Goal: Transaction & Acquisition: Purchase product/service

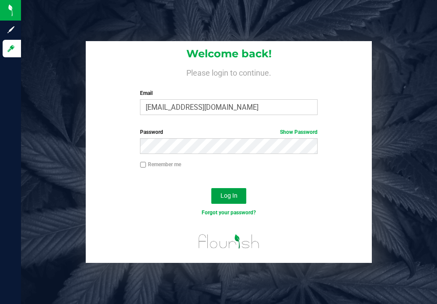
drag, startPoint x: 224, startPoint y: 194, endPoint x: 224, endPoint y: 167, distance: 27.1
click at [224, 190] on button "Log In" at bounding box center [228, 196] width 35 height 16
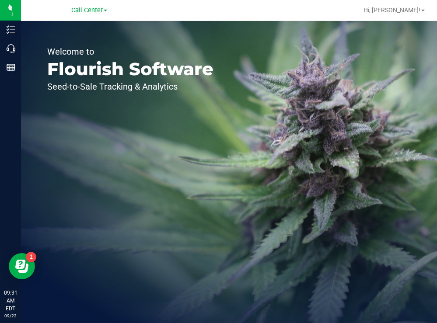
click at [211, 126] on div "Welcome to Flourish Software Seed-to-Sale Tracking & Analytics" at bounding box center [130, 172] width 219 height 302
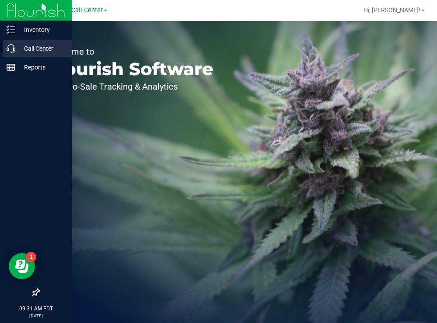
drag, startPoint x: 14, startPoint y: 47, endPoint x: 2, endPoint y: 49, distance: 12.9
click at [14, 47] on icon at bounding box center [11, 48] width 9 height 9
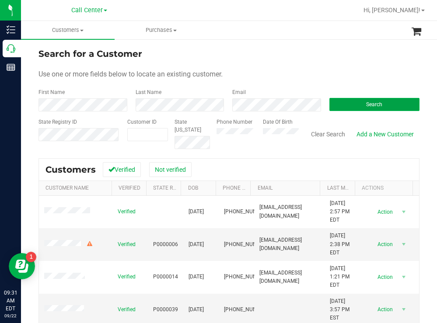
click at [342, 100] on button "Search" at bounding box center [374, 104] width 90 height 13
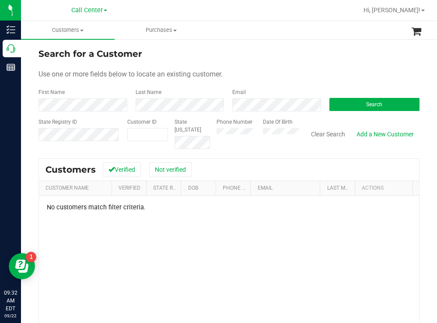
click at [250, 134] on div "Phone Number Date Of Birth" at bounding box center [254, 133] width 89 height 31
click at [344, 100] on div "Search" at bounding box center [371, 99] width 97 height 23
click at [344, 101] on button "Search" at bounding box center [374, 104] width 90 height 13
paste input "116607"
type input "116607"
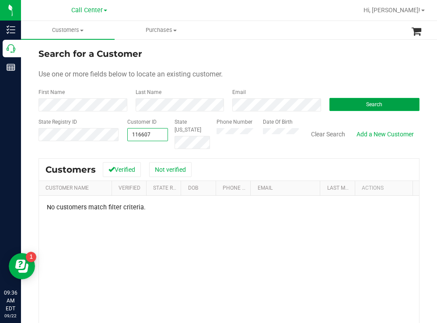
type input "116607"
click at [354, 105] on button "Search" at bounding box center [374, 104] width 90 height 13
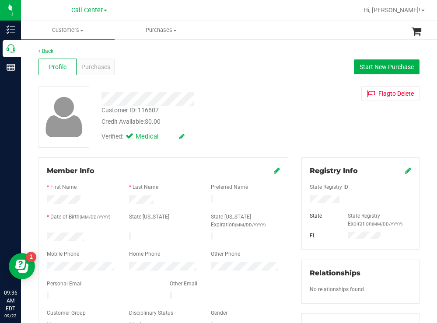
click at [47, 233] on div at bounding box center [81, 238] width 82 height 10
drag, startPoint x: 335, startPoint y: 202, endPoint x: 301, endPoint y: 203, distance: 34.5
click at [303, 203] on div at bounding box center [360, 200] width 115 height 10
drag, startPoint x: 275, startPoint y: 122, endPoint x: 268, endPoint y: 122, distance: 7.4
click at [272, 122] on div "Credit Available: $0.00" at bounding box center [193, 121] width 184 height 9
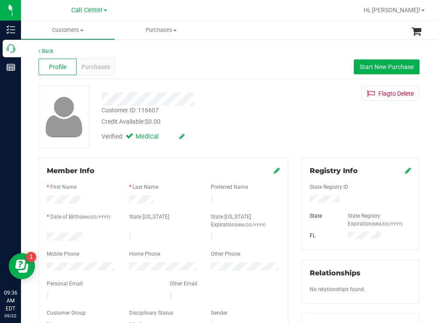
click at [46, 267] on div at bounding box center [81, 267] width 82 height 10
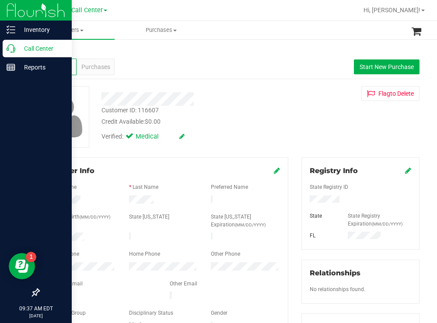
click at [41, 50] on p "Call Center" at bounding box center [41, 48] width 52 height 10
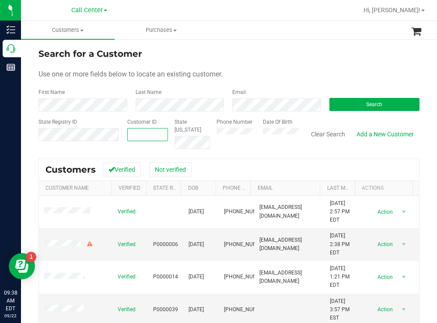
paste input "249454"
type input "249454"
click at [342, 105] on button "Search" at bounding box center [374, 104] width 90 height 13
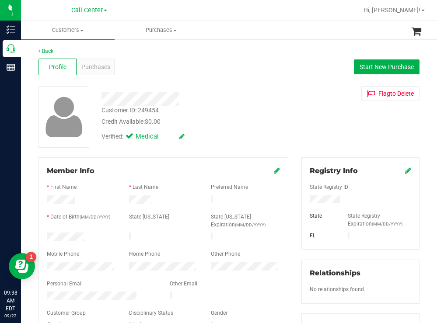
drag, startPoint x: 93, startPoint y: 230, endPoint x: 87, endPoint y: 235, distance: 8.1
click at [87, 235] on form "Member Info * First Name * Last Name Preferred Name * Date of Birth (MM/DD/YYYY…" at bounding box center [163, 249] width 233 height 166
copy form
click at [306, 201] on div at bounding box center [360, 200] width 115 height 10
click at [307, 115] on div "Customer ID: 249454 Credit Available: $0.00 Verified: Medical Flag to Delete" at bounding box center [229, 117] width 394 height 62
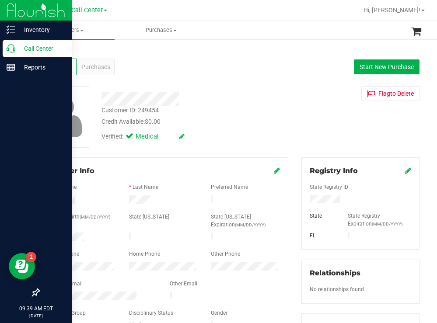
click at [35, 49] on p "Call Center" at bounding box center [41, 48] width 52 height 10
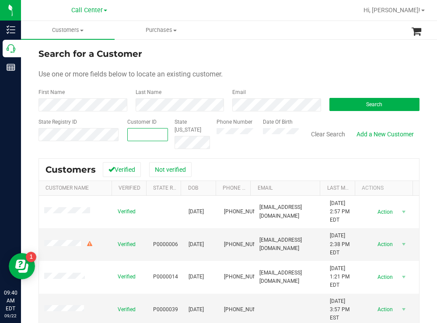
paste input "1551922"
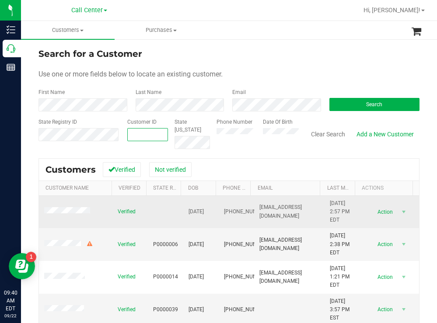
type input "1551922"
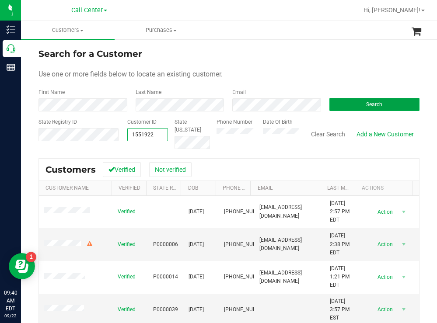
type input "1551922"
click at [335, 103] on button "Search" at bounding box center [374, 104] width 90 height 13
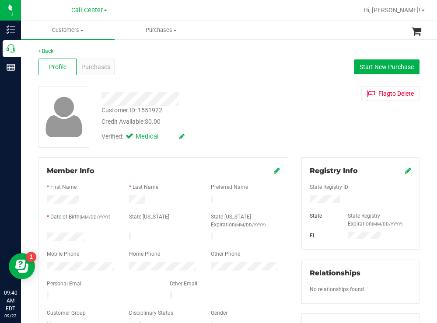
drag, startPoint x: 88, startPoint y: 235, endPoint x: 45, endPoint y: 237, distance: 43.8
click at [45, 237] on div at bounding box center [81, 238] width 82 height 10
drag, startPoint x: 342, startPoint y: 199, endPoint x: 296, endPoint y: 202, distance: 46.0
click at [296, 202] on div "Registry Info State Registry ID State State Registry Expiration (MM/DD/YYYY) FL…" at bounding box center [360, 320] width 131 height 327
click at [281, 121] on div "Credit Available: $0.00" at bounding box center [193, 121] width 184 height 9
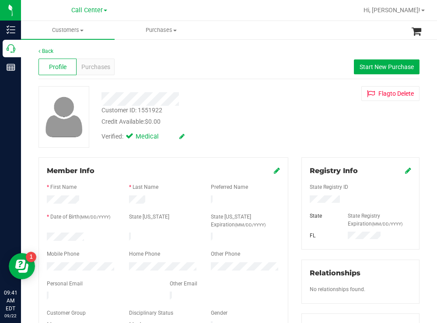
click at [46, 263] on div at bounding box center [81, 267] width 82 height 10
click at [101, 66] on span "Purchases" at bounding box center [95, 66] width 29 height 9
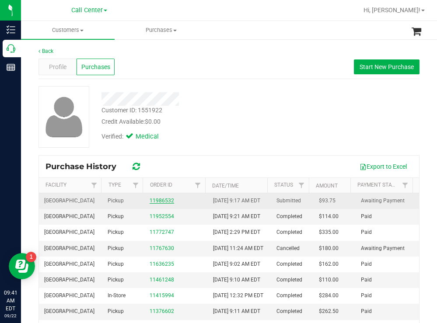
click at [163, 204] on link "11986532" at bounding box center [161, 201] width 24 height 6
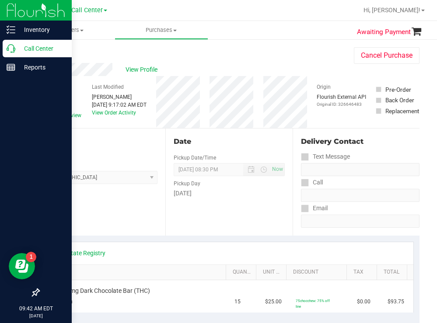
click at [30, 49] on p "Call Center" at bounding box center [41, 48] width 52 height 10
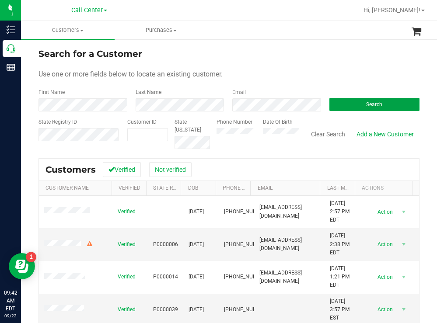
drag, startPoint x: 340, startPoint y: 102, endPoint x: 315, endPoint y: 88, distance: 29.0
click at [337, 102] on button "Search" at bounding box center [374, 104] width 90 height 13
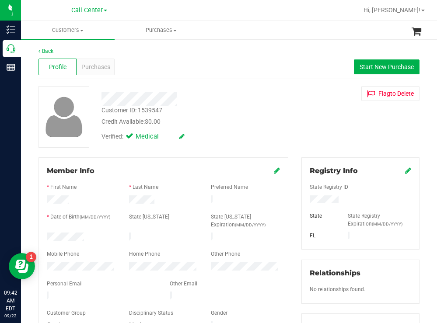
drag, startPoint x: 91, startPoint y: 232, endPoint x: 39, endPoint y: 233, distance: 52.0
click at [39, 233] on div "Member Info * First Name * Last Name Preferred Name * Date of Birth (MM/DD/YYYY…" at bounding box center [163, 248] width 250 height 183
drag, startPoint x: 337, startPoint y: 198, endPoint x: 298, endPoint y: 200, distance: 38.9
click at [301, 200] on div "Registry Info State Registry ID State State Registry Expiration (MM/DD/YYYY) FL" at bounding box center [360, 203] width 118 height 92
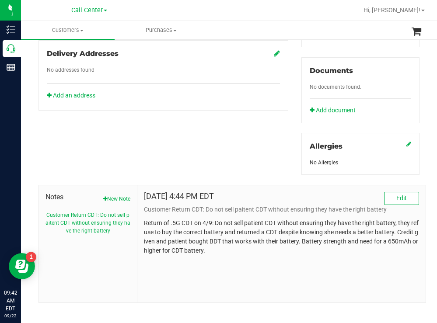
scroll to position [317, 0]
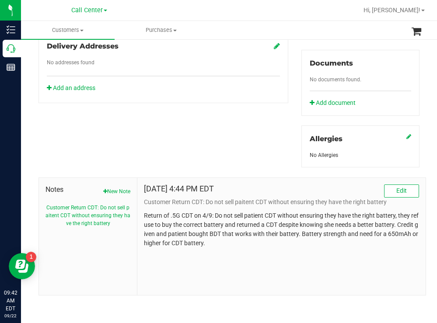
click at [227, 121] on div "Member Info * First Name * Last Name Preferred Name * Date of Birth (MM/DD/YYYY…" at bounding box center [229, 67] width 394 height 455
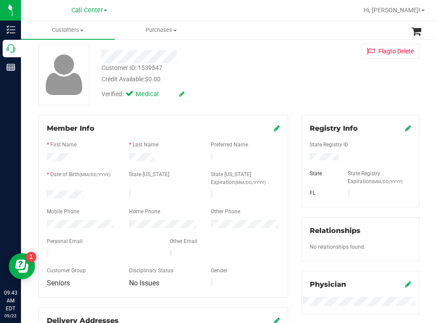
scroll to position [0, 0]
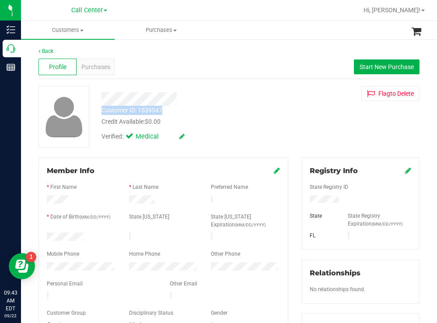
drag, startPoint x: 170, startPoint y: 110, endPoint x: 99, endPoint y: 111, distance: 71.7
click at [95, 111] on div "Customer ID: 1539547 Credit Available: $0.00" at bounding box center [193, 116] width 197 height 21
copy div "Customer ID: 1539547"
click at [281, 103] on div at bounding box center [193, 99] width 197 height 14
click at [99, 69] on span "Purchases" at bounding box center [95, 66] width 29 height 9
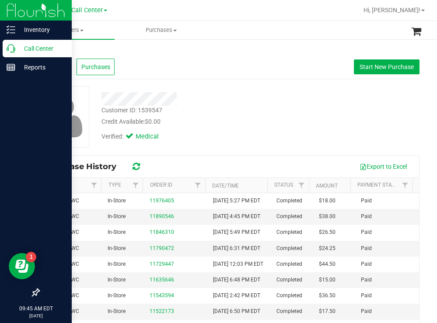
click at [37, 49] on p "Call Center" at bounding box center [41, 48] width 52 height 10
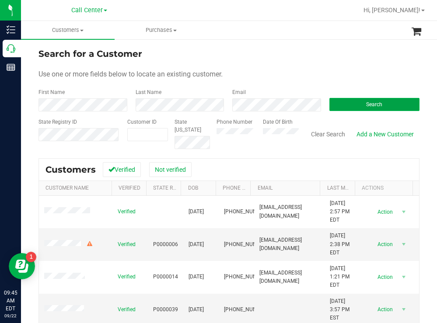
click at [347, 108] on button "Search" at bounding box center [374, 104] width 90 height 13
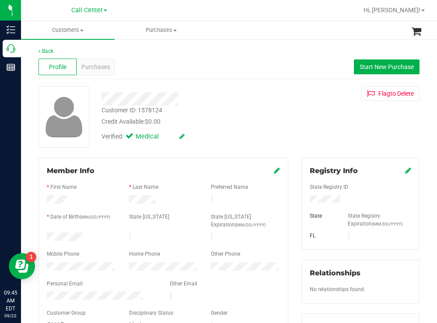
drag, startPoint x: 90, startPoint y: 233, endPoint x: 43, endPoint y: 235, distance: 46.3
click at [35, 237] on div "Member Info * First Name * Last Name Preferred Name * Date of Birth (MM/DD/YYYY…" at bounding box center [163, 288] width 263 height 263
drag, startPoint x: 342, startPoint y: 197, endPoint x: 302, endPoint y: 204, distance: 41.2
click at [303, 204] on div at bounding box center [360, 200] width 115 height 10
click at [254, 104] on div at bounding box center [193, 99] width 197 height 14
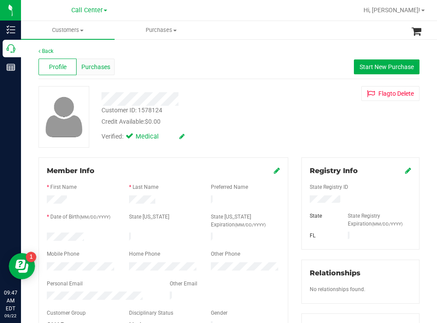
click at [93, 67] on span "Purchases" at bounding box center [95, 66] width 29 height 9
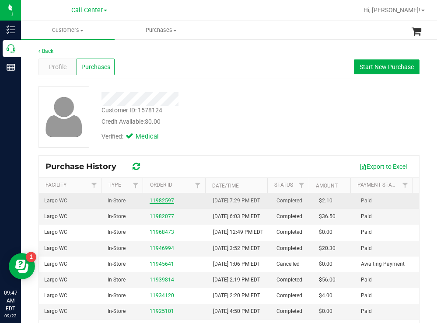
click at [159, 204] on link "11982597" at bounding box center [161, 201] width 24 height 6
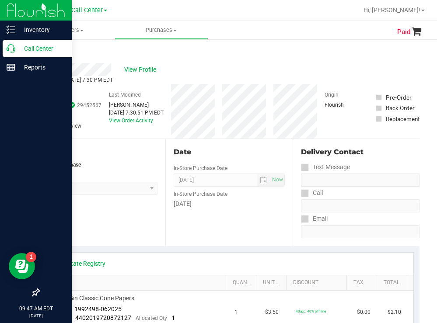
click at [40, 48] on p "Call Center" at bounding box center [41, 48] width 52 height 10
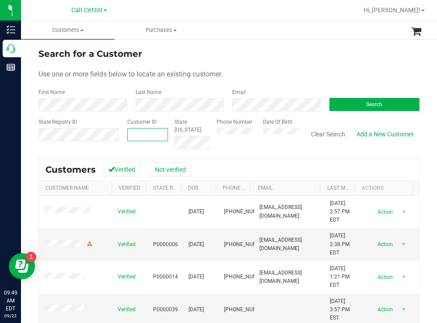
paste input "1428470"
type input "1428470"
click at [341, 104] on button "Search" at bounding box center [374, 104] width 90 height 13
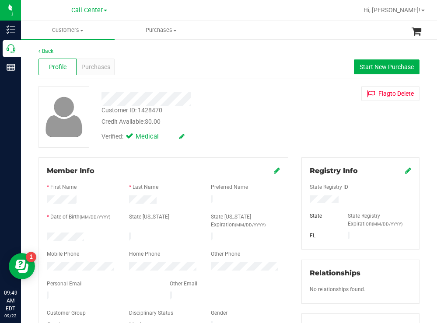
drag, startPoint x: 86, startPoint y: 234, endPoint x: 46, endPoint y: 233, distance: 39.8
click at [45, 233] on div at bounding box center [81, 238] width 82 height 10
drag, startPoint x: 338, startPoint y: 196, endPoint x: 302, endPoint y: 196, distance: 35.8
click at [303, 196] on div at bounding box center [360, 200] width 115 height 10
drag, startPoint x: 245, startPoint y: 128, endPoint x: 240, endPoint y: 128, distance: 5.3
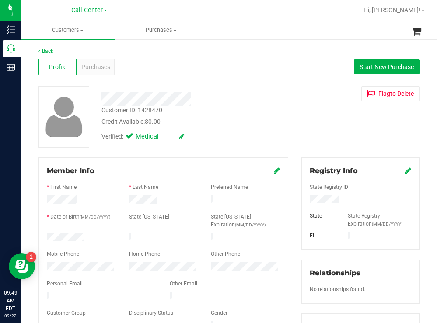
click at [244, 128] on div "Verified: Medical" at bounding box center [193, 135] width 197 height 19
click at [38, 264] on div "Member Info * First Name * Last Name Preferred Name * Date of Birth (MM/DD/YYYY…" at bounding box center [163, 288] width 263 height 263
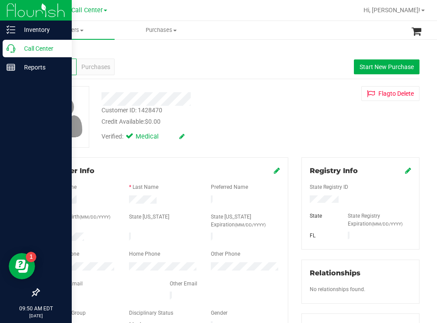
click at [28, 45] on p "Call Center" at bounding box center [41, 48] width 52 height 10
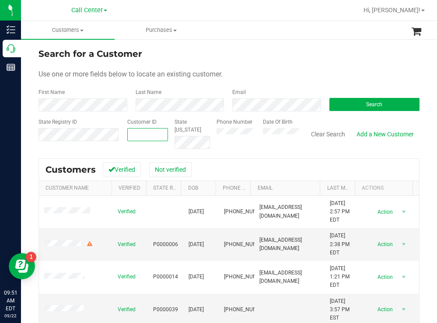
paste input "761828"
type input "761828"
click at [344, 105] on button "Search" at bounding box center [374, 104] width 90 height 13
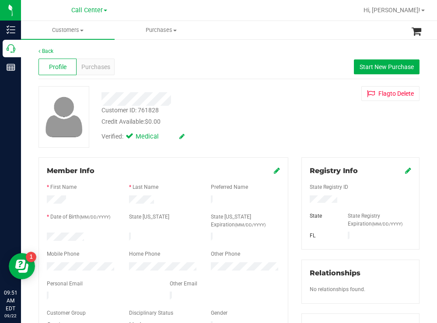
drag, startPoint x: 91, startPoint y: 231, endPoint x: 46, endPoint y: 237, distance: 45.4
click at [44, 236] on div at bounding box center [81, 238] width 82 height 10
click at [305, 201] on div at bounding box center [360, 200] width 115 height 10
drag, startPoint x: 264, startPoint y: 108, endPoint x: 244, endPoint y: 123, distance: 25.6
click at [264, 109] on div "Customer ID: 761828 Credit Available: $0.00" at bounding box center [193, 116] width 197 height 21
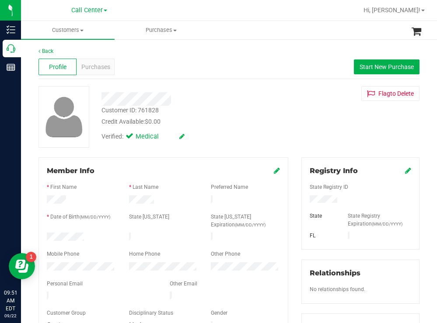
click at [46, 264] on div at bounding box center [81, 267] width 82 height 10
click at [265, 107] on div "Customer ID: 761828 Credit Available: $0.00" at bounding box center [193, 116] width 197 height 21
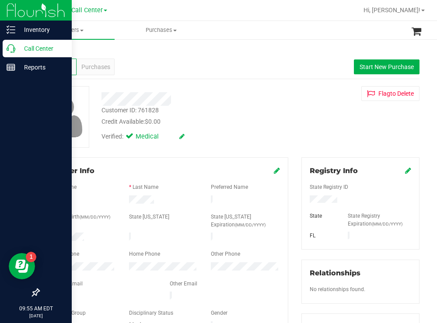
click at [31, 52] on p "Call Center" at bounding box center [41, 48] width 52 height 10
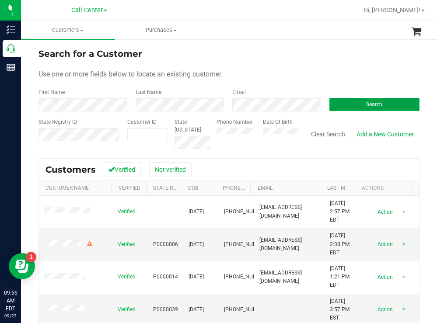
click at [337, 102] on button "Search" at bounding box center [374, 104] width 90 height 13
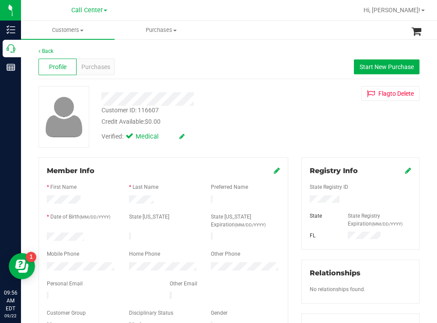
drag, startPoint x: 97, startPoint y: 236, endPoint x: 44, endPoint y: 237, distance: 52.9
click at [44, 237] on div at bounding box center [81, 238] width 82 height 10
drag, startPoint x: 344, startPoint y: 199, endPoint x: 304, endPoint y: 201, distance: 40.7
click at [303, 203] on div at bounding box center [360, 200] width 115 height 10
click at [226, 117] on div "Credit Available: $0.00" at bounding box center [193, 121] width 184 height 9
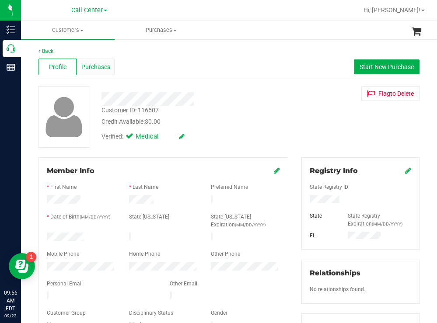
click at [97, 66] on span "Purchases" at bounding box center [95, 66] width 29 height 9
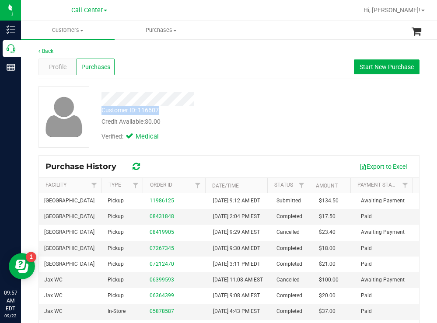
drag, startPoint x: 163, startPoint y: 111, endPoint x: 101, endPoint y: 112, distance: 62.5
click at [101, 112] on div "Customer ID: 116607 Credit Available: $0.00" at bounding box center [193, 116] width 197 height 21
copy div "Customer ID: 116607"
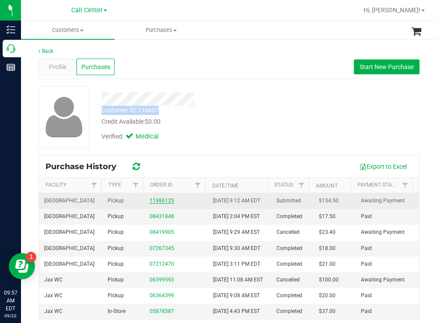
click at [152, 204] on link "11986125" at bounding box center [161, 201] width 24 height 6
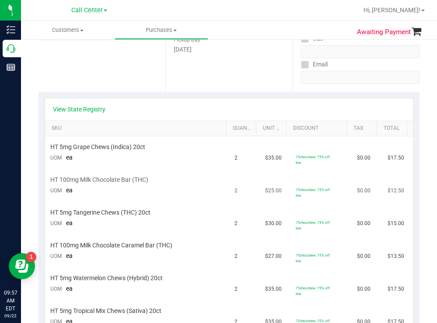
scroll to position [131, 0]
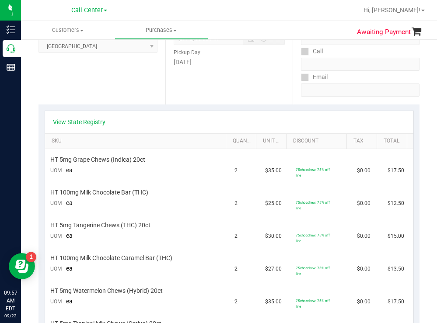
click at [223, 14] on div at bounding box center [256, 10] width 201 height 17
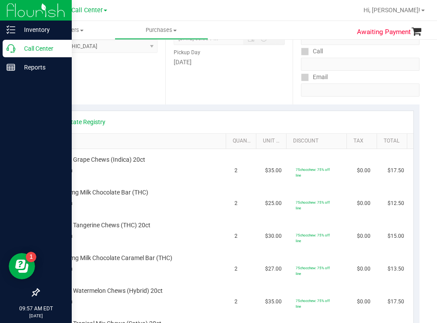
click at [45, 44] on p "Call Center" at bounding box center [41, 48] width 52 height 10
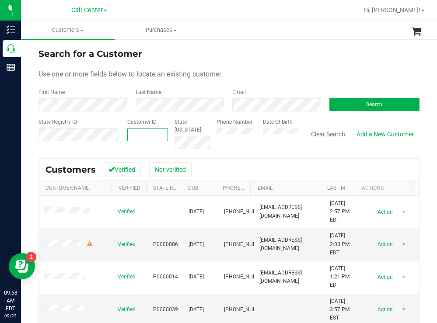
paste input "1588048"
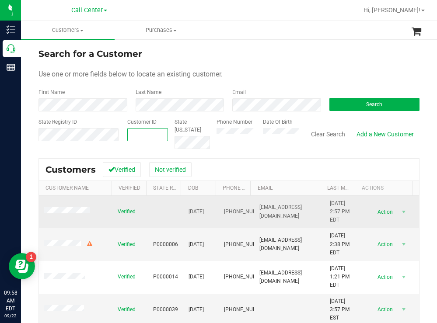
type input "1588048"
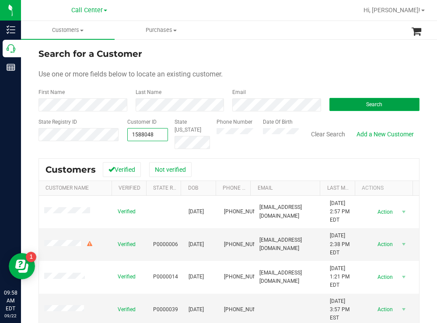
type input "1588048"
click at [344, 104] on button "Search" at bounding box center [374, 104] width 90 height 13
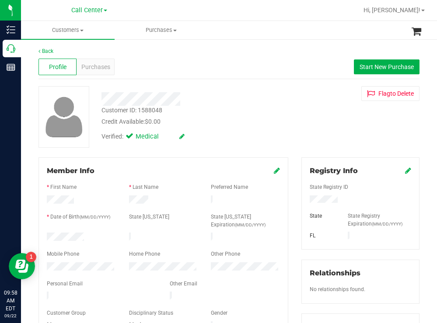
drag, startPoint x: 90, startPoint y: 233, endPoint x: 46, endPoint y: 234, distance: 43.7
click at [46, 234] on div at bounding box center [81, 238] width 82 height 10
drag, startPoint x: 348, startPoint y: 200, endPoint x: 302, endPoint y: 205, distance: 46.6
click at [303, 204] on div at bounding box center [360, 200] width 115 height 10
click at [251, 140] on div "Verified: Medical" at bounding box center [193, 135] width 197 height 19
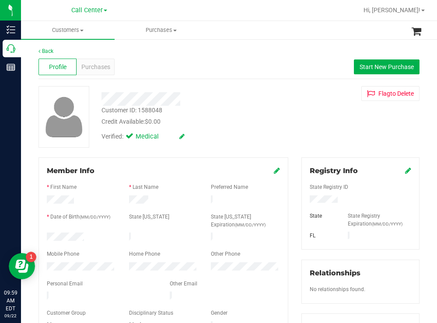
click at [44, 265] on div at bounding box center [81, 267] width 82 height 10
click at [99, 65] on span "Purchases" at bounding box center [95, 66] width 29 height 9
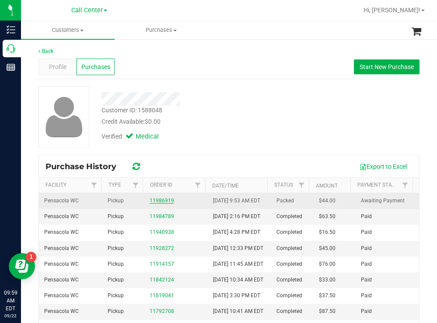
click at [155, 203] on link "11986919" at bounding box center [161, 201] width 24 height 6
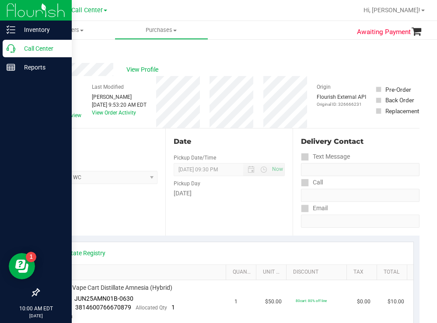
drag, startPoint x: 42, startPoint y: 48, endPoint x: 25, endPoint y: 53, distance: 17.8
click at [41, 48] on p "Call Center" at bounding box center [41, 48] width 52 height 10
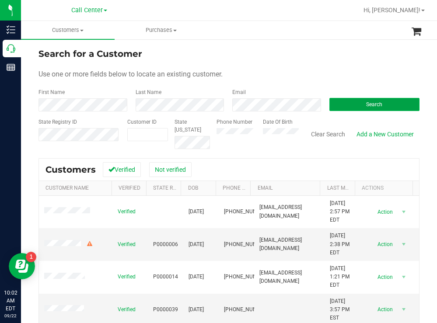
click at [349, 107] on button "Search" at bounding box center [374, 104] width 90 height 13
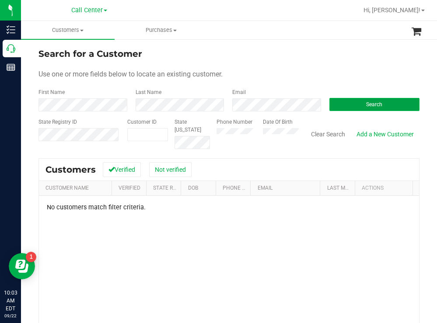
click at [346, 104] on button "Search" at bounding box center [374, 104] width 90 height 13
click at [253, 135] on div "Phone Number Date Of Birth" at bounding box center [254, 133] width 89 height 31
paste input "1546612"
type input "1546612"
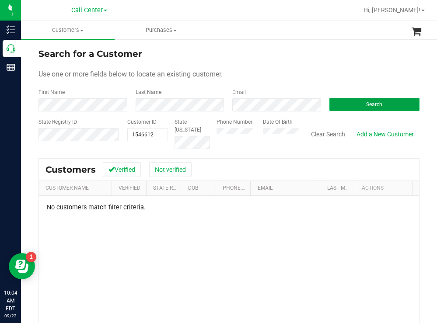
click at [358, 109] on button "Search" at bounding box center [374, 104] width 90 height 13
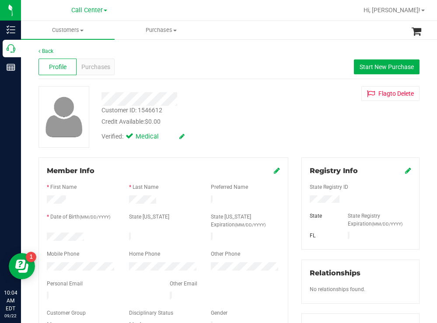
drag, startPoint x: 96, startPoint y: 232, endPoint x: 46, endPoint y: 235, distance: 49.9
click at [44, 234] on div at bounding box center [81, 238] width 82 height 10
drag, startPoint x: 355, startPoint y: 201, endPoint x: 299, endPoint y: 200, distance: 56.4
click at [303, 200] on div at bounding box center [360, 200] width 115 height 10
drag, startPoint x: 244, startPoint y: 90, endPoint x: 239, endPoint y: 93, distance: 6.5
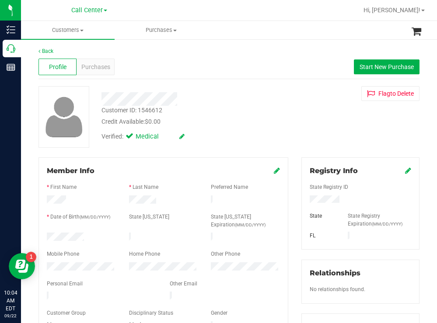
click at [244, 90] on div at bounding box center [193, 96] width 197 height 20
click at [43, 264] on div at bounding box center [81, 267] width 82 height 10
drag, startPoint x: 243, startPoint y: 134, endPoint x: 215, endPoint y: 115, distance: 33.3
click at [239, 129] on div "Verified: Medical" at bounding box center [193, 135] width 197 height 19
click at [98, 67] on span "Purchases" at bounding box center [95, 66] width 29 height 9
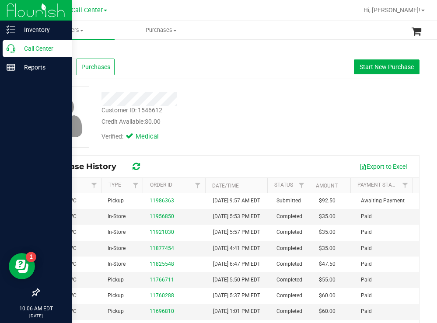
click at [35, 47] on p "Call Center" at bounding box center [41, 48] width 52 height 10
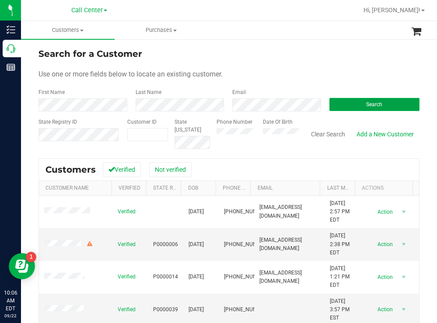
click at [337, 107] on button "Search" at bounding box center [374, 104] width 90 height 13
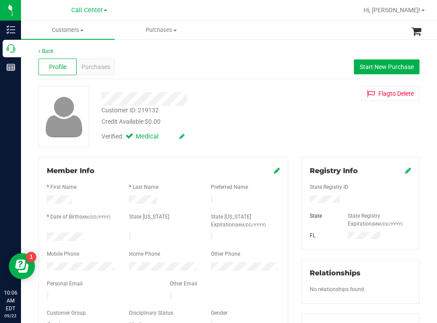
drag, startPoint x: 88, startPoint y: 235, endPoint x: 44, endPoint y: 236, distance: 43.7
click at [44, 236] on div at bounding box center [81, 238] width 82 height 10
drag, startPoint x: 335, startPoint y: 197, endPoint x: 301, endPoint y: 198, distance: 34.1
click at [303, 199] on div at bounding box center [360, 200] width 115 height 10
click at [368, 63] on span "Start New Purchase" at bounding box center [386, 66] width 54 height 7
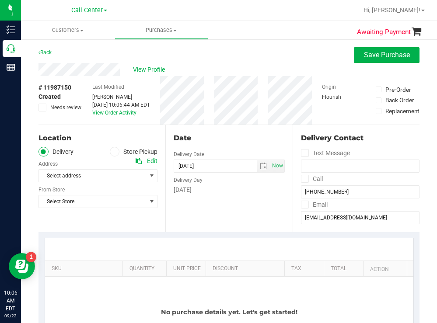
click at [112, 152] on icon at bounding box center [114, 152] width 5 height 0
click at [0, 0] on input "Store Pickup" at bounding box center [0, 0] width 0 height 0
click at [100, 174] on span "Select Store" at bounding box center [92, 176] width 107 height 12
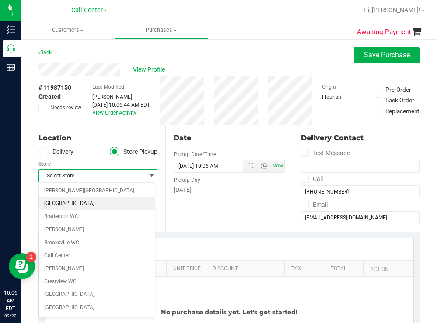
click at [79, 204] on li "[GEOGRAPHIC_DATA]" at bounding box center [97, 203] width 116 height 13
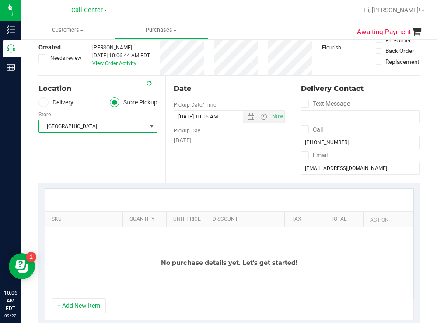
scroll to position [131, 0]
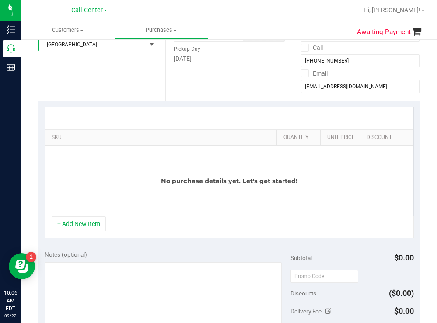
drag, startPoint x: 114, startPoint y: 143, endPoint x: 286, endPoint y: 121, distance: 173.6
click at [286, 121] on div "SKU Quantity Unit Price Discount Tax Total Action No purchase details yet. Let'…" at bounding box center [229, 162] width 369 height 110
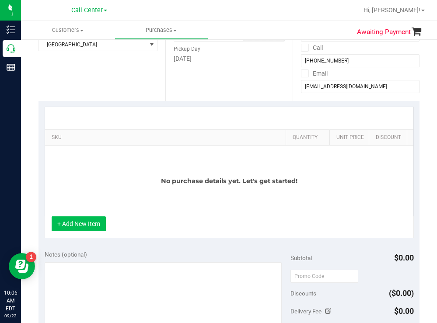
click at [81, 231] on button "+ Add New Item" at bounding box center [79, 223] width 54 height 15
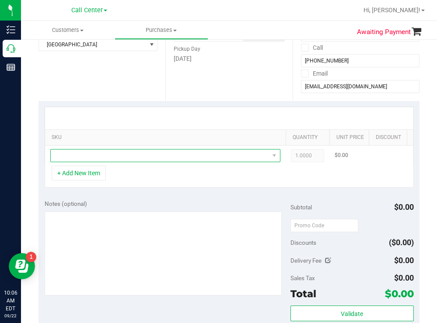
click at [103, 156] on span "NO DATA FOUND" at bounding box center [160, 155] width 218 height 12
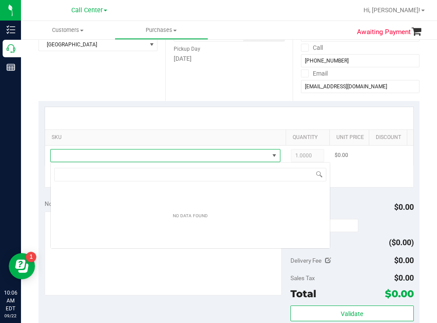
scroll to position [13, 230]
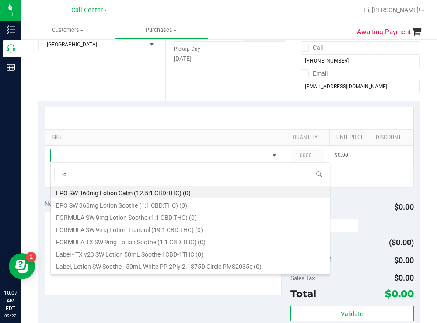
type input "l"
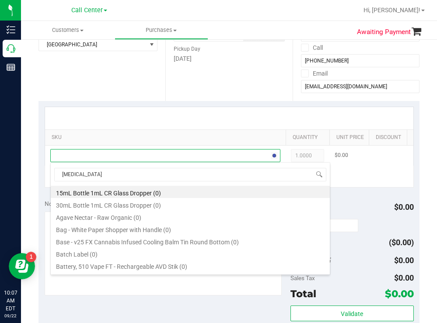
type input "balm"
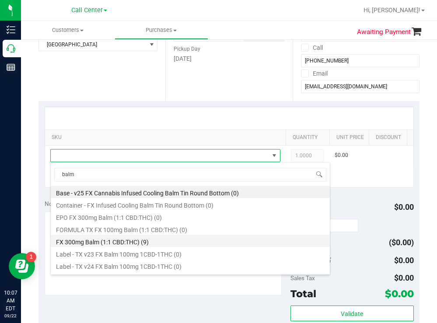
click at [132, 238] on li "FX 300mg Balm (1:1 CBD:THC) (9)" at bounding box center [190, 241] width 279 height 12
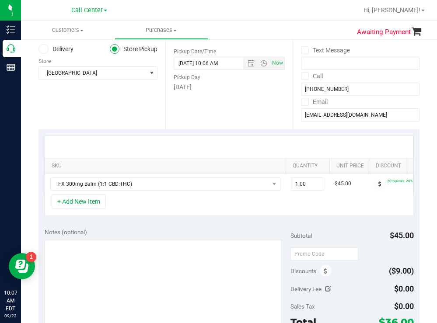
scroll to position [87, 0]
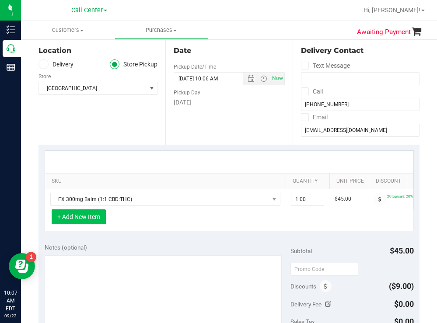
click at [86, 224] on button "+ Add New Item" at bounding box center [79, 216] width 54 height 15
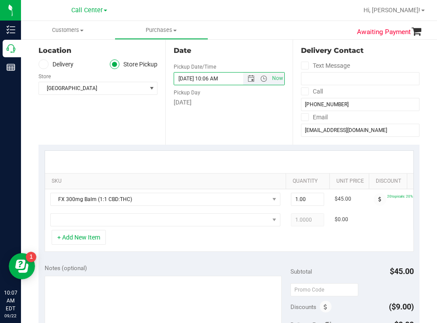
click at [219, 78] on input "09/22/2025 10:06 AM" at bounding box center [215, 79] width 83 height 12
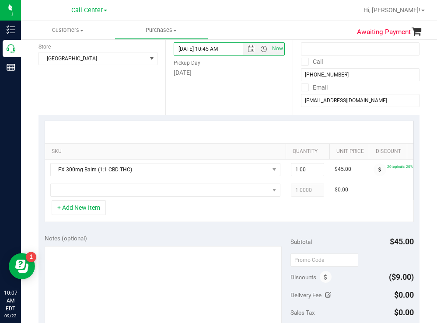
scroll to position [131, 0]
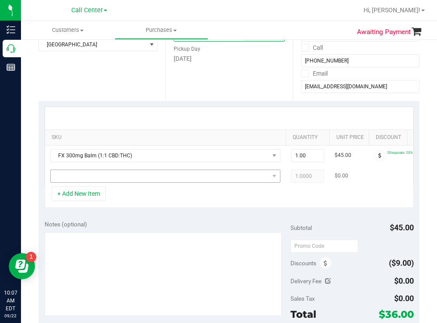
type input "09/22/2025 10:45 AM"
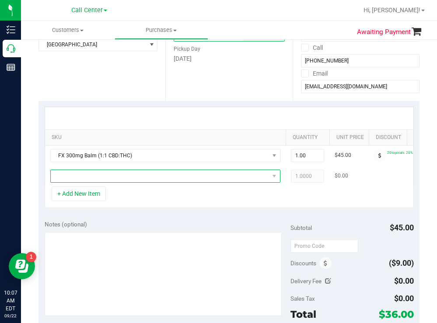
click at [130, 177] on span "NO DATA FOUND" at bounding box center [160, 176] width 218 height 12
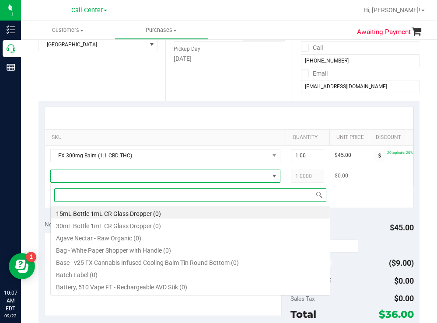
scroll to position [13, 230]
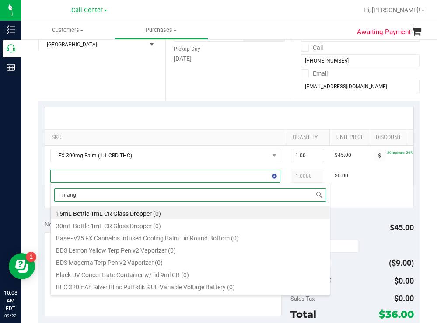
type input "mango"
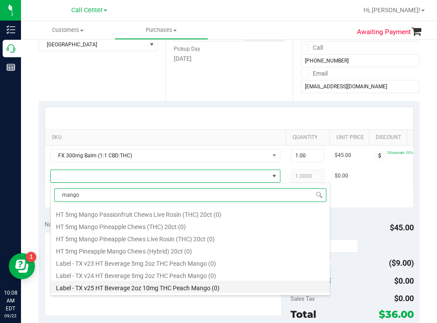
scroll to position [365, 0]
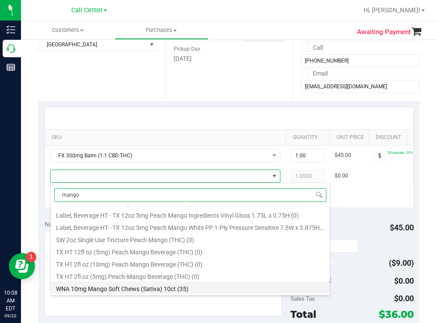
click at [158, 290] on li "WNA 10mg Mango Soft Chews (Sativa) 10ct (35)" at bounding box center [190, 287] width 279 height 12
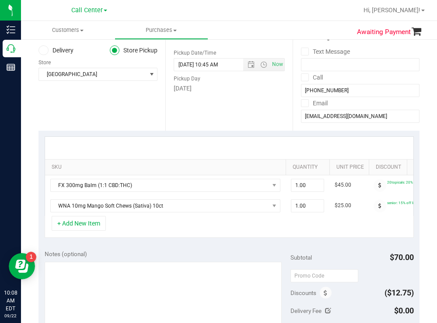
scroll to position [87, 0]
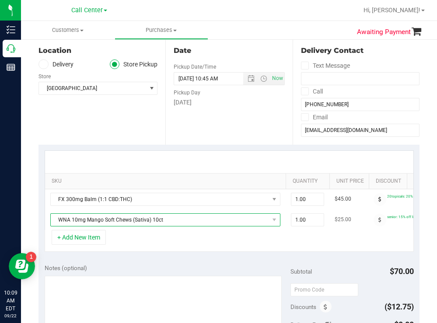
click at [170, 220] on span "WNA 10mg Mango Soft Chews (Sativa) 10ct" at bounding box center [160, 220] width 218 height 12
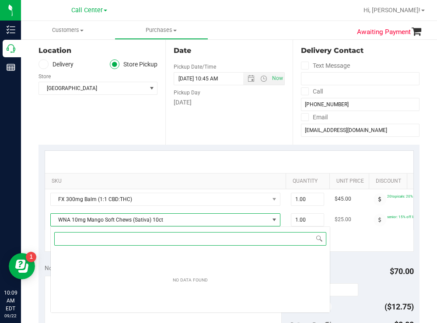
scroll to position [13, 230]
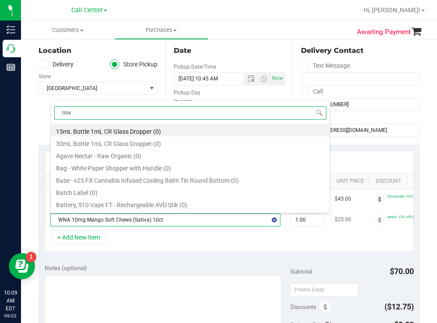
type input "mixe"
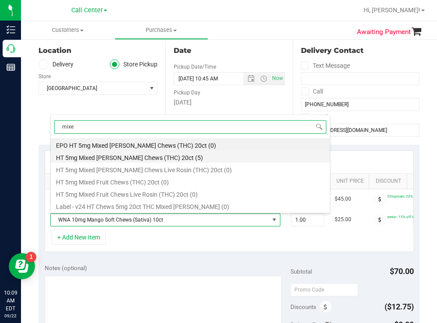
click at [145, 156] on li "HT 5mg Mixed Berry Chews (THC) 20ct (5)" at bounding box center [190, 156] width 279 height 12
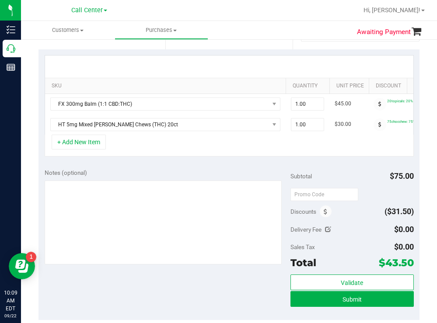
scroll to position [219, 0]
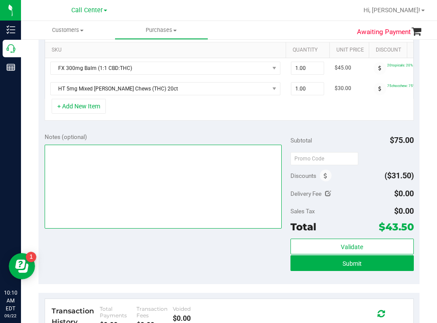
click at [108, 194] on textarea at bounding box center [163, 187] width 237 height 84
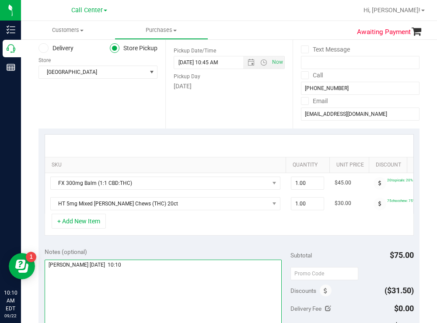
scroll to position [44, 0]
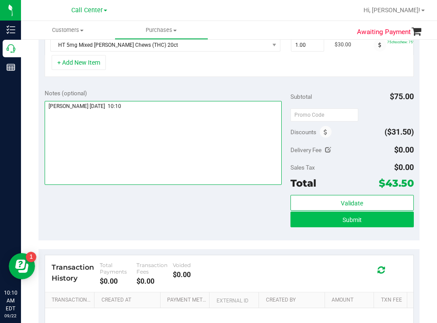
type textarea "boynton todd 9/22 10:10"
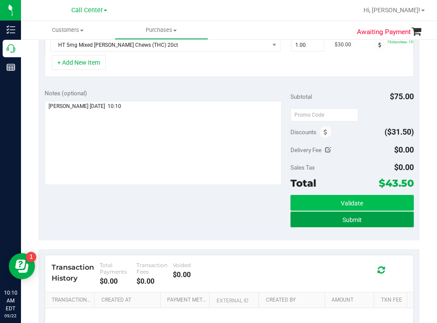
drag, startPoint x: 327, startPoint y: 222, endPoint x: 317, endPoint y: 217, distance: 10.8
click at [326, 222] on button "Submit" at bounding box center [351, 220] width 123 height 16
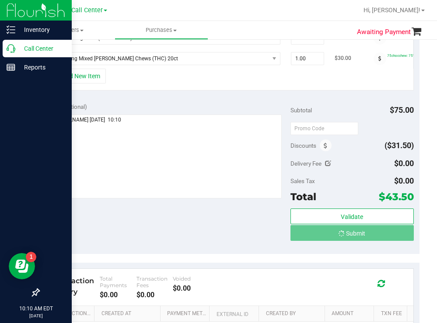
scroll to position [250, 0]
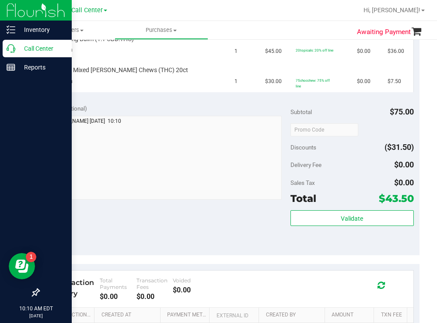
drag, startPoint x: 32, startPoint y: 48, endPoint x: 28, endPoint y: 50, distance: 4.5
click at [32, 48] on p "Call Center" at bounding box center [41, 48] width 52 height 10
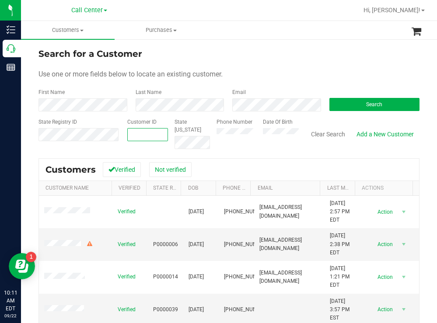
paste input "1472077"
type input "1472077"
click at [359, 103] on button "Search" at bounding box center [374, 104] width 90 height 13
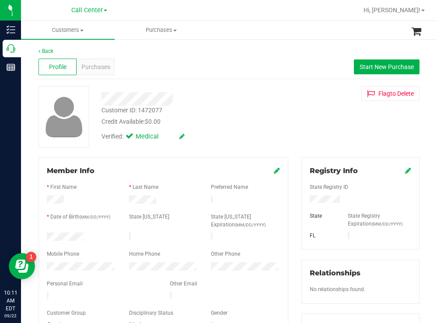
drag, startPoint x: 88, startPoint y: 234, endPoint x: 44, endPoint y: 236, distance: 44.2
click at [44, 236] on div at bounding box center [81, 238] width 82 height 10
drag, startPoint x: 347, startPoint y: 198, endPoint x: 300, endPoint y: 198, distance: 46.8
click at [303, 198] on div at bounding box center [360, 200] width 115 height 10
click at [270, 131] on div "Verified: Medical" at bounding box center [193, 135] width 197 height 19
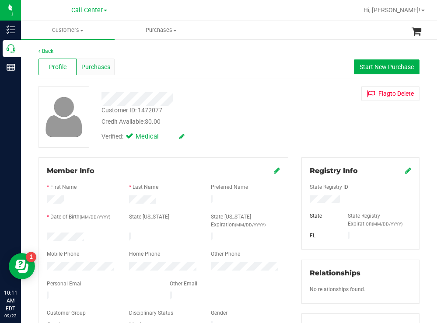
click at [93, 68] on span "Purchases" at bounding box center [95, 66] width 29 height 9
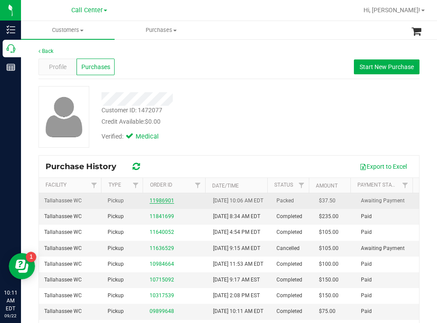
click at [161, 202] on link "11986901" at bounding box center [161, 201] width 24 height 6
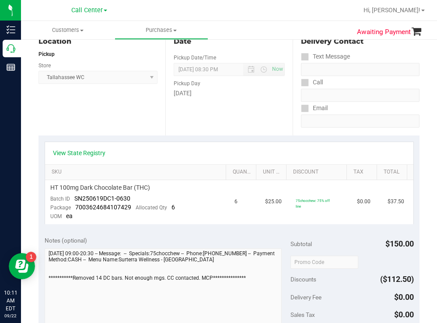
scroll to position [131, 0]
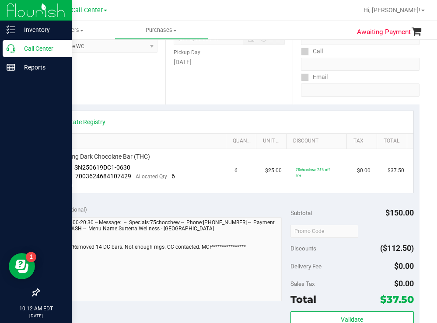
click at [41, 52] on p "Call Center" at bounding box center [41, 48] width 52 height 10
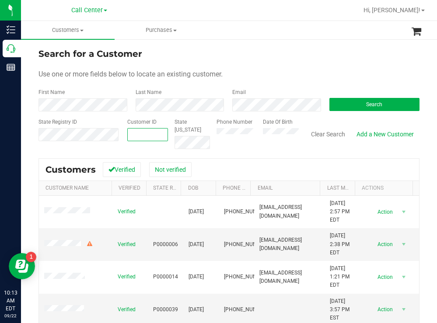
paste input "1572604"
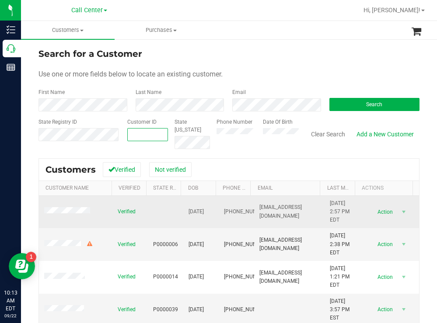
type input "1572604"
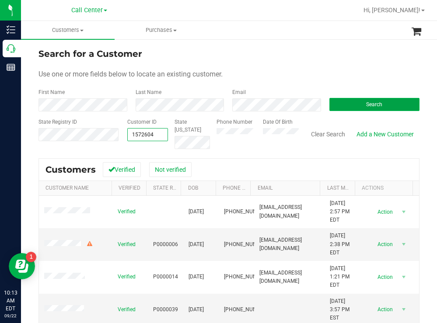
type input "1572604"
click at [348, 101] on button "Search" at bounding box center [374, 104] width 90 height 13
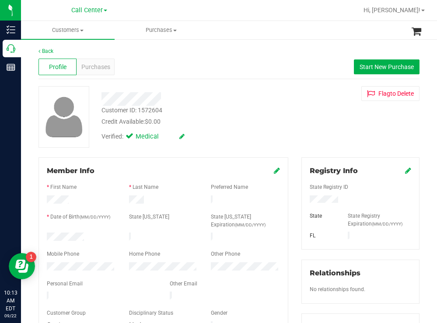
drag, startPoint x: 90, startPoint y: 235, endPoint x: 46, endPoint y: 236, distance: 43.7
click at [45, 234] on div at bounding box center [81, 238] width 82 height 10
drag, startPoint x: 347, startPoint y: 196, endPoint x: 300, endPoint y: 201, distance: 47.4
click at [303, 201] on div at bounding box center [360, 200] width 115 height 10
drag, startPoint x: 281, startPoint y: 128, endPoint x: 257, endPoint y: 135, distance: 25.3
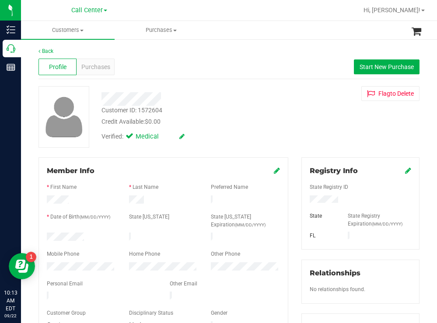
click at [278, 131] on div "Verified: Medical" at bounding box center [193, 135] width 197 height 19
click at [45, 268] on div "Member Info * First Name * Last Name Preferred Name * Date of Birth (MM/DD/YYYY…" at bounding box center [163, 248] width 250 height 183
click at [107, 67] on span "Purchases" at bounding box center [95, 66] width 29 height 9
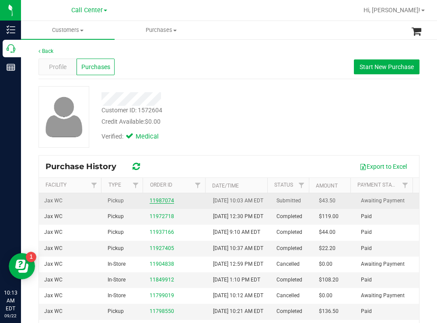
click at [156, 204] on link "11987074" at bounding box center [161, 201] width 24 height 6
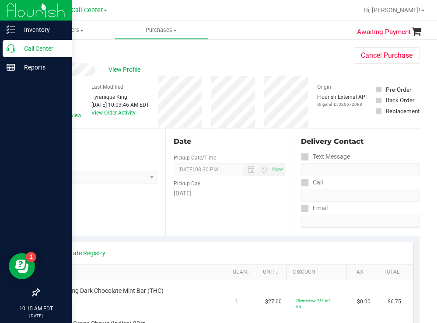
click at [34, 48] on p "Call Center" at bounding box center [41, 48] width 52 height 10
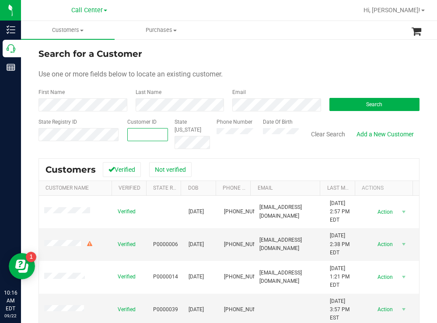
paste input "528394"
type input "528394"
click at [347, 101] on button "Search" at bounding box center [374, 104] width 90 height 13
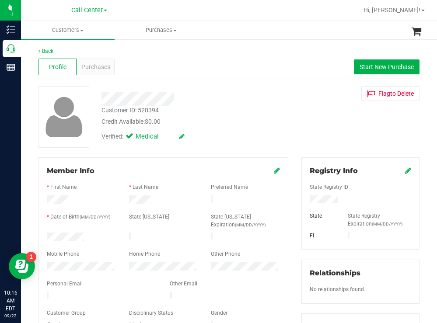
drag, startPoint x: 97, startPoint y: 236, endPoint x: 45, endPoint y: 236, distance: 51.6
click at [45, 236] on div at bounding box center [81, 238] width 82 height 10
drag, startPoint x: 342, startPoint y: 198, endPoint x: 304, endPoint y: 201, distance: 38.1
click at [304, 201] on div at bounding box center [360, 200] width 115 height 10
click at [236, 123] on div "Credit Available: $0.00" at bounding box center [193, 121] width 184 height 9
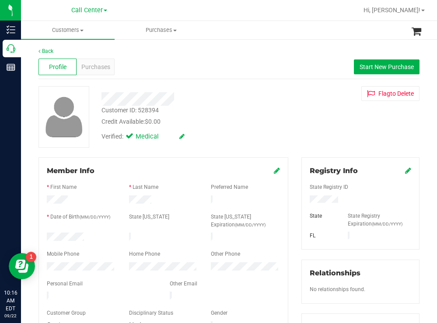
drag, startPoint x: 293, startPoint y: 103, endPoint x: 259, endPoint y: 99, distance: 33.9
click at [286, 103] on div "Customer ID: 528394 Credit Available: $0.00 Verified: Medical Flag to Delete" at bounding box center [229, 117] width 394 height 62
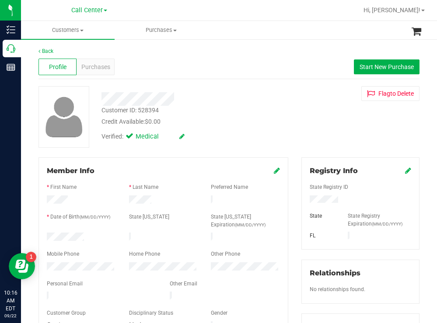
click at [45, 265] on div at bounding box center [81, 267] width 82 height 10
click at [106, 68] on span "Purchases" at bounding box center [95, 66] width 29 height 9
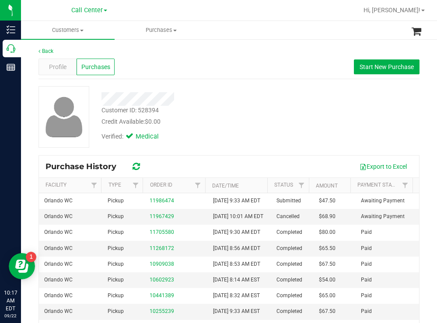
drag, startPoint x: 254, startPoint y: 92, endPoint x: 218, endPoint y: 81, distance: 37.8
click at [232, 86] on div at bounding box center [193, 96] width 197 height 20
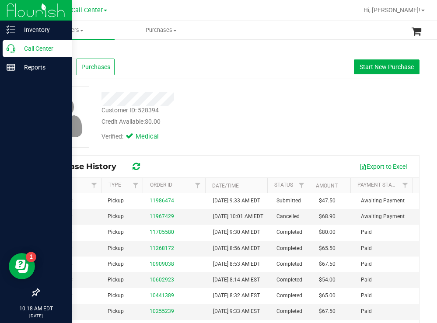
click at [33, 48] on p "Call Center" at bounding box center [41, 48] width 52 height 10
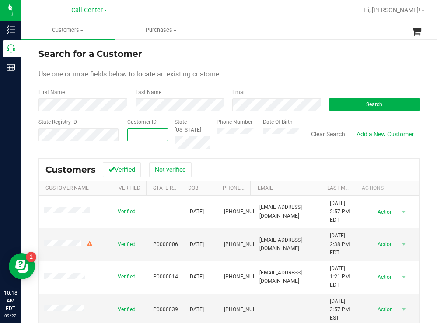
paste input "675716"
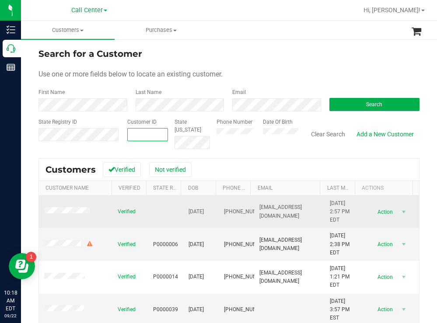
type input "675716"
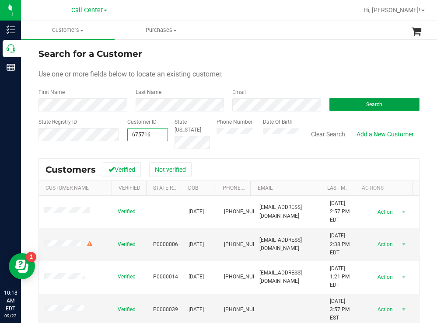
type input "675716"
drag, startPoint x: 338, startPoint y: 107, endPoint x: 299, endPoint y: 94, distance: 40.9
click at [334, 107] on button "Search" at bounding box center [374, 104] width 90 height 13
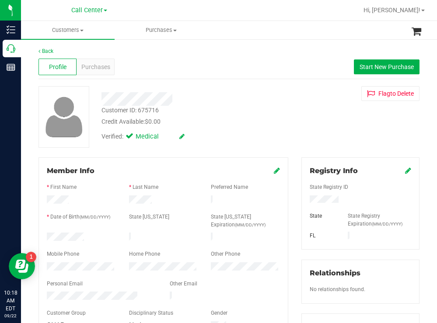
drag, startPoint x: 89, startPoint y: 233, endPoint x: 44, endPoint y: 234, distance: 44.6
click at [44, 234] on div at bounding box center [81, 238] width 82 height 10
drag, startPoint x: 336, startPoint y: 199, endPoint x: 302, endPoint y: 202, distance: 33.8
click at [303, 202] on div at bounding box center [360, 200] width 115 height 10
click at [245, 135] on div "Verified: Medical" at bounding box center [193, 135] width 197 height 19
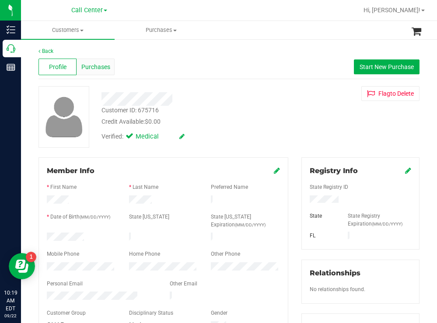
click at [95, 63] on span "Purchases" at bounding box center [95, 66] width 29 height 9
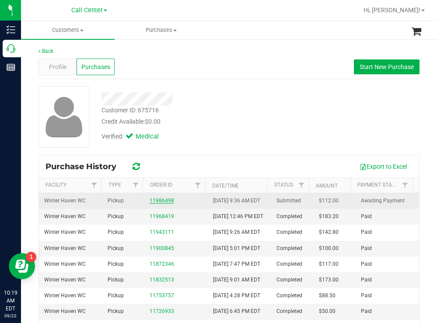
click at [152, 204] on link "11986498" at bounding box center [161, 201] width 24 height 6
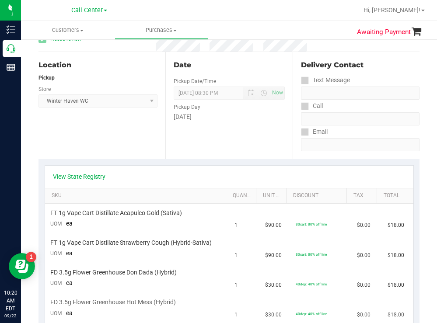
scroll to position [219, 0]
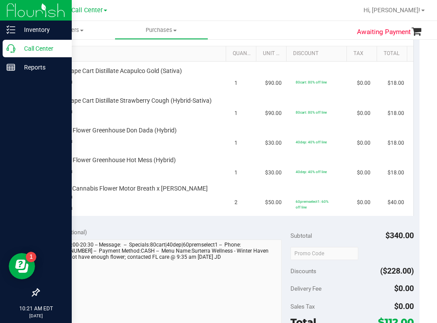
click at [29, 48] on p "Call Center" at bounding box center [41, 48] width 52 height 10
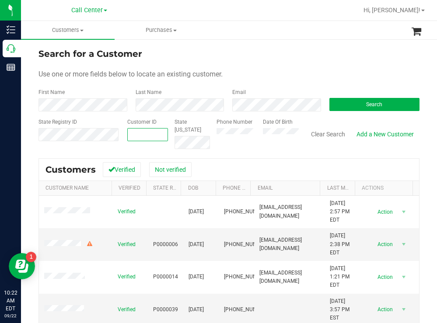
paste input "1400985"
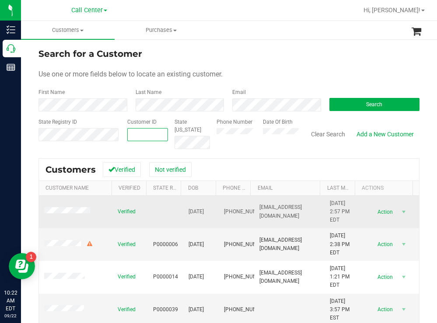
type input "1400985"
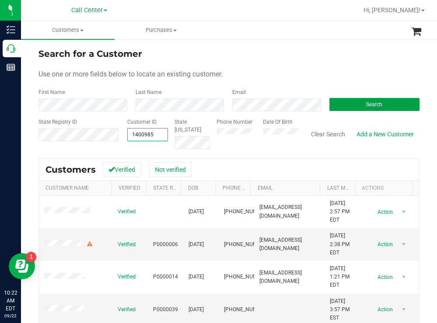
type input "1400985"
click at [337, 108] on button "Search" at bounding box center [374, 104] width 90 height 13
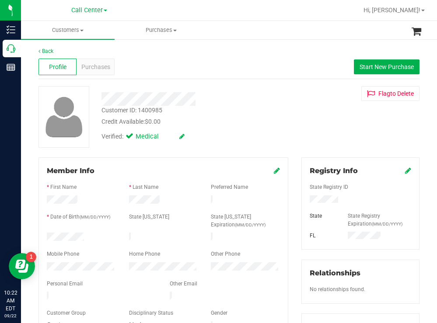
drag, startPoint x: 85, startPoint y: 236, endPoint x: 45, endPoint y: 236, distance: 39.8
click at [45, 236] on div at bounding box center [81, 238] width 82 height 10
drag, startPoint x: 339, startPoint y: 201, endPoint x: 300, endPoint y: 201, distance: 38.9
click at [303, 201] on div at bounding box center [360, 200] width 115 height 10
drag, startPoint x: 295, startPoint y: 101, endPoint x: 265, endPoint y: 100, distance: 30.2
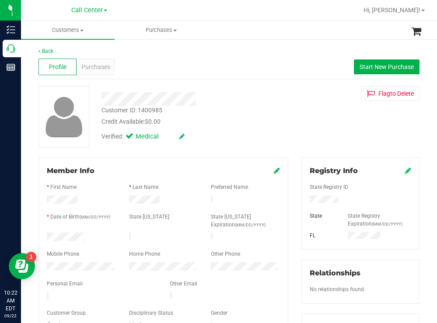
click at [294, 101] on div "Customer ID: 1400985 Credit Available: $0.00 Verified: Medical Flag to Delete" at bounding box center [229, 117] width 394 height 62
click at [43, 262] on div at bounding box center [81, 267] width 82 height 10
click at [97, 64] on span "Purchases" at bounding box center [95, 66] width 29 height 9
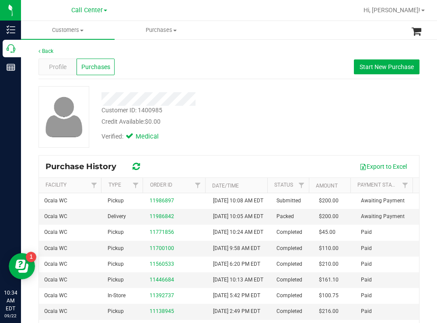
drag, startPoint x: 240, startPoint y: 112, endPoint x: 236, endPoint y: 107, distance: 6.1
click at [236, 107] on div "Customer ID: 1400985 Credit Available: $0.00" at bounding box center [193, 116] width 197 height 21
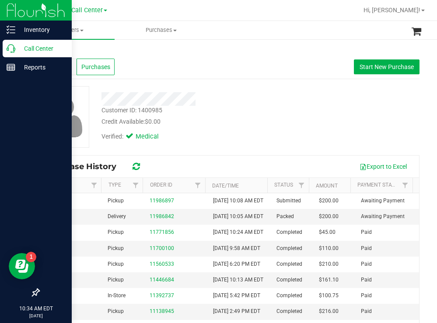
click at [31, 44] on p "Call Center" at bounding box center [41, 48] width 52 height 10
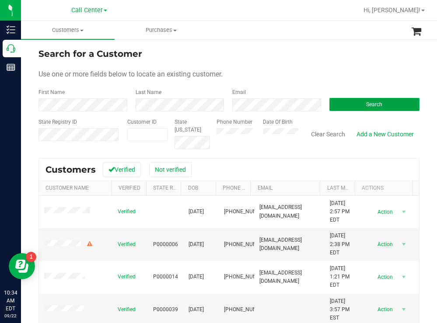
click at [330, 104] on button "Search" at bounding box center [374, 104] width 90 height 13
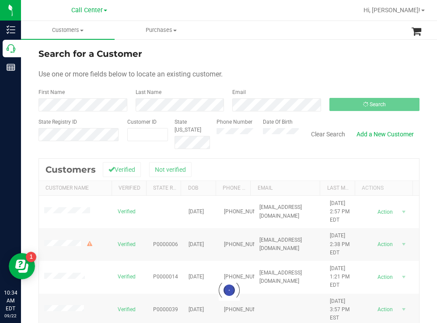
drag, startPoint x: 303, startPoint y: 71, endPoint x: 284, endPoint y: 68, distance: 19.9
click at [299, 71] on div "Use one or more fields below to locate an existing customer." at bounding box center [228, 74] width 381 height 10
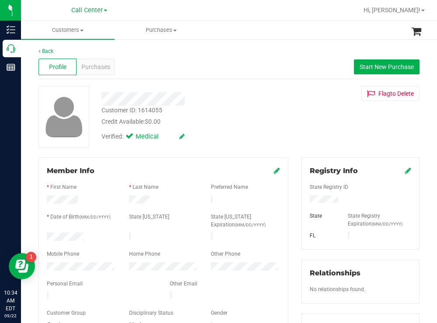
click at [242, 112] on div "Customer ID: 1614055 Credit Available: $0.00" at bounding box center [193, 116] width 197 height 21
drag, startPoint x: 345, startPoint y: 202, endPoint x: 302, endPoint y: 201, distance: 42.9
click at [303, 201] on div at bounding box center [360, 200] width 115 height 10
click at [263, 128] on div "Verified: Medical" at bounding box center [193, 135] width 197 height 19
drag, startPoint x: 85, startPoint y: 234, endPoint x: 41, endPoint y: 235, distance: 44.6
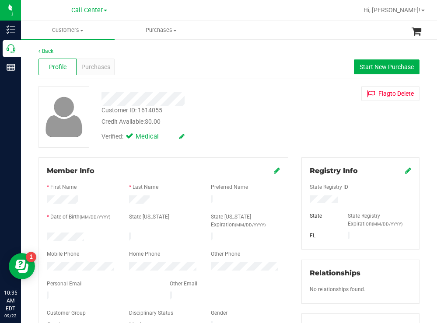
click at [41, 235] on div at bounding box center [81, 238] width 82 height 10
click at [279, 122] on div "Credit Available: $0.00" at bounding box center [193, 121] width 184 height 9
click at [102, 62] on span "Purchases" at bounding box center [95, 66] width 29 height 9
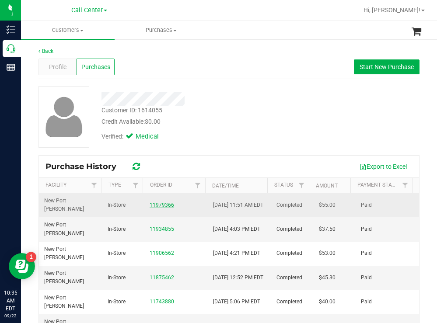
click at [162, 203] on link "11979366" at bounding box center [161, 205] width 24 height 6
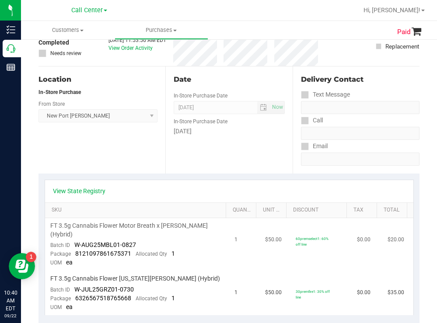
scroll to position [131, 0]
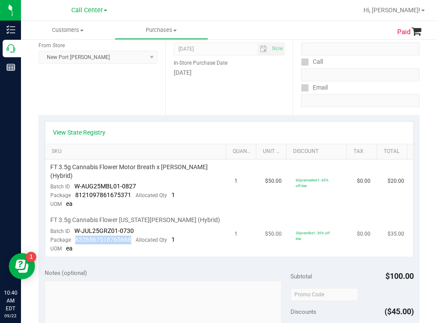
drag, startPoint x: 131, startPoint y: 230, endPoint x: 74, endPoint y: 233, distance: 56.9
click at [74, 236] on div "Package 6326567518765668 Allocated Qty 1" at bounding box center [112, 240] width 125 height 9
copy span "6326567518765668"
drag, startPoint x: 133, startPoint y: 222, endPoint x: 76, endPoint y: 219, distance: 57.8
click at [76, 219] on td "FT 3.5g Cannabis Flower Georgia Runtz (Hybrid) Batch ID W-JUL25GRZ01-0730 Packa…" at bounding box center [137, 234] width 184 height 44
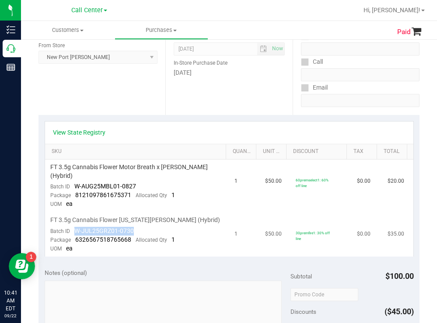
copy span "W-JUL25GRZ01-0730"
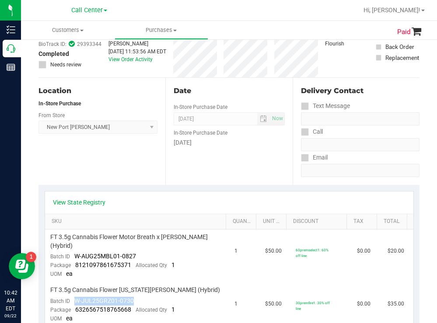
scroll to position [0, 0]
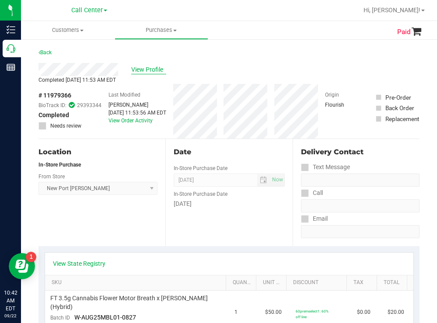
click at [151, 69] on span "View Profile" at bounding box center [148, 69] width 35 height 9
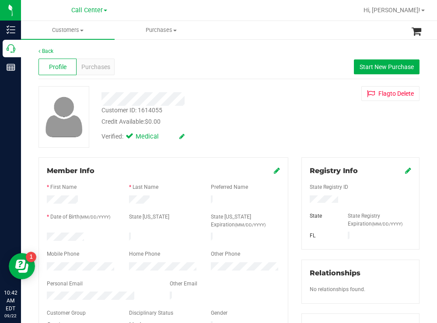
drag, startPoint x: 319, startPoint y: 105, endPoint x: 313, endPoint y: 105, distance: 5.7
click at [316, 105] on div "Customer ID: 1614055 Credit Available: $0.00 Verified: Medical Flag to Delete" at bounding box center [229, 117] width 394 height 62
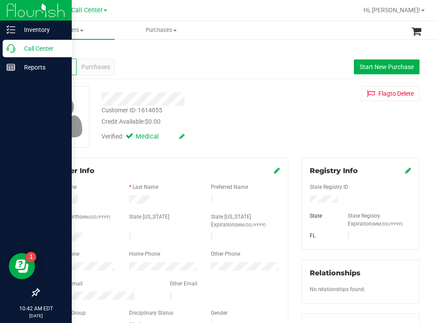
click at [29, 49] on p "Call Center" at bounding box center [41, 48] width 52 height 10
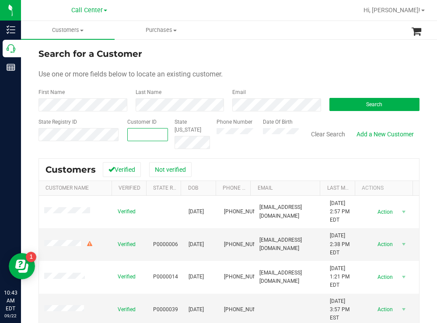
paste input "590358"
type input "590358"
click at [347, 101] on button "Search" at bounding box center [374, 104] width 90 height 13
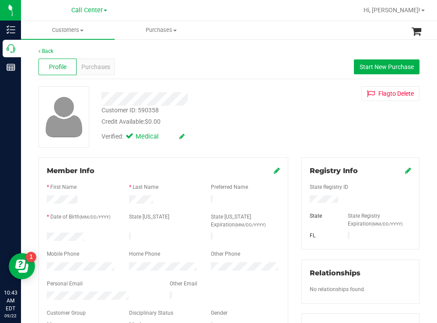
drag, startPoint x: 90, startPoint y: 238, endPoint x: 46, endPoint y: 237, distance: 43.7
click at [46, 237] on div at bounding box center [81, 238] width 82 height 10
drag, startPoint x: 342, startPoint y: 201, endPoint x: 300, endPoint y: 202, distance: 41.5
click at [303, 202] on div at bounding box center [360, 200] width 115 height 10
click at [285, 128] on div "Verified: Medical" at bounding box center [193, 135] width 197 height 19
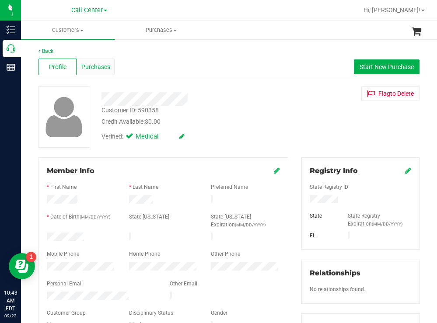
click at [98, 64] on span "Purchases" at bounding box center [95, 66] width 29 height 9
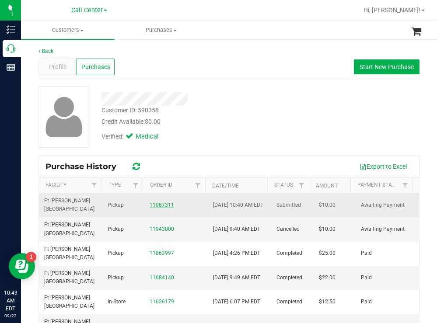
click at [156, 204] on link "11987311" at bounding box center [161, 205] width 24 height 6
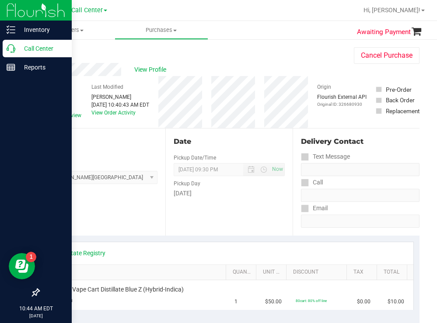
click at [31, 46] on p "Call Center" at bounding box center [41, 48] width 52 height 10
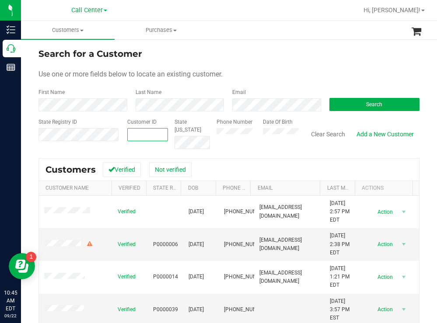
paste input "1494787"
type input "1494787"
drag, startPoint x: 347, startPoint y: 105, endPoint x: 340, endPoint y: 104, distance: 6.6
click at [345, 106] on button "Search" at bounding box center [374, 104] width 90 height 13
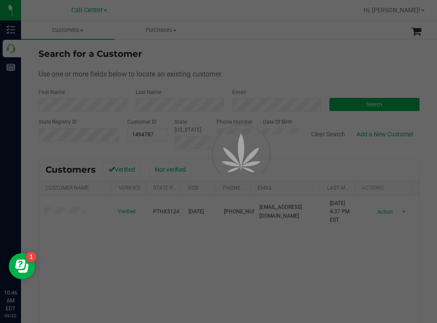
click at [262, 55] on div at bounding box center [218, 161] width 437 height 323
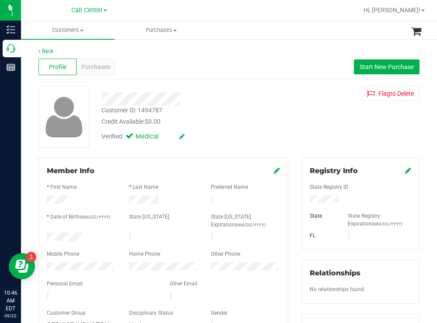
click at [48, 233] on div at bounding box center [81, 238] width 82 height 10
drag, startPoint x: 356, startPoint y: 198, endPoint x: 298, endPoint y: 201, distance: 57.8
click at [303, 201] on div at bounding box center [360, 200] width 115 height 10
drag, startPoint x: 247, startPoint y: 100, endPoint x: 201, endPoint y: 159, distance: 74.7
click at [247, 100] on div at bounding box center [193, 99] width 197 height 14
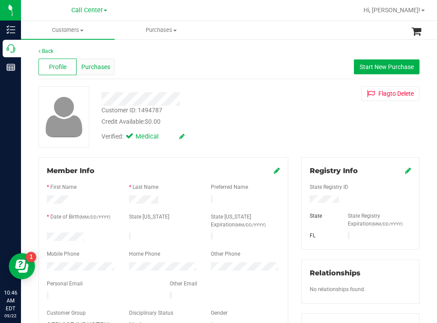
click at [89, 66] on span "Purchases" at bounding box center [95, 66] width 29 height 9
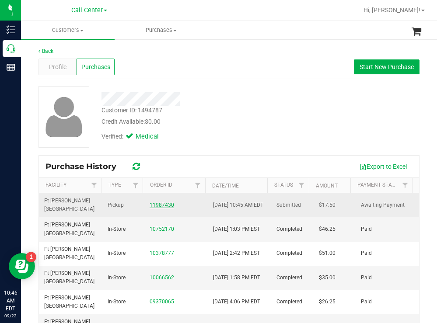
click at [160, 206] on link "11987430" at bounding box center [161, 205] width 24 height 6
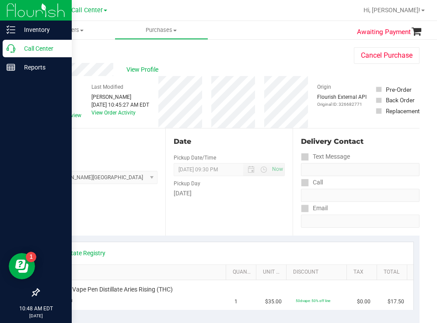
click at [32, 47] on p "Call Center" at bounding box center [41, 48] width 52 height 10
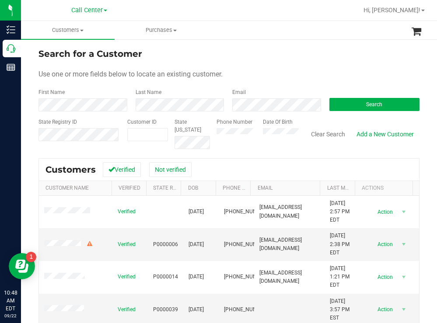
click at [301, 59] on div "Search for a Customer" at bounding box center [228, 53] width 381 height 13
click at [329, 109] on button "Search" at bounding box center [374, 104] width 90 height 13
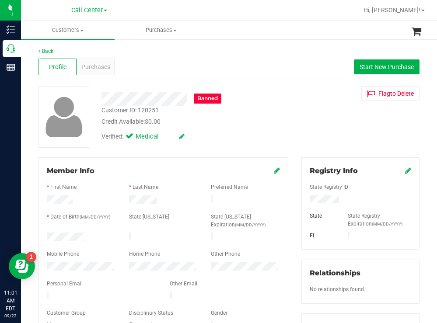
click at [48, 234] on div at bounding box center [81, 238] width 82 height 10
drag, startPoint x: 340, startPoint y: 200, endPoint x: 298, endPoint y: 201, distance: 41.5
click at [303, 201] on div at bounding box center [360, 200] width 115 height 10
click at [247, 144] on div "Verified: Medical" at bounding box center [193, 135] width 197 height 19
click at [97, 66] on span "Purchases" at bounding box center [95, 66] width 29 height 9
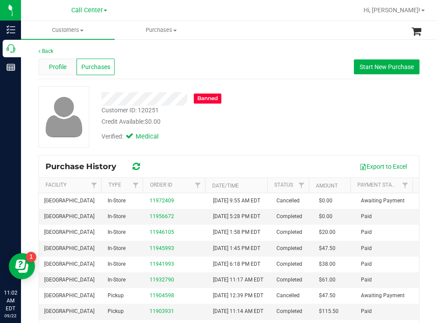
click at [60, 68] on span "Profile" at bounding box center [57, 66] width 17 height 9
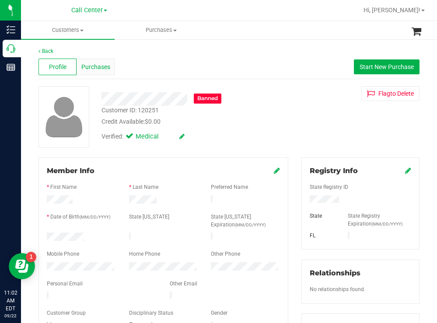
click at [109, 64] on div "Purchases" at bounding box center [95, 67] width 38 height 17
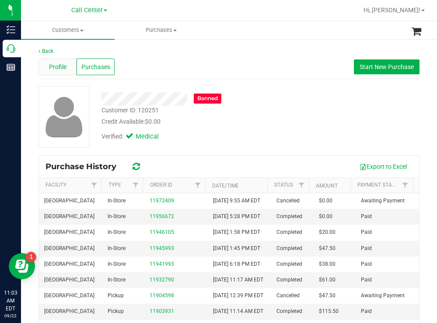
click at [60, 69] on span "Profile" at bounding box center [57, 66] width 17 height 9
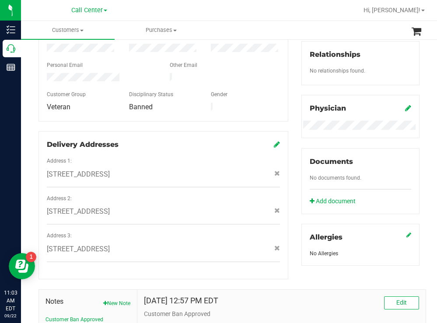
scroll to position [393, 0]
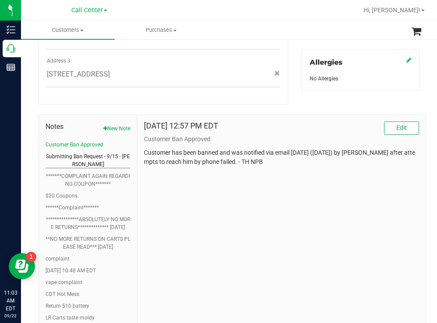
click at [101, 153] on button "Submitting Ban Request - 9/15 - Alex Coons" at bounding box center [87, 161] width 85 height 16
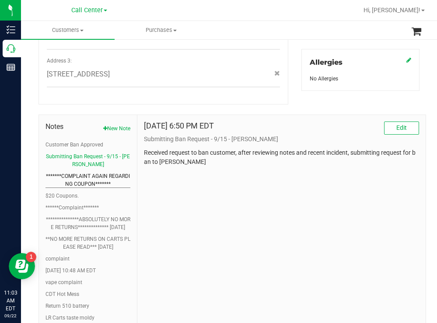
click at [101, 172] on button "*******COMPLAINT AGAIN REGARDING COUPON*******" at bounding box center [87, 180] width 85 height 16
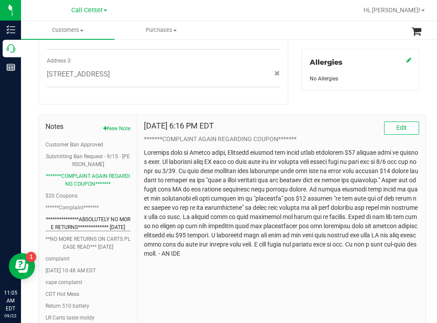
click at [108, 215] on button "**********" at bounding box center [87, 223] width 85 height 16
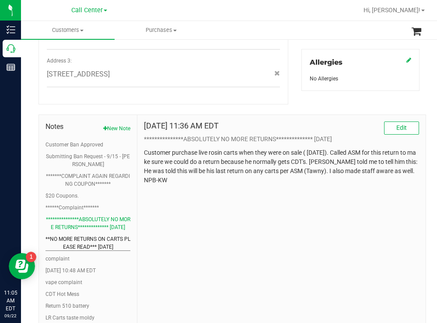
click at [107, 235] on button "**NO MORE RETURNS ON CARTS PLEASE READ*** 4/23/25" at bounding box center [87, 243] width 85 height 16
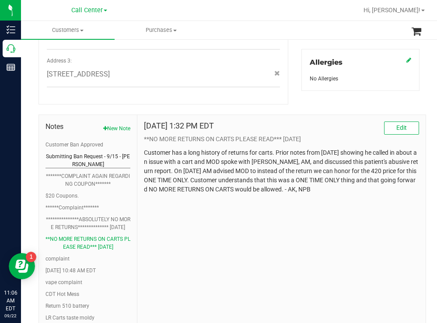
click at [97, 153] on button "Submitting Ban Request - 9/15 - Alex Coons" at bounding box center [87, 161] width 85 height 16
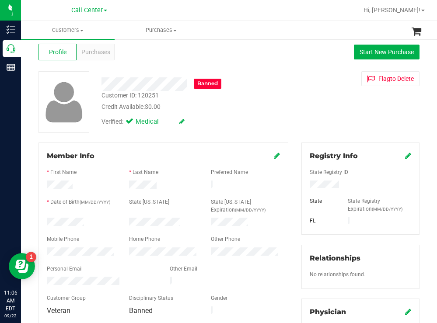
scroll to position [0, 0]
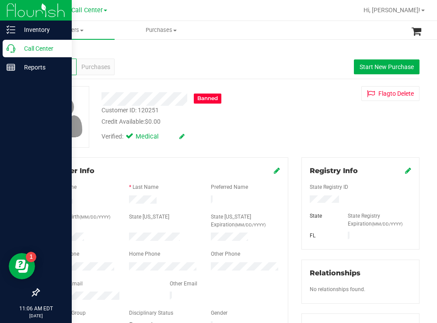
click at [30, 45] on p "Call Center" at bounding box center [41, 48] width 52 height 10
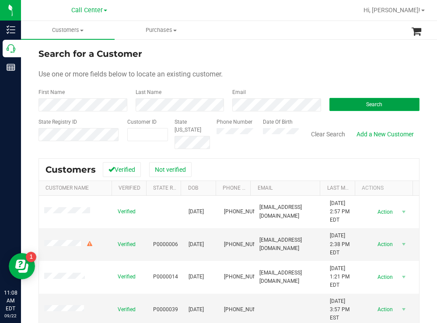
click at [361, 98] on button "Search" at bounding box center [374, 104] width 90 height 13
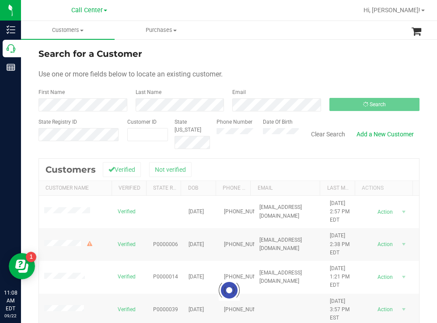
click at [243, 62] on form "Search for a Customer Use one or more fields below to locate an existing custom…" at bounding box center [228, 98] width 381 height 102
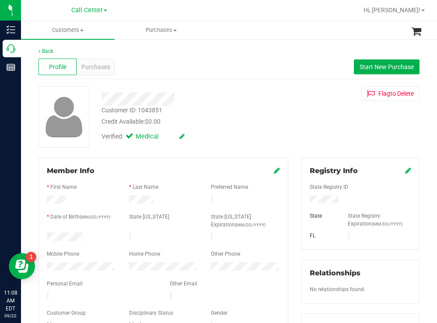
drag, startPoint x: 90, startPoint y: 233, endPoint x: 40, endPoint y: 233, distance: 50.3
click at [40, 233] on div "Member Info * First Name * Last Name Preferred Name * Date of Birth (MM/DD/YYYY…" at bounding box center [163, 248] width 250 height 183
drag, startPoint x: 337, startPoint y: 196, endPoint x: 303, endPoint y: 198, distance: 33.8
click at [303, 198] on div at bounding box center [360, 200] width 115 height 10
drag, startPoint x: 285, startPoint y: 134, endPoint x: 273, endPoint y: 123, distance: 16.7
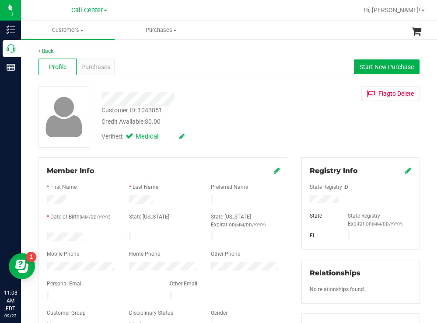
click at [284, 134] on div "Verified: Medical" at bounding box center [193, 135] width 197 height 19
click at [93, 67] on span "Purchases" at bounding box center [95, 66] width 29 height 9
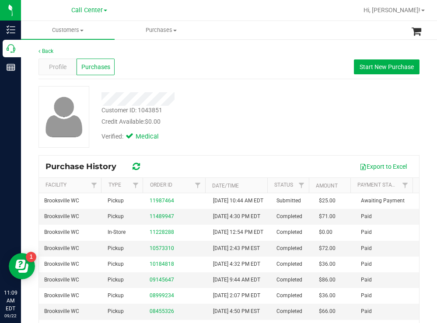
drag, startPoint x: 200, startPoint y: 134, endPoint x: 187, endPoint y: 126, distance: 15.1
click at [198, 132] on div "Verified: Medical" at bounding box center [193, 135] width 197 height 19
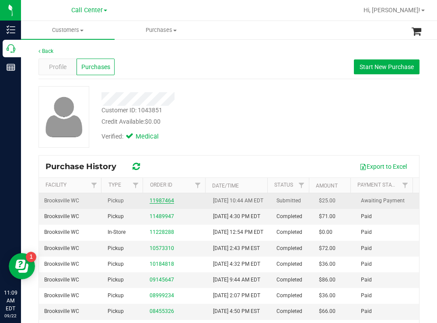
click at [163, 204] on link "11987464" at bounding box center [161, 201] width 24 height 6
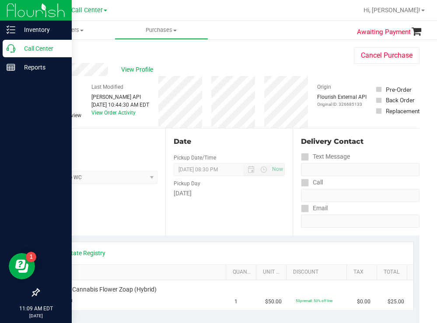
click at [32, 49] on p "Call Center" at bounding box center [41, 48] width 52 height 10
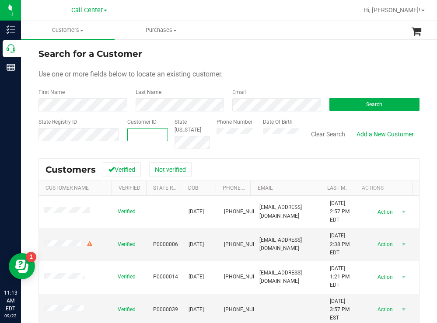
paste input "9283"
type input "9283"
click at [347, 105] on button "Search" at bounding box center [374, 104] width 90 height 13
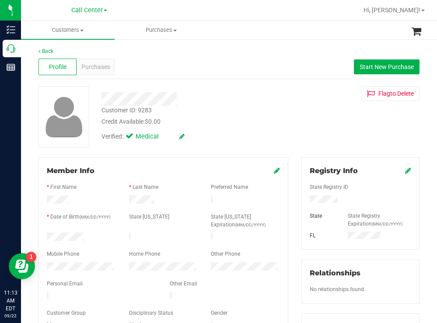
drag, startPoint x: 88, startPoint y: 234, endPoint x: 46, endPoint y: 232, distance: 41.6
click at [42, 234] on div at bounding box center [81, 238] width 82 height 10
drag, startPoint x: 334, startPoint y: 197, endPoint x: 303, endPoint y: 199, distance: 31.1
click at [303, 199] on div at bounding box center [360, 200] width 115 height 10
click at [195, 136] on div "Verified: Medical" at bounding box center [193, 135] width 197 height 19
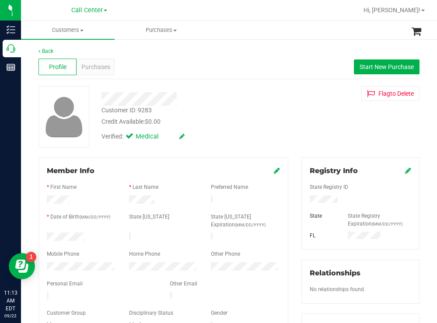
click at [47, 267] on div at bounding box center [81, 267] width 82 height 10
click at [98, 64] on span "Purchases" at bounding box center [95, 66] width 29 height 9
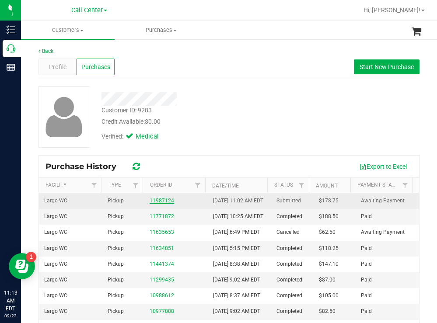
click at [149, 204] on link "11987124" at bounding box center [161, 201] width 24 height 6
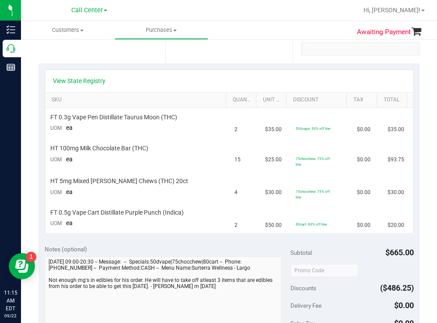
scroll to position [175, 0]
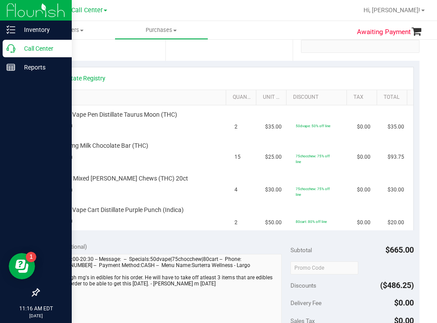
click at [31, 48] on p "Call Center" at bounding box center [41, 48] width 52 height 10
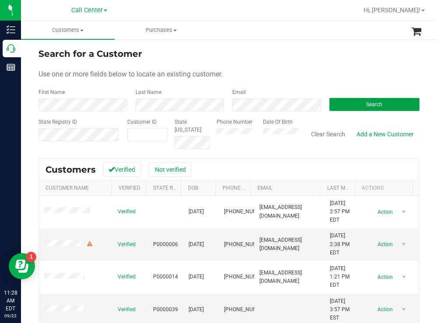
click at [340, 104] on button "Search" at bounding box center [374, 104] width 90 height 13
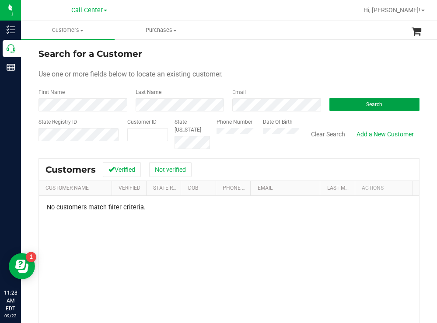
click at [366, 104] on span "Search" at bounding box center [374, 104] width 16 height 6
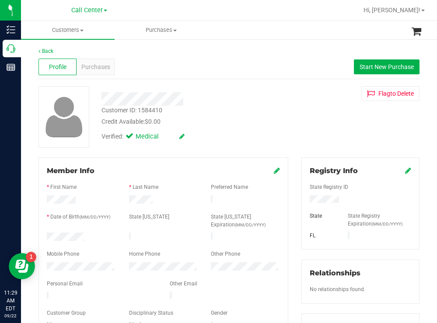
drag, startPoint x: 92, startPoint y: 235, endPoint x: 46, endPoint y: 236, distance: 45.9
click at [46, 236] on div at bounding box center [81, 238] width 82 height 10
drag, startPoint x: 343, startPoint y: 198, endPoint x: 296, endPoint y: 199, distance: 47.2
click at [296, 199] on div "Registry Info State Registry ID State State Registry Expiration (MM/DD/YYYY) FL…" at bounding box center [360, 320] width 131 height 327
click at [214, 111] on div "Customer ID: 1584410 Credit Available: $0.00" at bounding box center [193, 116] width 197 height 21
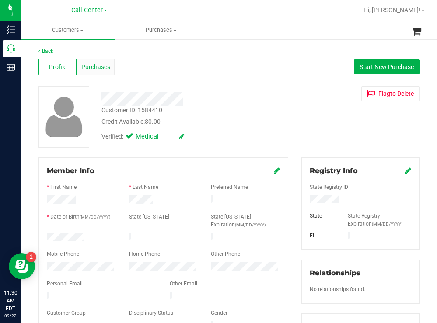
click at [101, 64] on span "Purchases" at bounding box center [95, 66] width 29 height 9
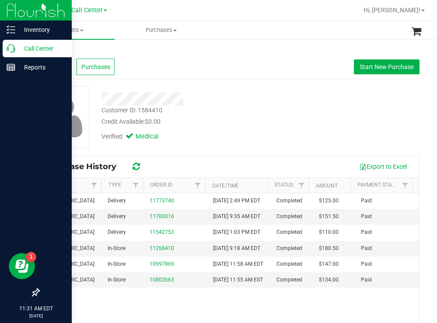
click at [54, 45] on p "Call Center" at bounding box center [41, 48] width 52 height 10
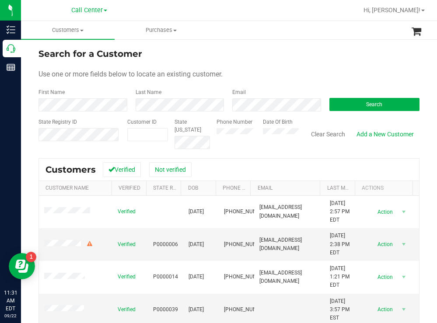
drag, startPoint x: 272, startPoint y: 58, endPoint x: 243, endPoint y: 58, distance: 28.8
click at [271, 58] on div "Search for a Customer" at bounding box center [228, 53] width 381 height 13
drag, startPoint x: 336, startPoint y: 108, endPoint x: 319, endPoint y: 99, distance: 19.0
click at [336, 107] on button "Search" at bounding box center [374, 104] width 90 height 13
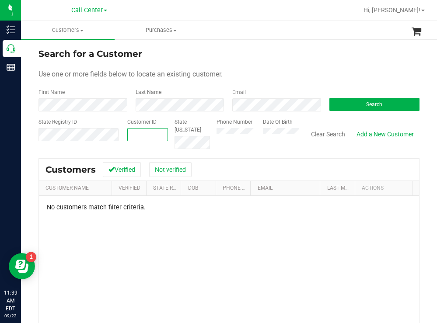
paste input "1624110"
type input "1624110"
click at [372, 110] on button "Search" at bounding box center [374, 104] width 90 height 13
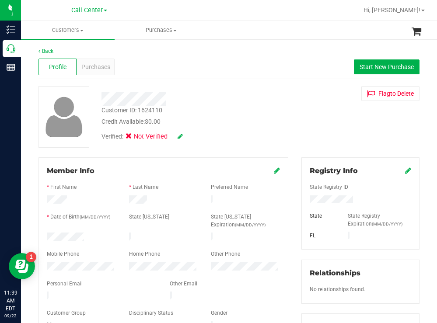
click at [297, 138] on div "Customer ID: 1624110 Credit Available: $0.00 Verified: Not Verified Flag to Del…" at bounding box center [229, 117] width 394 height 62
drag, startPoint x: 148, startPoint y: 196, endPoint x: 126, endPoint y: 196, distance: 21.9
click at [126, 196] on div at bounding box center [163, 200] width 82 height 10
click at [275, 128] on div "Verified: Not Verified" at bounding box center [193, 135] width 197 height 19
click at [49, 197] on div at bounding box center [81, 200] width 82 height 10
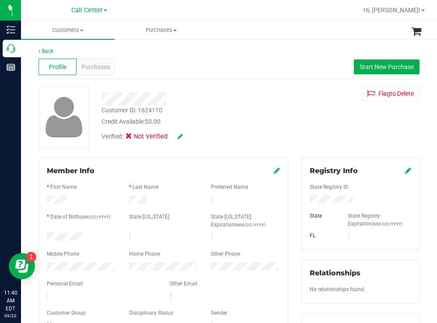
click at [234, 111] on div "Customer ID: 1624110 Credit Available: $0.00" at bounding box center [193, 116] width 197 height 21
click at [49, 233] on div at bounding box center [81, 238] width 82 height 10
click at [296, 125] on div "Customer ID: 1624110 Credit Available: $0.00 Verified: Not Verified Flag to Del…" at bounding box center [229, 117] width 394 height 62
click at [45, 257] on div "Member Info * First Name * Last Name Preferred Name * Date of Birth (MM/DD/YYYY…" at bounding box center [163, 248] width 250 height 183
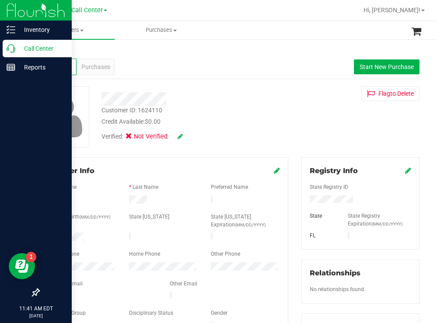
click at [35, 45] on p "Call Center" at bounding box center [41, 48] width 52 height 10
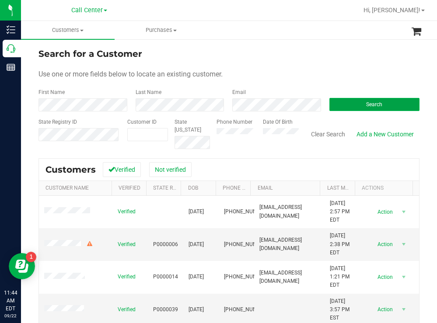
click at [352, 104] on button "Search" at bounding box center [374, 104] width 90 height 13
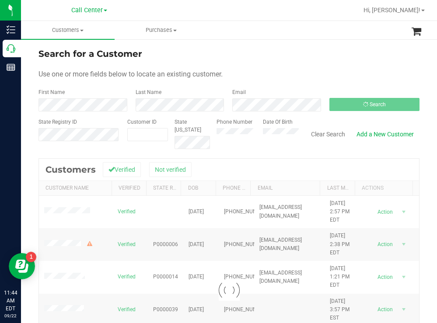
click at [284, 59] on div "Search for a Customer" at bounding box center [228, 53] width 381 height 13
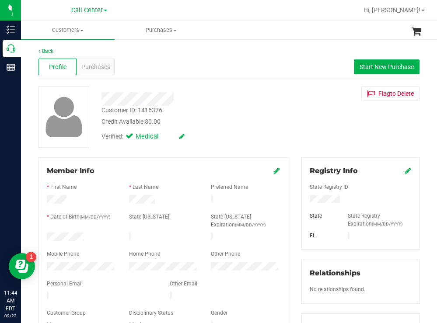
drag, startPoint x: 87, startPoint y: 234, endPoint x: 46, endPoint y: 234, distance: 40.6
click at [46, 234] on div at bounding box center [81, 238] width 82 height 10
drag, startPoint x: 339, startPoint y: 197, endPoint x: 300, endPoint y: 201, distance: 39.1
click at [303, 201] on div at bounding box center [360, 200] width 115 height 10
drag, startPoint x: 297, startPoint y: 101, endPoint x: 260, endPoint y: 87, distance: 40.0
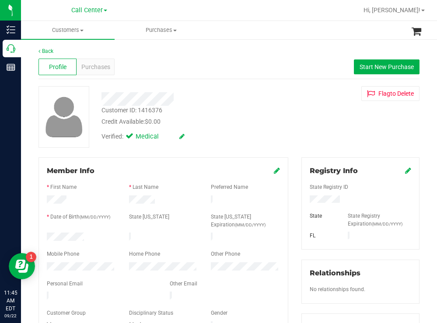
click at [281, 97] on div "Customer ID: 1416376 Credit Available: $0.00 Verified: Medical Flag to Delete" at bounding box center [229, 117] width 394 height 62
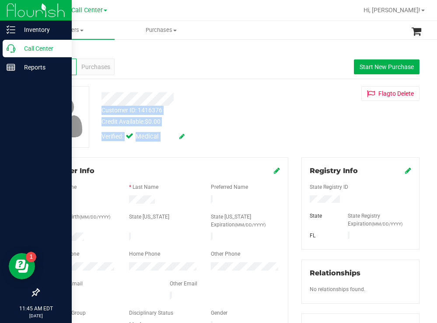
click at [24, 45] on p "Call Center" at bounding box center [41, 48] width 52 height 10
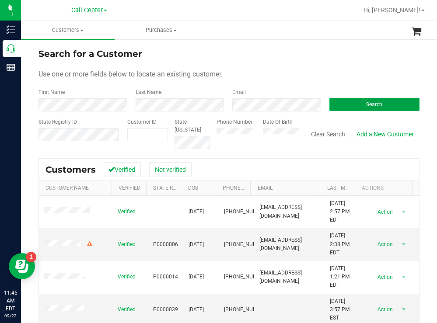
click at [335, 104] on button "Search" at bounding box center [374, 104] width 90 height 13
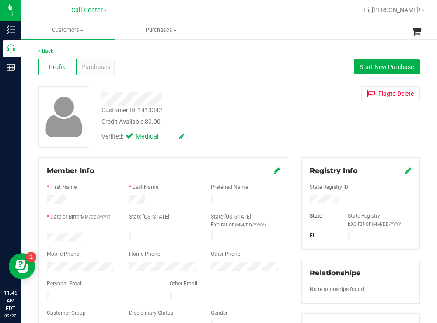
drag, startPoint x: 95, startPoint y: 232, endPoint x: 44, endPoint y: 233, distance: 51.6
click at [44, 233] on div at bounding box center [81, 238] width 82 height 10
drag, startPoint x: 340, startPoint y: 200, endPoint x: 303, endPoint y: 201, distance: 36.3
click at [303, 201] on div at bounding box center [360, 200] width 115 height 10
click at [255, 130] on div "Verified: Medical" at bounding box center [193, 135] width 197 height 19
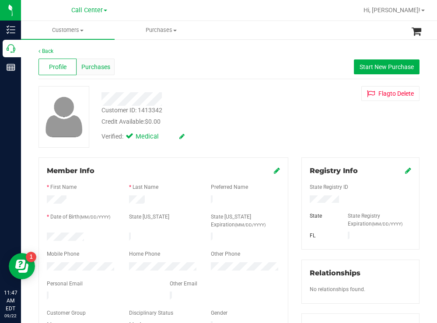
click at [85, 65] on span "Purchases" at bounding box center [95, 66] width 29 height 9
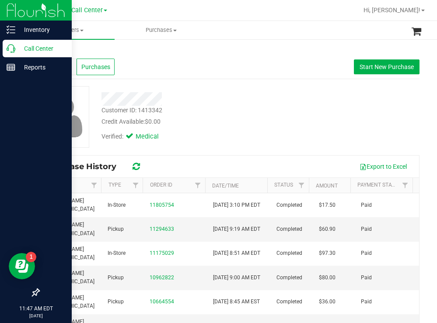
click at [36, 49] on p "Call Center" at bounding box center [41, 48] width 52 height 10
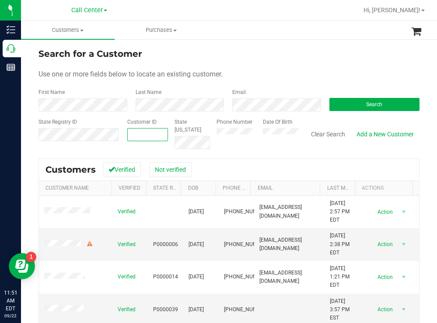
paste input "129210"
type input "129210"
click at [357, 99] on button "Search" at bounding box center [374, 104] width 90 height 13
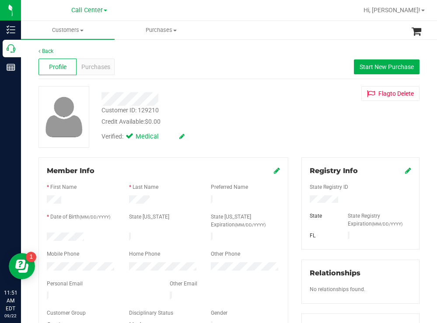
drag, startPoint x: 93, startPoint y: 235, endPoint x: 46, endPoint y: 233, distance: 46.8
click at [46, 233] on div at bounding box center [81, 238] width 82 height 10
drag, startPoint x: 351, startPoint y: 201, endPoint x: 296, endPoint y: 199, distance: 54.2
click at [301, 199] on div "Registry Info State Registry ID State State Registry Expiration (MM/DD/YYYY) FL" at bounding box center [360, 203] width 118 height 92
click at [256, 137] on div "Verified: Medical" at bounding box center [193, 135] width 197 height 19
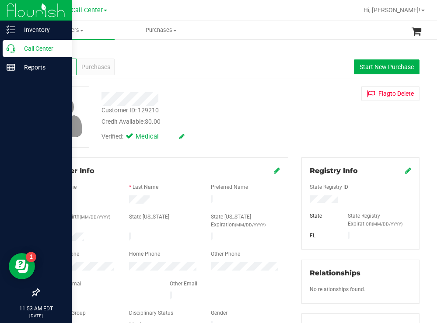
click at [42, 44] on p "Call Center" at bounding box center [41, 48] width 52 height 10
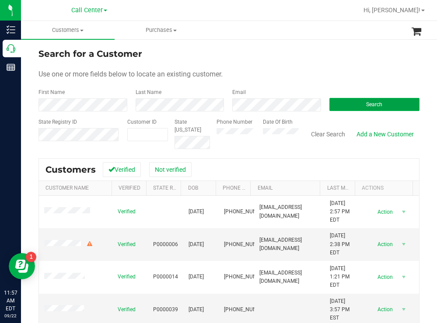
click at [335, 100] on button "Search" at bounding box center [374, 104] width 90 height 13
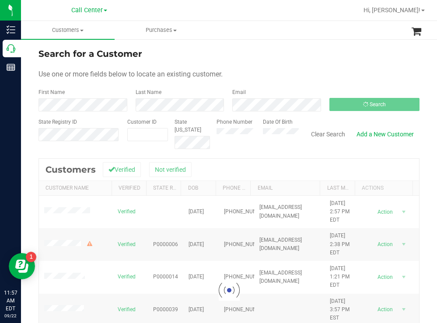
drag, startPoint x: 287, startPoint y: 59, endPoint x: 280, endPoint y: 56, distance: 7.6
click at [286, 59] on div "Search for a Customer" at bounding box center [228, 53] width 381 height 13
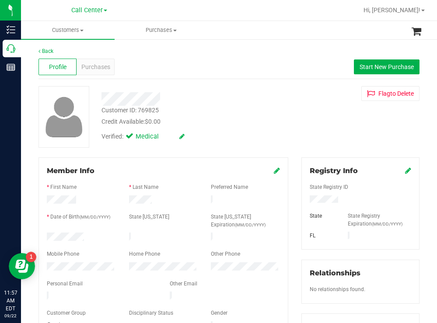
drag, startPoint x: 92, startPoint y: 233, endPoint x: 46, endPoint y: 235, distance: 45.5
click at [46, 235] on div at bounding box center [81, 238] width 82 height 10
click at [295, 199] on div "Registry Info State Registry ID State State Registry Expiration (MM/DD/YYYY) FL…" at bounding box center [360, 320] width 131 height 327
drag, startPoint x: 297, startPoint y: 116, endPoint x: 286, endPoint y: 113, distance: 11.3
click at [292, 115] on div "Customer ID: 769825 Credit Available: $0.00 Verified: Medical Flag to Delete" at bounding box center [229, 117] width 394 height 62
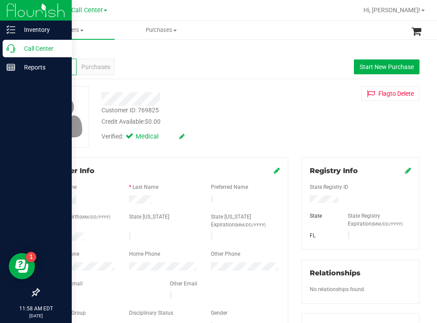
click at [38, 48] on p "Call Center" at bounding box center [41, 48] width 52 height 10
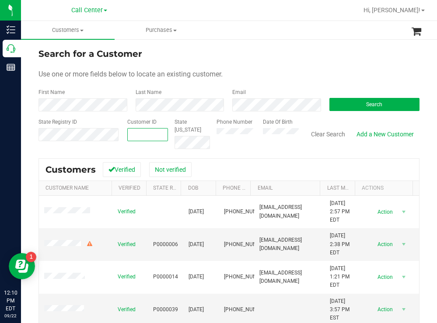
paste input "5615064176"
type input "5615064176"
drag, startPoint x: 349, startPoint y: 101, endPoint x: 288, endPoint y: 89, distance: 61.6
click at [347, 101] on button "Search" at bounding box center [374, 104] width 90 height 13
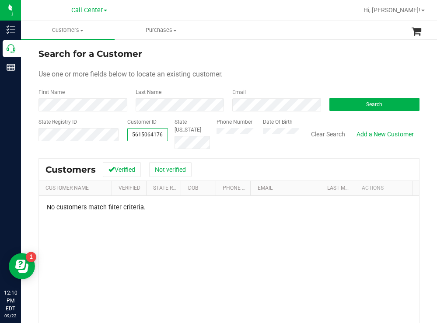
drag, startPoint x: 160, startPoint y: 134, endPoint x: 125, endPoint y: 133, distance: 35.4
click at [127, 133] on span "5615064176 5615064176" at bounding box center [147, 134] width 41 height 13
drag, startPoint x: 358, startPoint y: 104, endPoint x: 354, endPoint y: 101, distance: 5.3
click at [358, 104] on button "Search" at bounding box center [374, 104] width 90 height 13
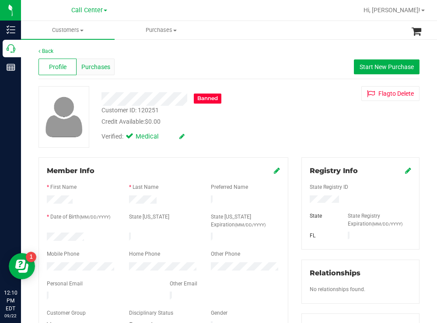
click at [100, 66] on span "Purchases" at bounding box center [95, 66] width 29 height 9
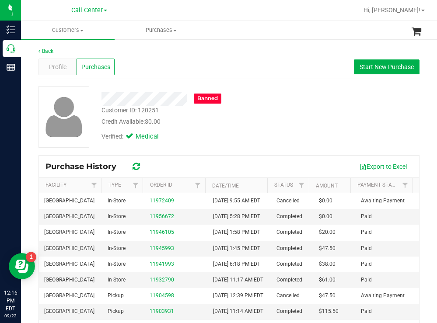
drag, startPoint x: 282, startPoint y: 132, endPoint x: 278, endPoint y: 129, distance: 4.7
click at [281, 132] on div "Verified: Medical" at bounding box center [193, 135] width 197 height 19
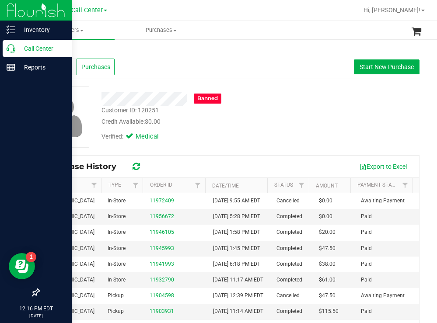
click at [31, 46] on p "Call Center" at bounding box center [41, 48] width 52 height 10
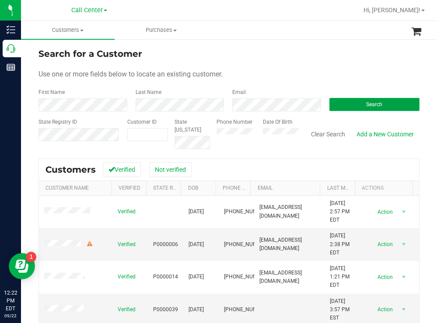
click at [351, 105] on button "Search" at bounding box center [374, 104] width 90 height 13
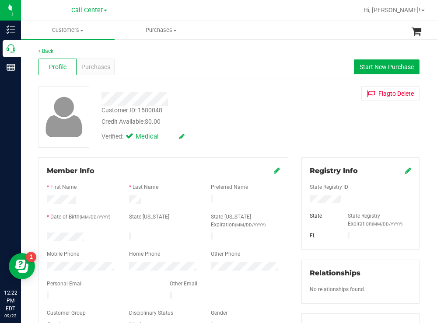
drag, startPoint x: 92, startPoint y: 234, endPoint x: 44, endPoint y: 235, distance: 48.5
click at [44, 235] on div at bounding box center [81, 238] width 82 height 10
drag, startPoint x: 343, startPoint y: 197, endPoint x: 296, endPoint y: 200, distance: 46.9
click at [301, 200] on div "Registry Info State Registry ID State State Registry Expiration (MM/DD/YYYY) FL" at bounding box center [360, 203] width 118 height 92
drag, startPoint x: 248, startPoint y: 106, endPoint x: 230, endPoint y: 114, distance: 19.6
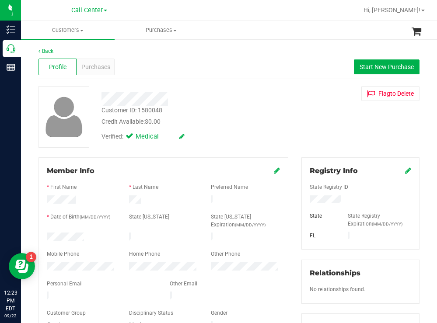
click at [247, 106] on div "Customer ID: 1580048 Credit Available: $0.00" at bounding box center [193, 116] width 197 height 21
drag, startPoint x: 84, startPoint y: 234, endPoint x: 42, endPoint y: 234, distance: 41.5
click at [42, 234] on div at bounding box center [81, 238] width 82 height 10
drag, startPoint x: 228, startPoint y: 111, endPoint x: 198, endPoint y: 89, distance: 37.0
click at [219, 102] on div "Customer ID: 1580048 Credit Available: $0.00 Verified: Medical" at bounding box center [193, 115] width 197 height 59
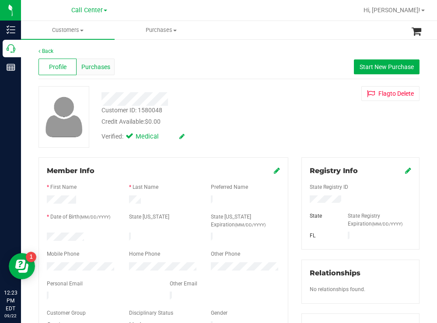
click at [97, 64] on span "Purchases" at bounding box center [95, 66] width 29 height 9
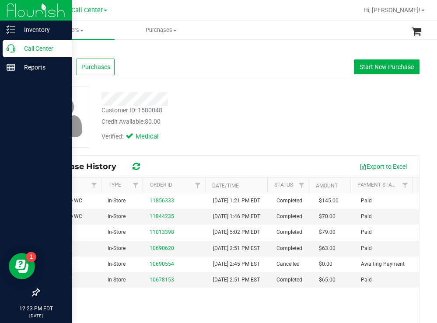
click at [38, 47] on p "Call Center" at bounding box center [41, 48] width 52 height 10
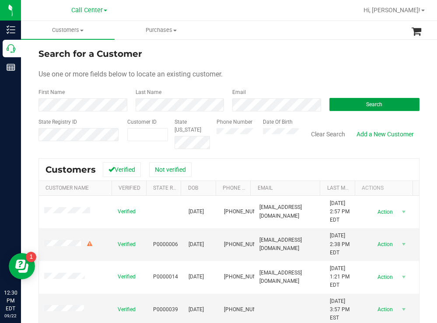
drag, startPoint x: 343, startPoint y: 103, endPoint x: 279, endPoint y: 73, distance: 70.6
click at [340, 102] on button "Search" at bounding box center [374, 104] width 90 height 13
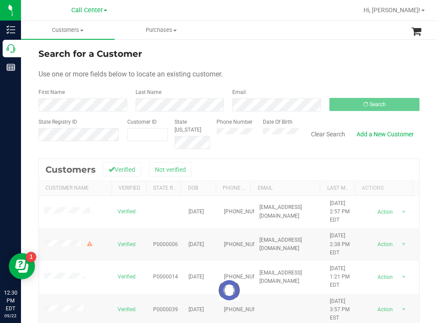
click at [262, 59] on div "Search for a Customer" at bounding box center [228, 53] width 381 height 13
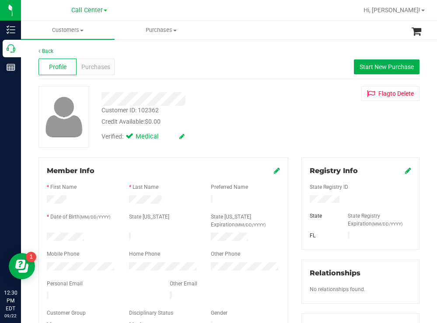
drag, startPoint x: 90, startPoint y: 236, endPoint x: 45, endPoint y: 234, distance: 44.2
click at [45, 234] on div at bounding box center [81, 238] width 82 height 10
click at [249, 137] on div "Verified: Medical" at bounding box center [193, 135] width 197 height 19
drag, startPoint x: 337, startPoint y: 199, endPoint x: 301, endPoint y: 201, distance: 36.8
click at [303, 202] on div at bounding box center [360, 200] width 115 height 10
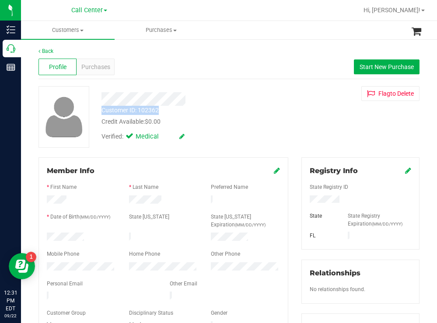
drag, startPoint x: 263, startPoint y: 108, endPoint x: 163, endPoint y: 80, distance: 103.5
click at [204, 92] on div "Customer ID: 102362 Credit Available: $0.00 Verified: Medical" at bounding box center [193, 115] width 197 height 59
click at [112, 65] on div "Purchases" at bounding box center [95, 67] width 38 height 17
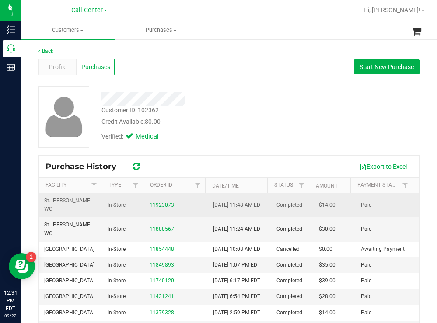
click at [156, 206] on link "11923073" at bounding box center [161, 205] width 24 height 6
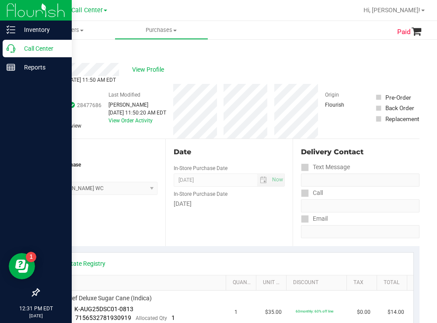
click at [38, 49] on p "Call Center" at bounding box center [41, 48] width 52 height 10
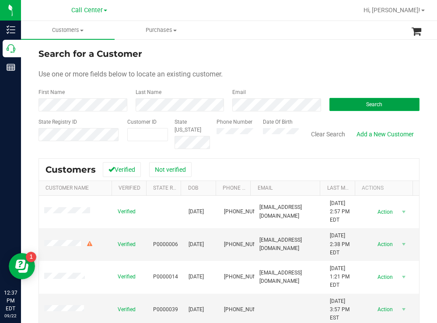
click at [338, 104] on button "Search" at bounding box center [374, 104] width 90 height 13
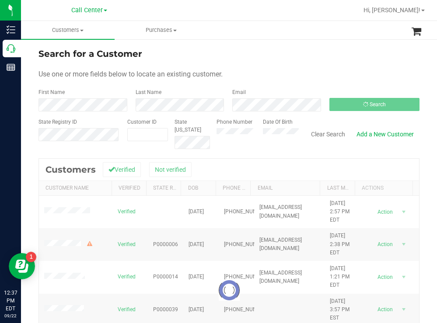
click at [236, 64] on form "Search for a Customer Use one or more fields below to locate an existing custom…" at bounding box center [228, 98] width 381 height 102
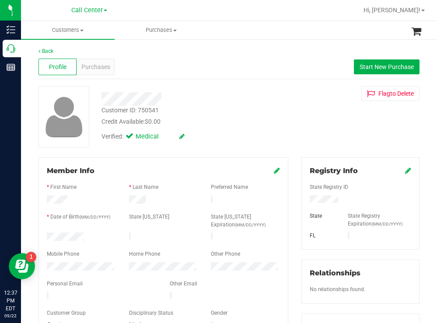
drag, startPoint x: 90, startPoint y: 236, endPoint x: 45, endPoint y: 236, distance: 44.6
click at [42, 235] on div at bounding box center [81, 238] width 82 height 10
drag, startPoint x: 341, startPoint y: 199, endPoint x: 302, endPoint y: 200, distance: 39.8
click at [303, 200] on div at bounding box center [360, 200] width 115 height 10
drag, startPoint x: 207, startPoint y: 108, endPoint x: 161, endPoint y: 81, distance: 53.3
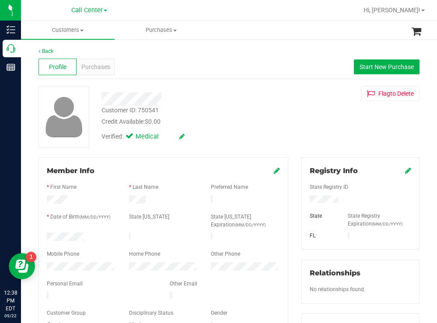
click at [206, 108] on div "Customer ID: 750541 Credit Available: $0.00" at bounding box center [193, 116] width 197 height 21
click at [90, 68] on span "Purchases" at bounding box center [95, 66] width 29 height 9
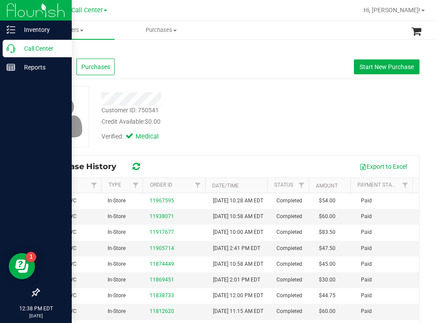
click at [35, 49] on p "Call Center" at bounding box center [41, 48] width 52 height 10
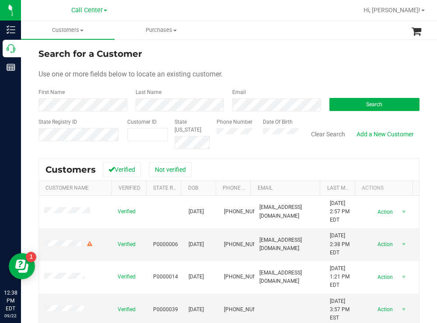
click at [260, 40] on div "Search for a Customer Use one or more fields below to locate an existing custom…" at bounding box center [229, 234] width 416 height 392
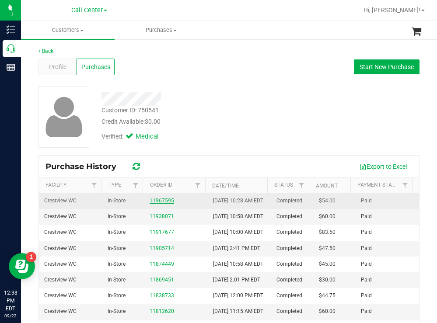
click at [162, 204] on link "11967595" at bounding box center [161, 201] width 24 height 6
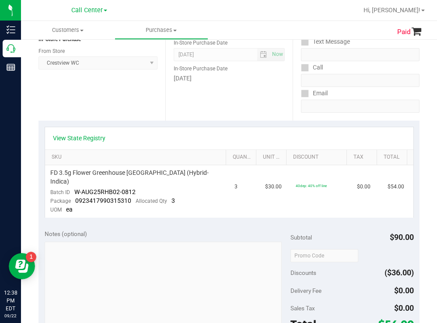
scroll to position [131, 0]
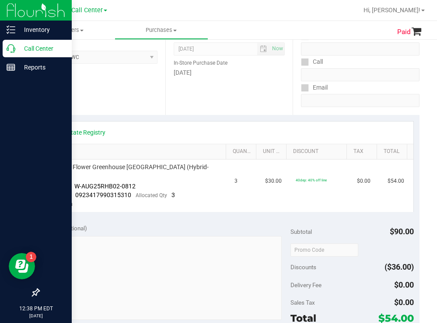
click at [49, 44] on p "Call Center" at bounding box center [41, 48] width 52 height 10
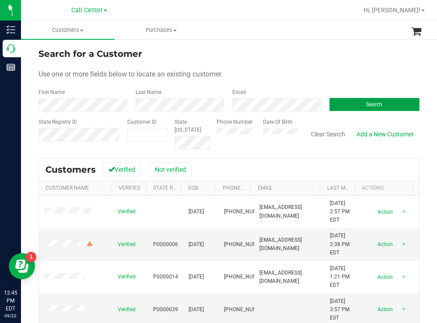
click at [371, 100] on button "Search" at bounding box center [374, 104] width 90 height 13
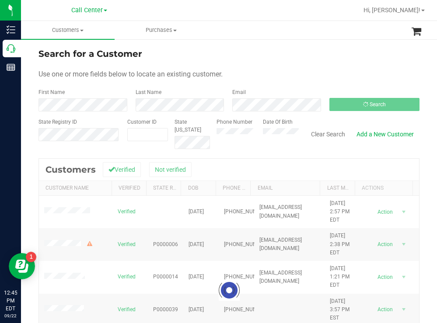
click at [318, 57] on div "Search for a Customer" at bounding box center [228, 53] width 381 height 13
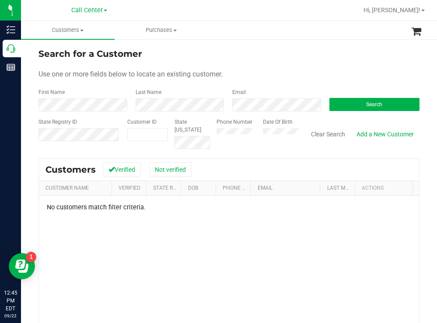
click at [259, 130] on div "Phone Number Date Of Birth" at bounding box center [254, 133] width 89 height 31
click at [337, 106] on button "Search" at bounding box center [374, 104] width 90 height 13
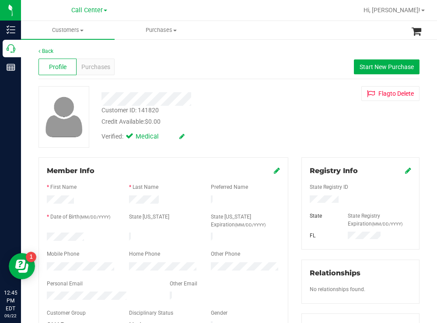
drag, startPoint x: 94, startPoint y: 230, endPoint x: 88, endPoint y: 235, distance: 7.4
click at [88, 235] on form "Member Info * First Name * Last Name Preferred Name * Date of Birth (MM/DD/YYYY…" at bounding box center [163, 249] width 233 height 166
copy form
drag, startPoint x: 335, startPoint y: 201, endPoint x: 303, endPoint y: 201, distance: 31.5
click at [303, 201] on div at bounding box center [360, 200] width 115 height 10
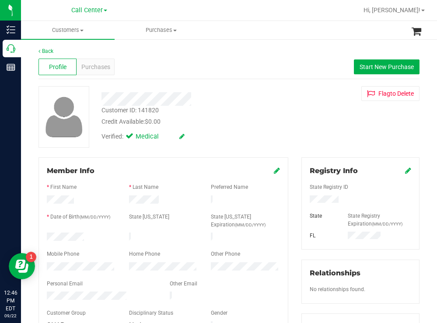
click at [263, 120] on div "Credit Available: $0.00" at bounding box center [193, 121] width 184 height 9
click at [94, 62] on span "Purchases" at bounding box center [95, 66] width 29 height 9
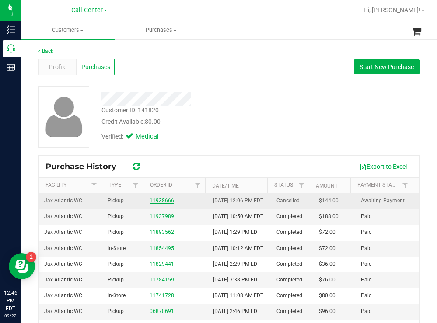
click at [160, 204] on link "11938666" at bounding box center [161, 201] width 24 height 6
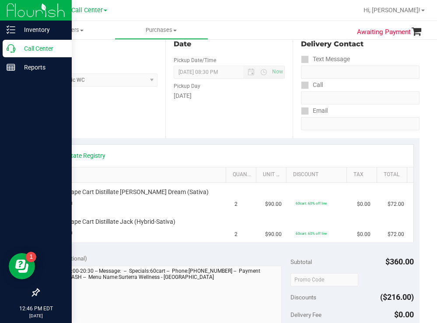
scroll to position [87, 0]
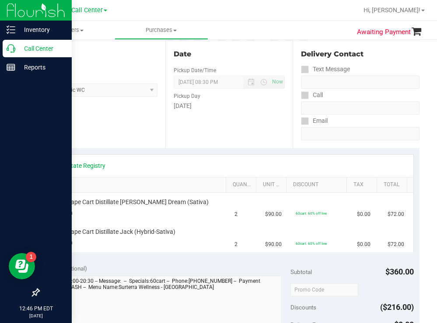
drag, startPoint x: 42, startPoint y: 47, endPoint x: 37, endPoint y: 47, distance: 4.8
click at [42, 47] on p "Call Center" at bounding box center [41, 48] width 52 height 10
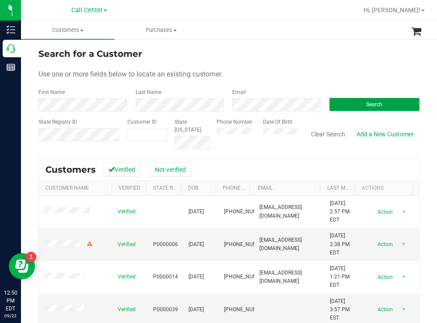
click at [366, 105] on span "Search" at bounding box center [374, 104] width 16 height 6
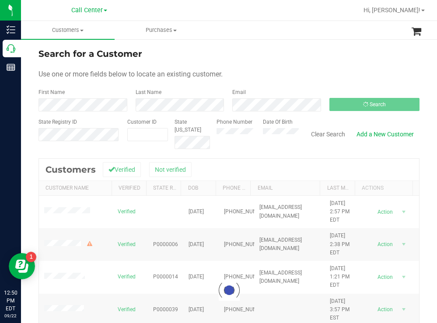
click at [278, 48] on div "Search for a Customer" at bounding box center [228, 53] width 381 height 13
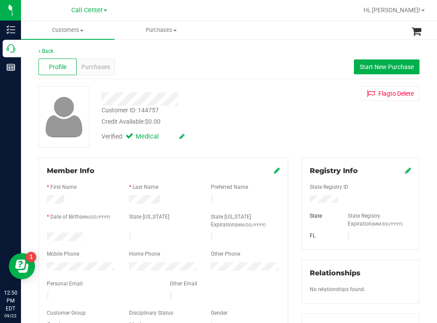
click at [48, 233] on div at bounding box center [81, 238] width 82 height 10
drag, startPoint x: 344, startPoint y: 200, endPoint x: 304, endPoint y: 199, distance: 39.3
click at [304, 199] on div at bounding box center [360, 200] width 115 height 10
click at [361, 68] on span "Start New Purchase" at bounding box center [386, 66] width 54 height 7
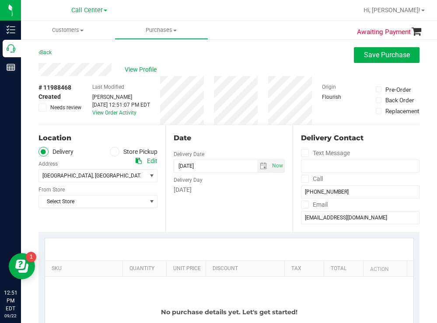
click at [201, 54] on div "Back Save Purchase" at bounding box center [228, 55] width 381 height 16
click at [113, 147] on label "Store Pickup" at bounding box center [134, 152] width 48 height 10
click at [0, 0] on input "Store Pickup" at bounding box center [0, 0] width 0 height 0
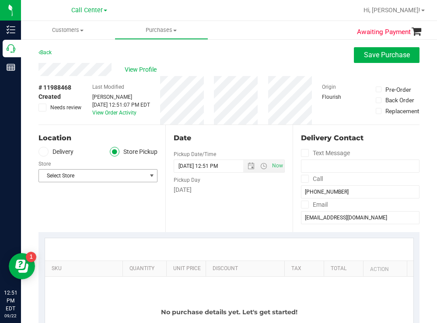
click at [87, 177] on span "Select Store" at bounding box center [92, 176] width 107 height 12
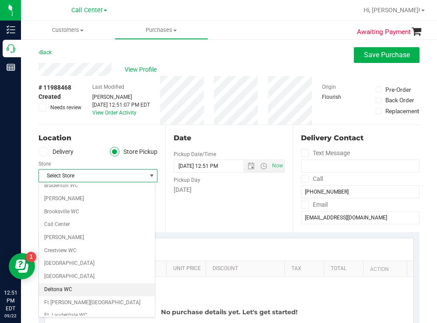
scroll to position [44, 0]
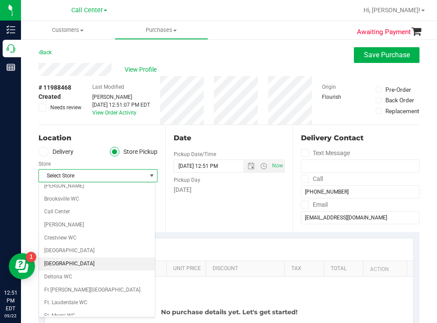
click at [63, 265] on li "[GEOGRAPHIC_DATA]" at bounding box center [97, 263] width 116 height 13
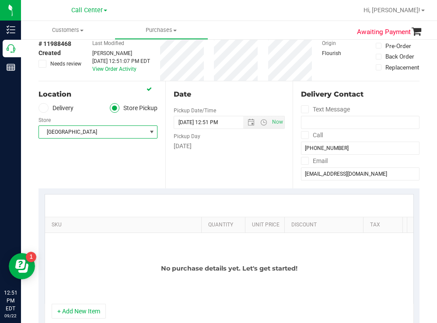
drag, startPoint x: 115, startPoint y: 223, endPoint x: 272, endPoint y: 214, distance: 157.2
click at [272, 214] on div "SKU Quantity Unit Price Discount Tax Total Action No purchase details yet. Let'…" at bounding box center [229, 249] width 369 height 110
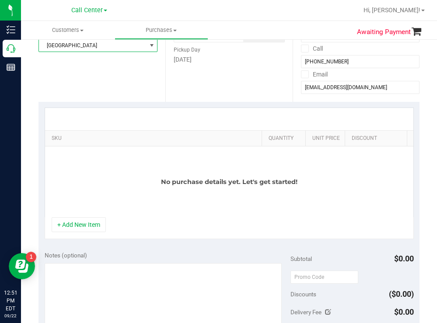
scroll to position [131, 0]
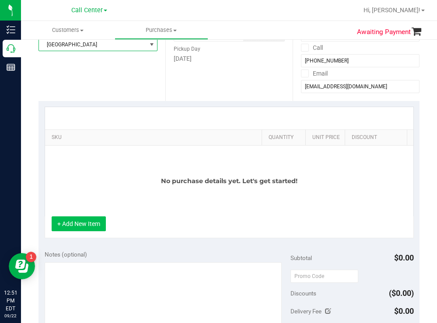
click at [90, 228] on button "+ Add New Item" at bounding box center [79, 223] width 54 height 15
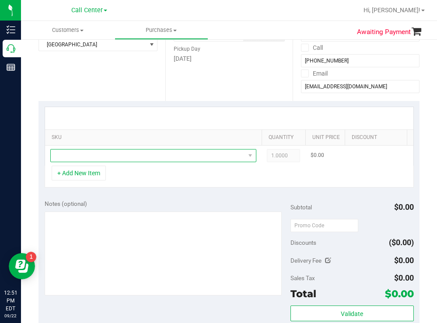
click at [103, 154] on span "NO DATA FOUND" at bounding box center [148, 155] width 194 height 12
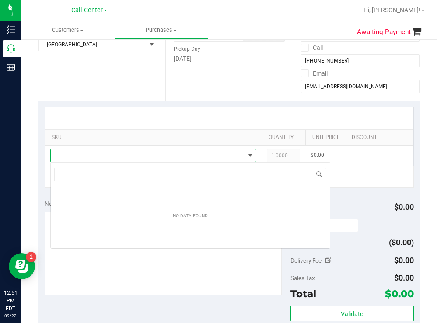
scroll to position [13, 206]
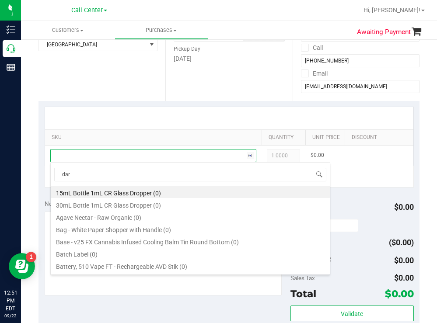
type input "dark"
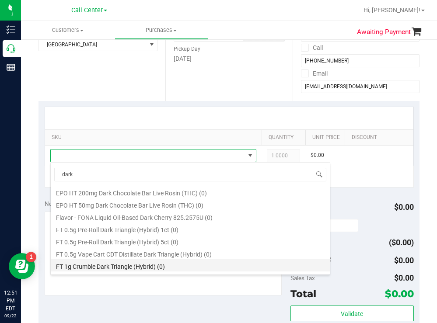
scroll to position [131, 0]
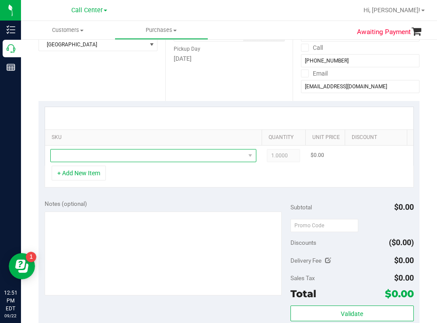
click at [127, 151] on span "NO DATA FOUND" at bounding box center [148, 155] width 194 height 12
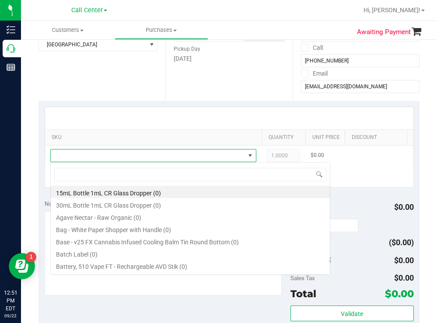
scroll to position [13, 206]
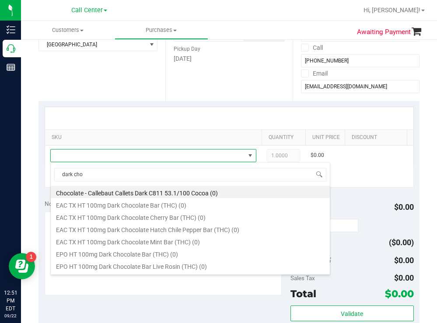
type input "dark choc"
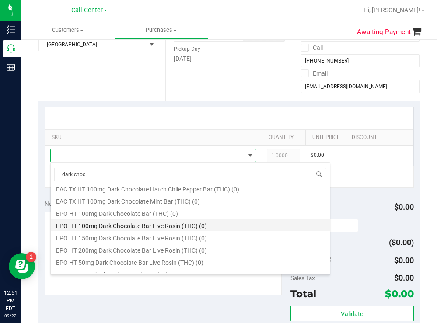
scroll to position [44, 0]
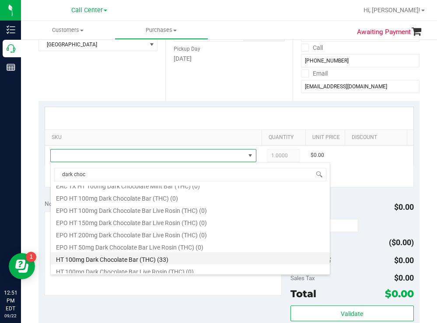
click at [142, 259] on li "HT 100mg Dark Chocolate Bar (THC) (33)" at bounding box center [190, 258] width 279 height 12
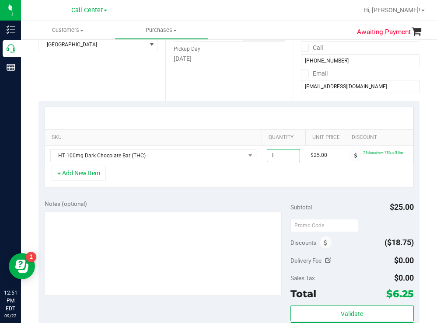
click at [284, 154] on span "1.00 1" at bounding box center [283, 155] width 33 height 13
type input "3"
type input "3.00"
click at [192, 99] on div "Date Pickup Date/Time 09/22/2025 Now 09/22/2025 12:51 PM Now Pickup Day Monday" at bounding box center [228, 47] width 127 height 107
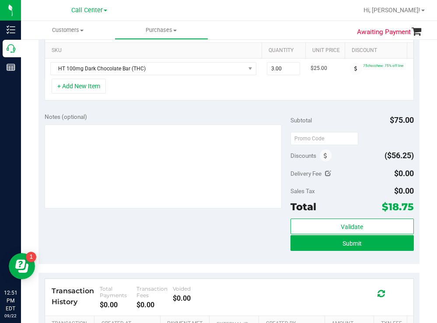
scroll to position [219, 0]
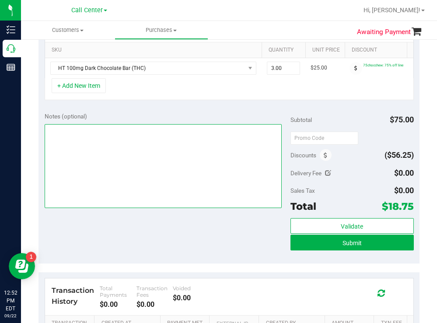
click at [135, 168] on textarea at bounding box center [163, 166] width 237 height 84
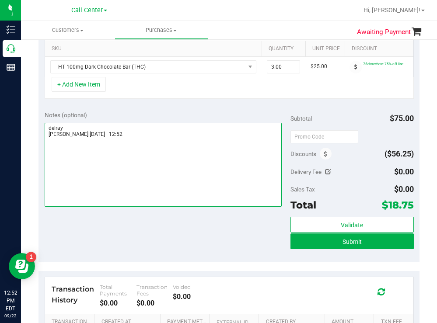
scroll to position [262, 0]
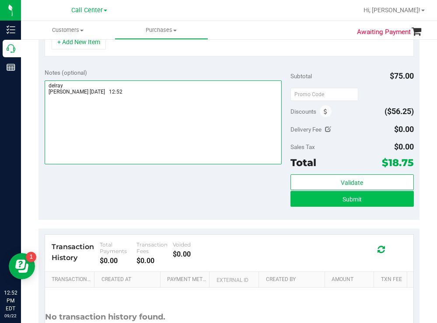
type textarea "delray todd 9/22 12:52"
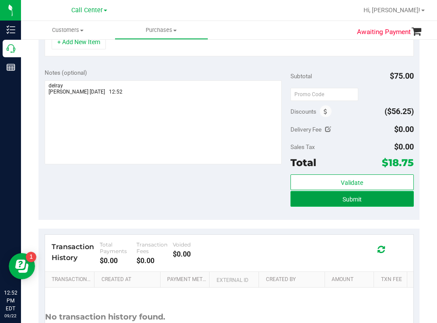
click at [324, 207] on button "Submit" at bounding box center [351, 199] width 123 height 16
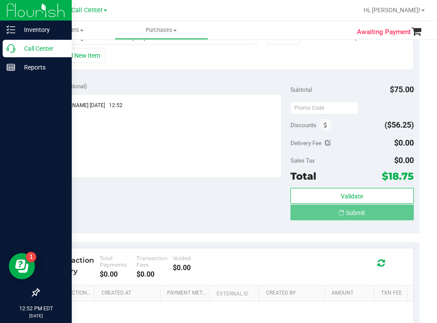
scroll to position [250, 0]
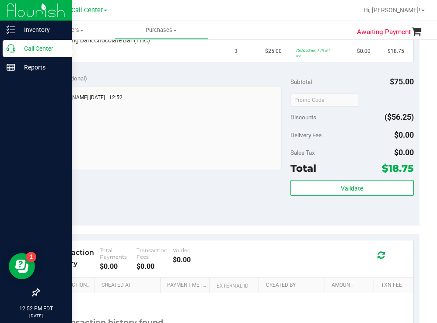
click at [50, 49] on p "Call Center" at bounding box center [41, 48] width 52 height 10
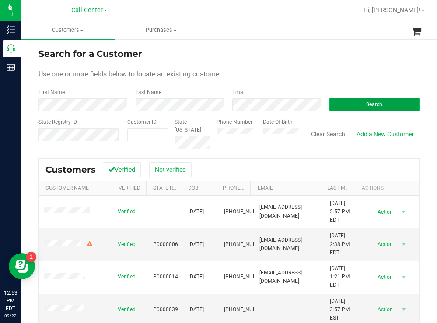
click at [343, 104] on button "Search" at bounding box center [374, 104] width 90 height 13
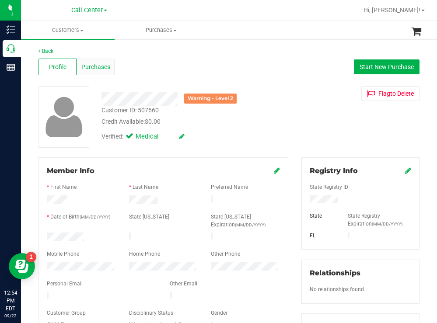
click at [103, 67] on span "Purchases" at bounding box center [95, 66] width 29 height 9
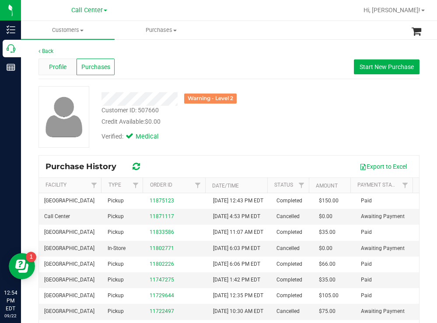
click at [56, 62] on span "Profile" at bounding box center [57, 66] width 17 height 9
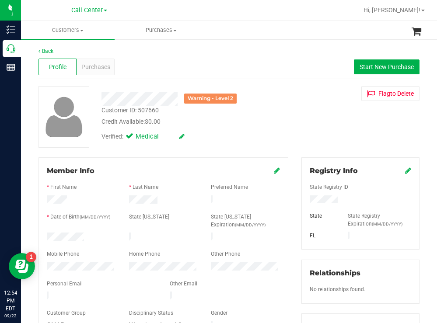
drag, startPoint x: 85, startPoint y: 234, endPoint x: 42, endPoint y: 233, distance: 42.4
click at [42, 233] on div at bounding box center [81, 238] width 82 height 10
drag, startPoint x: 346, startPoint y: 197, endPoint x: 303, endPoint y: 199, distance: 42.9
click at [303, 199] on div at bounding box center [360, 200] width 115 height 10
click at [257, 122] on div "Credit Available: $0.00" at bounding box center [193, 121] width 184 height 9
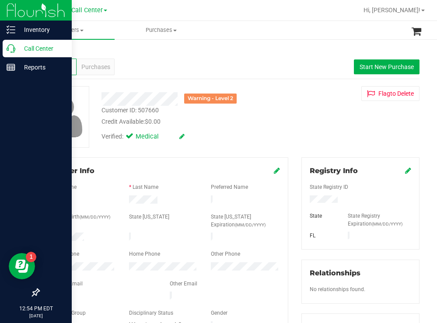
click at [27, 47] on p "Call Center" at bounding box center [41, 48] width 52 height 10
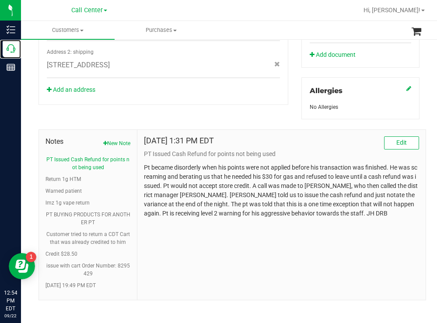
scroll to position [370, 0]
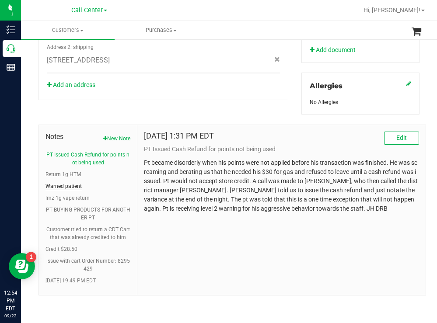
click at [62, 187] on button "Warned patient" at bounding box center [63, 186] width 36 height 8
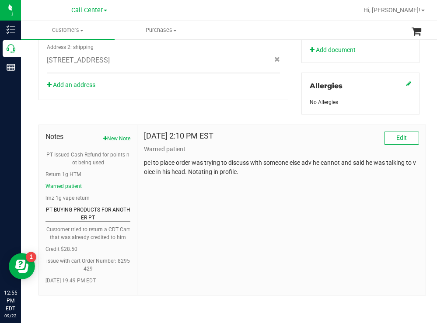
click at [68, 206] on button "PT BUYING PRODUCTS FOR ANOTHER PT" at bounding box center [87, 214] width 85 height 16
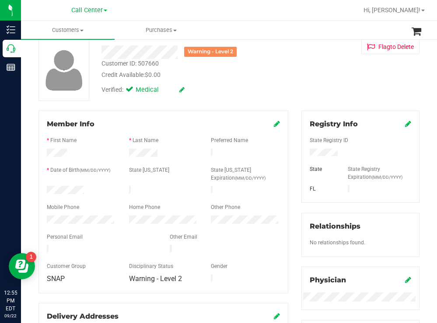
scroll to position [0, 0]
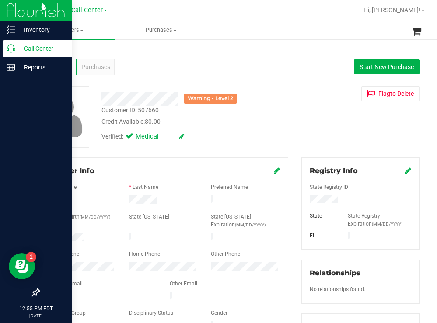
click at [38, 45] on p "Call Center" at bounding box center [41, 48] width 52 height 10
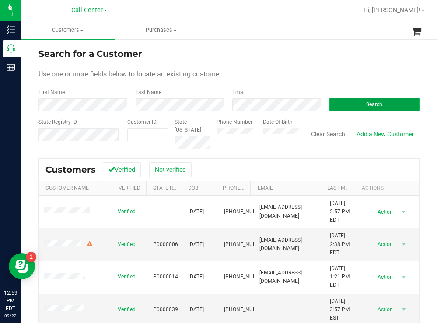
click at [349, 107] on button "Search" at bounding box center [374, 104] width 90 height 13
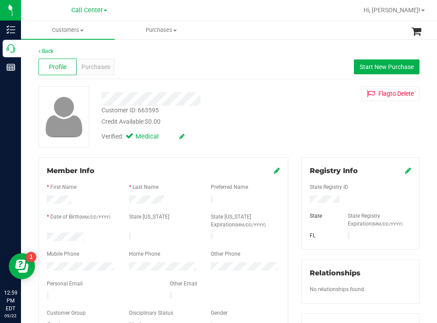
click at [237, 122] on div "Credit Available: $0.00" at bounding box center [193, 121] width 184 height 9
drag, startPoint x: 84, startPoint y: 233, endPoint x: 35, endPoint y: 233, distance: 48.5
click at [35, 233] on div "Member Info * First Name * Last Name Preferred Name * Date of Birth (MM/DD/YYYY…" at bounding box center [163, 288] width 263 height 263
drag, startPoint x: 45, startPoint y: 233, endPoint x: 76, endPoint y: 132, distance: 105.8
click at [76, 132] on img at bounding box center [64, 116] width 46 height 45
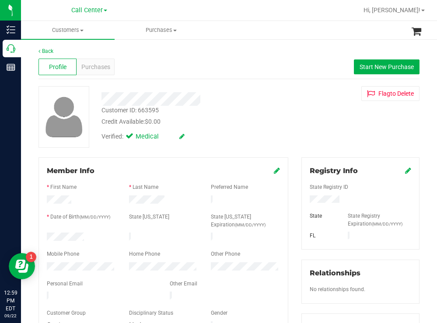
drag, startPoint x: 347, startPoint y: 200, endPoint x: 304, endPoint y: 199, distance: 43.3
click at [304, 199] on div at bounding box center [360, 200] width 115 height 10
click at [360, 70] on span "Start New Purchase" at bounding box center [386, 66] width 54 height 7
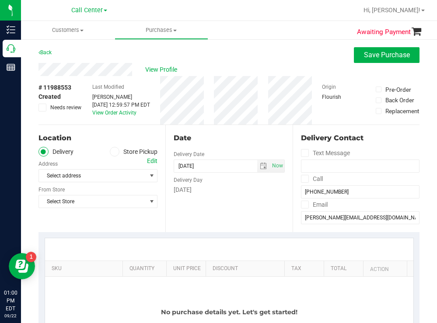
click at [118, 152] on label "Store Pickup" at bounding box center [134, 152] width 48 height 10
click at [0, 0] on input "Store Pickup" at bounding box center [0, 0] width 0 height 0
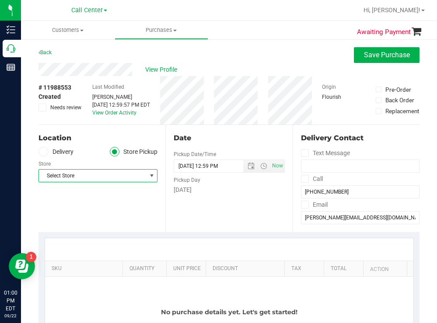
click at [87, 178] on span "Select Store" at bounding box center [92, 176] width 107 height 12
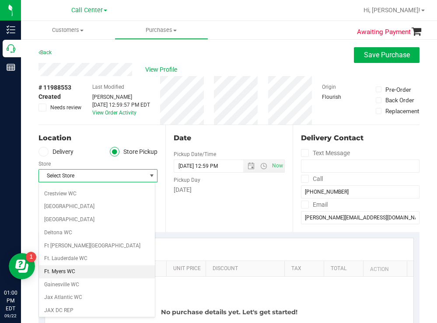
scroll to position [87, 0]
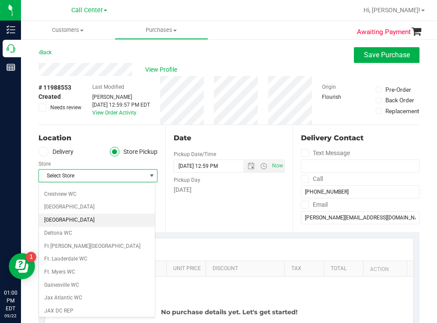
click at [65, 220] on li "[GEOGRAPHIC_DATA]" at bounding box center [97, 220] width 116 height 13
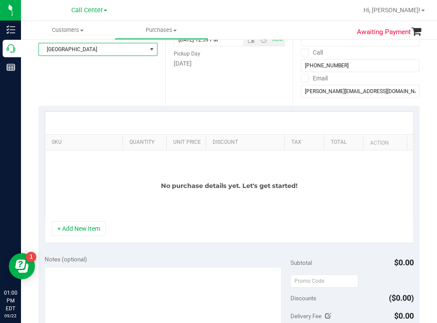
scroll to position [131, 0]
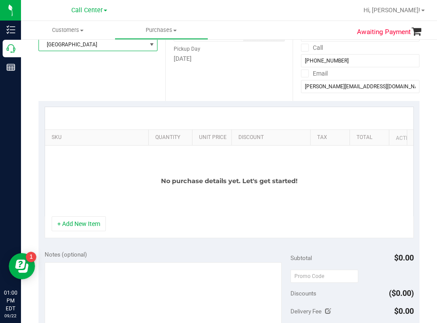
drag, startPoint x: 116, startPoint y: 135, endPoint x: 267, endPoint y: 124, distance: 151.2
click at [267, 124] on div "SKU Quantity Unit Price Discount Tax Total Action No purchase details yet. Let'…" at bounding box center [229, 162] width 369 height 110
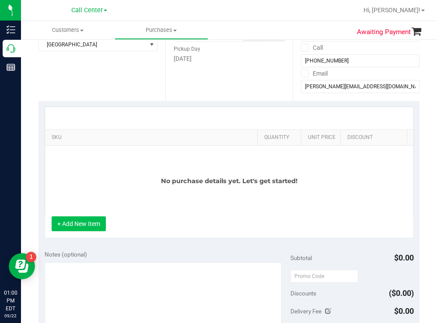
click at [78, 231] on button "+ Add New Item" at bounding box center [79, 223] width 54 height 15
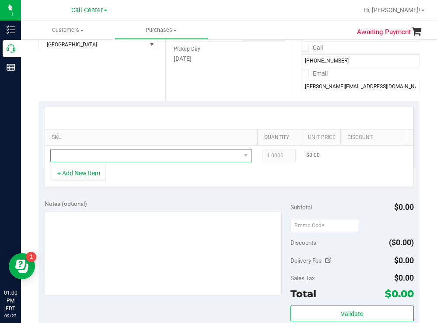
click at [134, 154] on span "NO DATA FOUND" at bounding box center [146, 155] width 190 height 12
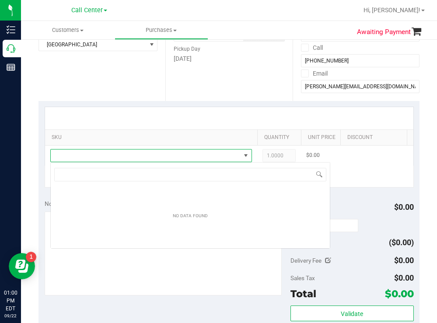
scroll to position [13, 201]
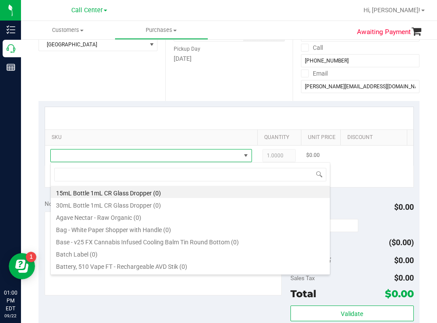
type input "m"
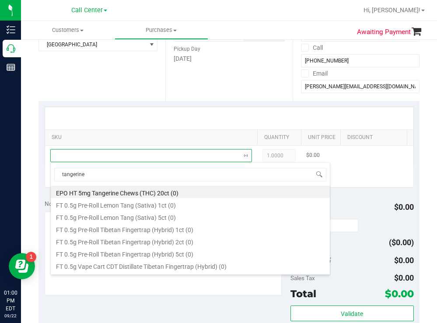
type input "tangerine"
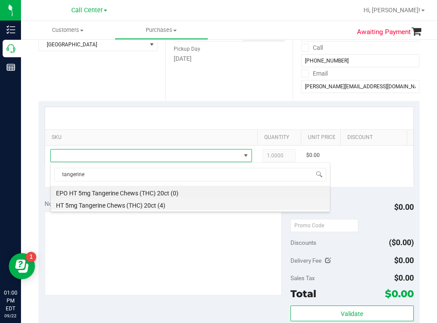
click at [137, 202] on li "HT 5mg Tangerine Chews (THC) 20ct (4)" at bounding box center [190, 204] width 279 height 12
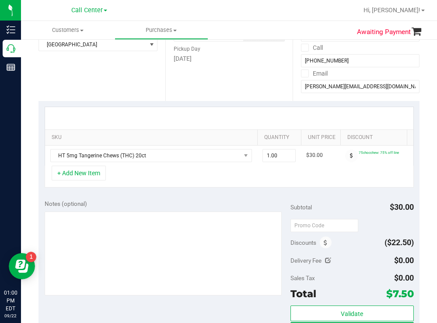
scroll to position [0, 141]
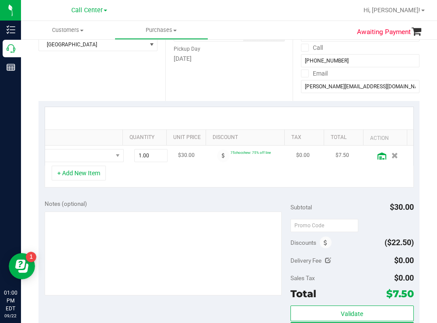
click at [377, 158] on icon at bounding box center [381, 156] width 9 height 7
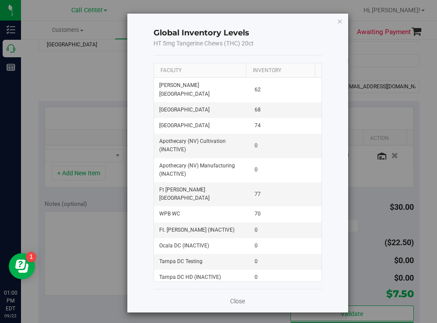
click at [208, 71] on th "Facility" at bounding box center [200, 70] width 92 height 15
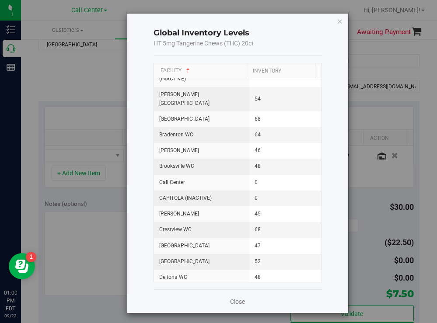
scroll to position [131, 0]
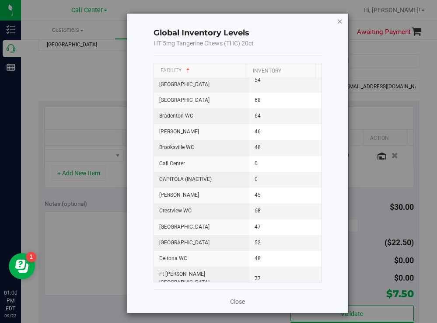
click at [337, 23] on icon "button" at bounding box center [340, 21] width 6 height 10
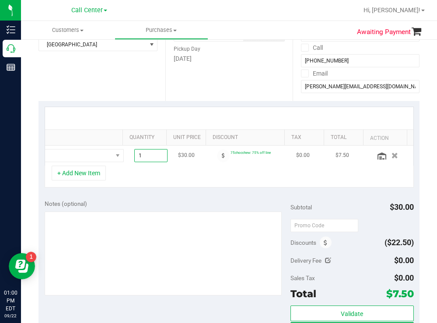
click at [146, 156] on span "1.00 1" at bounding box center [150, 155] width 33 height 13
type input "8"
type input "8.00"
click at [141, 112] on div at bounding box center [229, 118] width 368 height 22
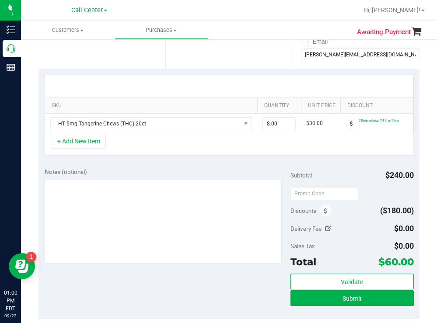
scroll to position [219, 0]
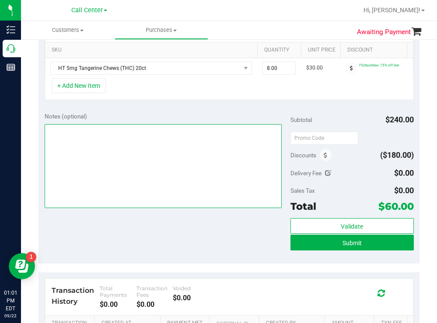
click at [125, 167] on textarea at bounding box center [163, 166] width 237 height 84
type textarea "delray todd 9/22 1:01"
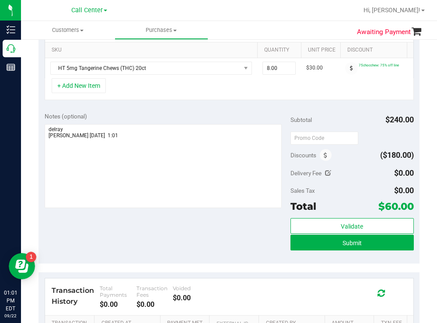
click at [316, 251] on div "Submit" at bounding box center [351, 243] width 123 height 17
drag, startPoint x: 295, startPoint y: 244, endPoint x: 283, endPoint y: 239, distance: 12.5
click at [293, 244] on button "Submit" at bounding box center [351, 243] width 123 height 16
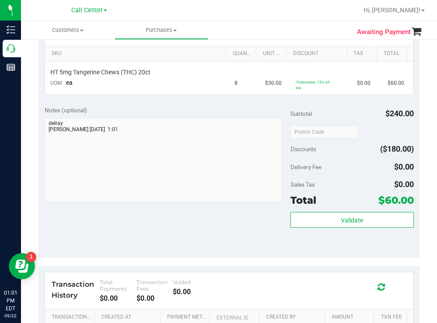
click at [206, 102] on div "Notes (optional) Subtotal $240.00 Discounts ($180.00) Delivery Fee $0.00 Sales …" at bounding box center [228, 178] width 381 height 157
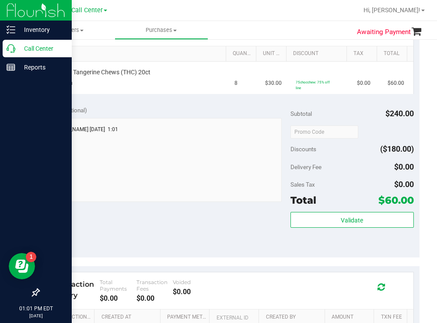
click at [28, 48] on p "Call Center" at bounding box center [41, 48] width 52 height 10
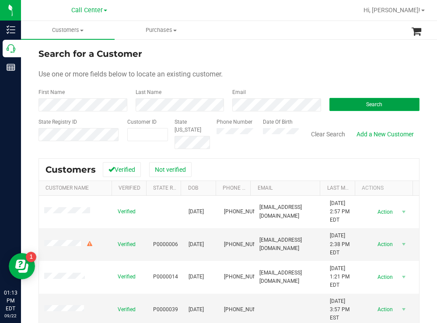
click at [354, 104] on button "Search" at bounding box center [374, 104] width 90 height 13
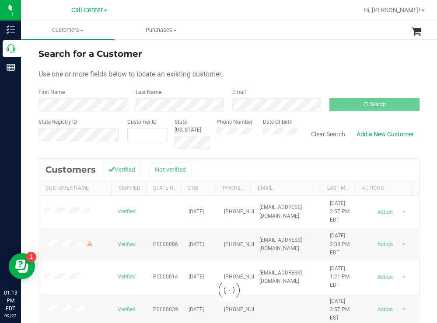
drag, startPoint x: 323, startPoint y: 71, endPoint x: 302, endPoint y: 65, distance: 21.4
click at [319, 71] on div "Use one or more fields below to locate an existing customer." at bounding box center [228, 74] width 381 height 10
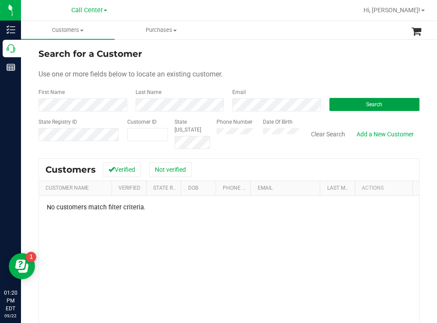
drag, startPoint x: 333, startPoint y: 108, endPoint x: 318, endPoint y: 101, distance: 16.0
click at [332, 108] on button "Search" at bounding box center [374, 104] width 90 height 13
click at [344, 102] on button "Search" at bounding box center [374, 104] width 90 height 13
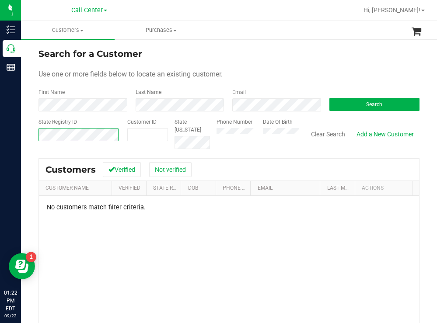
click at [36, 136] on div "Search for a Customer Use one or more fields below to locate an existing custom…" at bounding box center [229, 234] width 416 height 392
click at [271, 61] on form "Search for a Customer Use one or more fields below to locate an existing custom…" at bounding box center [228, 98] width 381 height 102
click at [281, 66] on form "Search for a Customer Use one or more fields below to locate an existing custom…" at bounding box center [228, 98] width 381 height 102
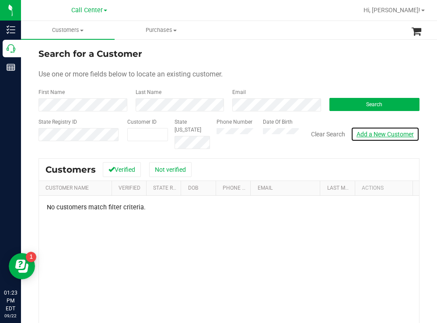
click at [388, 135] on link "Add a New Customer" at bounding box center [385, 134] width 69 height 15
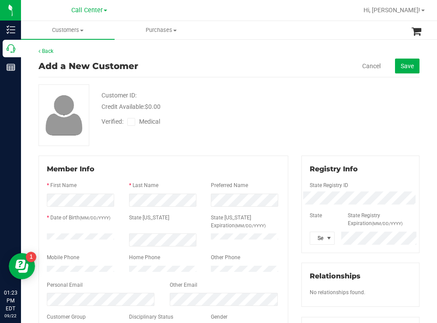
drag, startPoint x: 315, startPoint y: 99, endPoint x: 292, endPoint y: 102, distance: 23.0
click at [312, 100] on div "Customer ID: Credit Available: $0.00 Verified: Medical" at bounding box center [229, 115] width 394 height 62
click at [219, 101] on div "Customer ID: Credit Available: $0.00" at bounding box center [193, 101] width 197 height 21
click at [231, 96] on div "Customer ID: Credit Available: $0.00" at bounding box center [193, 101] width 197 height 21
click at [325, 236] on span at bounding box center [328, 238] width 7 height 7
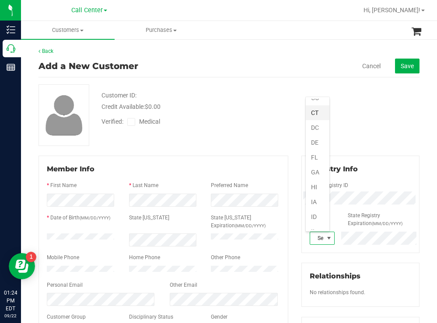
scroll to position [87, 0]
click at [318, 151] on li "FL" at bounding box center [318, 152] width 24 height 15
click at [243, 121] on div "Verified: Medical" at bounding box center [193, 120] width 197 height 19
click at [403, 59] on button "Save" at bounding box center [407, 66] width 24 height 15
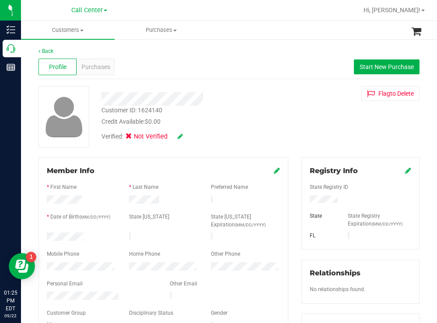
click at [225, 138] on div "Verified: Not Verified" at bounding box center [193, 135] width 197 height 19
click at [378, 64] on span "Start New Purchase" at bounding box center [386, 66] width 54 height 7
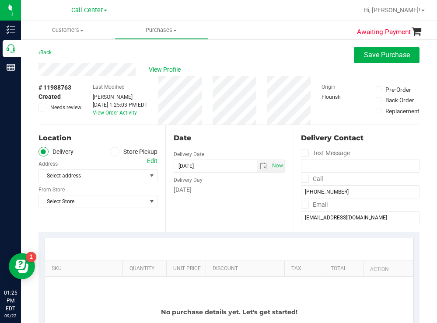
click at [116, 150] on span at bounding box center [115, 152] width 10 height 10
click at [0, 0] on input "Store Pickup" at bounding box center [0, 0] width 0 height 0
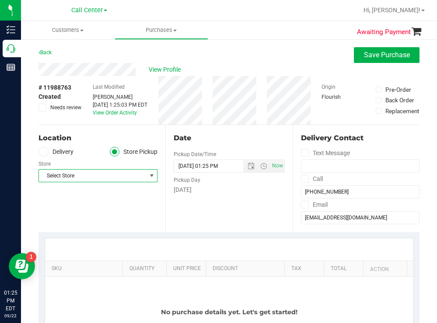
click at [89, 172] on span "Select Store" at bounding box center [92, 176] width 107 height 12
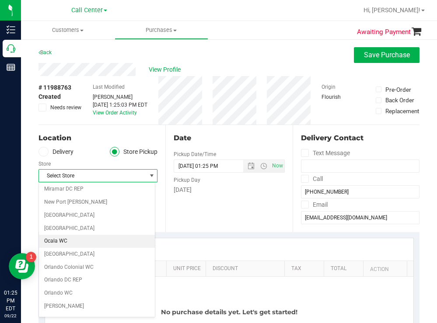
scroll to position [350, 0]
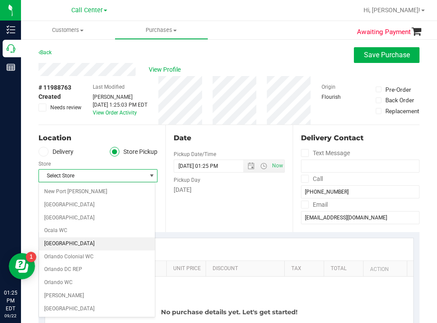
click at [59, 243] on li "[GEOGRAPHIC_DATA]" at bounding box center [97, 243] width 116 height 13
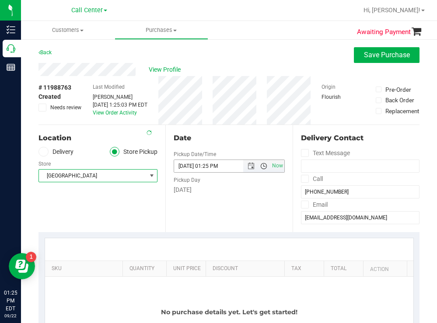
click at [260, 168] on span "Open the time view" at bounding box center [263, 166] width 7 height 7
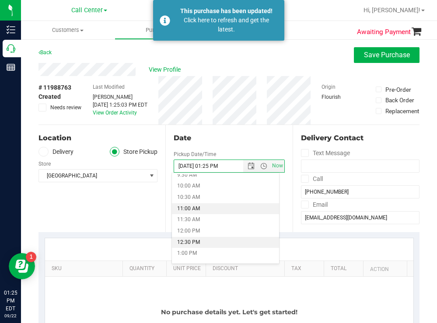
scroll to position [262, 0]
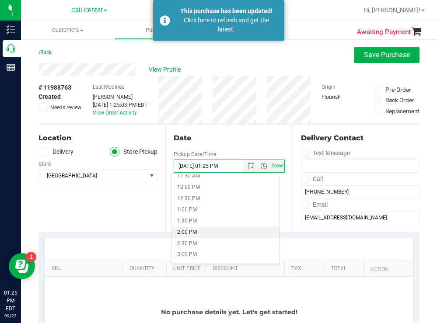
click at [190, 231] on li "2:00 PM" at bounding box center [225, 232] width 107 height 11
type input "09/22/2025 02:00 PM"
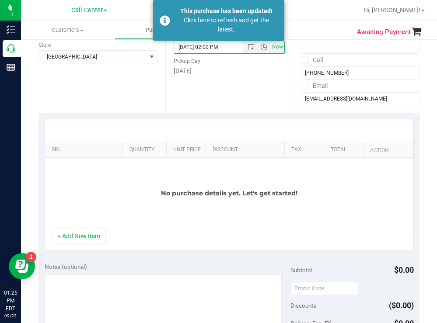
scroll to position [131, 0]
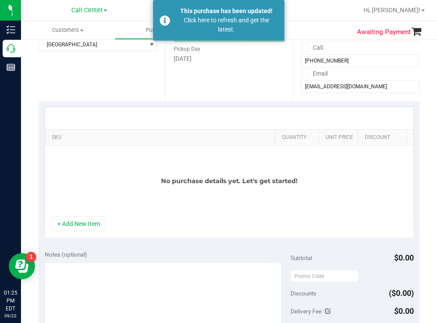
drag, startPoint x: 117, startPoint y: 134, endPoint x: 280, endPoint y: 121, distance: 163.1
click at [280, 121] on div "SKU Quantity Unit Price Discount Tax Total Action No purchase details yet. Let'…" at bounding box center [229, 162] width 369 height 110
click at [87, 229] on button "+ Add New Item" at bounding box center [79, 223] width 54 height 15
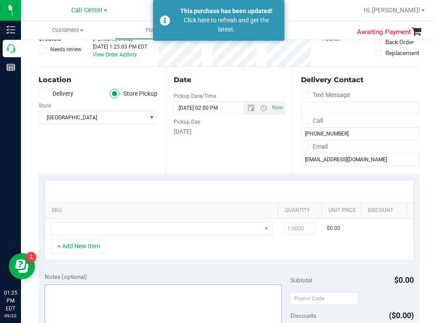
scroll to position [44, 0]
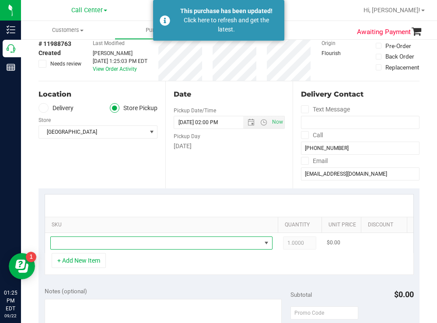
click at [142, 243] on span "NO DATA FOUND" at bounding box center [156, 243] width 210 height 12
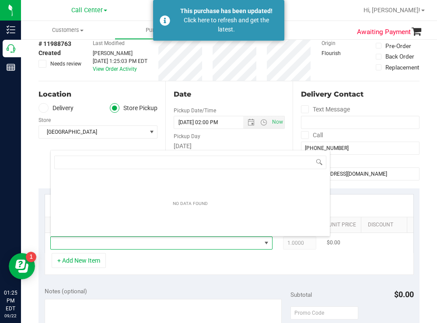
scroll to position [13, 222]
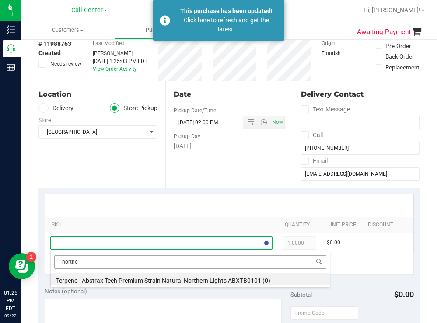
type input "north"
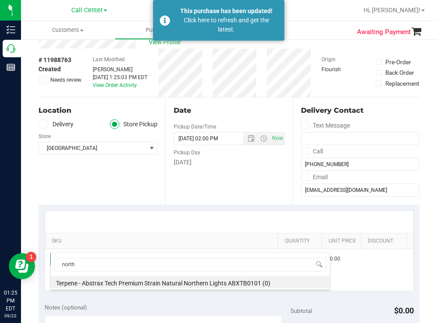
scroll to position [0, 0]
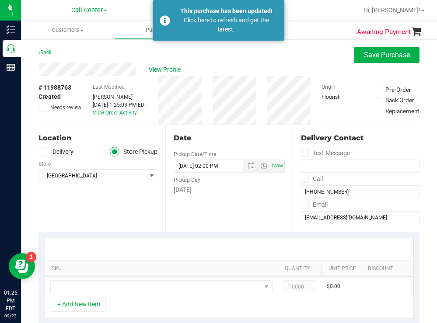
click at [167, 69] on span "View Profile" at bounding box center [166, 69] width 35 height 9
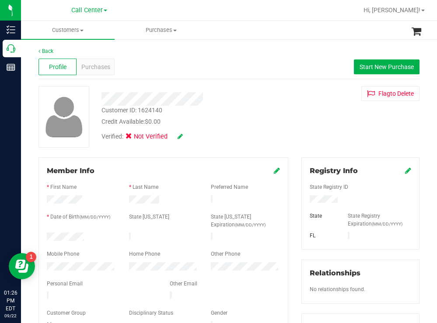
click at [181, 138] on icon at bounding box center [179, 136] width 5 height 6
click at [132, 138] on icon at bounding box center [131, 138] width 6 height 0
click at [0, 0] on input "Medical" at bounding box center [0, 0] width 0 height 0
click at [197, 137] on div "Verified: Medical" at bounding box center [193, 136] width 197 height 21
click at [195, 134] on icon at bounding box center [191, 137] width 7 height 6
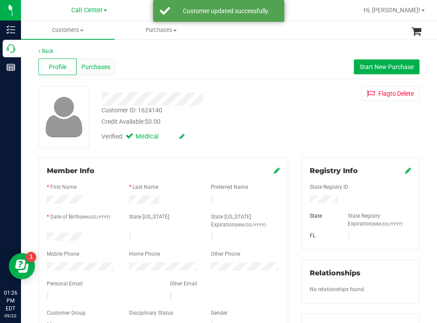
click at [93, 62] on div "Purchases" at bounding box center [95, 67] width 38 height 17
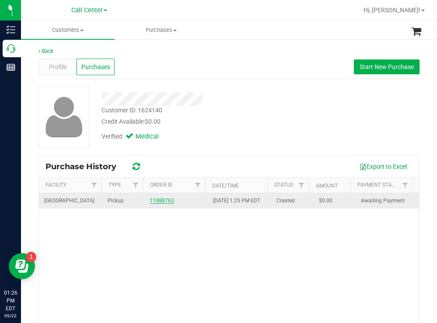
click at [165, 203] on link "11988763" at bounding box center [161, 201] width 24 height 6
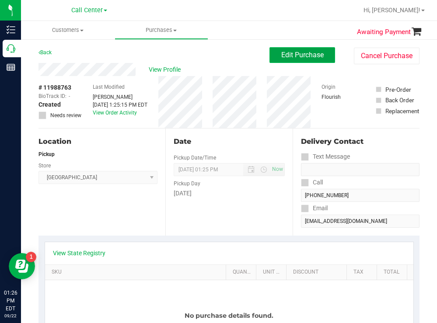
click at [291, 58] on span "Edit Purchase" at bounding box center [302, 55] width 42 height 8
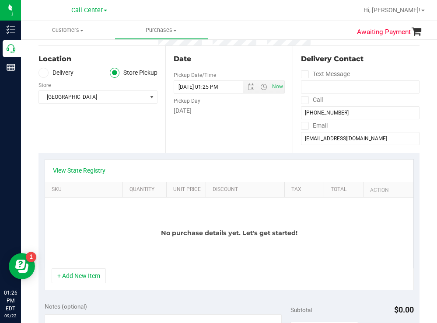
scroll to position [131, 0]
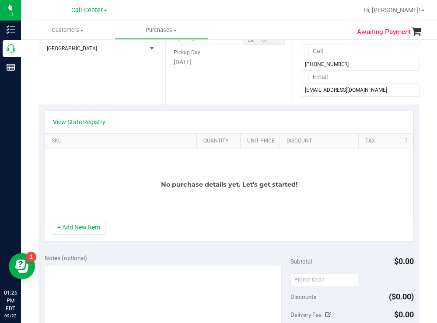
drag, startPoint x: 115, startPoint y: 138, endPoint x: 281, endPoint y: 136, distance: 166.1
click at [281, 136] on div "SKU Quantity Unit Price Discount Tax Total Action" at bounding box center [226, 141] width 362 height 15
click at [86, 235] on button "+ Add New Item" at bounding box center [79, 227] width 54 height 15
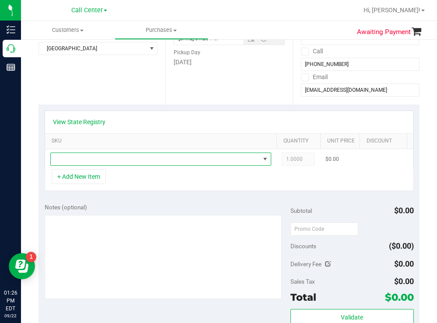
click at [104, 165] on span "NO DATA FOUND" at bounding box center [155, 159] width 209 height 12
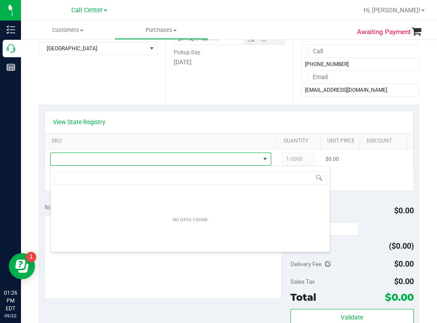
scroll to position [13, 221]
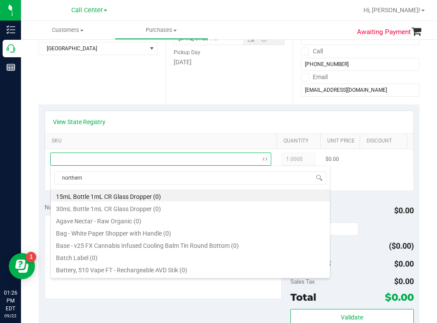
type input "northern l"
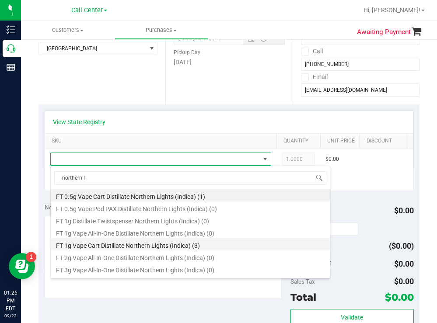
click at [178, 246] on li "FT 1g Vape Cart Distillate Northern Lights (Indica) (3)" at bounding box center [190, 244] width 279 height 12
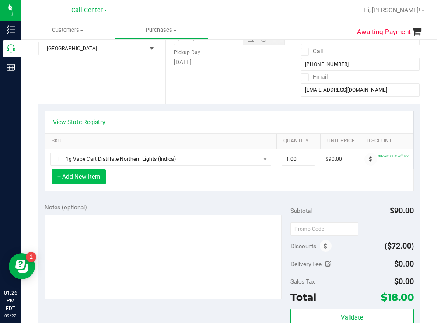
click at [90, 184] on button "+ Add New Item" at bounding box center [79, 176] width 54 height 15
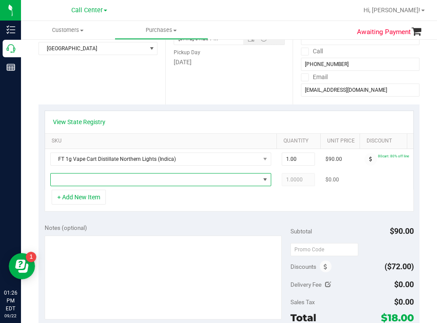
click at [148, 183] on span "NO DATA FOUND" at bounding box center [155, 180] width 209 height 12
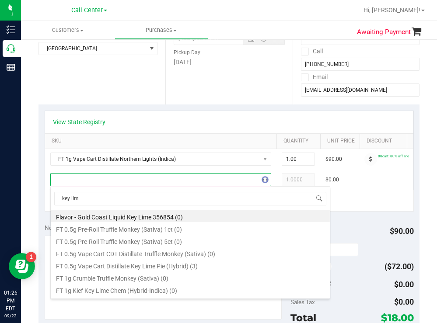
type input "key lime"
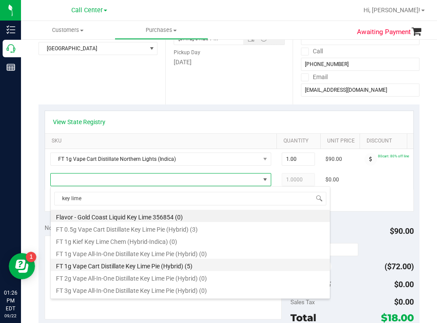
click at [175, 263] on li "FT 1g Vape Cart Distillate Key Lime Pie (Hybrid) (5)" at bounding box center [190, 265] width 279 height 12
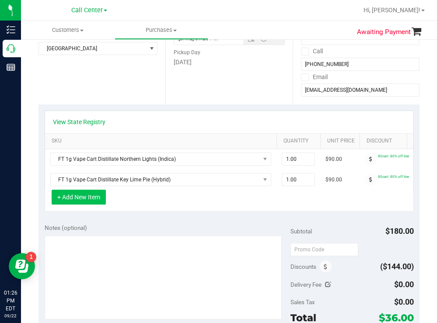
click at [92, 205] on button "+ Add New Item" at bounding box center [79, 197] width 54 height 15
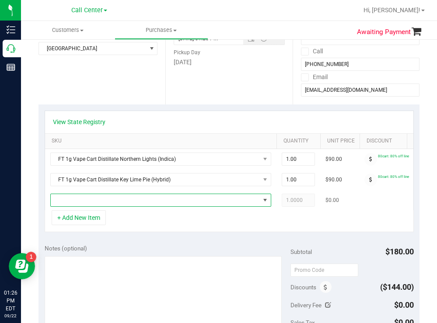
click at [117, 201] on span "NO DATA FOUND" at bounding box center [155, 200] width 209 height 12
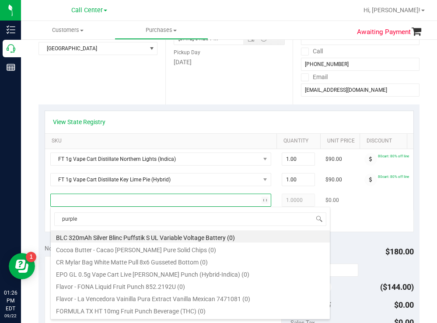
type input "purple p"
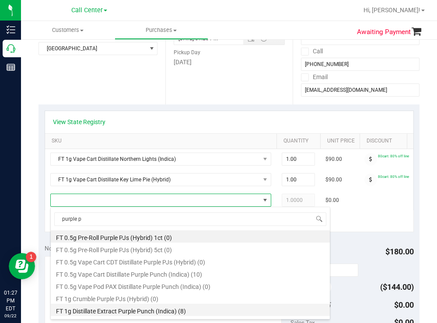
click at [170, 308] on li "FT 1g Distillate Extract Purple Punch (Indica) (8)" at bounding box center [190, 310] width 279 height 12
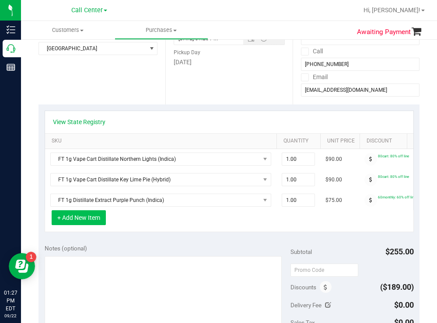
click at [90, 225] on button "+ Add New Item" at bounding box center [79, 217] width 54 height 15
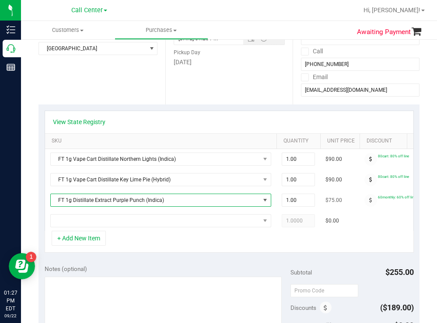
click at [137, 205] on span "FT 1g Distillate Extract Purple Punch (Indica)" at bounding box center [155, 200] width 209 height 12
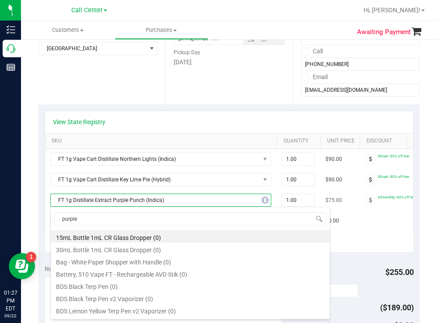
type input "purple p"
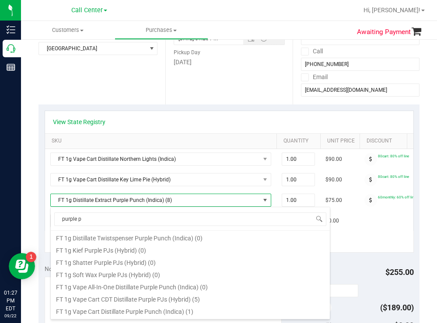
scroll to position [87, 0]
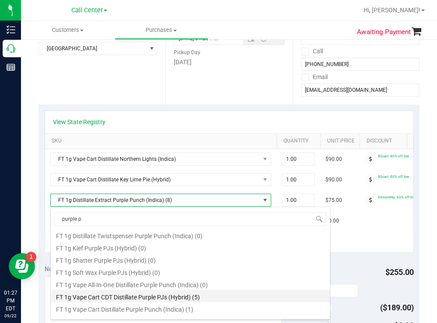
click at [159, 296] on li "FT 1g Vape Cart CDT Distillate Purple PJs (Hybrid) (5)" at bounding box center [190, 296] width 279 height 12
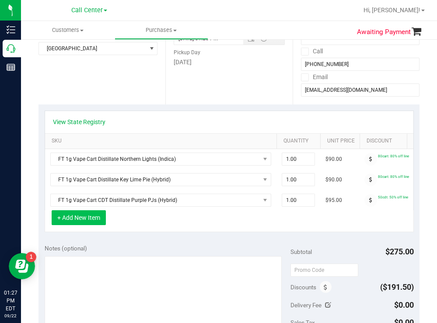
click at [94, 222] on button "+ Add New Item" at bounding box center [79, 217] width 54 height 15
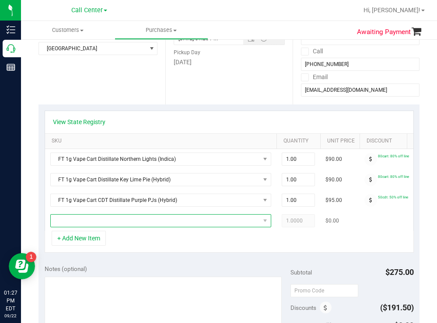
click at [99, 219] on span "NO DATA FOUND" at bounding box center [155, 221] width 209 height 12
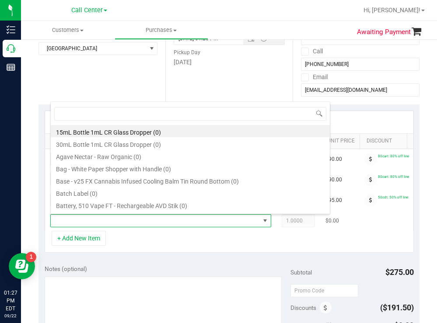
scroll to position [13, 221]
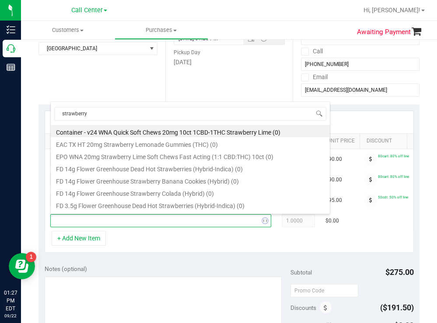
type input "strawberry c"
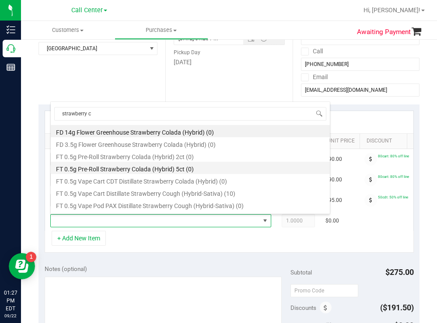
scroll to position [44, 0]
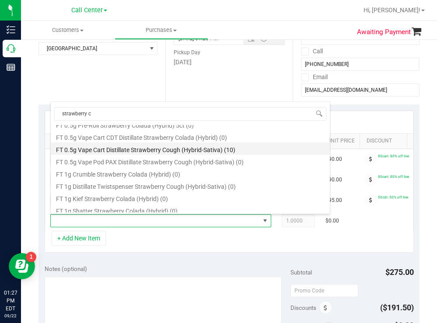
click at [184, 150] on li "FT 0.5g Vape Cart Distillate Strawberry Cough (Hybrid-Sativa) (10)" at bounding box center [190, 148] width 279 height 12
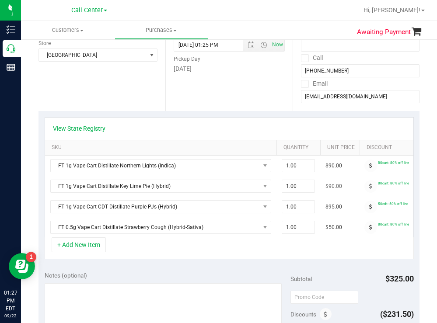
scroll to position [175, 0]
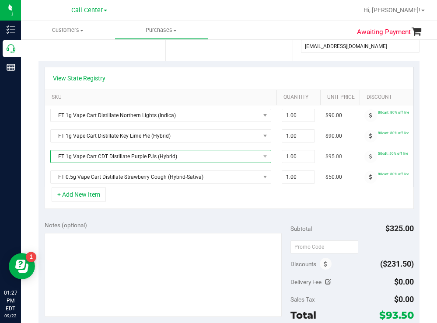
click at [167, 155] on span "FT 1g Vape Cart CDT Distillate Purple PJs (Hybrid)" at bounding box center [155, 156] width 209 height 12
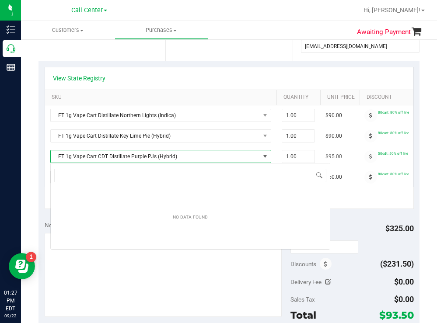
scroll to position [13, 221]
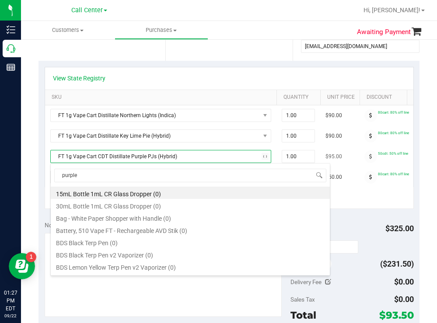
type input "purple p"
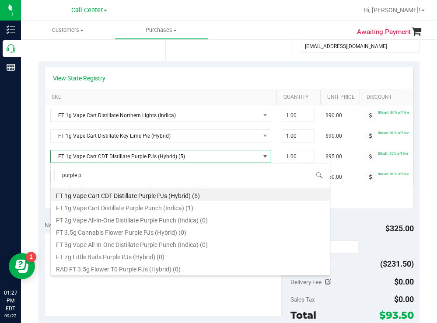
scroll to position [145, 0]
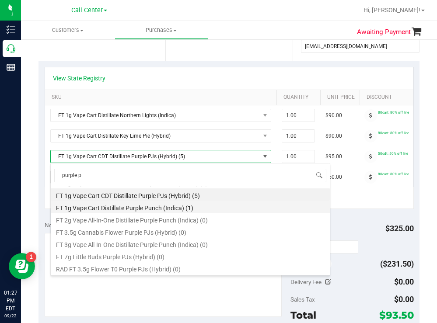
click at [173, 210] on li "FT 1g Vape Cart Distillate Purple Punch (Indica) (1)" at bounding box center [190, 207] width 279 height 12
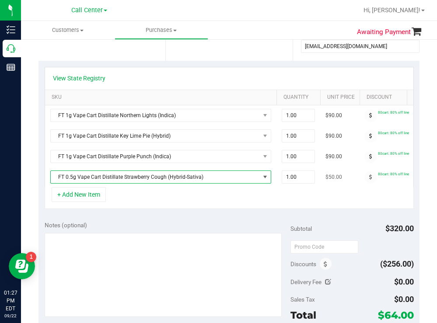
click at [148, 179] on span "FT 0.5g Vape Cart Distillate Strawberry Cough (Hybrid-Sativa)" at bounding box center [155, 177] width 209 height 12
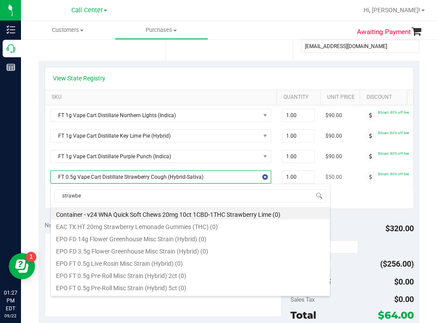
scroll to position [292, 0]
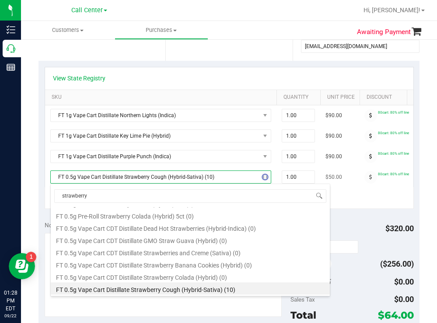
type input "strawberry c"
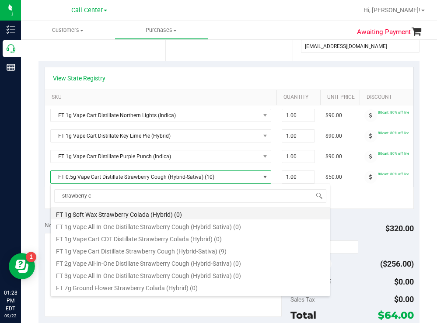
scroll to position [149, 0]
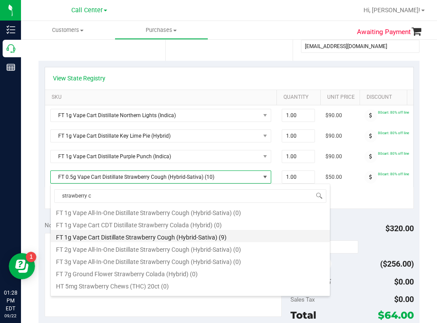
click at [130, 240] on li "FT 1g Vape Cart Distillate Strawberry Cough (Hybrid-Sativa) (9)" at bounding box center [190, 236] width 279 height 12
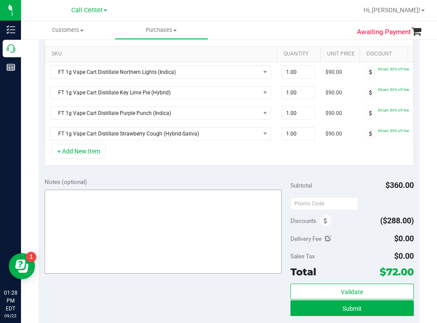
scroll to position [219, 0]
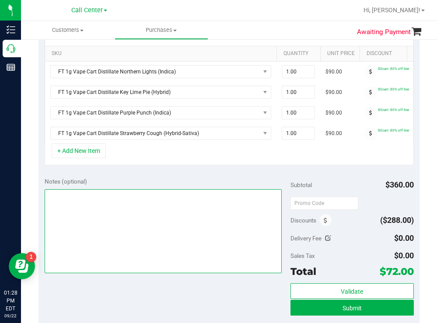
click at [125, 211] on textarea at bounding box center [163, 231] width 237 height 84
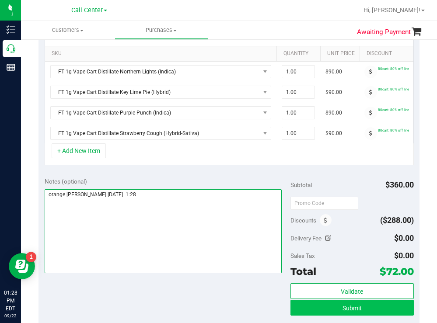
type textarea "orange park todd 9/22 1:28"
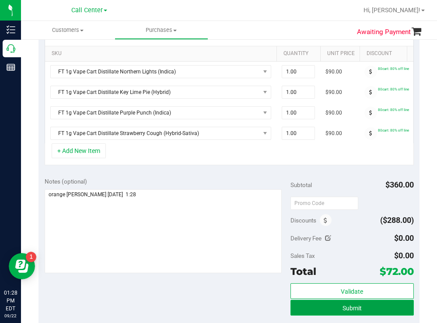
click at [302, 313] on button "Submit" at bounding box center [351, 308] width 123 height 16
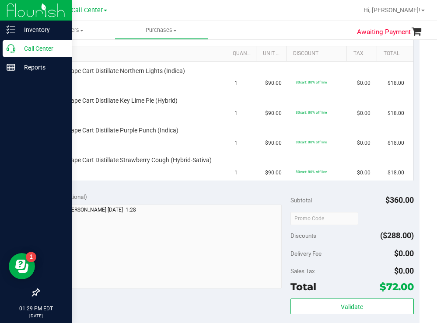
click at [34, 48] on p "Call Center" at bounding box center [41, 48] width 52 height 10
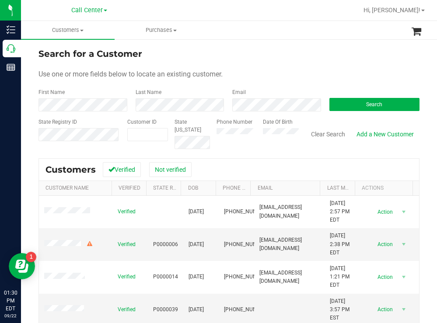
drag, startPoint x: 269, startPoint y: 72, endPoint x: 264, endPoint y: 70, distance: 5.5
click at [269, 71] on div "Use one or more fields below to locate an existing customer." at bounding box center [228, 74] width 381 height 10
click at [351, 101] on button "Search" at bounding box center [374, 104] width 90 height 13
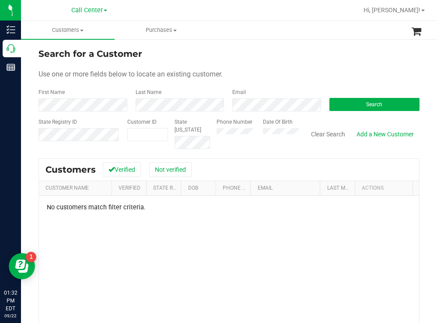
click at [259, 133] on div "Phone Number Date Of Birth" at bounding box center [254, 133] width 89 height 31
click at [339, 107] on button "Search" at bounding box center [374, 104] width 90 height 13
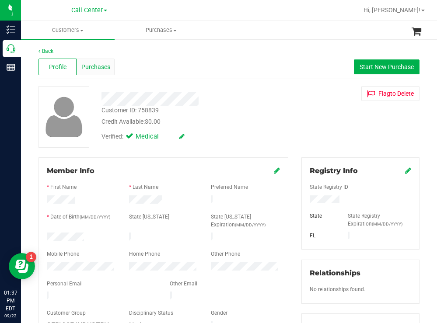
click at [102, 64] on span "Purchases" at bounding box center [95, 66] width 29 height 9
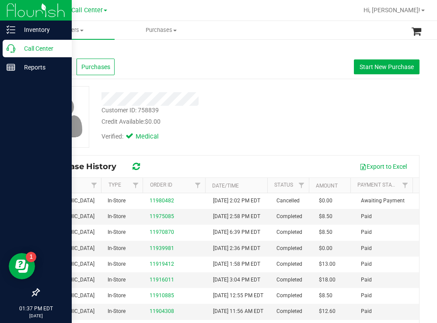
click at [34, 45] on p "Call Center" at bounding box center [41, 48] width 52 height 10
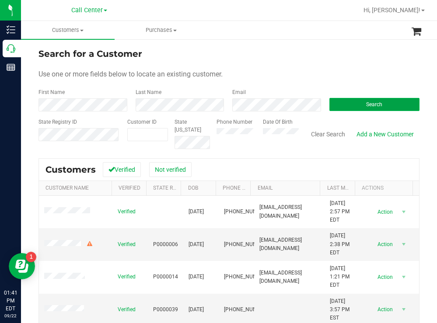
click at [341, 101] on button "Search" at bounding box center [374, 104] width 90 height 13
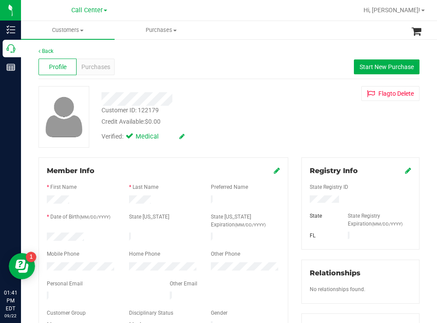
drag, startPoint x: 84, startPoint y: 233, endPoint x: 45, endPoint y: 236, distance: 39.5
click at [45, 236] on div at bounding box center [81, 238] width 82 height 10
drag, startPoint x: 336, startPoint y: 200, endPoint x: 299, endPoint y: 201, distance: 37.2
click at [303, 201] on div at bounding box center [360, 200] width 115 height 10
click at [361, 66] on span "Start New Purchase" at bounding box center [386, 66] width 54 height 7
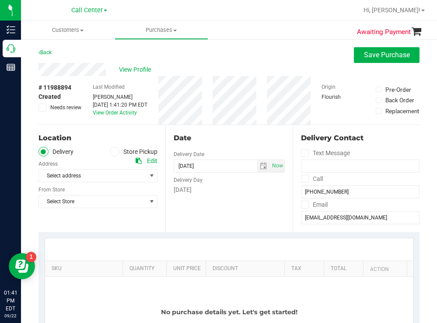
click at [222, 47] on div "Back Save Purchase" at bounding box center [228, 55] width 381 height 16
click at [117, 152] on span at bounding box center [115, 152] width 10 height 10
click at [0, 0] on input "Store Pickup" at bounding box center [0, 0] width 0 height 0
click at [88, 176] on span "Select Store" at bounding box center [92, 176] width 107 height 12
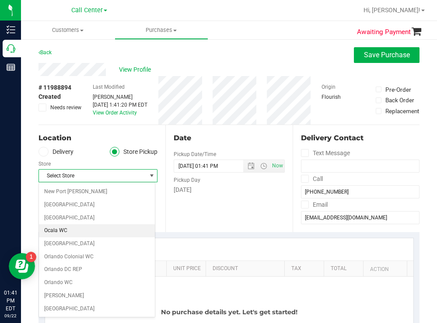
scroll to position [437, 0]
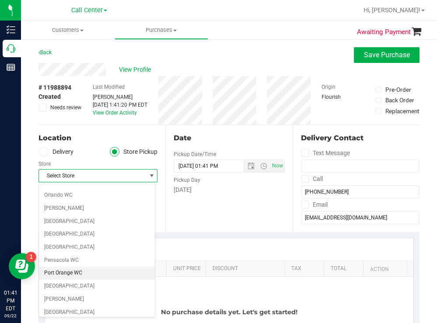
click at [72, 270] on li "Port Orange WC" at bounding box center [97, 273] width 116 height 13
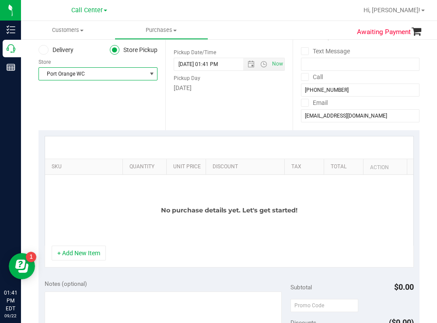
scroll to position [131, 0]
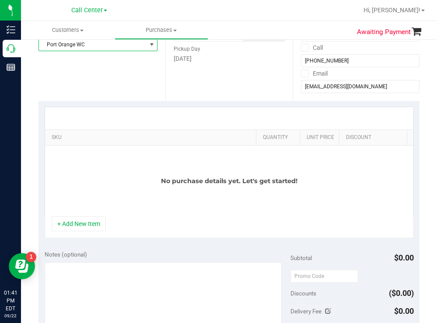
drag, startPoint x: 116, startPoint y: 134, endPoint x: 260, endPoint y: 111, distance: 146.6
click at [260, 111] on div "SKU Quantity Unit Price Discount Tax Total Action No purchase details yet. Let'…" at bounding box center [229, 162] width 369 height 110
click at [74, 231] on button "+ Add New Item" at bounding box center [79, 223] width 54 height 15
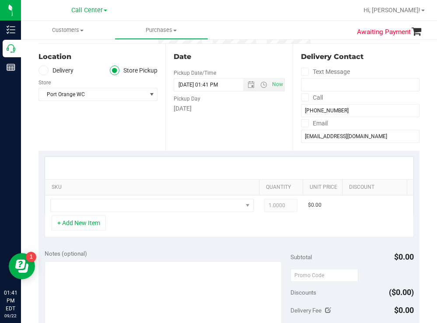
scroll to position [87, 0]
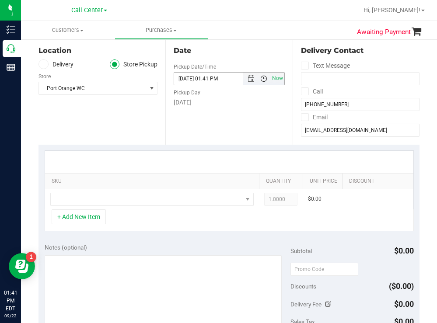
click at [260, 79] on span "Open the time view" at bounding box center [263, 78] width 7 height 7
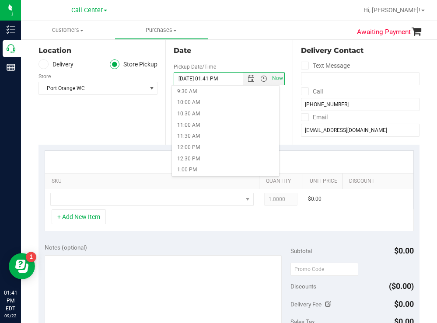
scroll to position [262, 0]
click at [196, 154] on li "2:30 PM" at bounding box center [225, 156] width 107 height 11
type input "09/22/2025 02:30 PM"
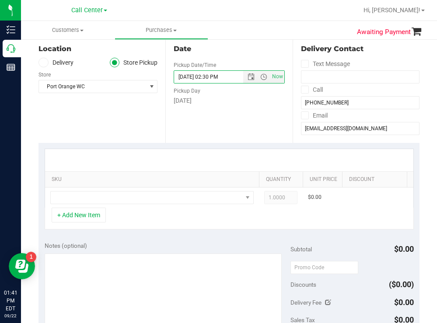
scroll to position [44, 0]
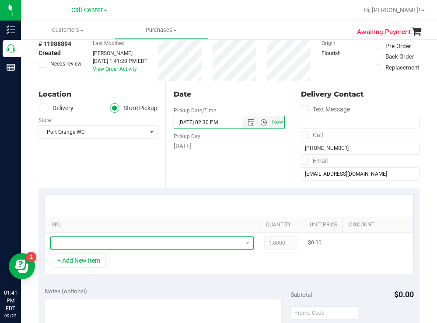
click at [97, 243] on span "NO DATA FOUND" at bounding box center [146, 243] width 191 height 12
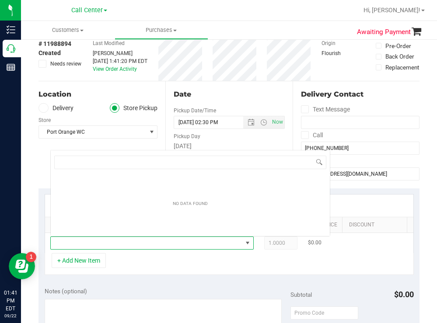
scroll to position [13, 203]
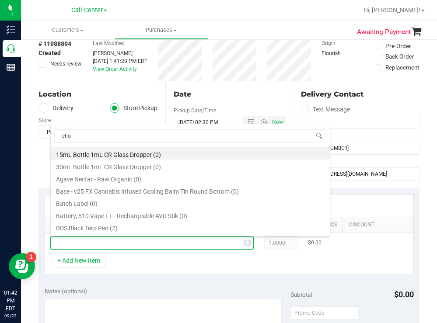
type input "choc"
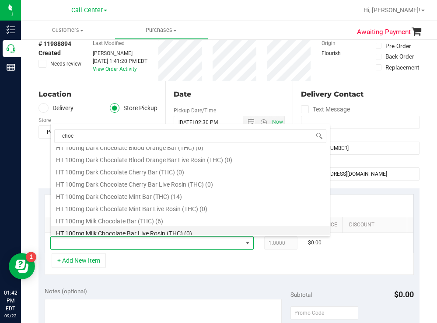
scroll to position [306, 0]
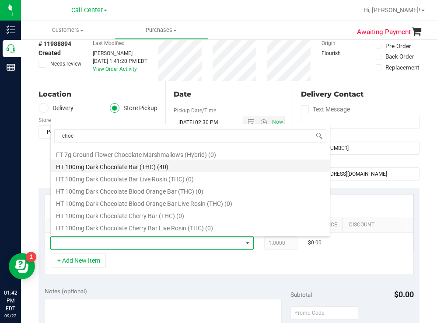
click at [138, 165] on li "HT 100mg Dark Chocolate Bar (THC) (40)" at bounding box center [190, 166] width 279 height 12
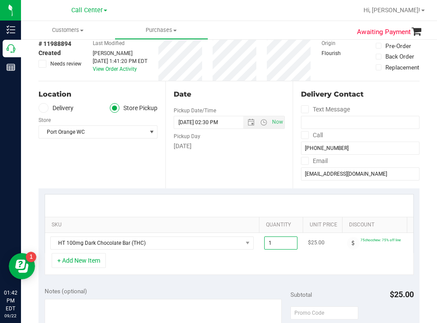
click at [278, 244] on span "1.00 1" at bounding box center [280, 242] width 33 height 13
type input "2"
type input "2.00"
click at [207, 167] on div "Date Pickup Date/Time 09/22/2025 Now 09/22/2025 02:30 PM Now Pickup Day Monday" at bounding box center [228, 134] width 127 height 107
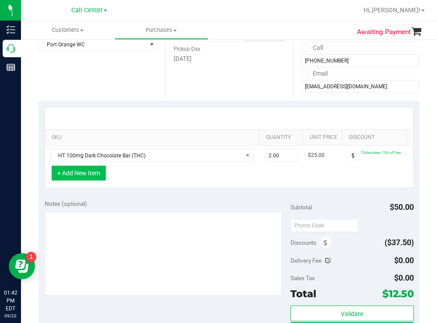
click at [93, 180] on button "+ Add New Item" at bounding box center [79, 173] width 54 height 15
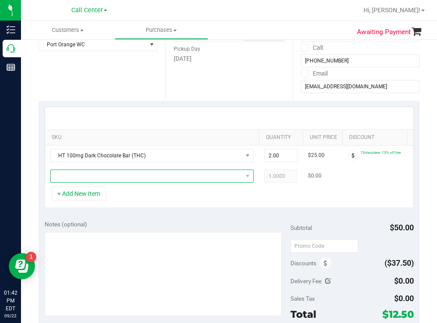
click at [149, 181] on span "NO DATA FOUND" at bounding box center [146, 176] width 191 height 12
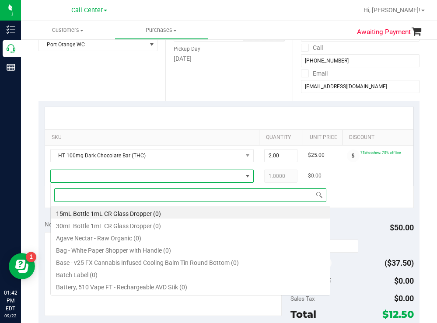
scroll to position [175, 0]
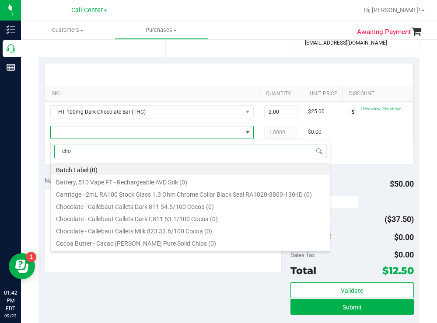
type input "choc"
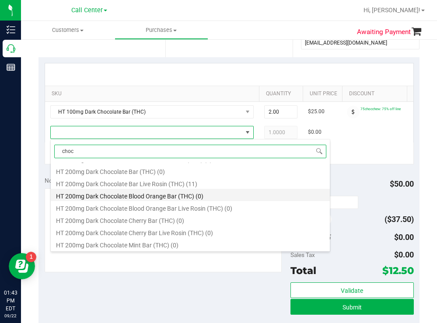
scroll to position [481, 0]
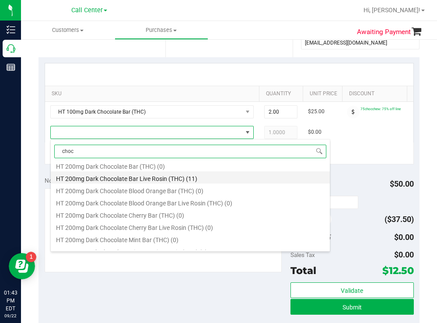
click at [160, 177] on li "HT 200mg Dark Chocolate Bar Live Rosin (THC) (11)" at bounding box center [190, 177] width 279 height 12
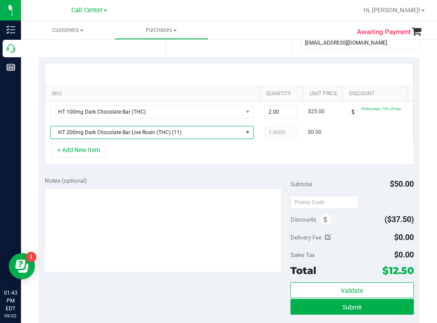
click at [277, 164] on div "+ Add New Item" at bounding box center [229, 153] width 369 height 22
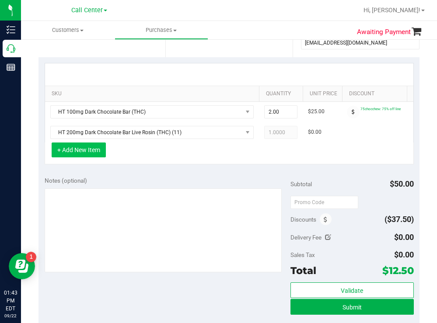
click at [87, 157] on button "+ Add New Item" at bounding box center [79, 149] width 54 height 15
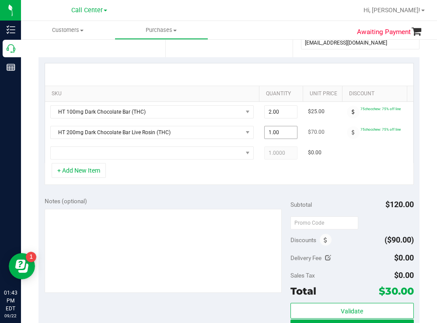
click at [287, 132] on span "1.00 1" at bounding box center [280, 132] width 33 height 13
type input "2"
type input "2.00"
click at [264, 177] on div "+ Add New Item" at bounding box center [229, 174] width 369 height 22
click at [151, 155] on span "NO DATA FOUND" at bounding box center [146, 153] width 191 height 12
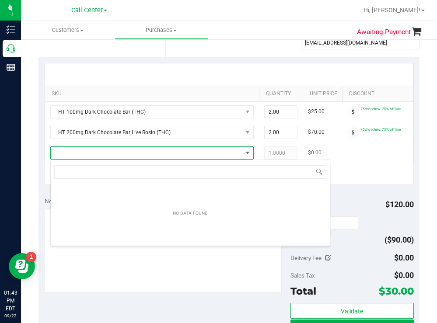
scroll to position [13, 203]
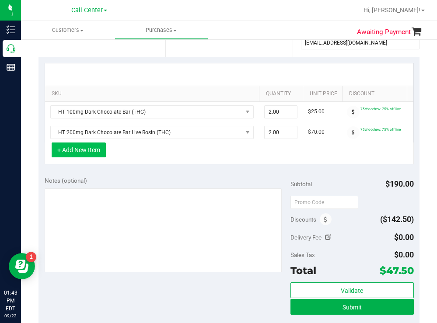
click at [80, 157] on button "+ Add New Item" at bounding box center [79, 149] width 54 height 15
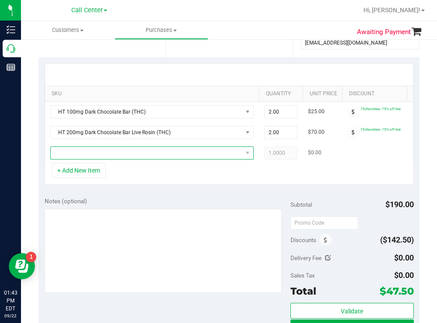
click at [91, 156] on span "NO DATA FOUND" at bounding box center [146, 153] width 191 height 12
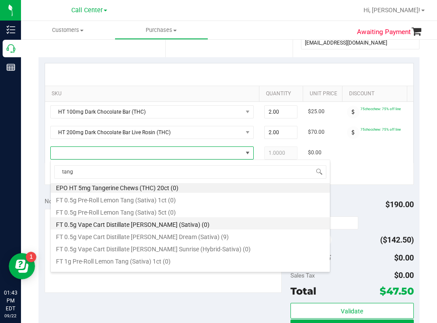
scroll to position [0, 0]
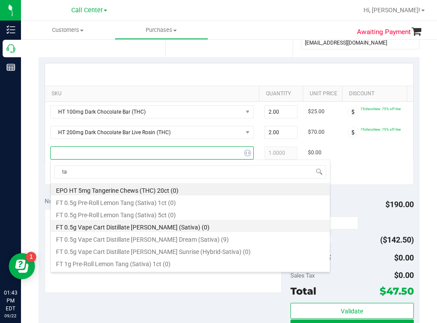
type input "t"
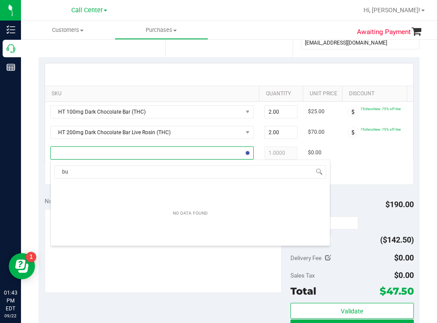
type input "b"
type input "blueberry raz"
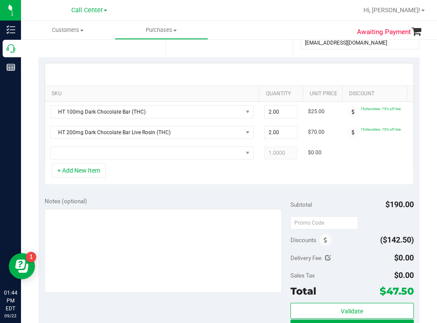
scroll to position [44, 0]
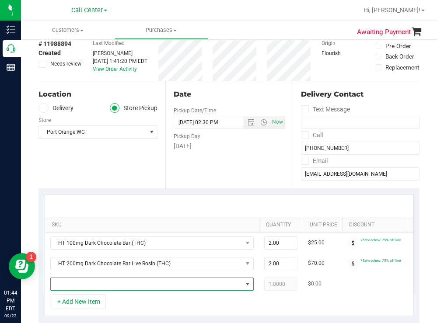
click at [111, 283] on span "NO DATA FOUND" at bounding box center [146, 284] width 191 height 12
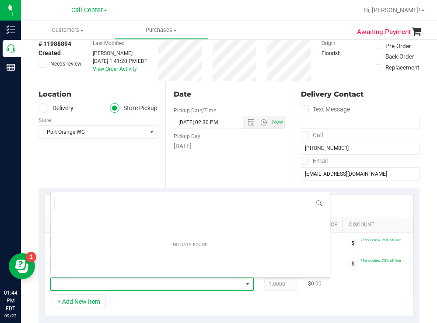
scroll to position [13, 203]
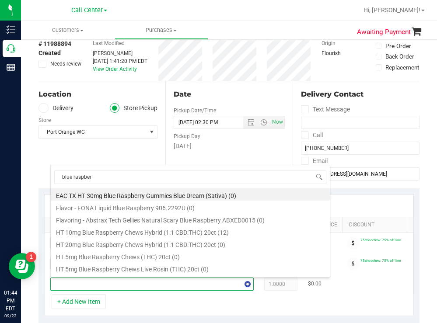
type input "blue raspberr"
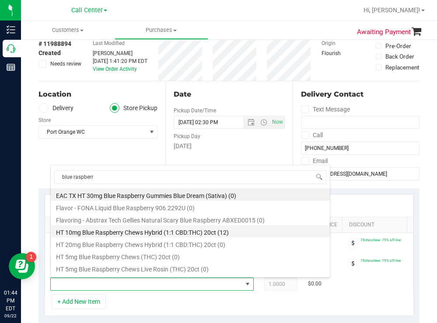
click at [189, 234] on li "HT 10mg Blue Raspberry Chews Hybrid (1:1 CBD:THC) 20ct (12)" at bounding box center [190, 231] width 279 height 12
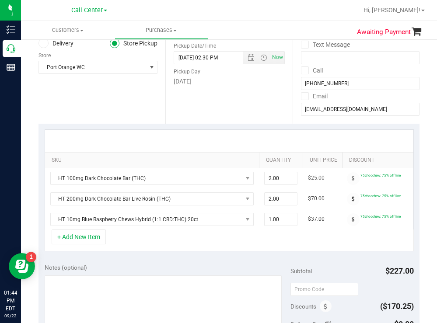
scroll to position [131, 0]
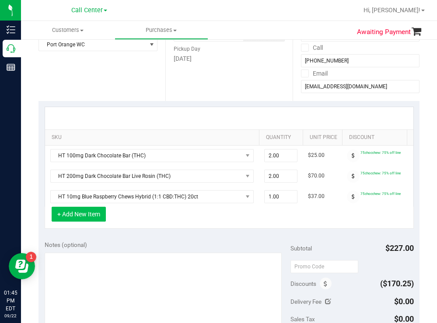
click at [94, 222] on button "+ Add New Item" at bounding box center [79, 214] width 54 height 15
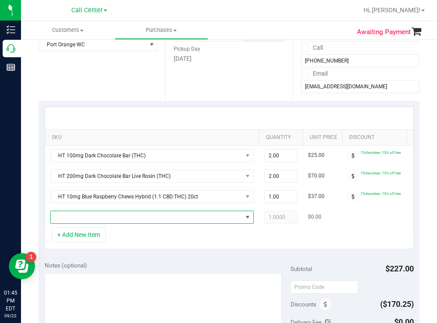
click at [95, 222] on span "NO DATA FOUND" at bounding box center [146, 217] width 191 height 12
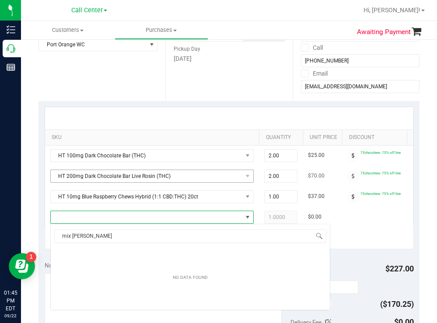
scroll to position [0, 0]
click at [71, 237] on input "mix berry" at bounding box center [190, 236] width 272 height 14
type input "mixed berry"
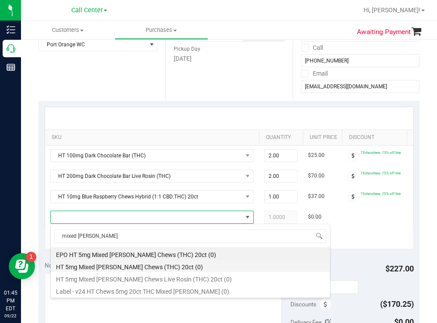
click at [155, 269] on li "HT 5mg Mixed Berry Chews (THC) 20ct (0)" at bounding box center [190, 266] width 279 height 12
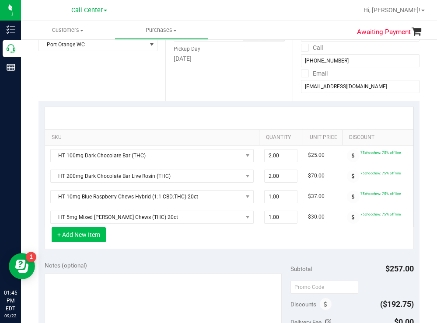
click at [88, 242] on button "+ Add New Item" at bounding box center [79, 234] width 54 height 15
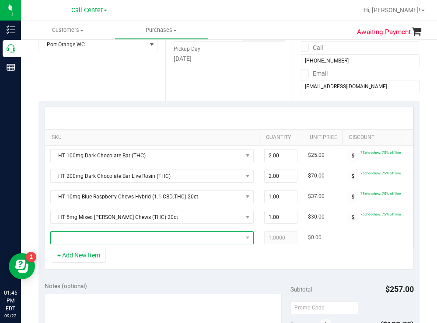
click at [90, 241] on span "NO DATA FOUND" at bounding box center [146, 238] width 191 height 12
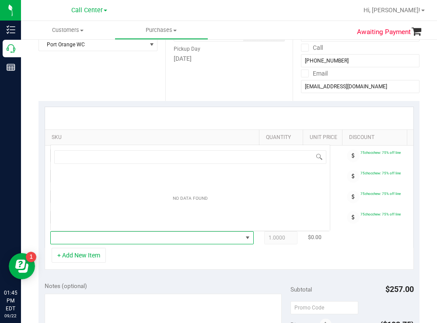
scroll to position [13, 203]
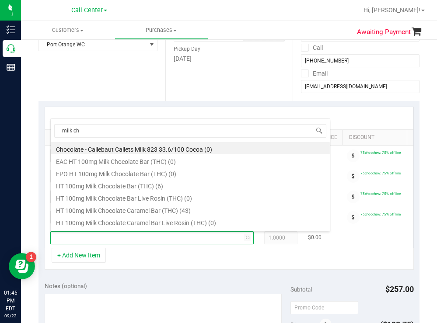
type input "milk cho"
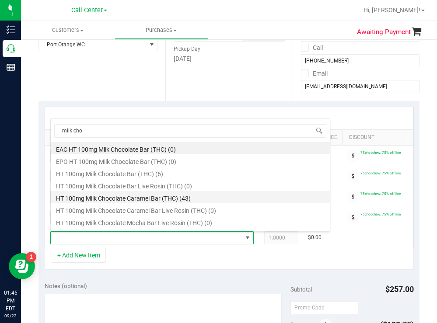
click at [178, 196] on li "HT 100mg Milk Chocolate Caramel Bar (THC) (43)" at bounding box center [190, 197] width 279 height 12
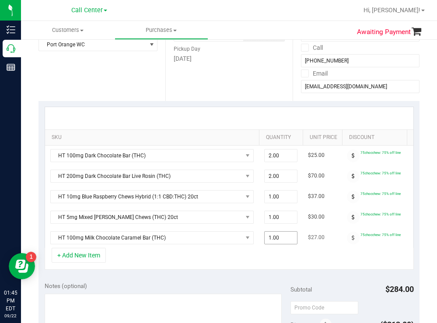
click at [284, 238] on span "1.00 1" at bounding box center [280, 237] width 33 height 13
type input "2"
type input "2.00"
click at [222, 79] on div "Date Pickup Date/Time 09/22/2025 Now 09/22/2025 02:30 PM Now Pickup Day Monday" at bounding box center [228, 47] width 127 height 107
click at [94, 259] on button "+ Add New Item" at bounding box center [79, 255] width 54 height 15
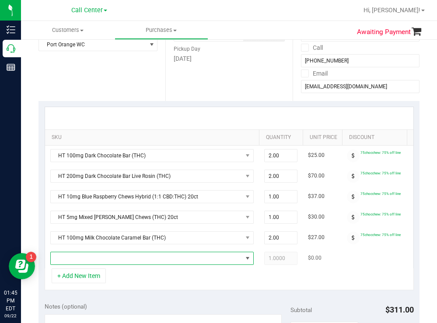
click at [96, 257] on span "NO DATA FOUND" at bounding box center [146, 258] width 191 height 12
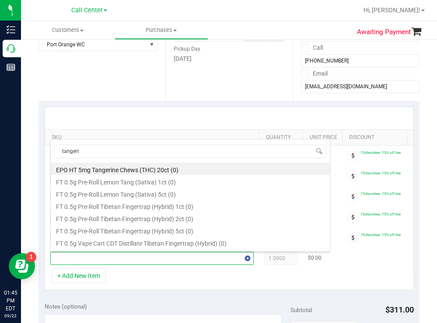
type input "tangerin"
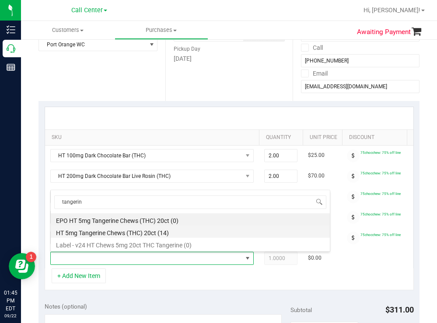
click at [145, 234] on li "HT 5mg Tangerine Chews (THC) 20ct (14)" at bounding box center [190, 232] width 279 height 12
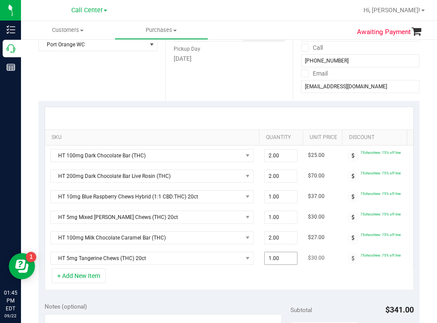
click at [280, 260] on span "1.00 1" at bounding box center [280, 258] width 33 height 13
click at [265, 109] on div at bounding box center [229, 118] width 368 height 22
click at [145, 91] on div "Location Delivery Store Pickup Store Port Orange WC Select Store Bonita Springs…" at bounding box center [101, 47] width 127 height 107
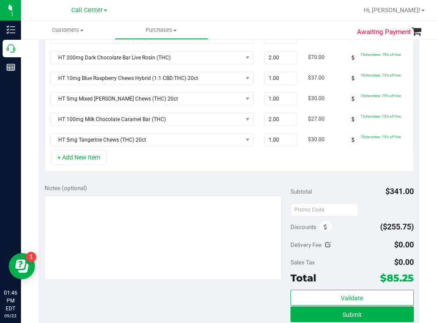
scroll to position [262, 0]
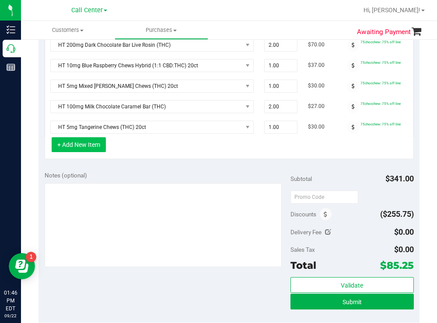
click at [100, 152] on button "+ Add New Item" at bounding box center [79, 144] width 54 height 15
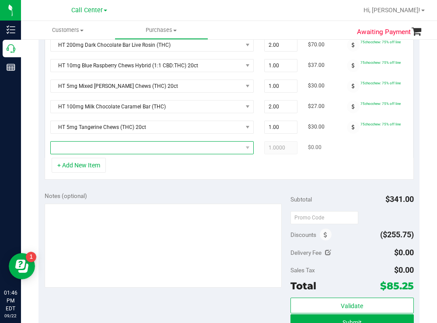
click at [118, 153] on span "NO DATA FOUND" at bounding box center [146, 148] width 191 height 12
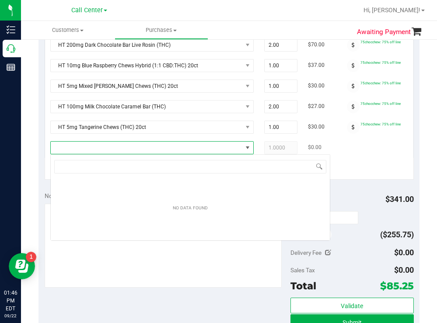
scroll to position [13, 203]
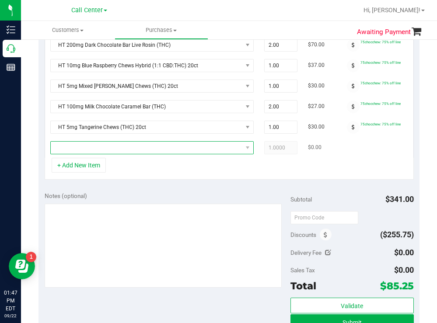
click at [139, 149] on span "NO DATA FOUND" at bounding box center [146, 148] width 191 height 12
click at [136, 149] on span "NO DATA FOUND" at bounding box center [146, 148] width 191 height 12
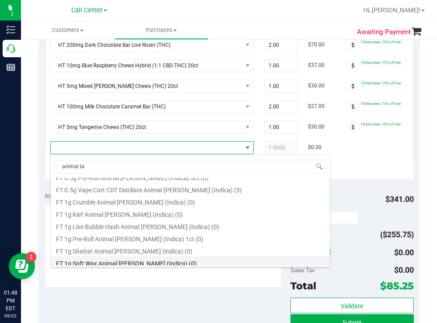
scroll to position [0, 0]
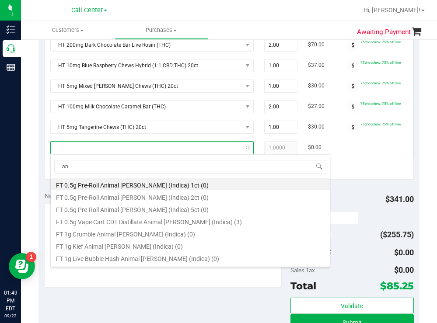
type input "a"
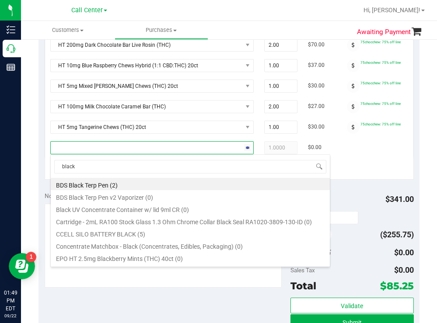
type input "black t"
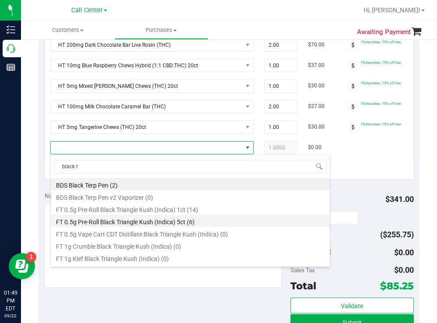
click at [185, 220] on li "FT 0.5g Pre-Roll Black Triangle Kush (Indica) 5ct (6)" at bounding box center [190, 221] width 279 height 12
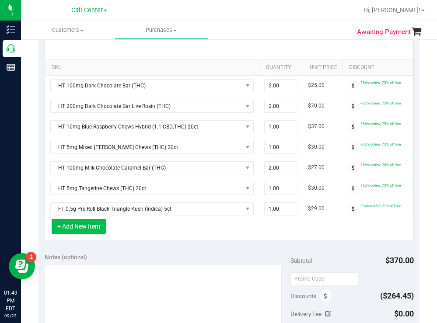
scroll to position [205, 0]
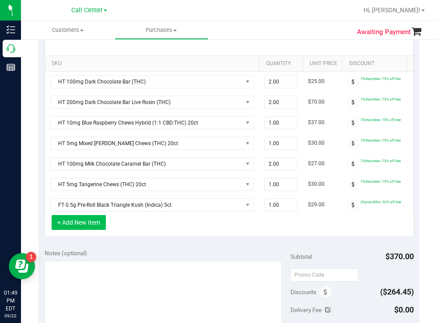
click at [85, 230] on button "+ Add New Item" at bounding box center [79, 222] width 54 height 15
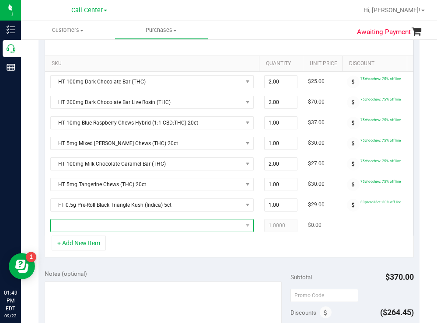
click at [99, 226] on span "NO DATA FOUND" at bounding box center [146, 225] width 191 height 12
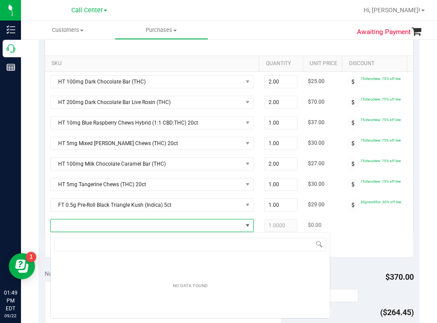
scroll to position [13, 203]
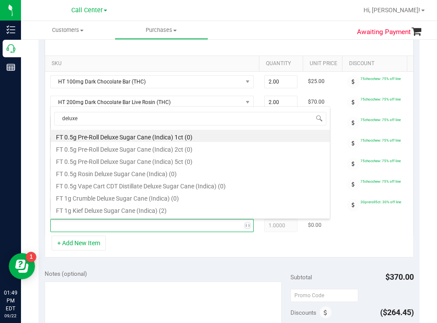
type input "deluxe s"
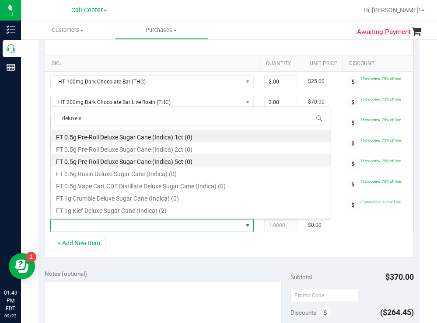
scroll to position [44, 0]
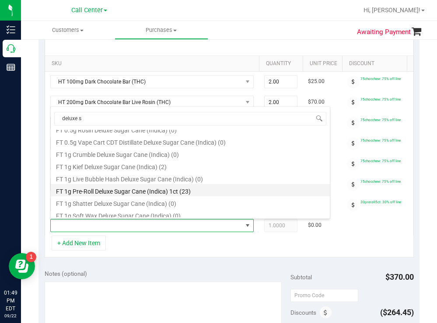
click at [178, 189] on li "FT 1g Pre-Roll Deluxe Sugar Cane (Indica) 1ct (23)" at bounding box center [190, 190] width 279 height 12
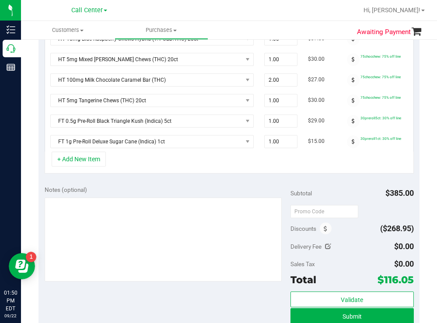
scroll to position [292, 0]
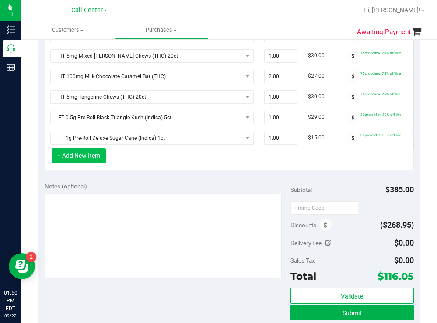
click at [82, 163] on button "+ Add New Item" at bounding box center [79, 155] width 54 height 15
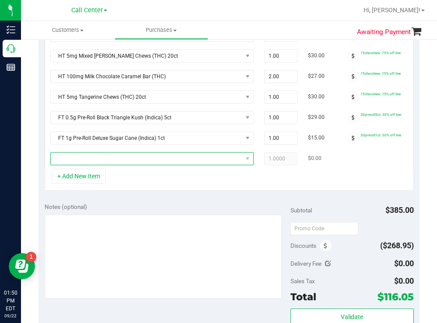
click at [104, 159] on span "NO DATA FOUND" at bounding box center [146, 159] width 191 height 12
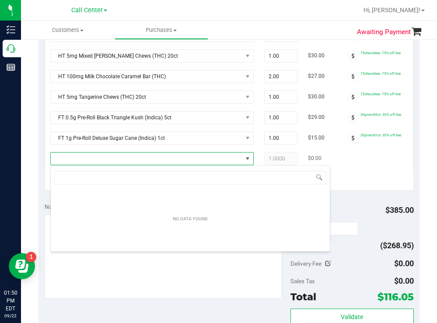
scroll to position [13, 203]
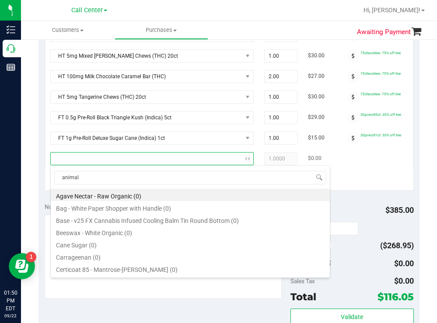
type input "animal l"
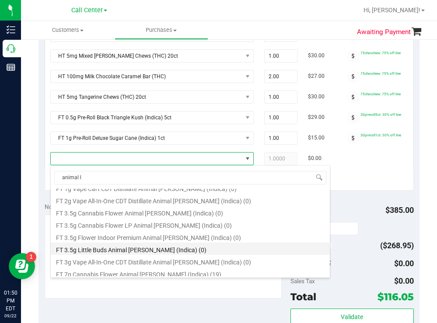
scroll to position [87, 0]
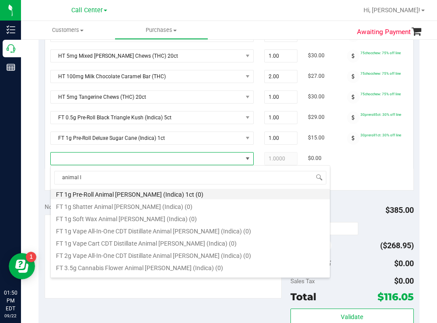
click at [159, 195] on li "FT 1g Pre-Roll Animal Larry (Indica) 1ct (0)" at bounding box center [190, 193] width 279 height 12
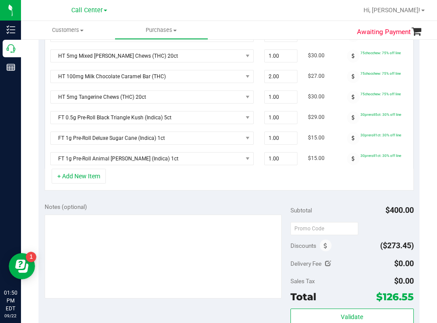
scroll to position [279, 0]
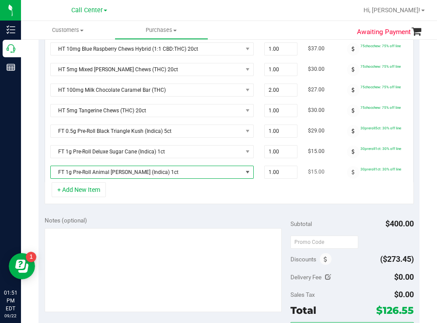
click at [156, 174] on span "FT 1g Pre-Roll Animal Larry (Indica) 1ct" at bounding box center [146, 172] width 191 height 12
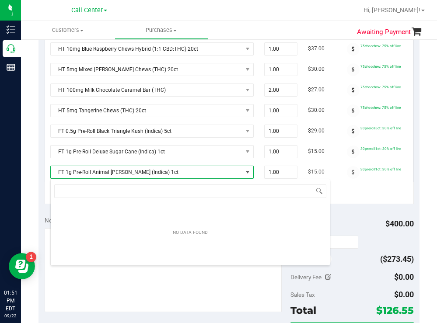
scroll to position [13, 203]
type input "animal l"
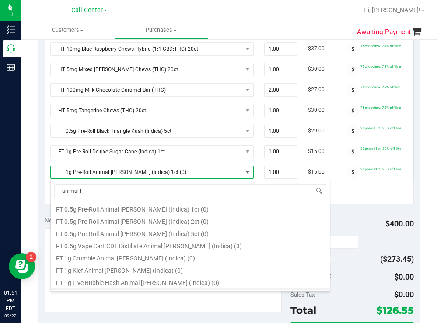
scroll to position [0, 0]
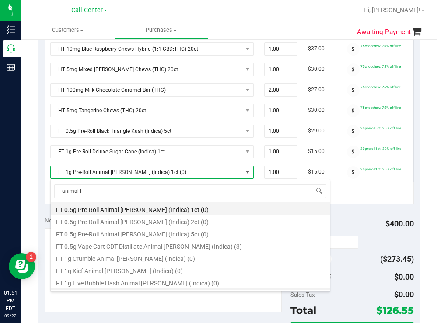
click at [145, 210] on li "FT 0.5g Pre-Roll Animal Larry (Indica) 1ct (0)" at bounding box center [190, 208] width 279 height 12
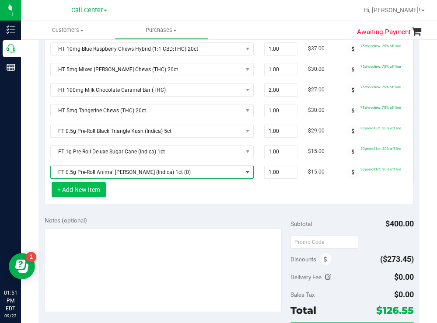
click at [81, 196] on div "SKU Quantity Unit Price Discount Tax Total Action HT 100mg Dark Chocolate Bar (…" at bounding box center [229, 81] width 369 height 245
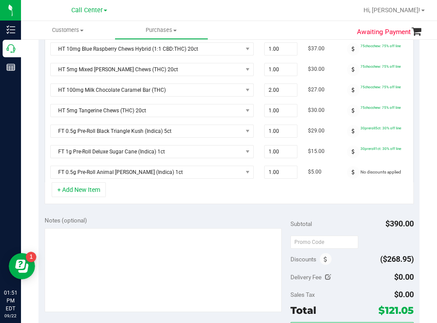
scroll to position [265, 0]
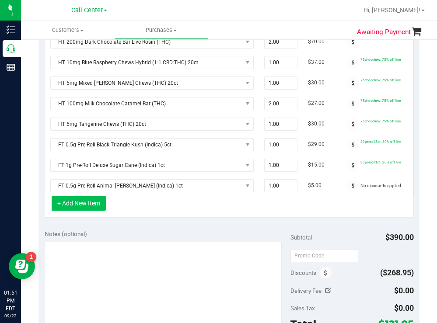
click at [89, 211] on button "+ Add New Item" at bounding box center [79, 203] width 54 height 15
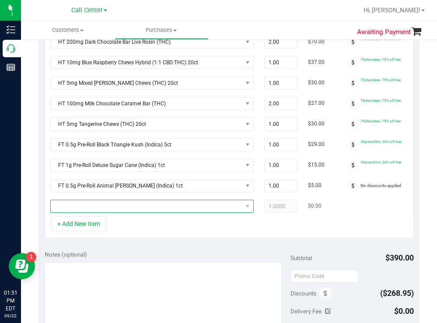
click at [90, 211] on span "NO DATA FOUND" at bounding box center [146, 206] width 191 height 12
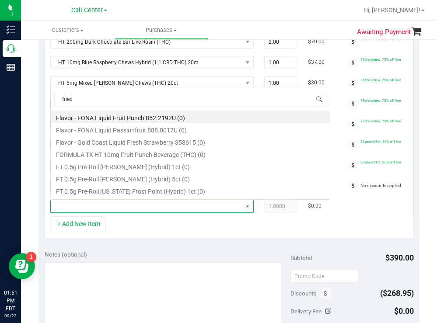
scroll to position [15, 0]
type input "fried ice"
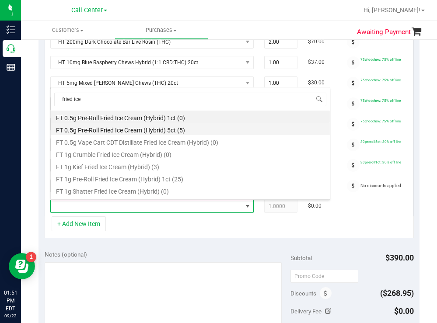
click at [172, 130] on li "FT 0.5g Pre-Roll Fried Ice Cream (Hybrid) 5ct (5)" at bounding box center [190, 129] width 279 height 12
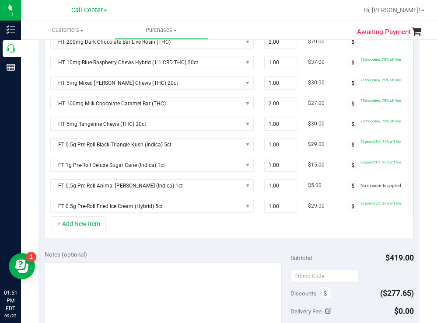
scroll to position [252, 0]
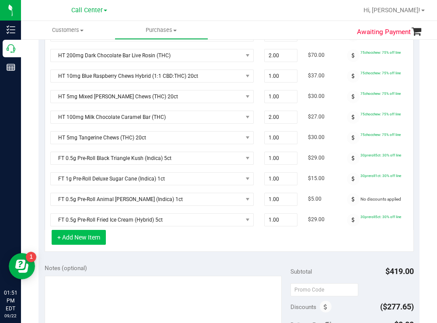
click at [93, 244] on button "+ Add New Item" at bounding box center [79, 237] width 54 height 15
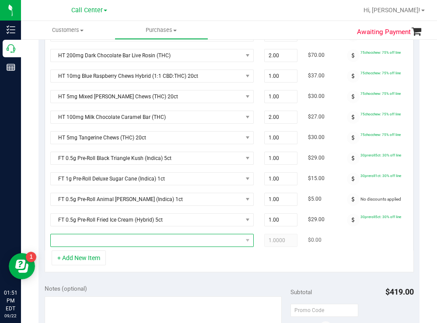
click at [122, 243] on span "NO DATA FOUND" at bounding box center [146, 240] width 191 height 12
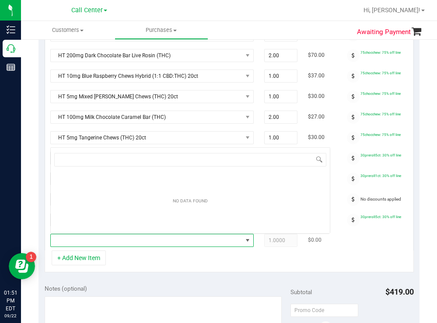
scroll to position [13, 203]
type input "zki"
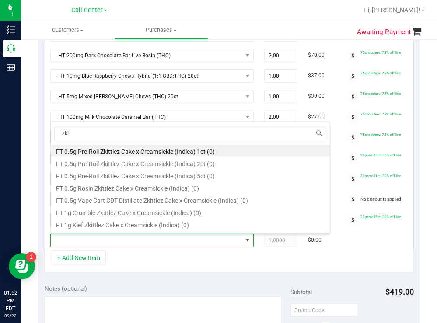
scroll to position [0, 0]
click at [193, 154] on li "FT 0.5g Pre-Roll Zkittlez Cake x Creamsickle (Indica) 1ct (0)" at bounding box center [190, 151] width 279 height 12
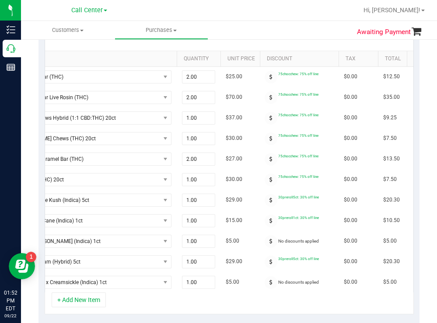
scroll to position [0, 143]
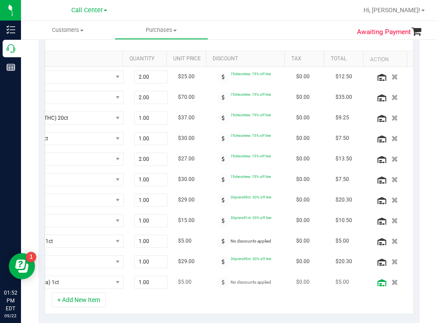
click at [377, 281] on icon at bounding box center [381, 282] width 9 height 7
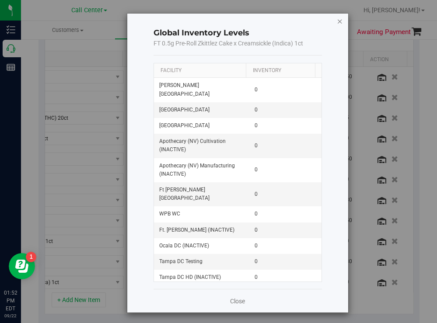
click at [337, 21] on icon "button" at bounding box center [340, 21] width 6 height 10
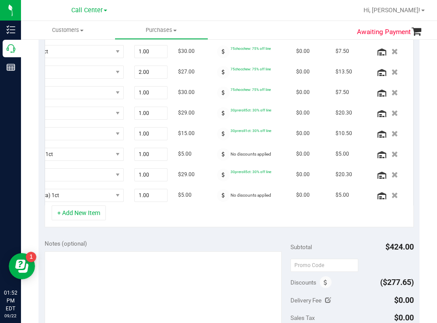
scroll to position [297, 0]
click at [377, 194] on icon at bounding box center [381, 195] width 9 height 7
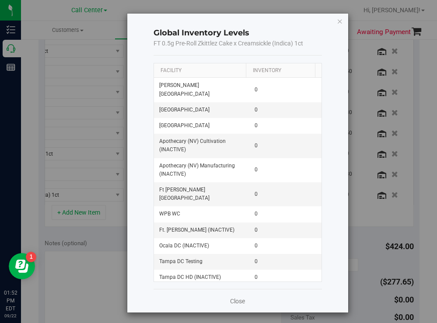
click at [213, 71] on th "Facility" at bounding box center [200, 70] width 92 height 15
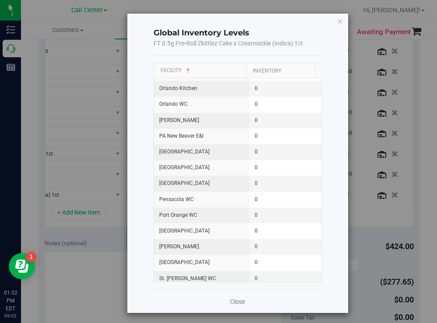
scroll to position [918, 0]
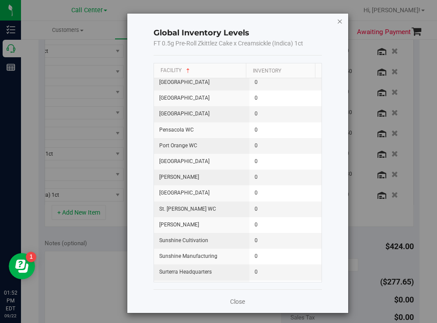
click at [337, 20] on icon "button" at bounding box center [340, 21] width 6 height 10
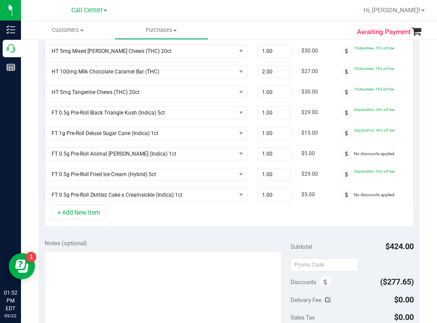
scroll to position [0, 0]
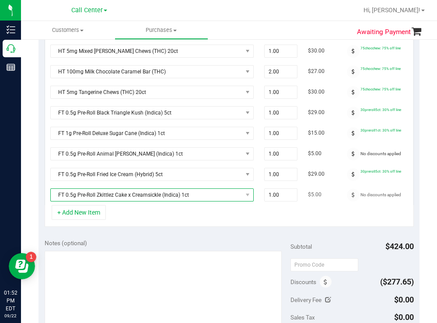
click at [163, 196] on span "FT 0.5g Pre-Roll Zkittlez Cake x Creamsickle (Indica) 1ct" at bounding box center [146, 195] width 191 height 12
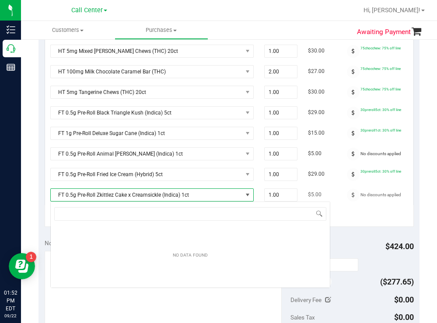
scroll to position [13, 203]
type input "zki"
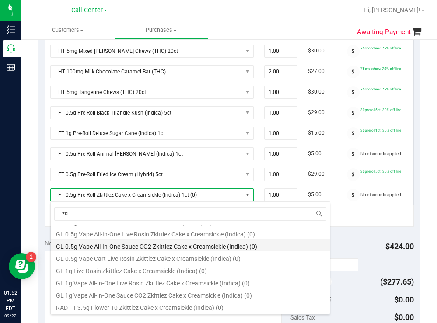
scroll to position [0, 0]
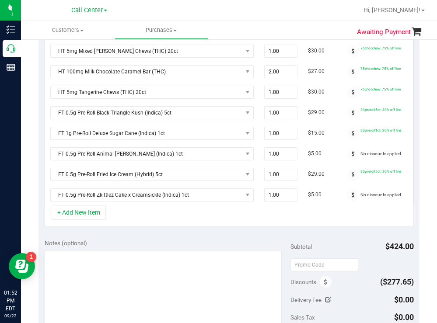
click at [358, 227] on div "+ Add New Item" at bounding box center [229, 216] width 369 height 22
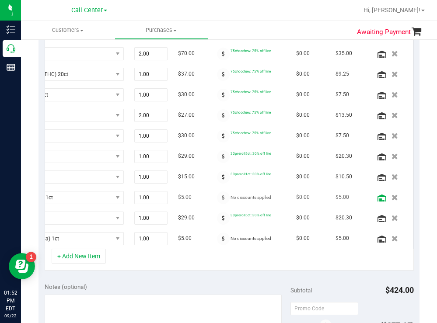
click at [377, 198] on icon at bounding box center [381, 197] width 9 height 7
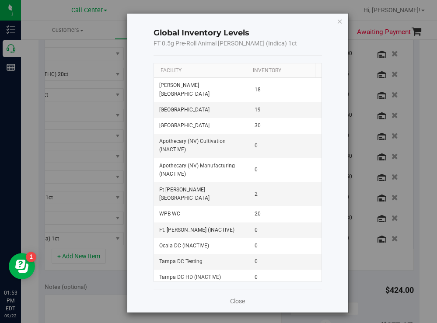
click at [203, 72] on th "Facility" at bounding box center [200, 70] width 92 height 15
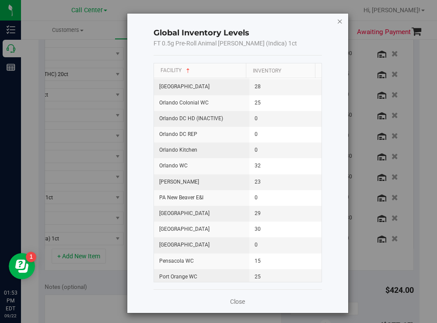
click at [337, 19] on icon "button" at bounding box center [340, 21] width 6 height 10
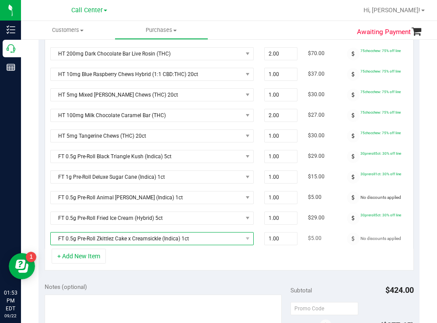
click at [197, 241] on span "FT 0.5g Pre-Roll Zkittlez Cake x Creamsickle (Indica) 1ct" at bounding box center [146, 239] width 191 height 12
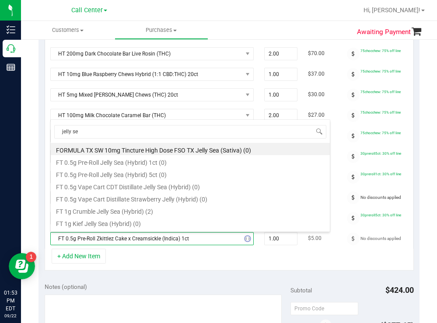
type input "jelly sea"
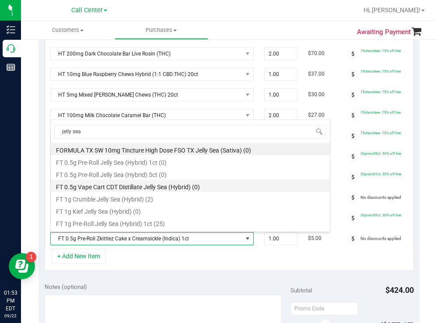
scroll to position [44, 0]
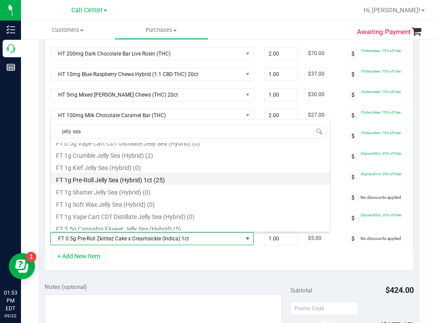
click at [152, 181] on li "FT 1g Pre-Roll Jelly Sea (Hybrid) 1ct (25)" at bounding box center [190, 179] width 279 height 12
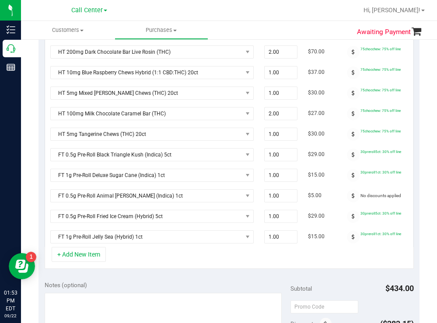
scroll to position [299, 0]
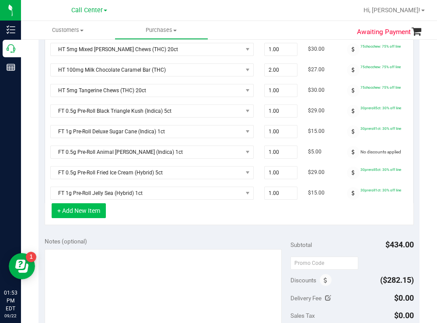
click at [91, 214] on button "+ Add New Item" at bounding box center [79, 210] width 54 height 15
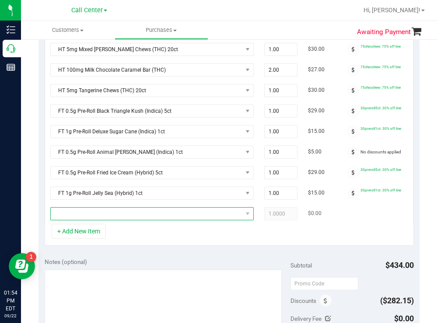
click at [123, 212] on span "NO DATA FOUND" at bounding box center [146, 214] width 191 height 12
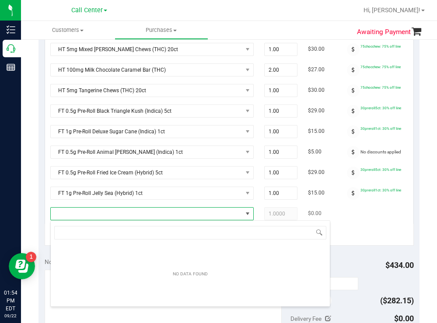
scroll to position [13, 203]
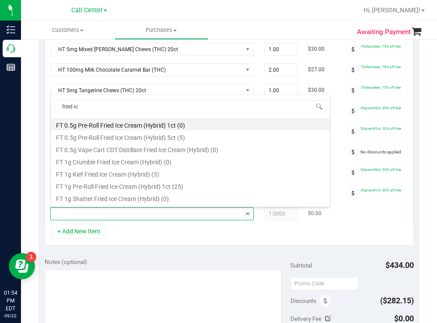
type input "fried ice"
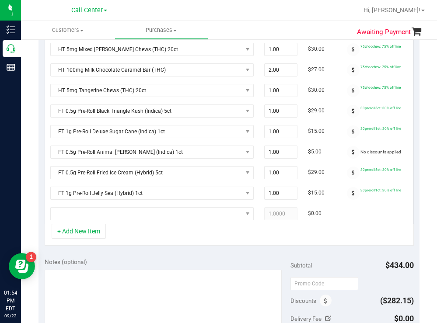
click at [33, 174] on div "Awaiting Payment Back Save Purchase View Profile # 11988894 Created Needs revie…" at bounding box center [229, 164] width 416 height 848
click at [139, 172] on span "FT 0.5g Pre-Roll Fried Ice Cream (Hybrid) 5ct" at bounding box center [146, 173] width 191 height 12
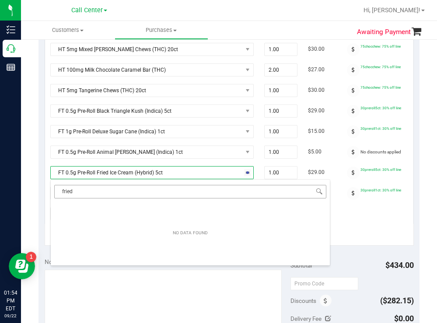
type input "fried i"
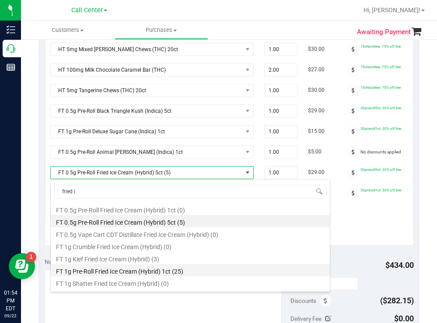
click at [172, 271] on li "FT 1g Pre-Roll Fried Ice Cream (Hybrid) 1ct (25)" at bounding box center [190, 270] width 279 height 12
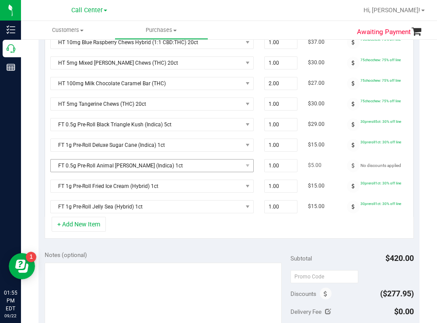
scroll to position [373, 0]
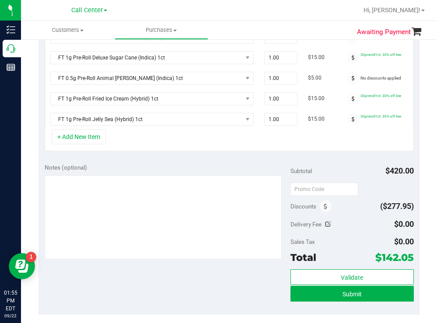
drag, startPoint x: 84, startPoint y: 139, endPoint x: 186, endPoint y: 160, distance: 104.4
click at [84, 139] on button "+ Add New Item" at bounding box center [79, 136] width 54 height 15
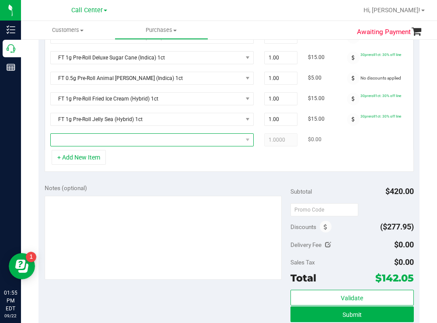
click at [131, 140] on span "NO DATA FOUND" at bounding box center [146, 140] width 191 height 12
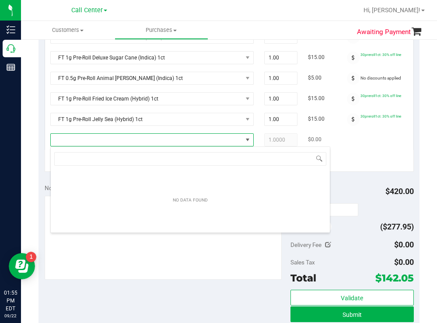
scroll to position [13, 203]
click at [281, 57] on span "1.00 1" at bounding box center [280, 57] width 33 height 13
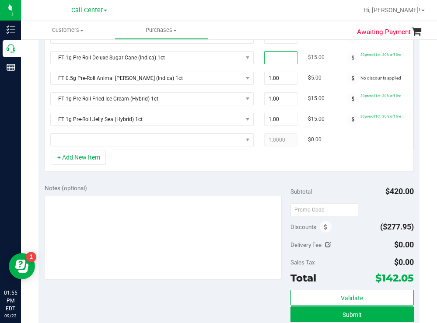
type input "2"
type input "1"
click at [210, 168] on div "+ Add New Item" at bounding box center [229, 161] width 369 height 22
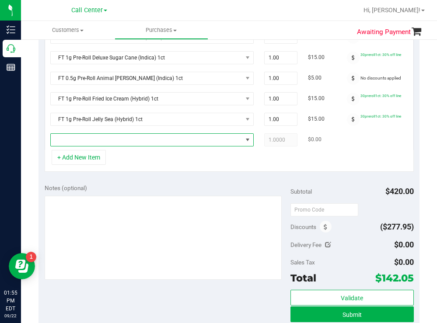
click at [121, 144] on span "NO DATA FOUND" at bounding box center [146, 140] width 191 height 12
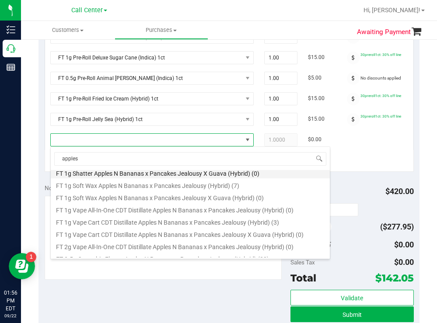
scroll to position [175, 0]
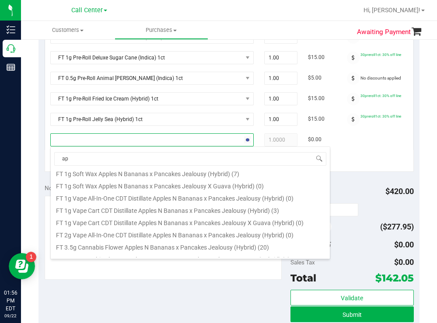
type input "a"
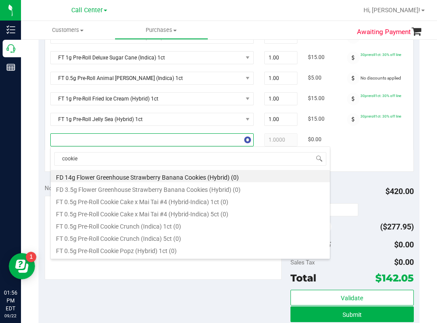
type input "cookies"
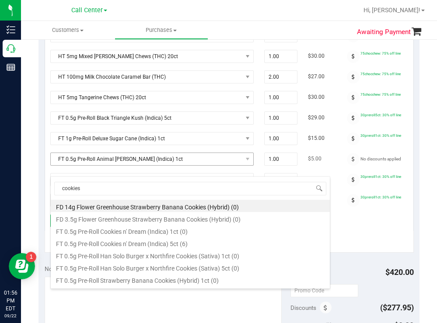
scroll to position [285, 0]
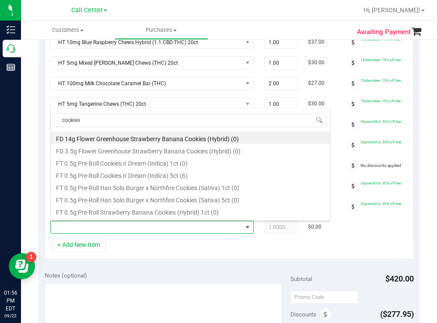
click at [337, 254] on div "+ Add New Item" at bounding box center [229, 248] width 369 height 22
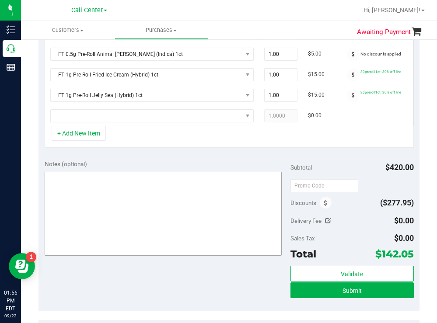
scroll to position [417, 0]
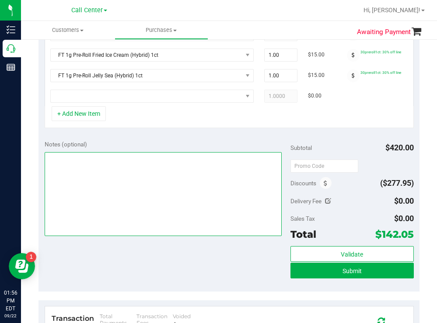
click at [135, 193] on textarea at bounding box center [163, 194] width 237 height 84
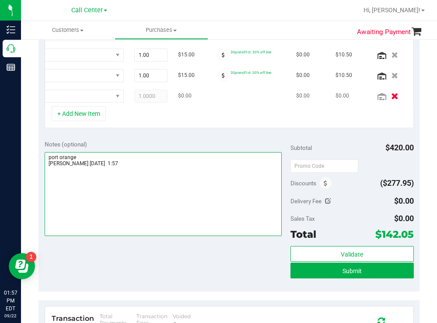
type textarea "port orange todd 9/22 1:57"
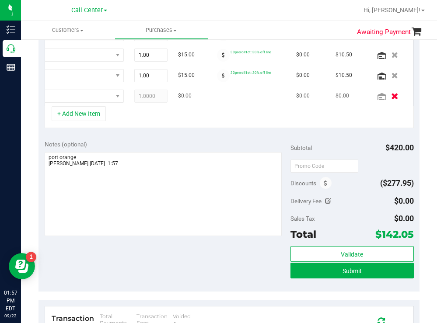
click at [391, 98] on icon "button" at bounding box center [394, 96] width 7 height 7
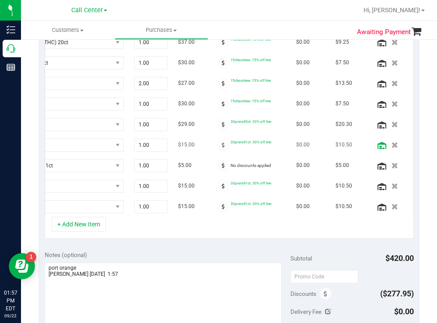
click at [377, 146] on icon at bounding box center [381, 145] width 9 height 7
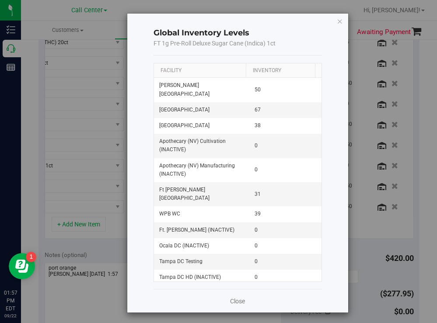
click at [221, 73] on th "Facility" at bounding box center [200, 70] width 92 height 15
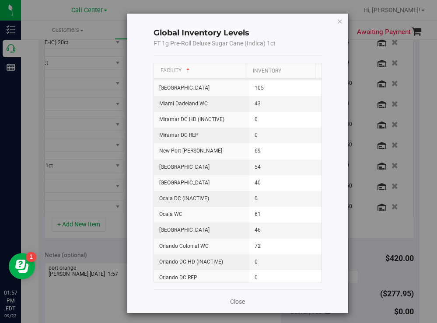
scroll to position [787, 0]
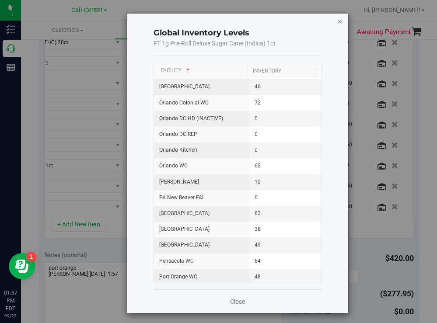
click at [337, 22] on icon "button" at bounding box center [340, 21] width 6 height 10
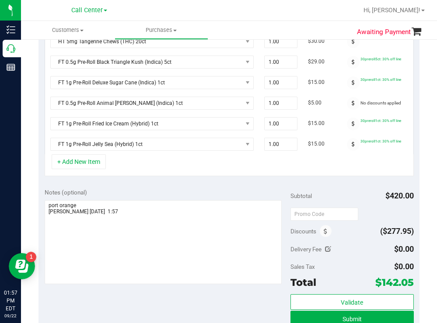
scroll to position [460, 0]
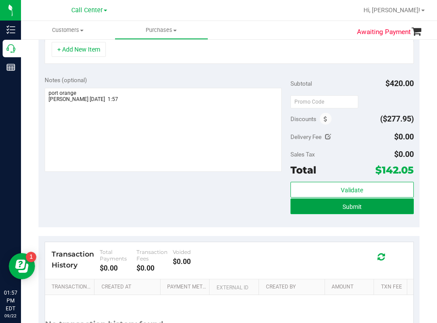
click at [307, 214] on button "Submit" at bounding box center [351, 206] width 123 height 16
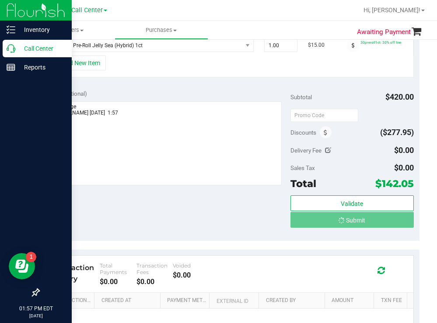
scroll to position [433, 0]
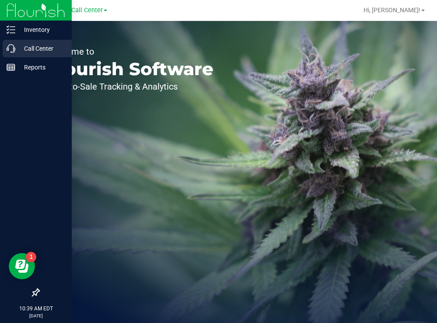
click at [33, 49] on p "Call Center" at bounding box center [41, 48] width 52 height 10
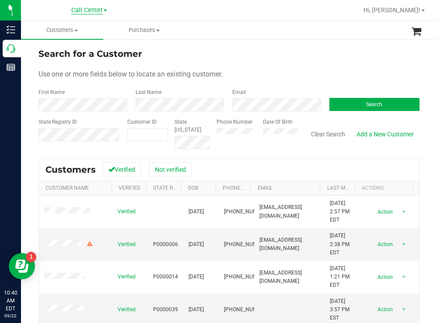
click at [94, 11] on span "Call Center" at bounding box center [86, 11] width 31 height 8
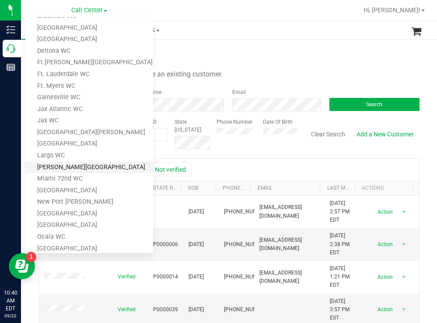
scroll to position [131, 0]
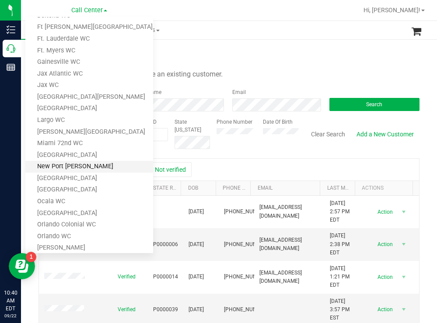
click at [74, 163] on link "New Port [PERSON_NAME]" at bounding box center [89, 167] width 128 height 12
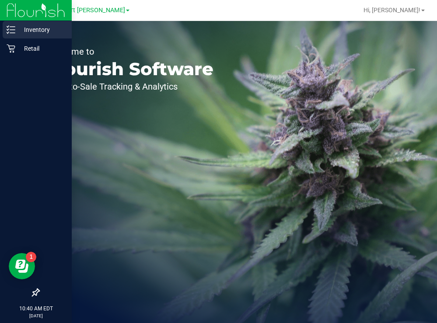
click at [32, 32] on p "Inventory" at bounding box center [41, 29] width 52 height 10
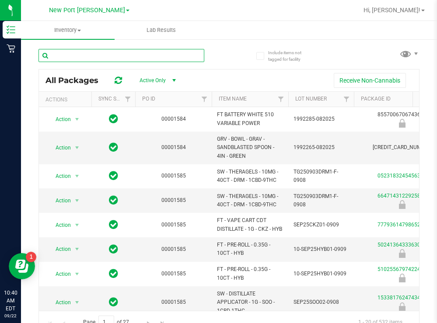
paste input "6326567518765668"
type input "6326567518765668"
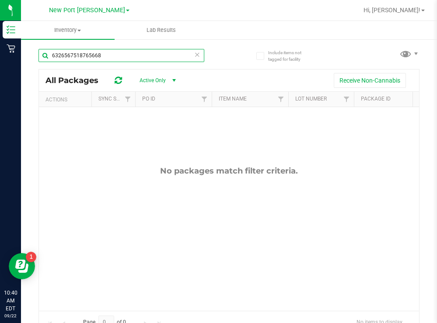
drag, startPoint x: 109, startPoint y: 54, endPoint x: 51, endPoint y: 56, distance: 57.8
click at [51, 56] on input "6326567518765668" at bounding box center [121, 55] width 166 height 13
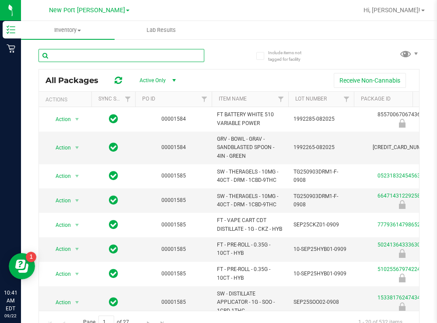
paste input "W-JUL25GRZ01-0730"
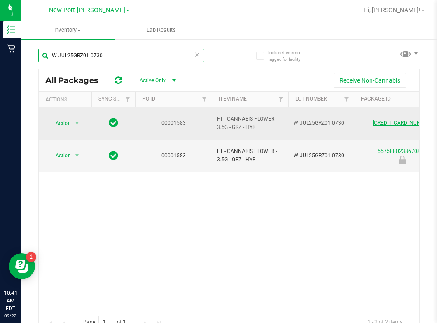
type input "W-JUL25GRZ01-0730"
click at [389, 120] on link "5571922009053995" at bounding box center [401, 123] width 59 height 6
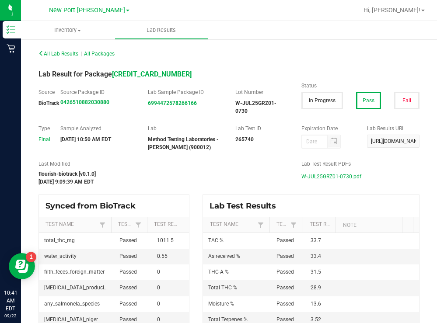
click at [325, 178] on span "W-JUL25GRZ01-0730.pdf" at bounding box center [331, 176] width 60 height 13
click at [101, 12] on span "New Port [PERSON_NAME]" at bounding box center [87, 11] width 76 height 8
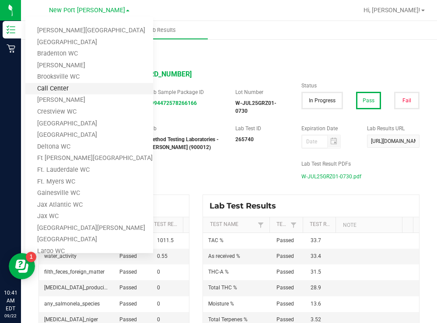
click at [59, 85] on link "Call Center" at bounding box center [89, 89] width 128 height 12
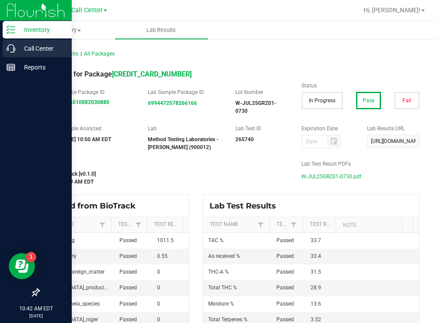
click at [42, 45] on p "Call Center" at bounding box center [41, 48] width 52 height 10
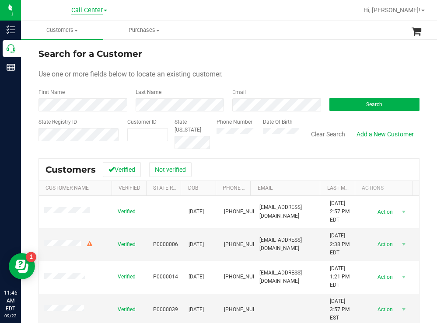
click at [97, 10] on span "Call Center" at bounding box center [86, 11] width 31 height 8
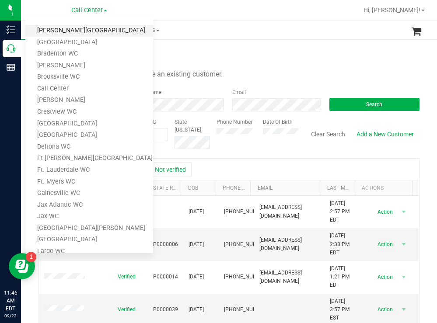
click at [73, 31] on link "[PERSON_NAME][GEOGRAPHIC_DATA]" at bounding box center [89, 31] width 128 height 12
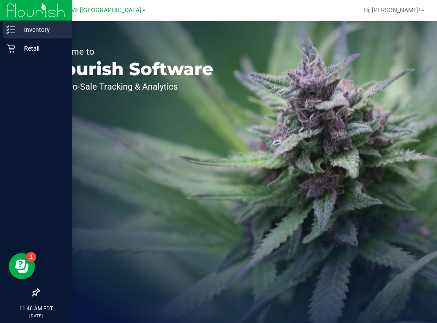
click at [39, 32] on p "Inventory" at bounding box center [41, 29] width 52 height 10
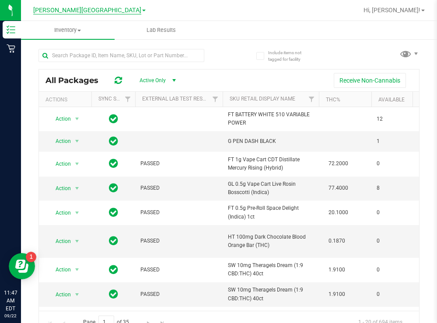
click at [99, 9] on span "[PERSON_NAME][GEOGRAPHIC_DATA]" at bounding box center [87, 11] width 108 height 8
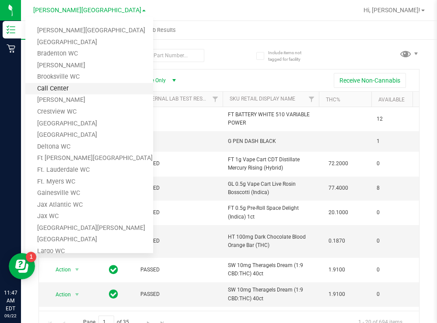
click at [60, 88] on link "Call Center" at bounding box center [89, 89] width 128 height 12
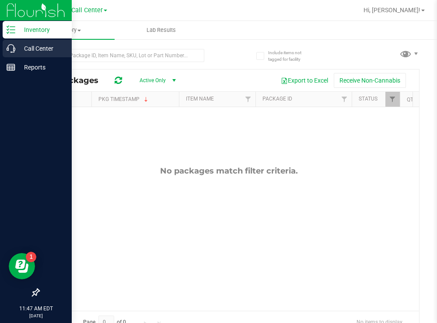
click at [39, 47] on p "Call Center" at bounding box center [41, 48] width 52 height 10
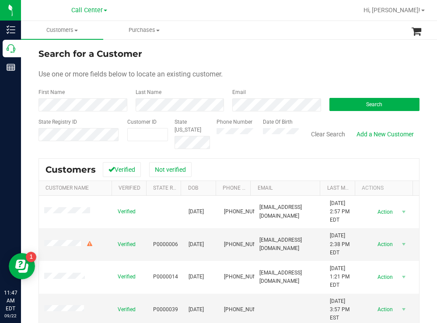
drag, startPoint x: 279, startPoint y: 47, endPoint x: 258, endPoint y: 34, distance: 24.7
click at [279, 47] on div "Search for a Customer" at bounding box center [228, 53] width 381 height 13
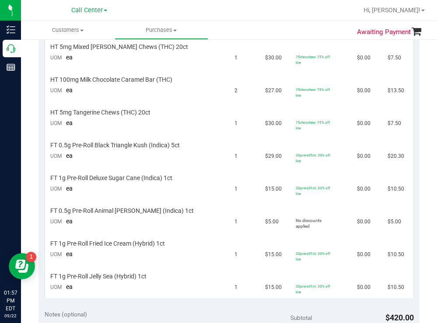
scroll to position [114, 0]
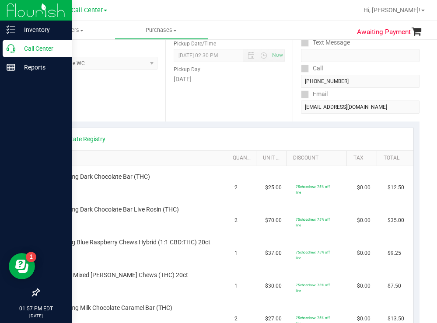
click at [37, 48] on p "Call Center" at bounding box center [41, 48] width 52 height 10
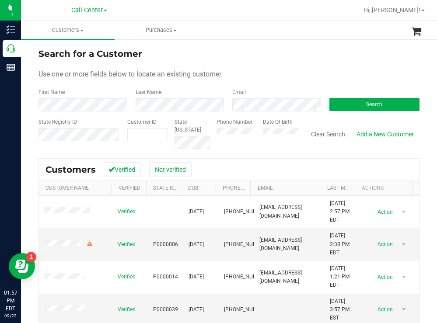
drag, startPoint x: 296, startPoint y: 60, endPoint x: 285, endPoint y: 55, distance: 12.1
click at [295, 59] on div "Search for a Customer" at bounding box center [228, 53] width 381 height 13
click at [354, 102] on button "Search" at bounding box center [374, 104] width 90 height 13
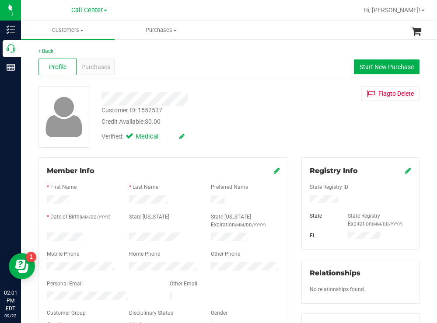
click at [49, 237] on div at bounding box center [81, 238] width 82 height 10
drag, startPoint x: 347, startPoint y: 203, endPoint x: 300, endPoint y: 201, distance: 47.7
click at [303, 201] on div at bounding box center [360, 200] width 115 height 10
click at [285, 109] on div "Customer ID: 1552537 Credit Available: $0.00" at bounding box center [193, 116] width 197 height 21
click at [108, 70] on span "Purchases" at bounding box center [95, 66] width 29 height 9
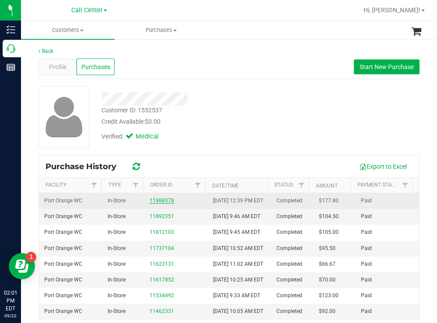
click at [163, 204] on link "11988378" at bounding box center [161, 201] width 24 height 6
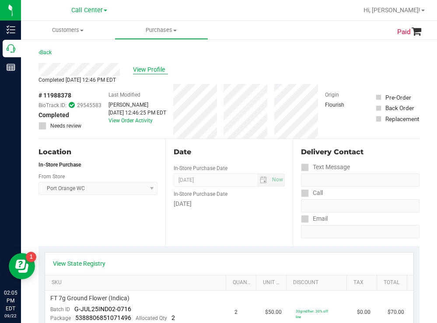
click at [161, 69] on span "View Profile" at bounding box center [150, 69] width 35 height 9
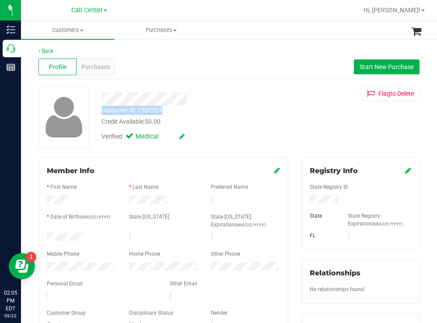
drag, startPoint x: 169, startPoint y: 108, endPoint x: 96, endPoint y: 113, distance: 72.7
click at [96, 113] on div "Customer ID: 1552537 Credit Available: $0.00" at bounding box center [193, 116] width 197 height 21
copy div "Customer ID: 1552537"
click at [104, 64] on span "Purchases" at bounding box center [95, 66] width 29 height 9
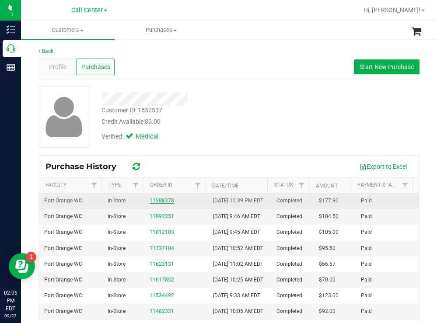
click at [163, 204] on link "11988378" at bounding box center [161, 201] width 24 height 6
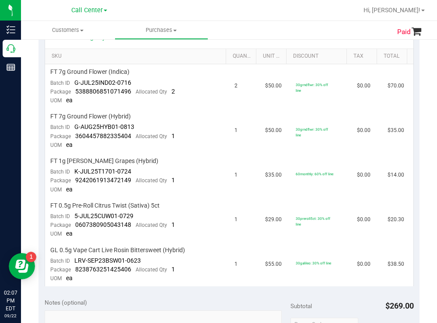
scroll to position [131, 0]
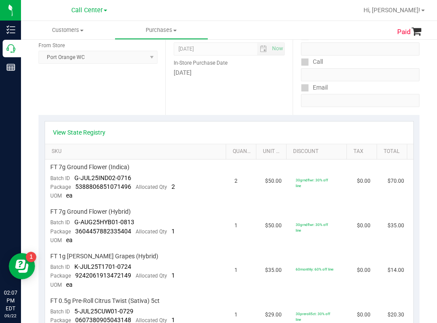
click at [259, 21] on ul "Customers All customers Add a new customer All physicians Purchases All purchas…" at bounding box center [239, 30] width 437 height 19
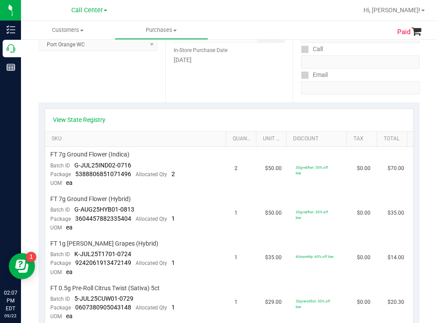
scroll to position [44, 0]
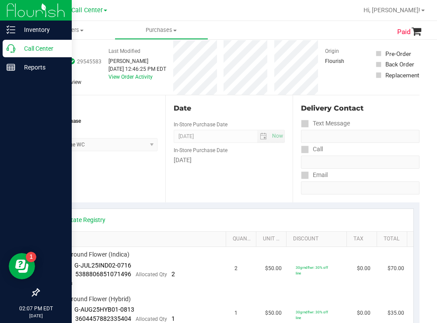
click at [22, 47] on p "Call Center" at bounding box center [41, 48] width 52 height 10
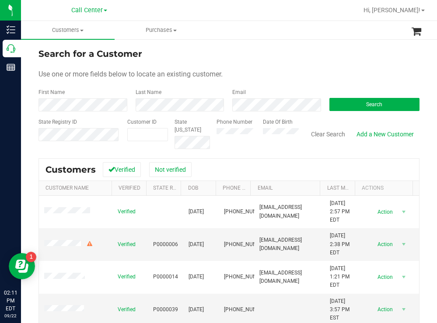
click at [335, 57] on div "Search for a Customer" at bounding box center [228, 53] width 381 height 13
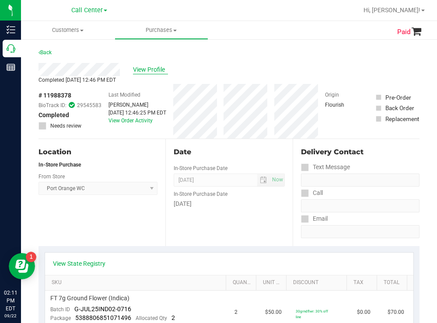
click at [152, 71] on span "View Profile" at bounding box center [150, 69] width 35 height 9
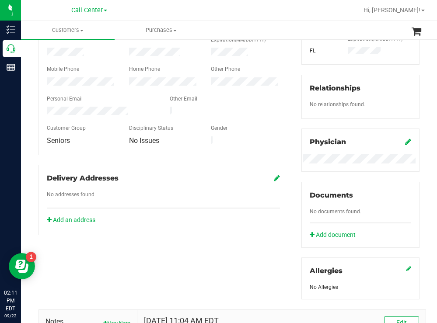
scroll to position [44, 0]
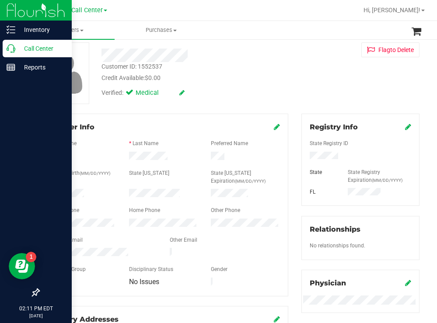
click at [29, 49] on p "Call Center" at bounding box center [41, 48] width 52 height 10
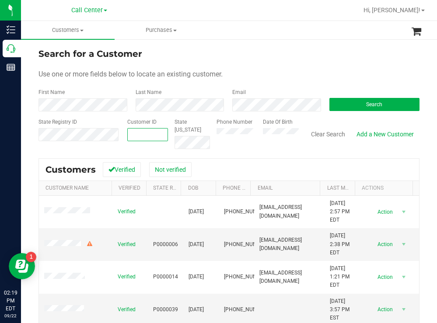
paste input "1604154"
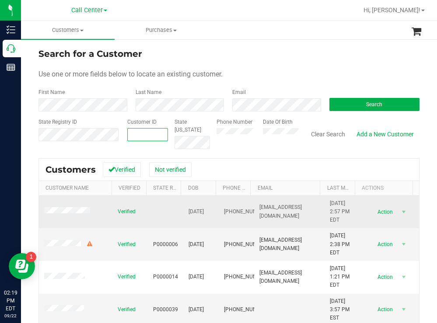
type input "1604154"
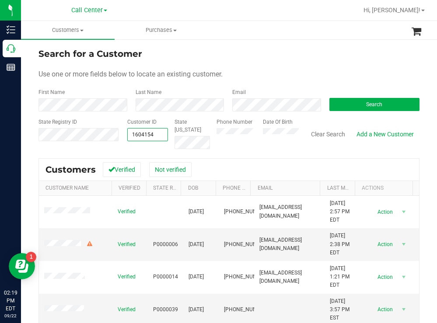
type input "1604154"
click at [366, 106] on span "Search" at bounding box center [374, 104] width 16 height 6
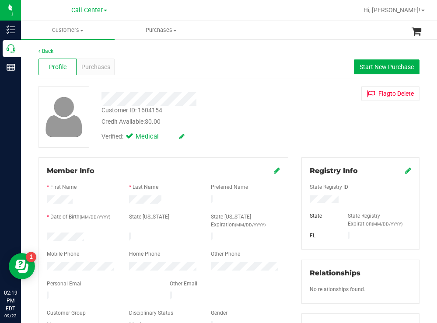
click at [48, 234] on div at bounding box center [81, 238] width 82 height 10
drag, startPoint x: 348, startPoint y: 196, endPoint x: 302, endPoint y: 198, distance: 46.4
click at [303, 199] on div at bounding box center [360, 200] width 115 height 10
click at [212, 135] on div "Verified: Medical" at bounding box center [193, 135] width 197 height 19
click at [42, 263] on div at bounding box center [81, 267] width 82 height 10
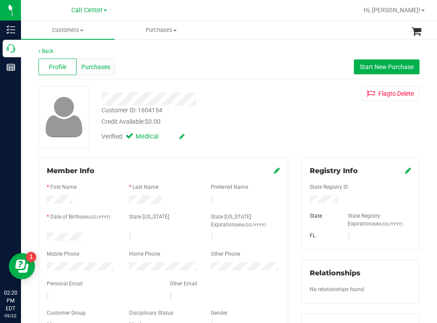
click at [98, 62] on span "Purchases" at bounding box center [95, 66] width 29 height 9
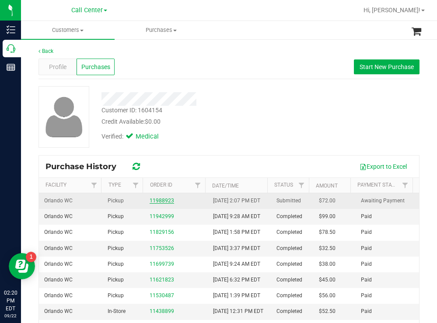
click at [155, 204] on link "11988923" at bounding box center [161, 201] width 24 height 6
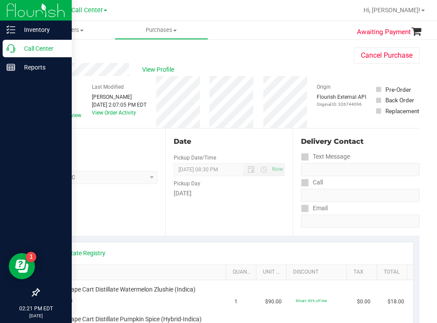
click at [48, 44] on p "Call Center" at bounding box center [41, 48] width 52 height 10
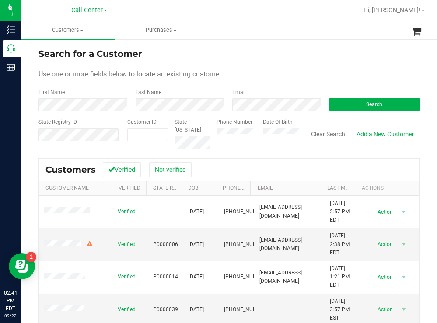
click at [356, 94] on div "Search" at bounding box center [371, 99] width 97 height 23
click at [350, 102] on button "Search" at bounding box center [374, 104] width 90 height 13
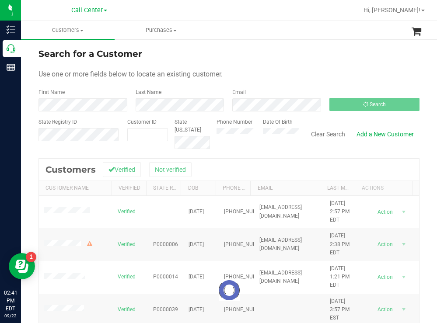
click at [286, 69] on div "Use one or more fields below to locate an existing customer." at bounding box center [228, 74] width 381 height 10
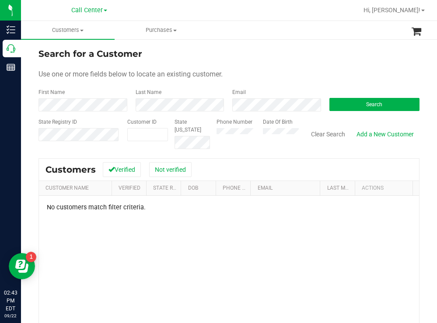
click at [258, 134] on div "Phone Number Date Of Birth" at bounding box center [254, 133] width 89 height 31
click at [343, 106] on button "Search" at bounding box center [374, 104] width 90 height 13
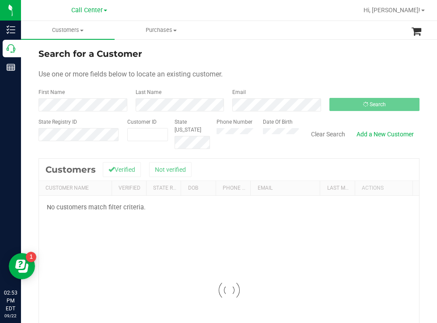
click at [247, 52] on div "Search for a Customer" at bounding box center [228, 53] width 381 height 13
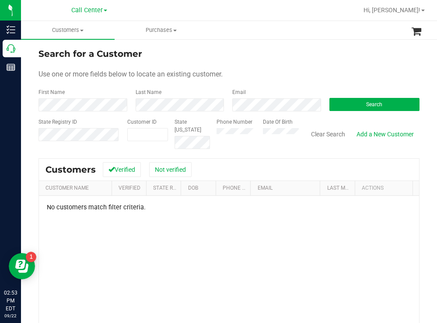
click at [263, 51] on div "Search for a Customer" at bounding box center [228, 53] width 381 height 13
click at [297, 71] on div "Use one or more fields below to locate an existing customer." at bounding box center [228, 74] width 381 height 10
click at [210, 133] on div "Phone Number Date Of Birth" at bounding box center [254, 133] width 89 height 31
click at [336, 105] on button "Search" at bounding box center [374, 104] width 90 height 13
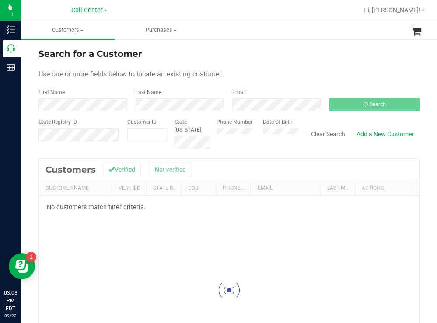
drag, startPoint x: 323, startPoint y: 64, endPoint x: 232, endPoint y: 45, distance: 93.7
click at [284, 61] on form "Search for a Customer Use one or more fields below to locate an existing custom…" at bounding box center [228, 98] width 381 height 102
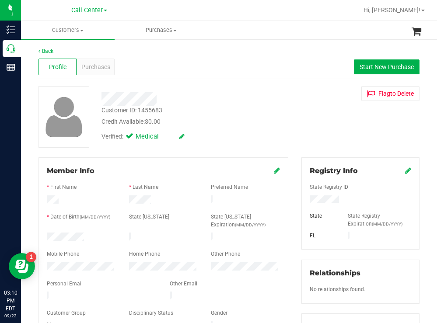
click at [47, 233] on div at bounding box center [81, 238] width 82 height 10
drag, startPoint x: 348, startPoint y: 197, endPoint x: 299, endPoint y: 202, distance: 50.1
click at [303, 202] on div at bounding box center [360, 200] width 115 height 10
click at [260, 98] on div at bounding box center [193, 99] width 197 height 14
click at [380, 63] on span "Start New Purchase" at bounding box center [386, 66] width 54 height 7
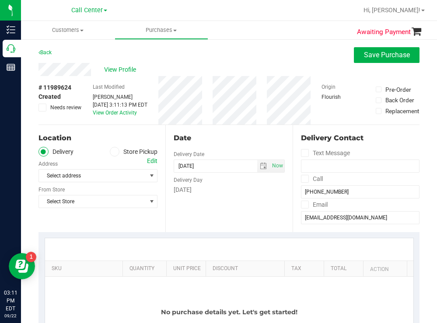
click at [116, 151] on span at bounding box center [115, 152] width 10 height 10
click at [0, 0] on input "Store Pickup" at bounding box center [0, 0] width 0 height 0
click at [96, 175] on span "Select Store" at bounding box center [92, 176] width 107 height 12
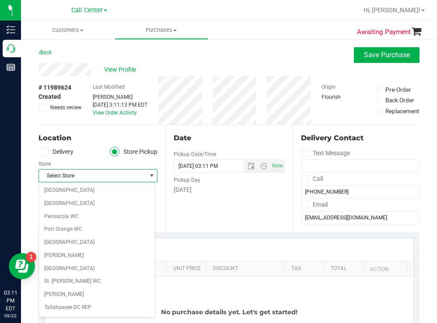
scroll to position [635, 0]
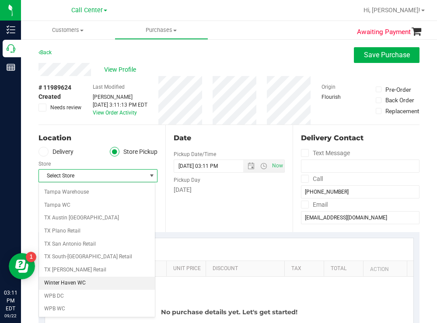
click at [73, 281] on li "Winter Haven WC" at bounding box center [97, 283] width 116 height 13
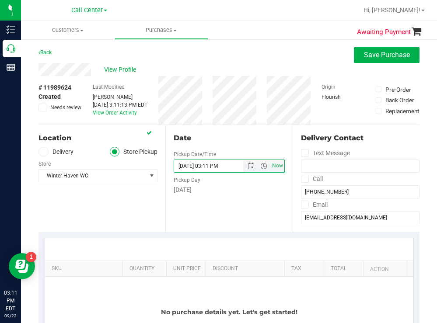
click at [218, 166] on input "09/22/2025 03:11 PM" at bounding box center [215, 166] width 83 height 12
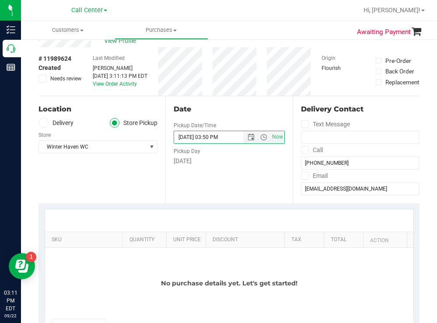
scroll to position [44, 0]
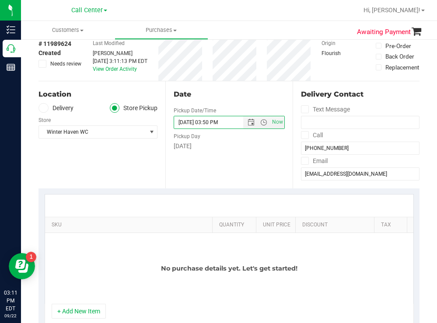
drag, startPoint x: 115, startPoint y: 222, endPoint x: 209, endPoint y: 180, distance: 103.7
click at [229, 183] on purchase-details "Back Save Purchase View Profile # 11989624 Created Needs review Last Modified T…" at bounding box center [228, 326] width 381 height 647
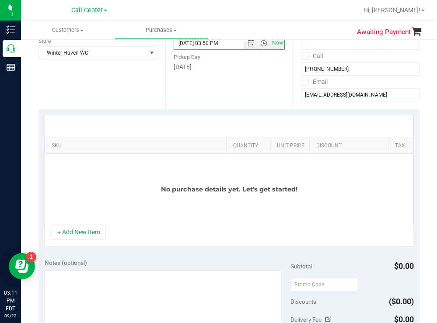
scroll to position [131, 0]
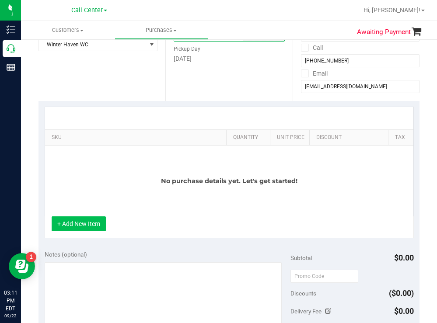
type input "09/22/2025 03:50 PM"
click at [93, 231] on button "+ Add New Item" at bounding box center [79, 223] width 54 height 15
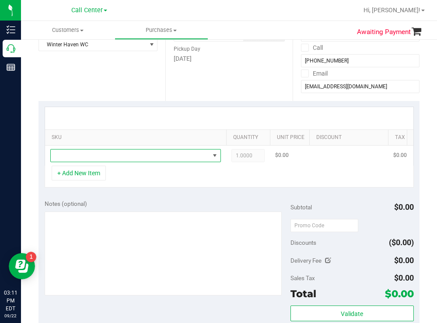
click at [115, 156] on span "NO DATA FOUND" at bounding box center [130, 155] width 159 height 12
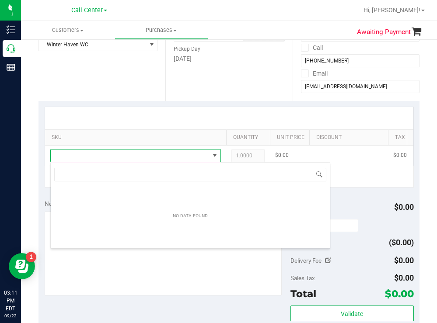
scroll to position [13, 170]
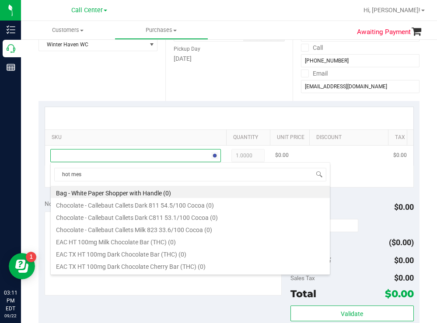
type input "hot mess"
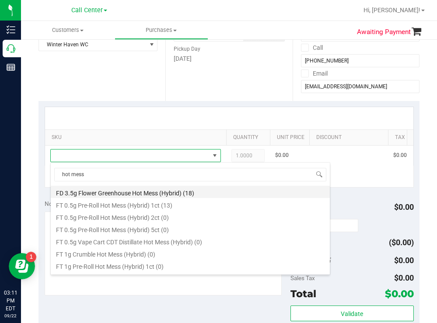
click at [153, 193] on li "FD 3.5g Flower Greenhouse Hot Mess (Hybrid) (18)" at bounding box center [190, 192] width 279 height 12
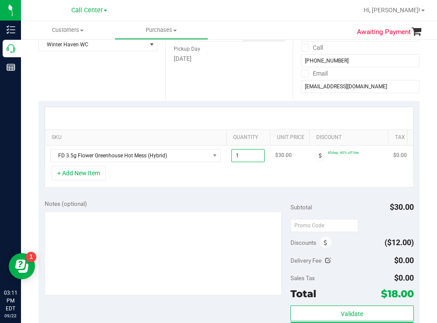
click at [250, 154] on span "1.00 1" at bounding box center [247, 155] width 33 height 13
type input "4"
type input "4.00"
click at [268, 194] on div "SKU Quantity Unit Price Discount Tax Total Action FD 3.5g Flower Greenhouse Hot…" at bounding box center [228, 147] width 381 height 93
click at [161, 96] on div "Location Delivery Store Pickup Store Winter Haven WC Select Store Bonita Spring…" at bounding box center [101, 47] width 127 height 107
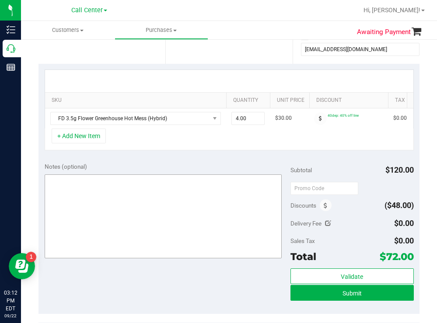
scroll to position [131, 0]
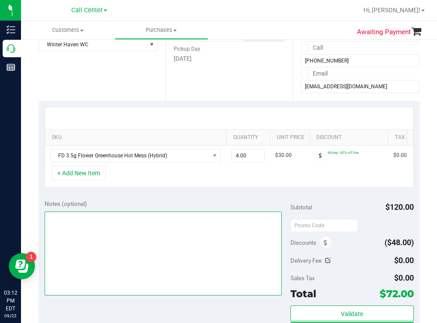
click at [110, 233] on textarea at bounding box center [163, 254] width 237 height 84
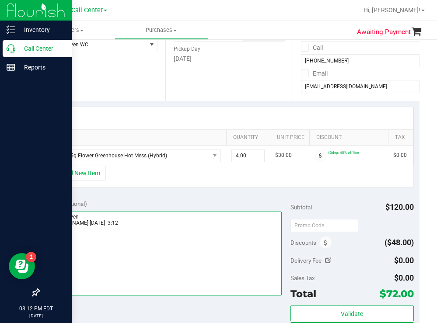
type textarea "winter haven todd 9/22 3:12"
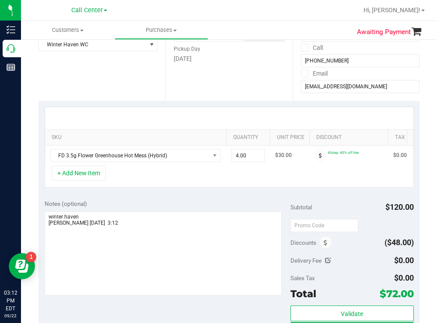
click at [214, 89] on div "Date Pickup Date/Time 09/22/2025 Now 09/22/2025 03:50 PM Now Pickup Day Monday" at bounding box center [228, 47] width 127 height 107
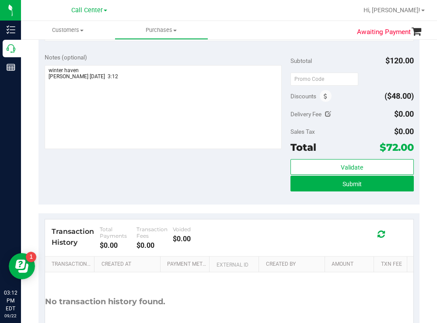
scroll to position [306, 0]
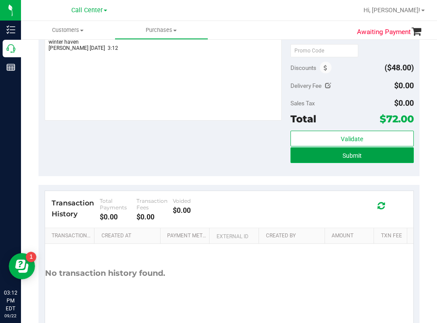
click at [319, 163] on button "Submit" at bounding box center [351, 155] width 123 height 16
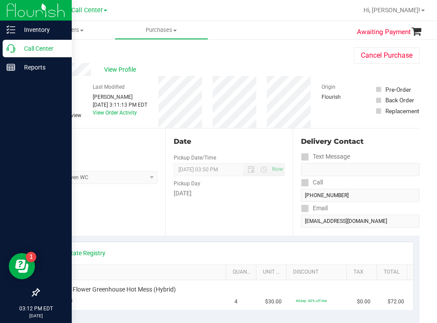
drag, startPoint x: 32, startPoint y: 46, endPoint x: 69, endPoint y: 45, distance: 36.7
click at [32, 46] on p "Call Center" at bounding box center [41, 48] width 52 height 10
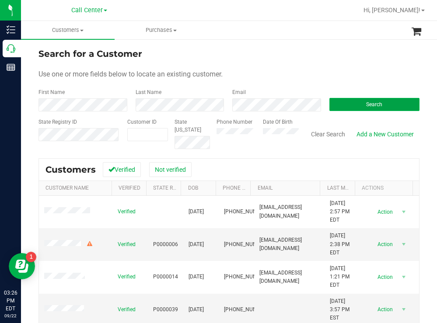
click at [335, 107] on button "Search" at bounding box center [374, 104] width 90 height 13
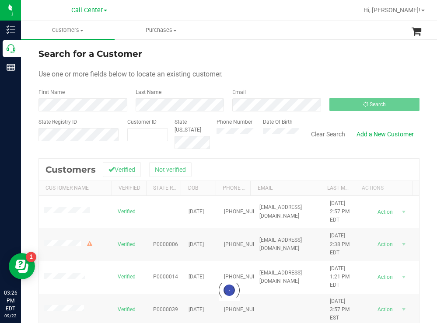
click at [233, 62] on form "Search for a Customer Use one or more fields below to locate an existing custom…" at bounding box center [228, 98] width 381 height 102
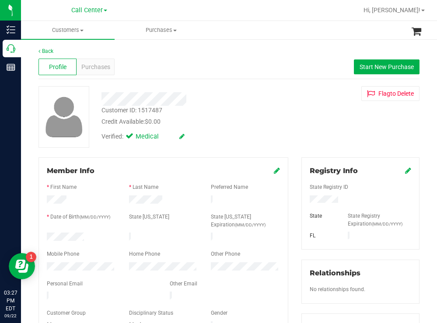
click at [229, 89] on div at bounding box center [193, 96] width 197 height 20
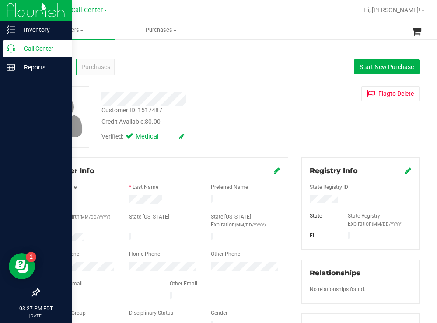
click at [27, 46] on p "Call Center" at bounding box center [41, 48] width 52 height 10
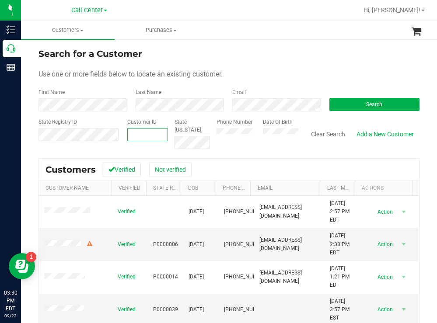
paste input "1599554"
type input "1599554"
click at [358, 107] on button "Search" at bounding box center [374, 104] width 90 height 13
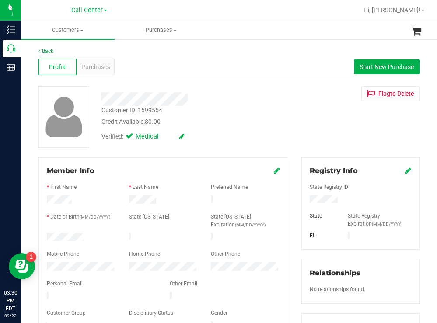
click at [47, 233] on div at bounding box center [81, 238] width 82 height 10
drag, startPoint x: 333, startPoint y: 202, endPoint x: 299, endPoint y: 201, distance: 34.6
click at [303, 201] on div at bounding box center [360, 200] width 115 height 10
click at [231, 129] on div "Verified: Medical" at bounding box center [193, 135] width 197 height 19
click at [45, 262] on div at bounding box center [81, 267] width 82 height 10
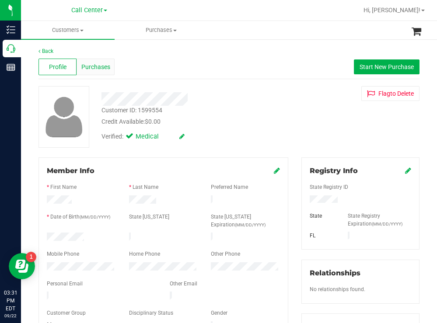
click at [89, 68] on span "Purchases" at bounding box center [95, 66] width 29 height 9
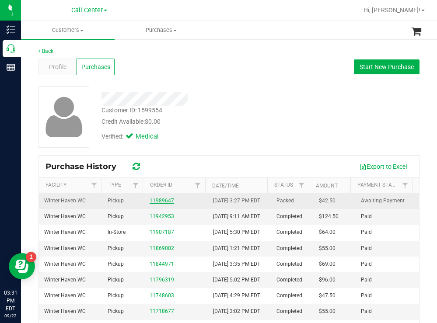
click at [159, 204] on link "11989647" at bounding box center [161, 201] width 24 height 6
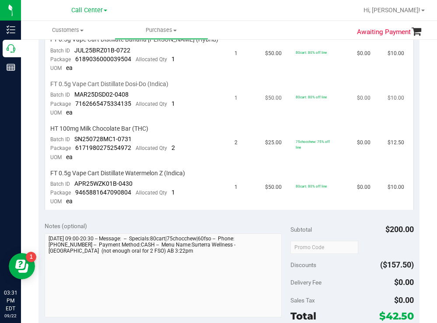
scroll to position [175, 0]
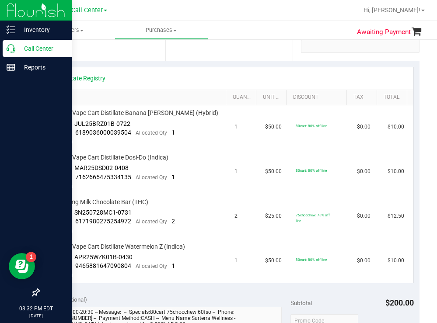
click at [62, 46] on p "Call Center" at bounding box center [41, 48] width 52 height 10
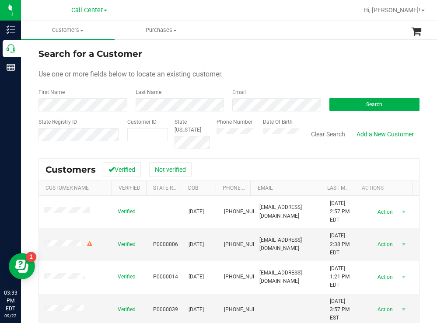
click at [249, 63] on form "Search for a Customer Use one or more fields below to locate an existing custom…" at bounding box center [228, 98] width 381 height 102
paste input "105842"
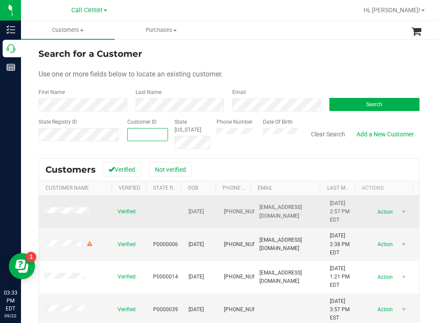
type input "105842"
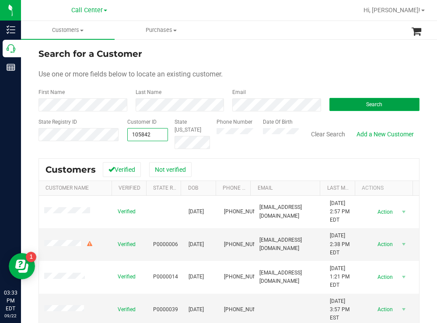
type input "105842"
click at [343, 109] on button "Search" at bounding box center [374, 104] width 90 height 13
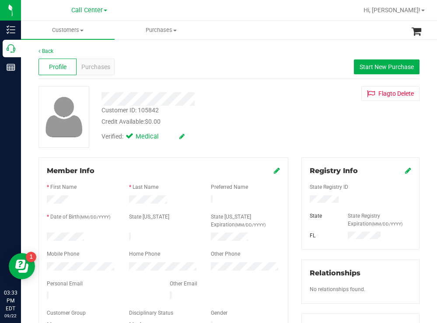
drag, startPoint x: 89, startPoint y: 233, endPoint x: 46, endPoint y: 233, distance: 42.8
click at [46, 233] on div at bounding box center [81, 238] width 82 height 10
drag, startPoint x: 346, startPoint y: 201, endPoint x: 298, endPoint y: 199, distance: 48.1
click at [303, 199] on div at bounding box center [360, 200] width 115 height 10
click at [261, 139] on div "Verified: Medical" at bounding box center [193, 135] width 197 height 19
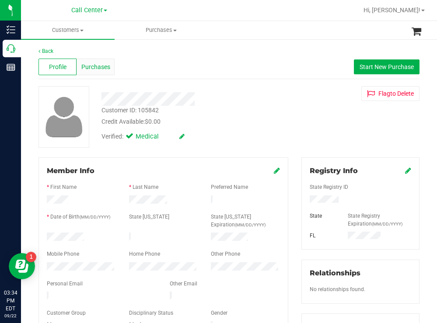
click at [96, 65] on span "Purchases" at bounding box center [95, 66] width 29 height 9
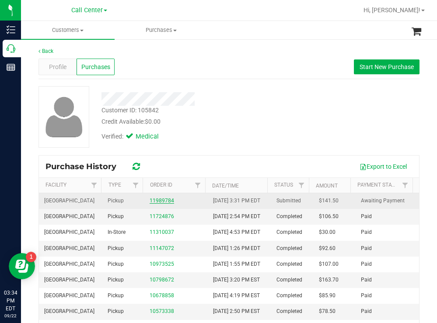
click at [157, 204] on link "11989784" at bounding box center [161, 201] width 24 height 6
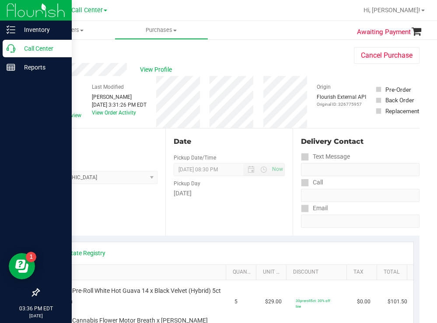
click at [34, 51] on p "Call Center" at bounding box center [41, 48] width 52 height 10
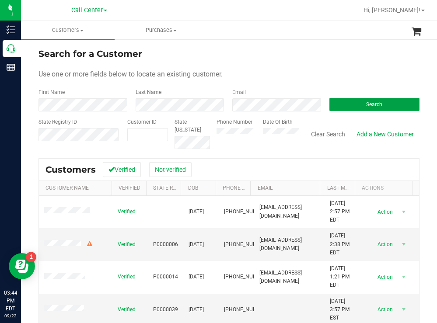
click at [343, 103] on button "Search" at bounding box center [374, 104] width 90 height 13
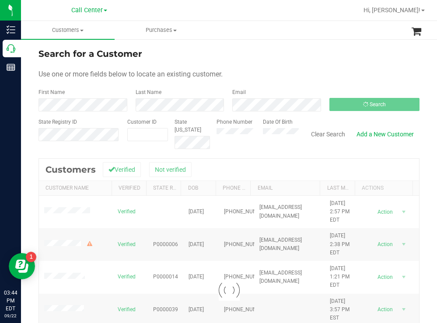
click at [234, 60] on form "Search for a Customer Use one or more fields below to locate an existing custom…" at bounding box center [228, 98] width 381 height 102
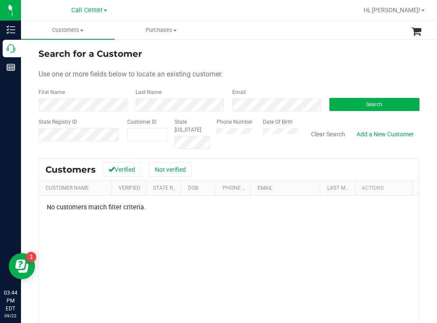
click at [261, 133] on div "Phone Number Date Of Birth" at bounding box center [254, 133] width 89 height 31
click at [335, 107] on button "Search" at bounding box center [374, 104] width 90 height 13
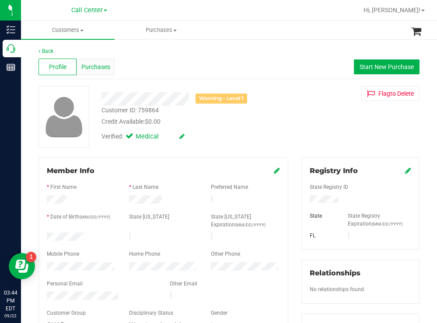
click at [102, 69] on span "Purchases" at bounding box center [95, 66] width 29 height 9
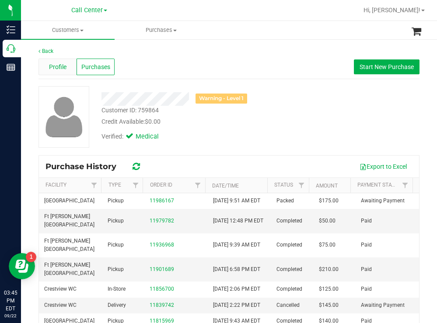
click at [60, 65] on span "Profile" at bounding box center [57, 66] width 17 height 9
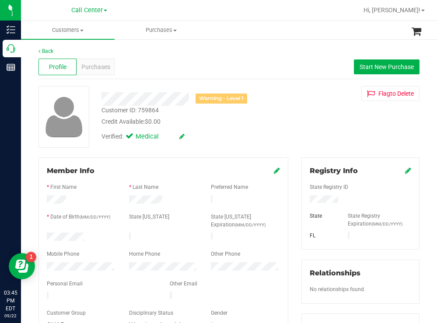
drag, startPoint x: 336, startPoint y: 200, endPoint x: 305, endPoint y: 199, distance: 31.0
click at [303, 199] on div at bounding box center [360, 200] width 115 height 10
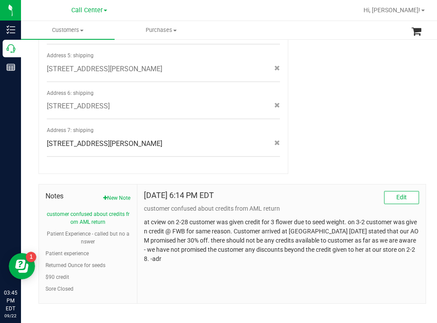
scroll to position [474, 0]
click at [84, 249] on button "Patient experience" at bounding box center [66, 253] width 43 height 8
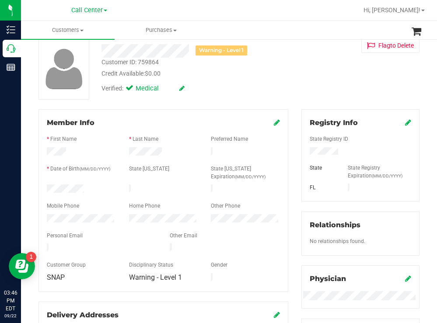
scroll to position [0, 0]
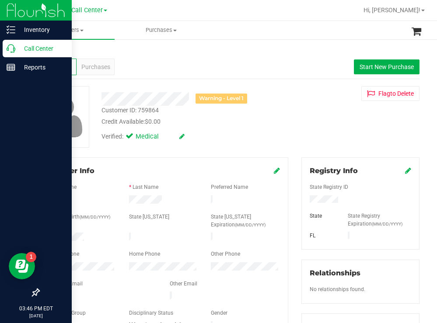
click at [38, 45] on p "Call Center" at bounding box center [41, 48] width 52 height 10
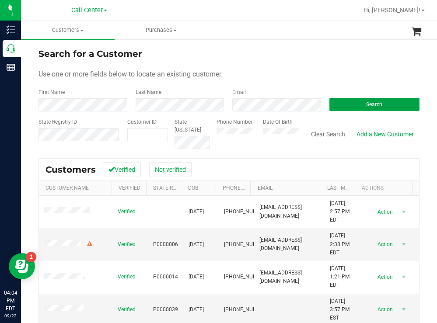
click at [341, 103] on button "Search" at bounding box center [374, 104] width 90 height 13
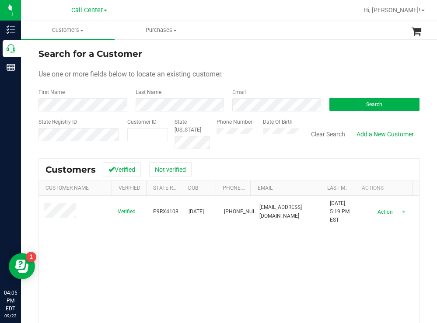
click at [272, 69] on div "Use one or more fields below to locate an existing customer." at bounding box center [228, 74] width 381 height 10
paste input "349283"
type input "349283"
click at [347, 105] on button "Search" at bounding box center [374, 104] width 90 height 13
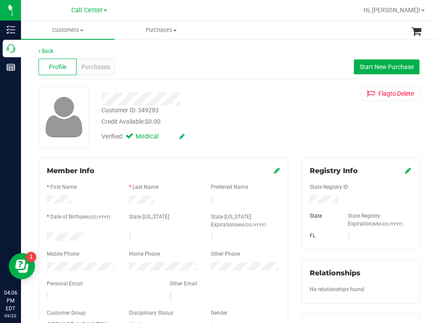
drag, startPoint x: 94, startPoint y: 230, endPoint x: 84, endPoint y: 234, distance: 11.2
click at [84, 234] on form "Member Info * First Name * Last Name Preferred Name * Date of Birth (MM/DD/YYYY…" at bounding box center [163, 249] width 233 height 166
copy form
drag, startPoint x: 340, startPoint y: 201, endPoint x: 303, endPoint y: 201, distance: 36.3
click at [303, 201] on div at bounding box center [360, 200] width 115 height 10
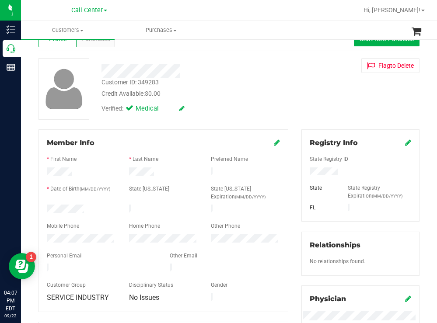
click at [274, 121] on div "Back Profile Purchases Start New Purchase Customer ID: 349283 Credit Available:…" at bounding box center [228, 302] width 381 height 566
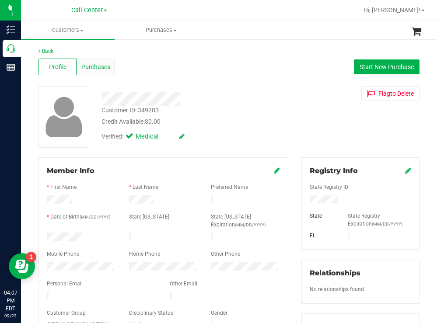
click at [97, 60] on div "Purchases" at bounding box center [95, 67] width 38 height 17
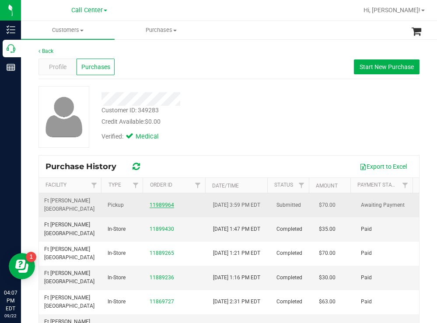
click at [162, 202] on link "11989964" at bounding box center [161, 205] width 24 height 6
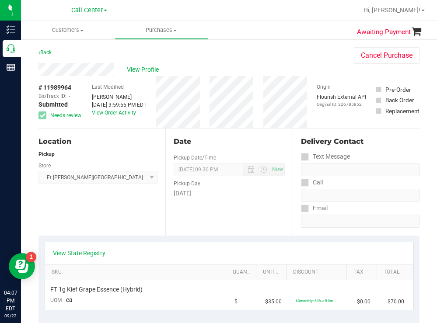
click at [128, 201] on div "Location Pickup Store Ft Walton Beach WC Select Store Bonita Springs WC Boynton…" at bounding box center [101, 181] width 127 height 107
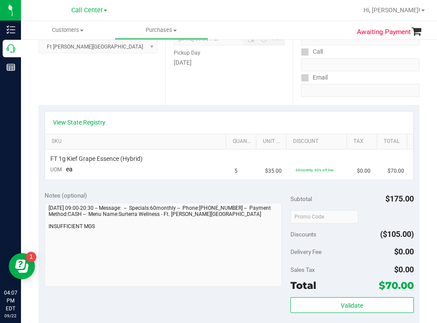
scroll to position [131, 0]
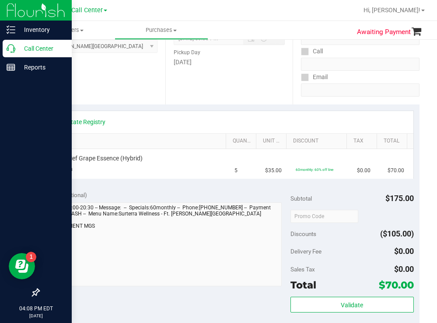
click at [43, 50] on p "Call Center" at bounding box center [41, 48] width 52 height 10
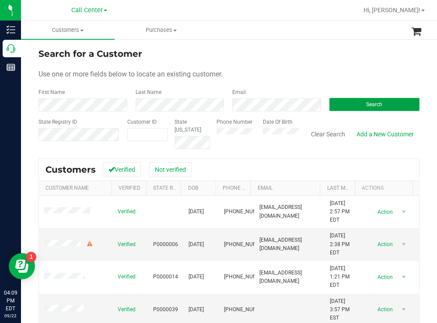
click at [342, 106] on button "Search" at bounding box center [374, 104] width 90 height 13
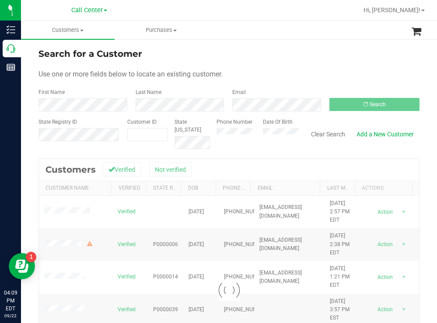
drag, startPoint x: 331, startPoint y: 58, endPoint x: 319, endPoint y: 56, distance: 12.4
click at [330, 58] on div "Search for a Customer" at bounding box center [228, 53] width 381 height 13
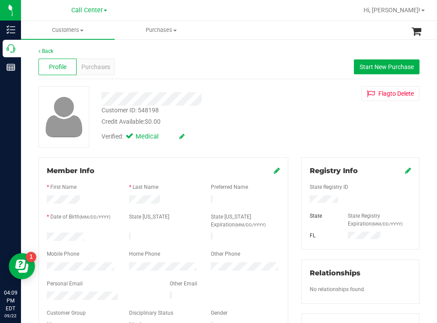
click at [279, 111] on div "Customer ID: 548198 Credit Available: $0.00" at bounding box center [193, 116] width 197 height 21
drag, startPoint x: 343, startPoint y: 202, endPoint x: 296, endPoint y: 199, distance: 46.8
click at [301, 199] on div "Registry Info State Registry ID State State Registry Expiration (MM/DD/YYYY) FL" at bounding box center [360, 203] width 118 height 92
click at [248, 115] on div "Customer ID: 548198 Credit Available: $0.00" at bounding box center [193, 116] width 197 height 21
drag, startPoint x: 85, startPoint y: 234, endPoint x: 37, endPoint y: 233, distance: 48.1
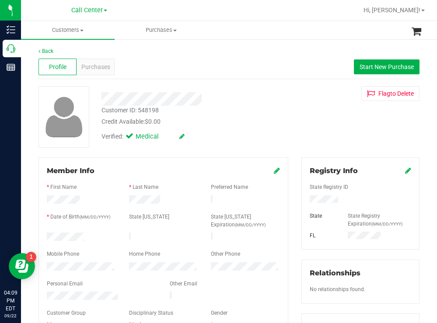
click at [37, 233] on div "Member Info * First Name * Last Name Preferred Name * Date of Birth (MM/DD/YYYY…" at bounding box center [163, 288] width 263 height 263
click at [260, 123] on div "Credit Available: $0.00" at bounding box center [193, 121] width 184 height 9
click at [90, 64] on span "Purchases" at bounding box center [95, 66] width 29 height 9
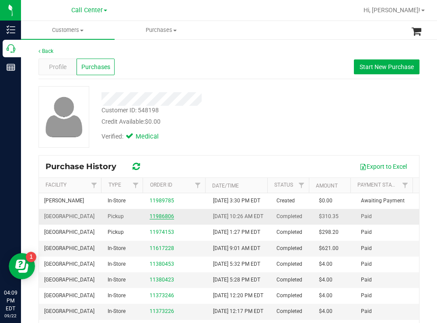
click at [167, 219] on link "11986806" at bounding box center [161, 216] width 24 height 6
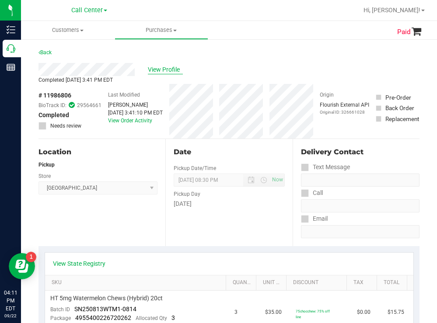
click at [160, 69] on span "View Profile" at bounding box center [165, 69] width 35 height 9
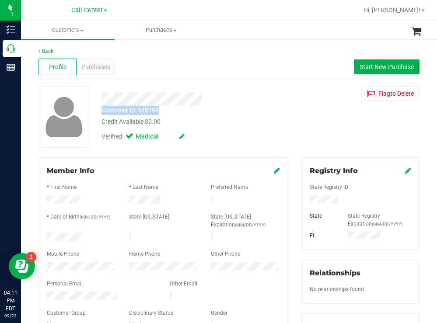
drag, startPoint x: 167, startPoint y: 110, endPoint x: 101, endPoint y: 110, distance: 66.4
click at [101, 110] on div "Customer ID: 548198 Credit Available: $0.00" at bounding box center [193, 116] width 197 height 21
copy div "Customer ID: 548198"
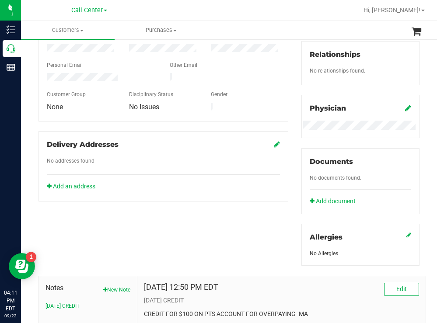
scroll to position [317, 0]
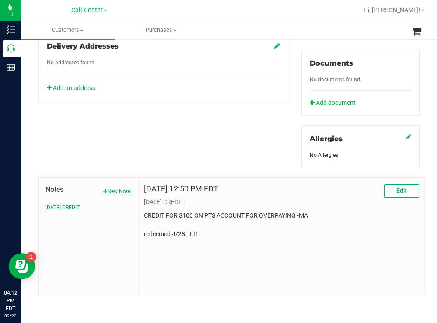
click at [115, 190] on button "New Note" at bounding box center [116, 191] width 27 height 8
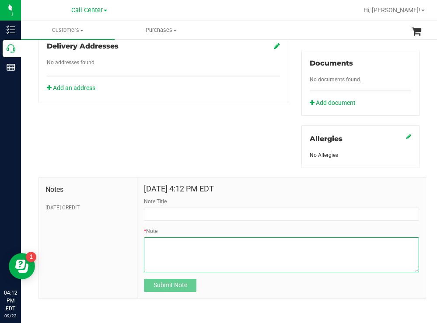
paste textarea "is looking for a credit for the spoon bowl she purchased - saying it was suppos…"
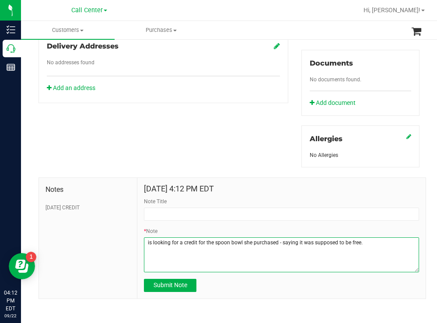
click at [144, 245] on textarea "* Note" at bounding box center [281, 254] width 275 height 35
click at [382, 243] on textarea "* Note" at bounding box center [281, 254] width 275 height 35
click at [374, 243] on textarea "* Note" at bounding box center [281, 254] width 275 height 35
type textarea "patient is looking for a credit for the spoon bowl she purchased - saying it wa…"
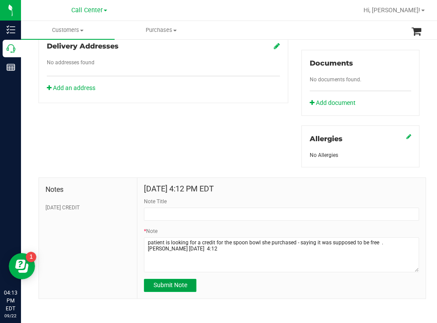
click at [175, 282] on span "Submit Note" at bounding box center [170, 284] width 34 height 7
type input "9/22/2025 16:13 PM EDT"
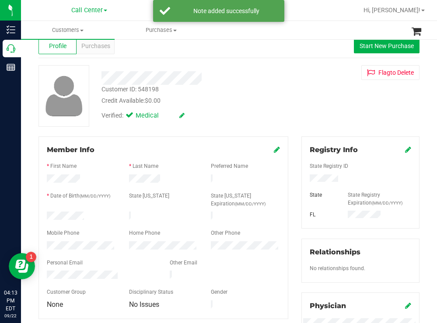
scroll to position [0, 0]
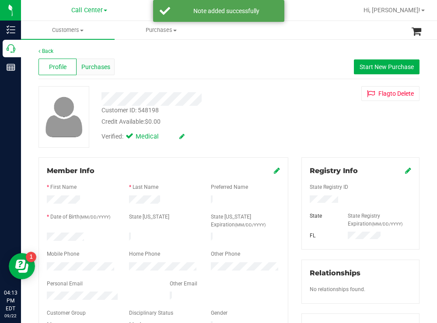
click at [98, 68] on span "Purchases" at bounding box center [95, 66] width 29 height 9
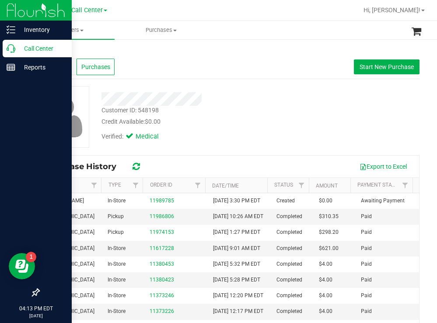
click at [28, 49] on p "Call Center" at bounding box center [41, 48] width 52 height 10
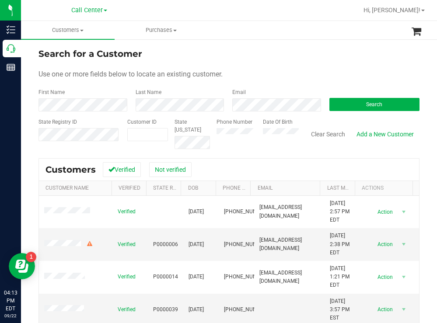
click at [300, 51] on div "Search for a Customer" at bounding box center [228, 53] width 381 height 13
drag, startPoint x: 364, startPoint y: 87, endPoint x: 364, endPoint y: 97, distance: 10.1
click at [365, 96] on form "Search for a Customer Use one or more fields below to locate an existing custom…" at bounding box center [228, 98] width 381 height 102
click at [362, 100] on button "Search" at bounding box center [374, 104] width 90 height 13
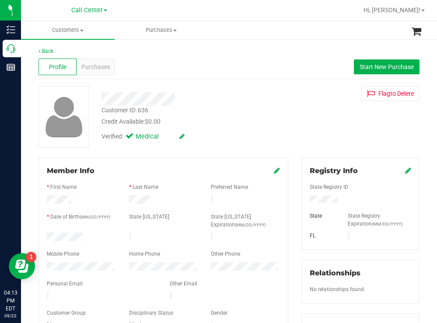
drag, startPoint x: 89, startPoint y: 231, endPoint x: 42, endPoint y: 234, distance: 46.9
click at [42, 234] on div at bounding box center [81, 238] width 82 height 10
drag, startPoint x: 337, startPoint y: 200, endPoint x: 303, endPoint y: 198, distance: 33.3
click at [301, 201] on div "Registry Info State Registry ID State State Registry Expiration (MM/DD/YYYY) FL" at bounding box center [360, 203] width 118 height 92
click at [359, 68] on span "Start New Purchase" at bounding box center [386, 66] width 54 height 7
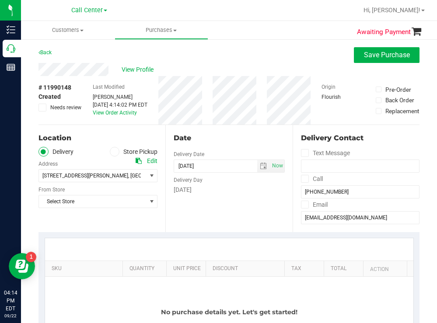
click at [198, 54] on div "Back Save Purchase" at bounding box center [228, 55] width 381 height 16
drag, startPoint x: 184, startPoint y: 60, endPoint x: 180, endPoint y: 66, distance: 7.2
click at [184, 60] on div "Back Save Purchase" at bounding box center [228, 55] width 381 height 16
click at [121, 150] on label "Store Pickup" at bounding box center [134, 152] width 48 height 10
click at [0, 0] on input "Store Pickup" at bounding box center [0, 0] width 0 height 0
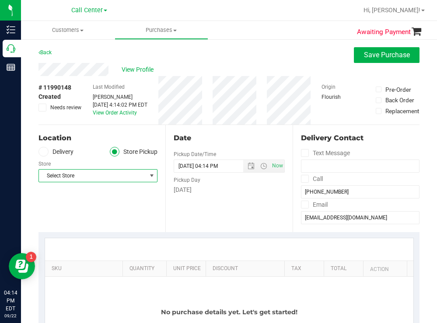
click at [80, 177] on span "Select Store" at bounding box center [92, 176] width 107 height 12
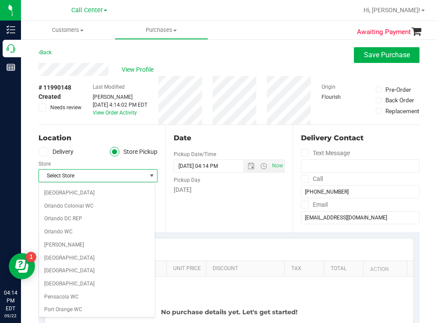
scroll to position [437, 0]
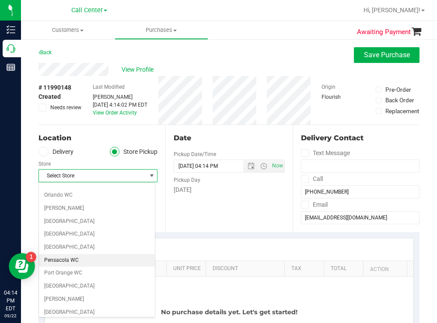
click at [68, 262] on li "Pensacola WC" at bounding box center [97, 260] width 116 height 13
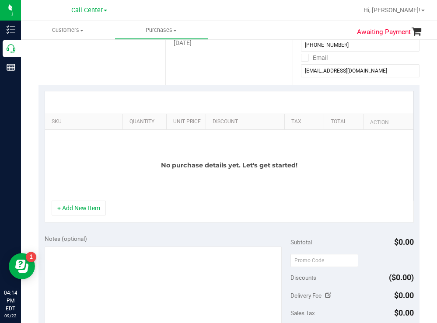
scroll to position [175, 0]
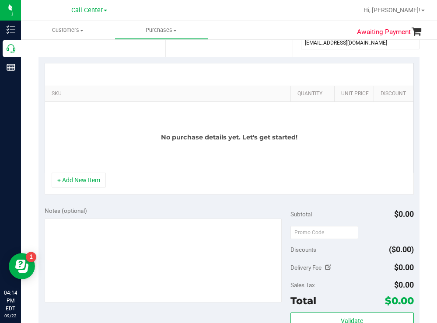
drag, startPoint x: 115, startPoint y: 90, endPoint x: 291, endPoint y: 86, distance: 176.6
click at [291, 86] on div "SKU Quantity Unit Price Discount Tax Total Action No purchase details yet. Let'…" at bounding box center [229, 118] width 369 height 110
click at [85, 186] on button "+ Add New Item" at bounding box center [79, 180] width 54 height 15
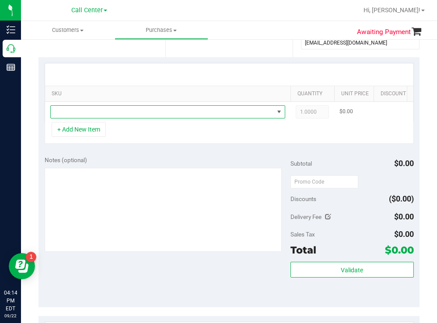
click at [108, 112] on span "NO DATA FOUND" at bounding box center [162, 112] width 223 height 12
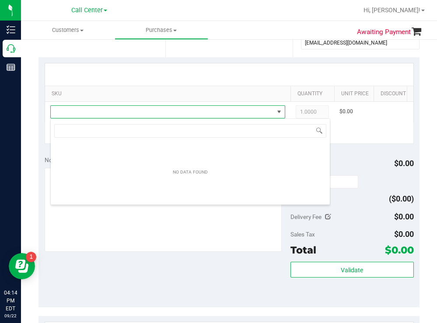
scroll to position [13, 235]
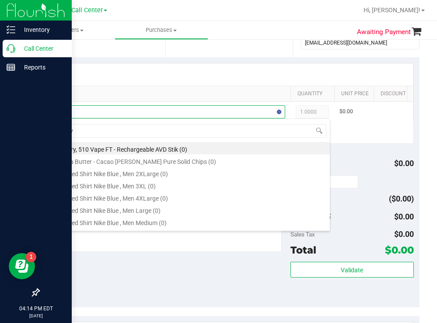
type input "revive"
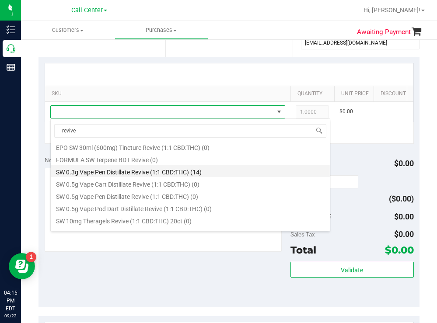
scroll to position [131, 0]
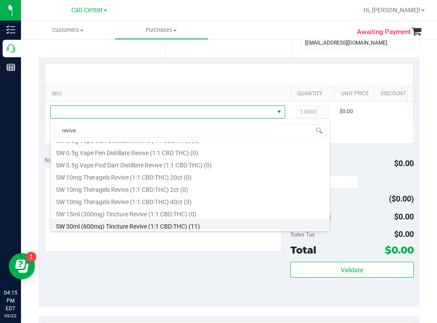
click at [174, 227] on li "SW 30ml (600mg) Tincture Revive (1:1 CBD:THC) (11)" at bounding box center [190, 225] width 279 height 12
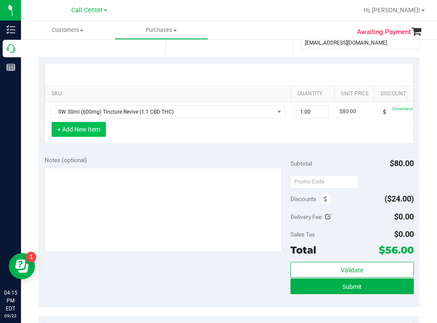
click at [82, 134] on button "+ Add New Item" at bounding box center [79, 129] width 54 height 15
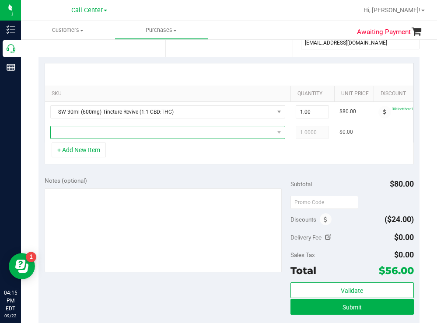
click at [87, 134] on span "NO DATA FOUND" at bounding box center [162, 132] width 223 height 12
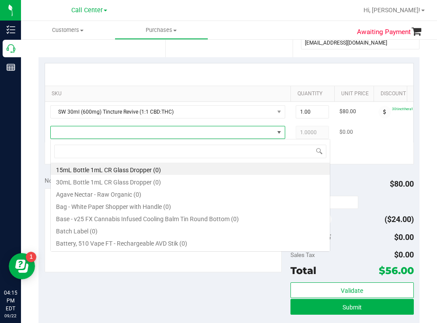
scroll to position [13, 235]
type input "relief"
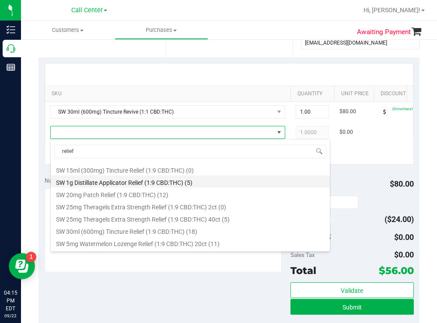
scroll to position [350, 0]
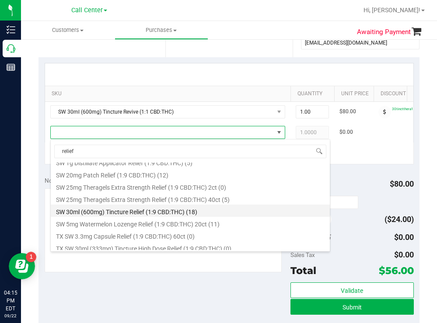
click at [181, 207] on li "SW 30ml (600mg) Tincture Relief (1:9 CBD:THC) (18)" at bounding box center [190, 211] width 279 height 12
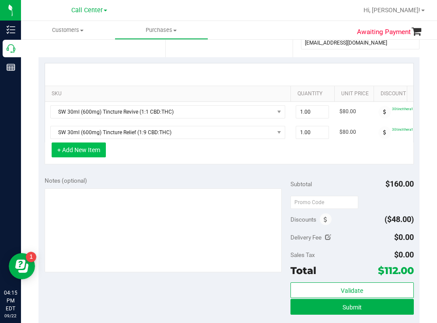
click at [94, 157] on button "+ Add New Item" at bounding box center [79, 149] width 54 height 15
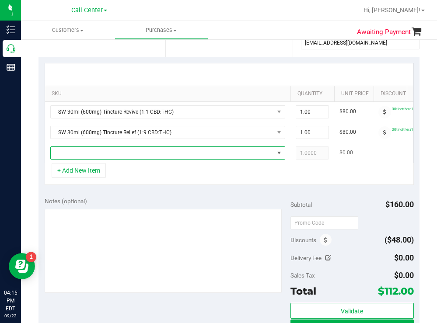
click at [94, 158] on span "NO DATA FOUND" at bounding box center [162, 153] width 223 height 12
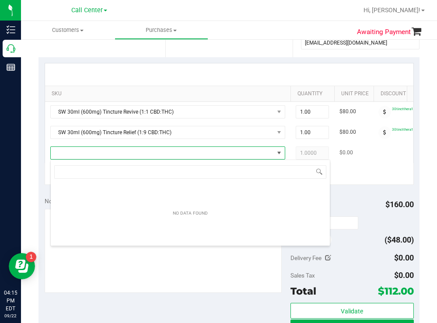
scroll to position [13, 235]
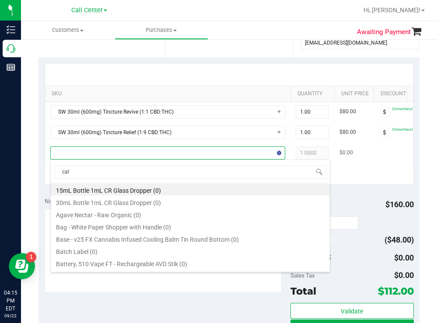
type input "calm"
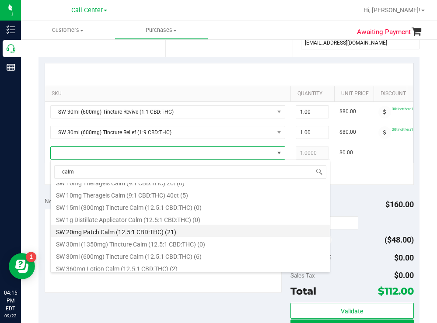
scroll to position [219, 0]
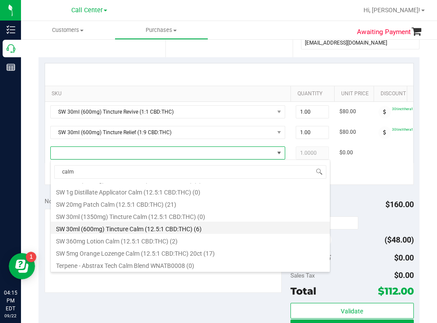
click at [176, 228] on li "SW 30ml (600mg) Tincture Calm (12.5:1 CBD:THC) (6)" at bounding box center [190, 228] width 279 height 12
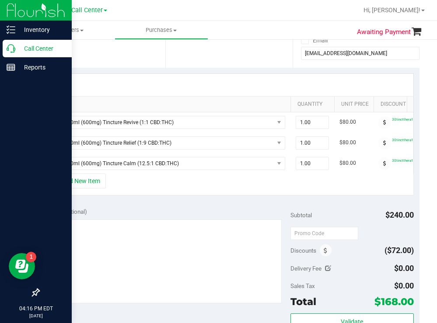
scroll to position [175, 0]
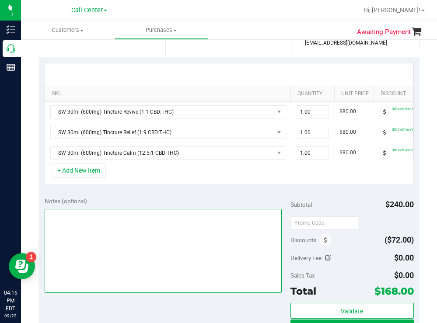
click at [123, 231] on textarea at bounding box center [163, 251] width 237 height 84
click at [101, 231] on textarea at bounding box center [163, 251] width 237 height 84
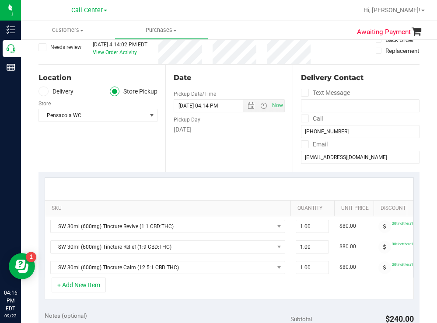
scroll to position [44, 0]
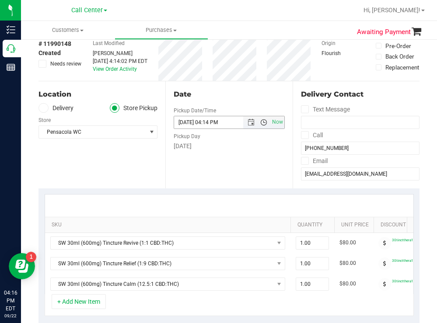
click at [260, 123] on span "Open the time view" at bounding box center [263, 122] width 7 height 7
type textarea "pensacola"
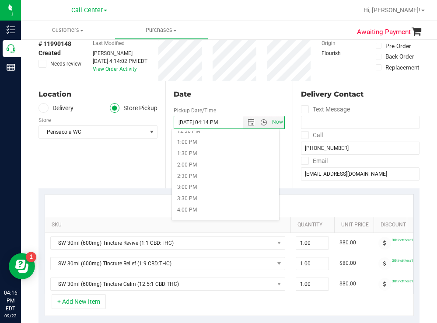
scroll to position [350, 0]
click at [190, 164] on li "5:00 PM" at bounding box center [225, 168] width 107 height 11
type input "09/22/2025 05:00 PM"
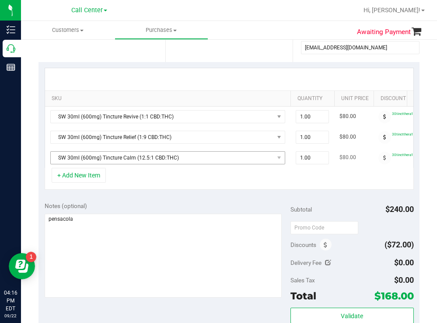
scroll to position [175, 0]
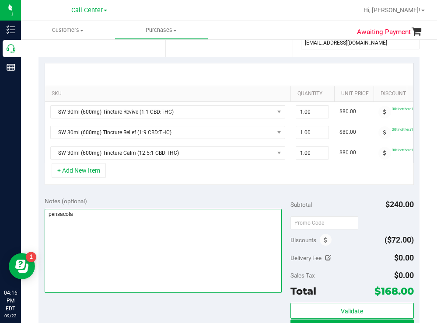
click at [115, 225] on textarea at bounding box center [163, 251] width 237 height 84
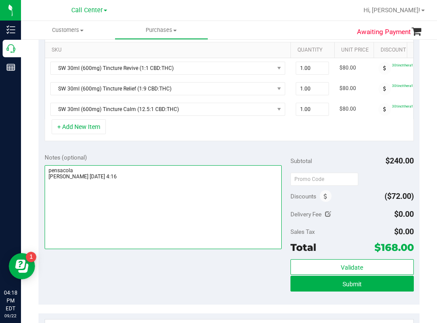
scroll to position [0, 174]
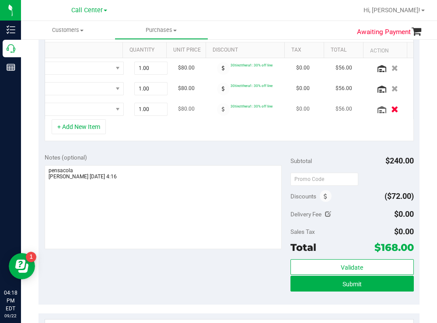
click at [391, 107] on icon "button" at bounding box center [394, 109] width 7 height 7
click at [391, 87] on icon "button" at bounding box center [394, 88] width 7 height 7
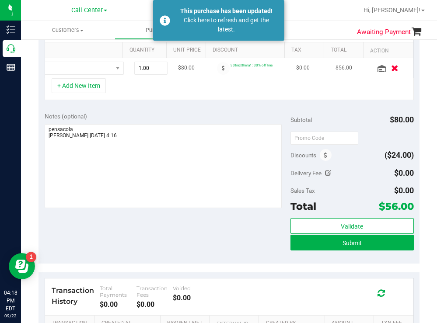
click at [391, 67] on icon "button" at bounding box center [394, 68] width 7 height 7
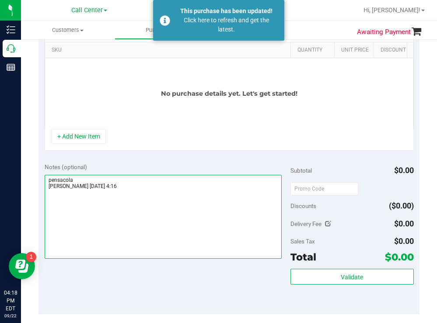
drag, startPoint x: 78, startPoint y: 186, endPoint x: 31, endPoint y: 185, distance: 47.2
click at [31, 185] on div "Awaiting Payment Back Save Purchase View Profile # 11990148 Created Needs revie…" at bounding box center [229, 156] width 416 height 673
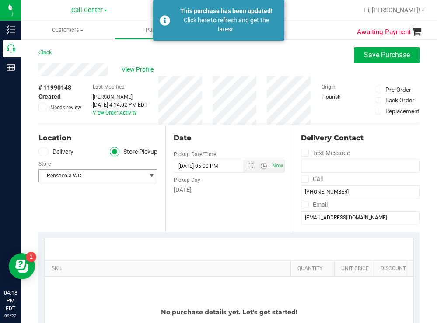
type textarea "cxl todd 9/22 4:16"
click at [104, 180] on span "Pensacola WC" at bounding box center [92, 176] width 107 height 12
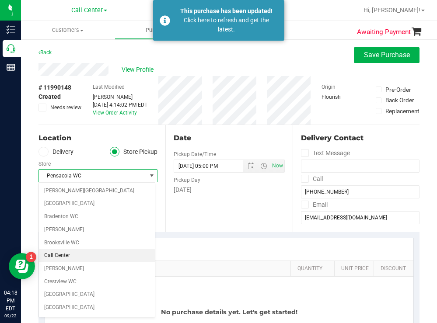
click at [63, 256] on li "Call Center" at bounding box center [97, 255] width 116 height 13
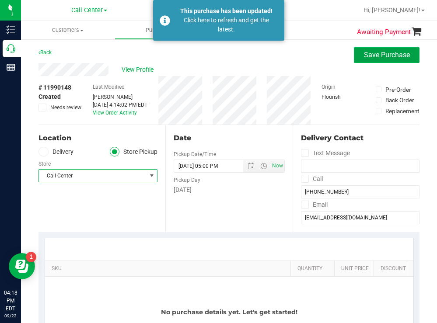
click at [366, 56] on span "Save Purchase" at bounding box center [387, 55] width 46 height 8
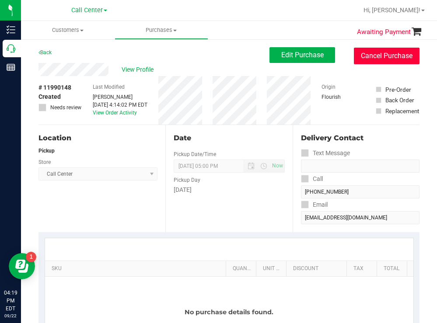
click at [388, 54] on button "Cancel Purchase" at bounding box center [387, 56] width 66 height 17
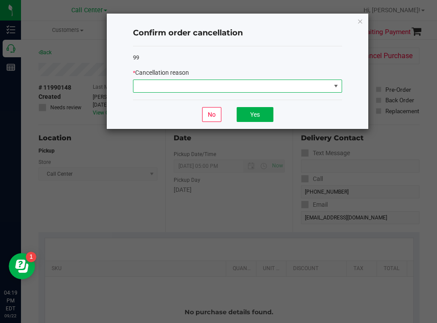
click at [163, 84] on span at bounding box center [231, 86] width 197 height 12
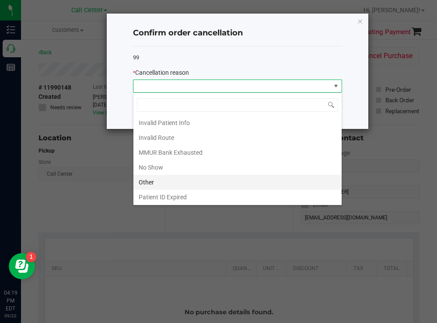
scroll to position [46, 0]
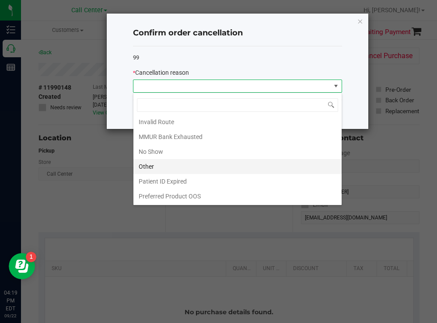
click at [150, 167] on li "Other" at bounding box center [237, 166] width 208 height 15
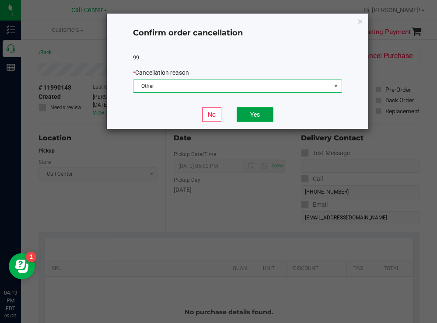
click at [251, 115] on button "Yes" at bounding box center [254, 114] width 37 height 15
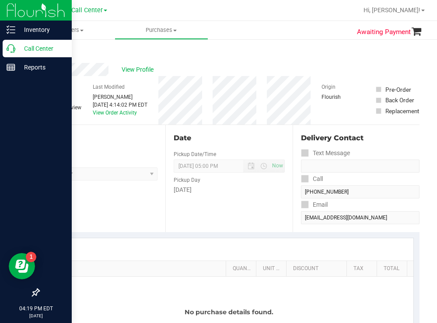
click at [35, 47] on p "Call Center" at bounding box center [41, 48] width 52 height 10
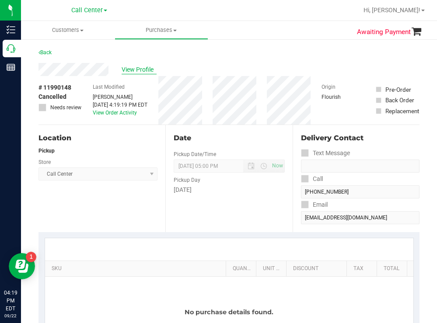
click at [150, 70] on span "View Profile" at bounding box center [139, 69] width 35 height 9
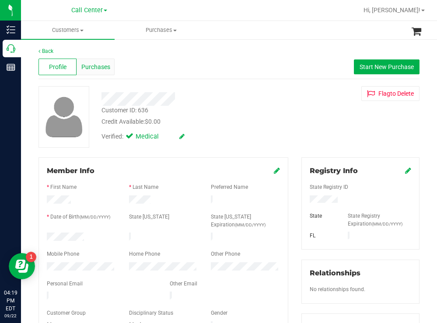
click at [92, 69] on span "Purchases" at bounding box center [95, 66] width 29 height 9
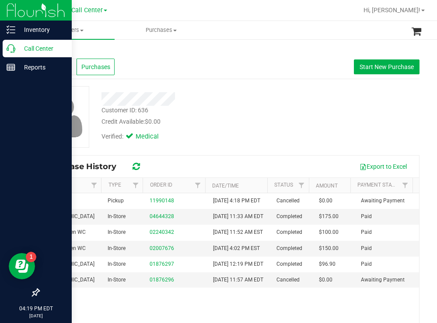
click at [28, 48] on p "Call Center" at bounding box center [41, 48] width 52 height 10
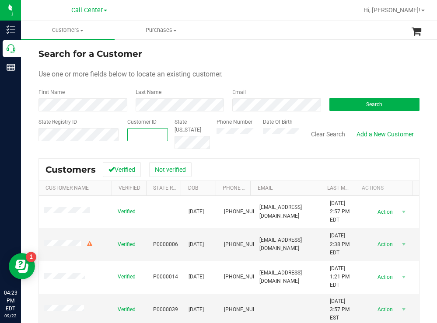
paste input "770135"
type input "770135"
click at [345, 107] on button "Search" at bounding box center [374, 104] width 90 height 13
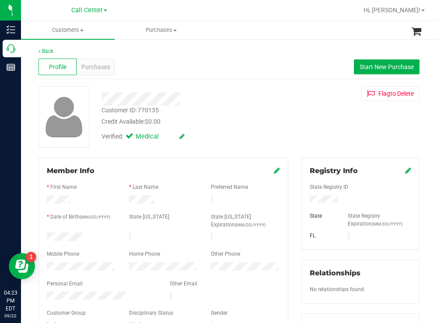
click at [305, 198] on div at bounding box center [360, 200] width 115 height 10
drag, startPoint x: 294, startPoint y: 111, endPoint x: 277, endPoint y: 116, distance: 18.3
click at [294, 111] on div "Customer ID: 770135 Credit Available: $0.00 Verified: Medical Flag to Delete" at bounding box center [229, 117] width 394 height 62
click at [48, 236] on div at bounding box center [81, 238] width 82 height 10
click at [273, 136] on div "Verified: Medical" at bounding box center [193, 135] width 197 height 19
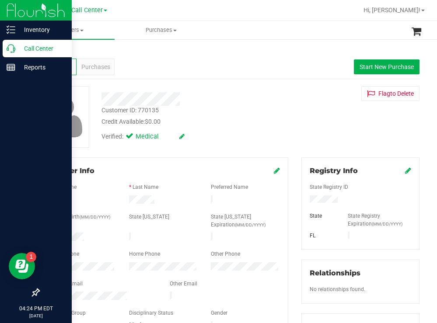
click at [31, 44] on p "Call Center" at bounding box center [41, 48] width 52 height 10
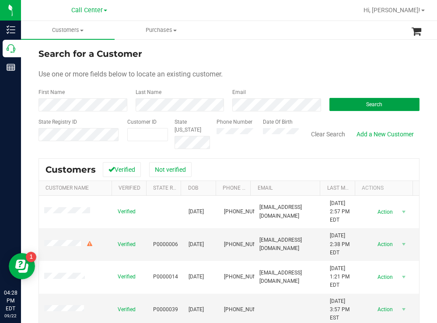
click at [340, 103] on button "Search" at bounding box center [374, 104] width 90 height 13
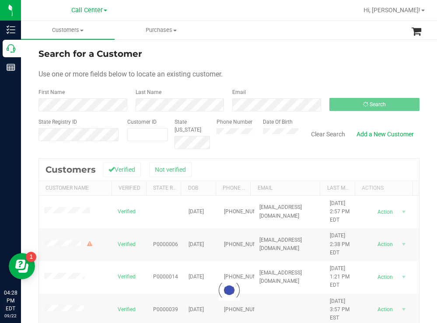
drag, startPoint x: 288, startPoint y: 48, endPoint x: 268, endPoint y: 49, distance: 20.1
click at [288, 48] on div "Search for a Customer" at bounding box center [228, 53] width 381 height 13
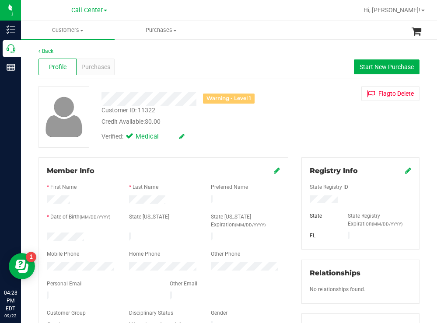
drag, startPoint x: 90, startPoint y: 231, endPoint x: 46, endPoint y: 235, distance: 44.7
click at [46, 235] on div at bounding box center [81, 238] width 82 height 10
drag, startPoint x: 348, startPoint y: 196, endPoint x: 299, endPoint y: 202, distance: 49.4
click at [303, 202] on div at bounding box center [360, 200] width 115 height 10
click at [369, 65] on span "Start New Purchase" at bounding box center [386, 66] width 54 height 7
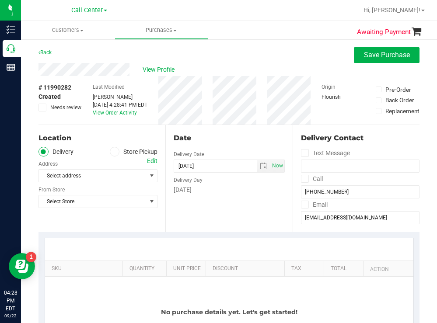
click at [226, 61] on div "Back Save Purchase" at bounding box center [228, 55] width 381 height 16
click at [114, 152] on icon at bounding box center [114, 152] width 5 height 0
click at [0, 0] on input "Store Pickup" at bounding box center [0, 0] width 0 height 0
click at [91, 178] on span "Select Store" at bounding box center [92, 176] width 107 height 12
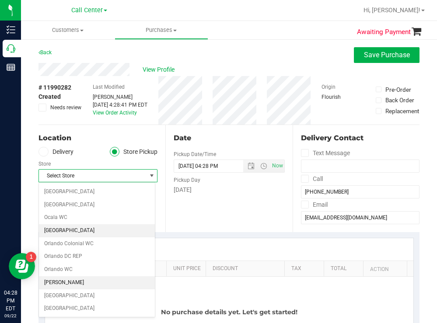
scroll to position [350, 0]
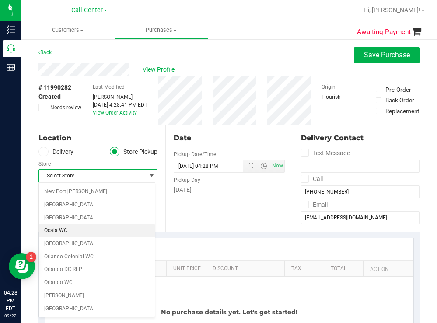
click at [51, 229] on li "Ocala WC" at bounding box center [97, 230] width 116 height 13
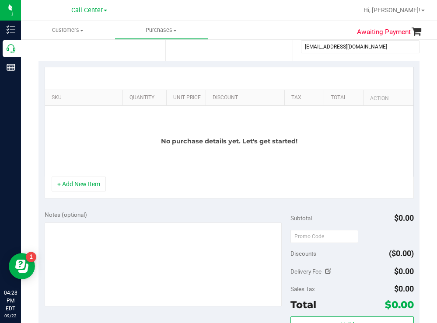
scroll to position [175, 0]
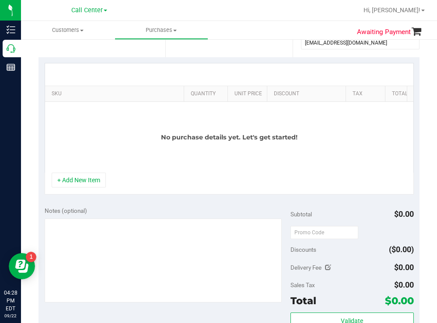
drag, startPoint x: 115, startPoint y: 96, endPoint x: 221, endPoint y: 91, distance: 105.9
click at [224, 87] on div "SKU Quantity Unit Price Discount Tax Total Action" at bounding box center [226, 93] width 362 height 15
click at [71, 187] on button "+ Add New Item" at bounding box center [79, 180] width 54 height 15
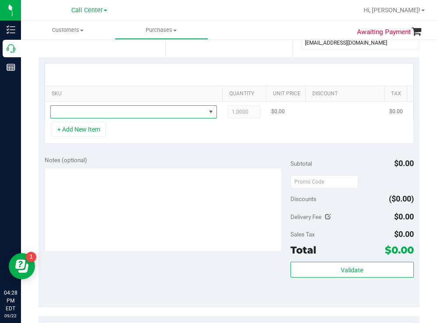
click at [118, 117] on span "NO DATA FOUND" at bounding box center [128, 112] width 155 height 12
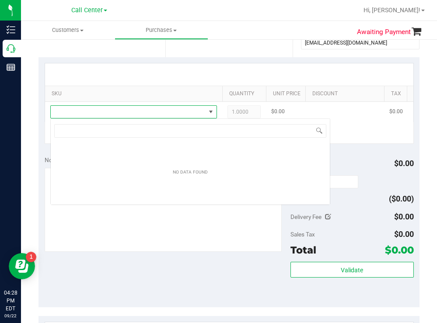
scroll to position [13, 167]
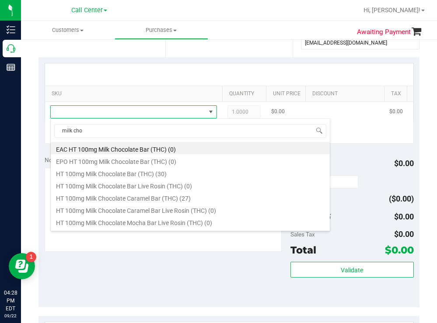
type input "milk choc"
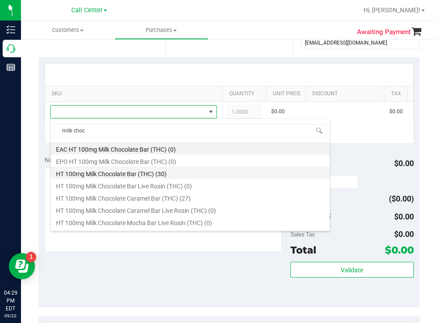
click at [146, 176] on li "HT 100mg Milk Chocolate Bar (THC) (30)" at bounding box center [190, 173] width 279 height 12
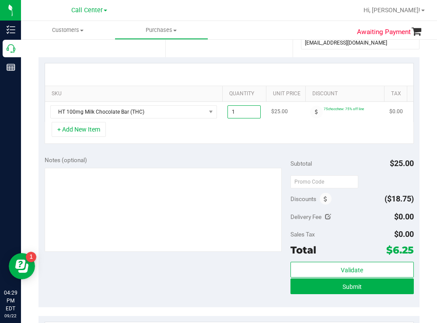
click at [243, 112] on span "1.00 1" at bounding box center [243, 111] width 33 height 13
type input "5"
type input "5.00"
click at [247, 150] on div "SKU Quantity Unit Price Discount Tax Total Action HT 100mg Milk Chocolate Bar (…" at bounding box center [228, 103] width 381 height 93
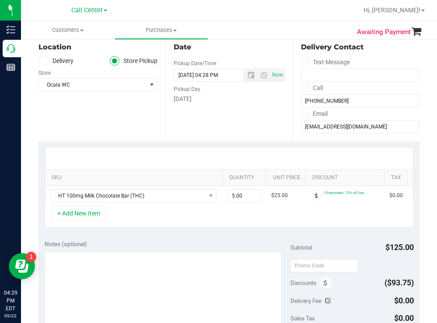
scroll to position [87, 0]
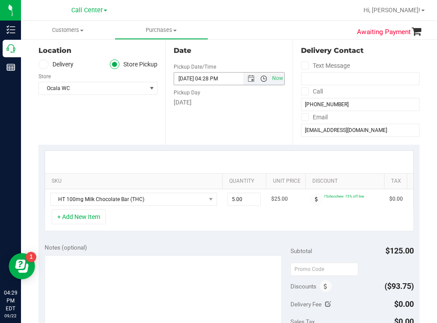
click at [260, 78] on span "Open the time view" at bounding box center [263, 78] width 7 height 7
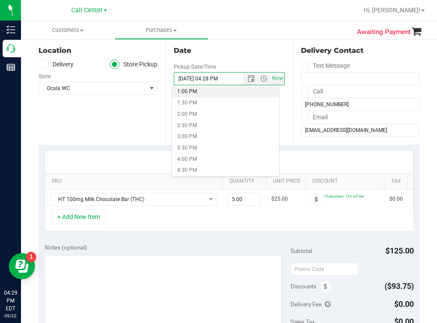
scroll to position [306, 0]
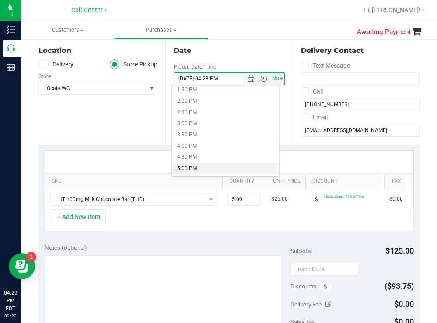
click at [195, 169] on li "5:00 PM" at bounding box center [225, 168] width 107 height 11
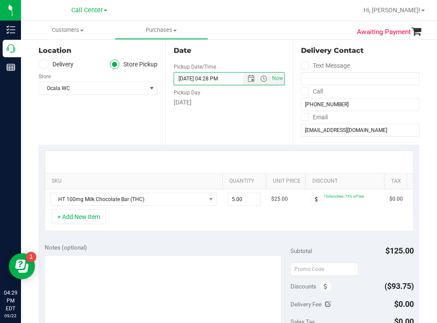
type input "09/22/2025 05:00 PM"
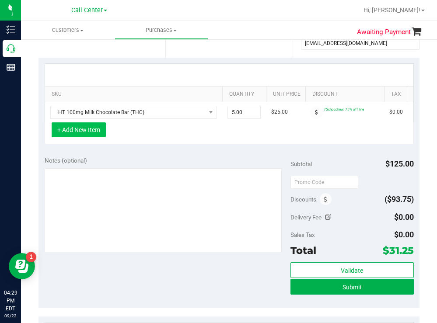
scroll to position [175, 0]
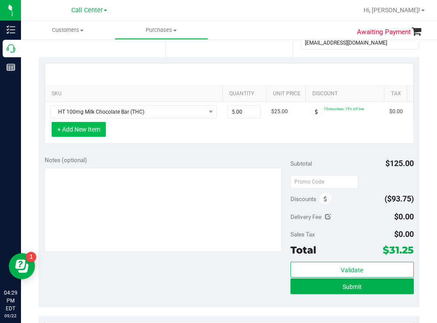
click at [101, 136] on button "+ Add New Item" at bounding box center [79, 129] width 54 height 15
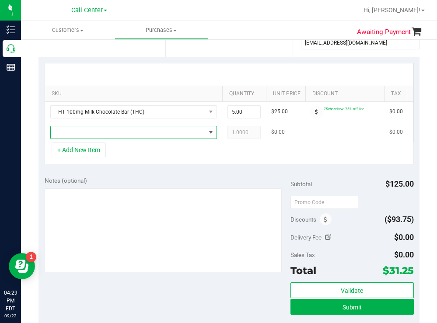
click at [104, 134] on span "NO DATA FOUND" at bounding box center [128, 132] width 155 height 12
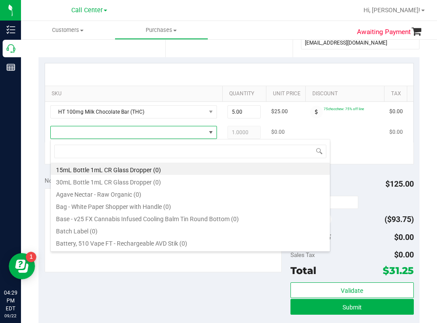
scroll to position [13, 167]
type input "relief"
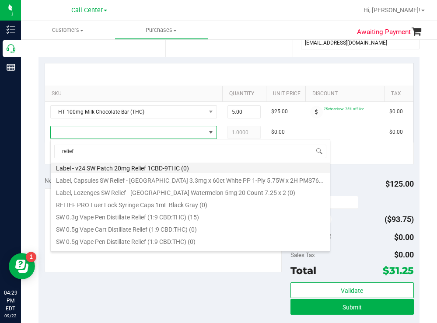
scroll to position [219, 0]
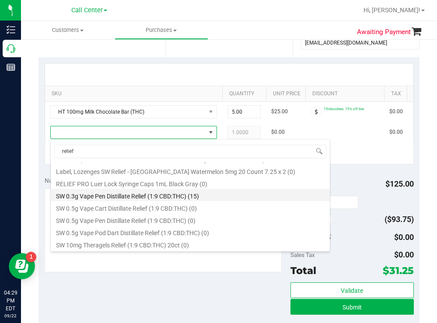
click at [182, 197] on li "SW 0.3g Vape Pen Distillate Relief (1:9 CBD:THC) (15)" at bounding box center [190, 195] width 279 height 12
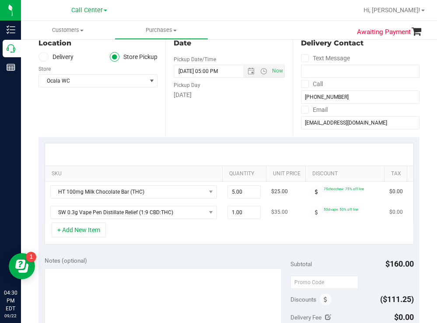
scroll to position [87, 0]
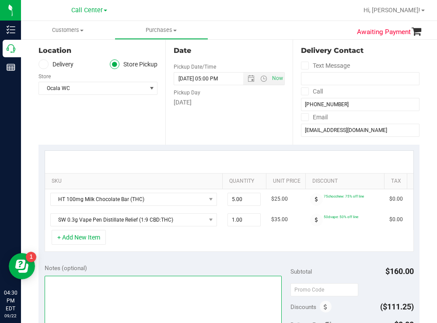
click at [122, 301] on textarea at bounding box center [163, 318] width 237 height 84
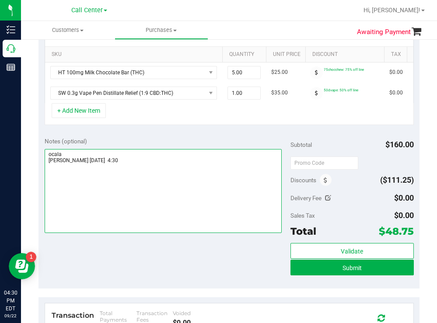
scroll to position [219, 0]
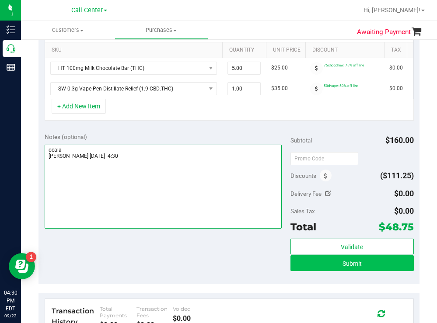
type textarea "ocala todd 9/22 4:30"
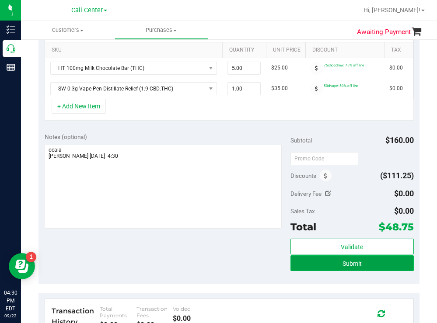
click at [305, 269] on button "Submit" at bounding box center [351, 263] width 123 height 16
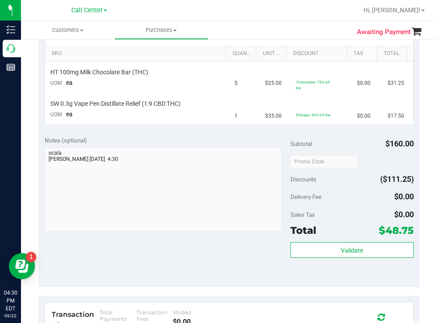
click at [260, 17] on div at bounding box center [256, 10] width 201 height 17
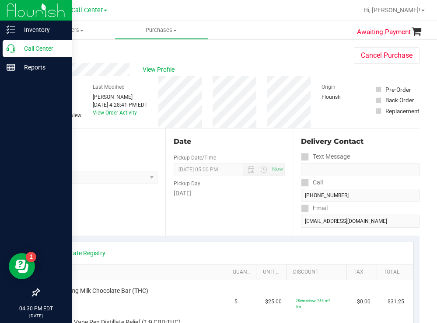
click at [34, 48] on p "Call Center" at bounding box center [41, 48] width 52 height 10
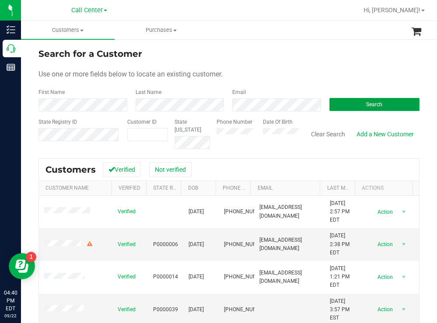
click at [351, 105] on button "Search" at bounding box center [374, 104] width 90 height 13
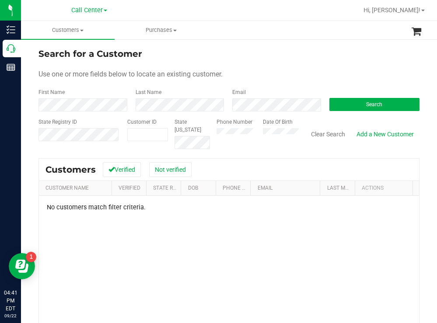
click at [257, 132] on div "Phone Number Date Of Birth" at bounding box center [254, 133] width 89 height 31
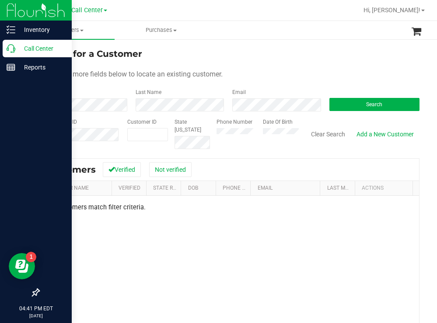
click at [31, 45] on p "Call Center" at bounding box center [41, 48] width 52 height 10
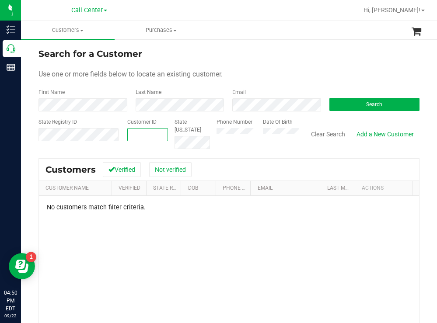
paste input "548198"
type input "548198"
click at [349, 101] on button "Search" at bounding box center [374, 104] width 90 height 13
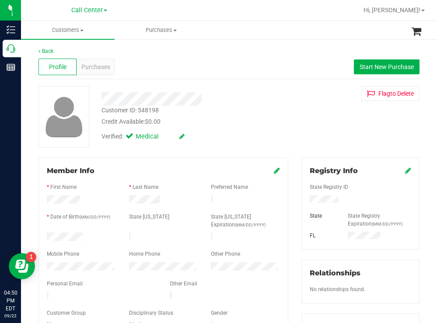
click at [47, 266] on form "Member Info * First Name * Last Name Preferred Name * Date of Birth (MM/DD/YYYY…" at bounding box center [163, 249] width 233 height 166
copy form
click at [235, 116] on div "Customer ID: 548198 Credit Available: $0.00" at bounding box center [193, 116] width 197 height 21
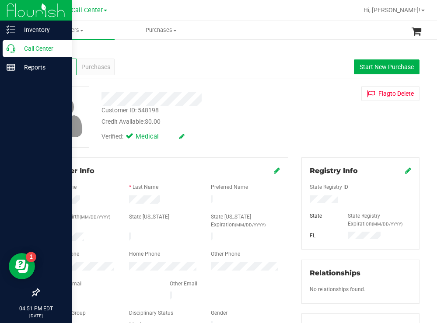
click at [26, 42] on div "Call Center" at bounding box center [37, 48] width 69 height 17
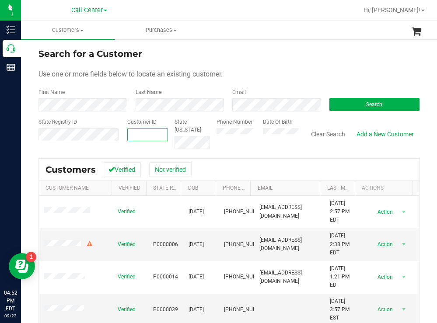
paste input "319984"
type input "319984"
click at [371, 104] on span "Search" at bounding box center [374, 104] width 16 height 6
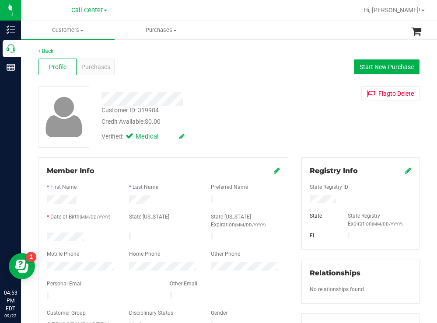
drag, startPoint x: 340, startPoint y: 198, endPoint x: 300, endPoint y: 199, distance: 40.2
click at [303, 199] on div at bounding box center [360, 200] width 115 height 10
click at [307, 93] on div "Flag to Delete" at bounding box center [360, 93] width 131 height 15
drag, startPoint x: 97, startPoint y: 238, endPoint x: 42, endPoint y: 234, distance: 54.8
click at [42, 234] on div at bounding box center [81, 238] width 82 height 10
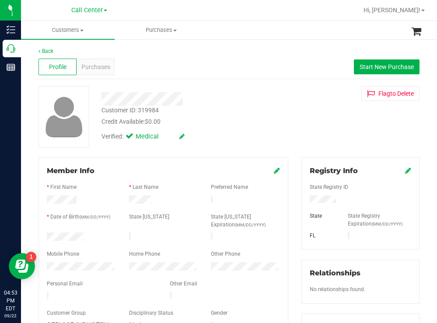
click at [307, 111] on div "Customer ID: 319984 Credit Available: $0.00 Verified: Medical Flag to Delete" at bounding box center [229, 117] width 394 height 62
click at [45, 262] on div at bounding box center [81, 267] width 82 height 10
click at [93, 63] on span "Purchases" at bounding box center [95, 66] width 29 height 9
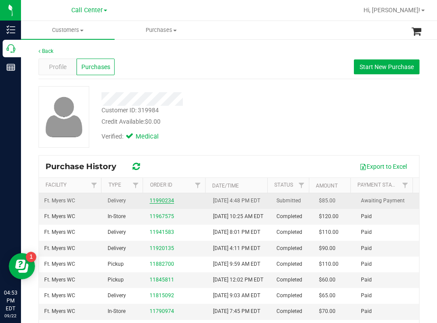
click at [162, 204] on link "11990234" at bounding box center [161, 201] width 24 height 6
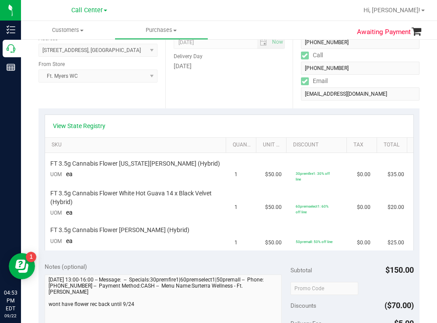
scroll to position [175, 0]
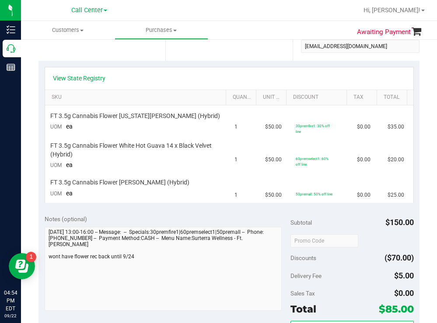
click at [277, 60] on div "Date Delivery Date 09/23/2025 Now 09/23/2025 08:00 AM Now Delivery Day Tuesday" at bounding box center [228, 7] width 127 height 107
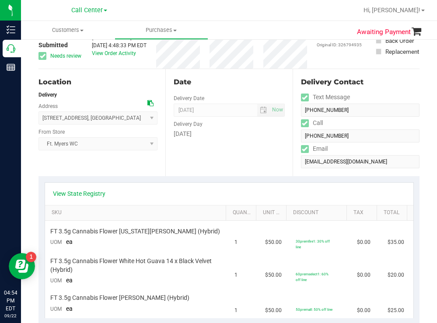
scroll to position [0, 0]
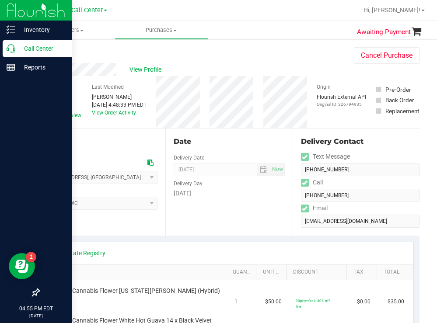
click at [33, 45] on p "Call Center" at bounding box center [41, 48] width 52 height 10
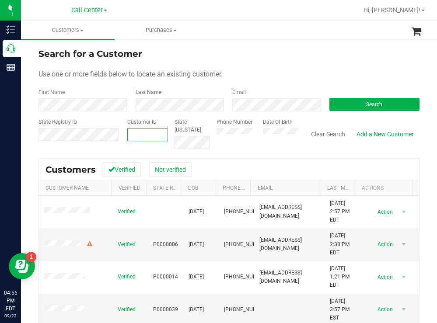
paste input "416770"
type input "416770"
click at [345, 96] on div "Search" at bounding box center [371, 99] width 97 height 23
click at [345, 100] on button "Search" at bounding box center [374, 104] width 90 height 13
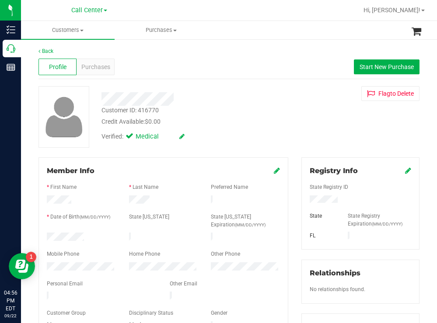
click at [49, 235] on div at bounding box center [81, 238] width 82 height 10
click at [306, 197] on div at bounding box center [360, 200] width 115 height 10
click at [256, 121] on div "Credit Available: $0.00" at bounding box center [193, 121] width 184 height 9
click at [44, 262] on div at bounding box center [81, 267] width 82 height 10
click at [98, 63] on span "Purchases" at bounding box center [95, 66] width 29 height 9
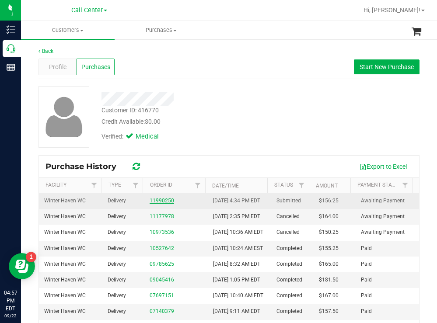
click at [161, 204] on link "11990250" at bounding box center [161, 201] width 24 height 6
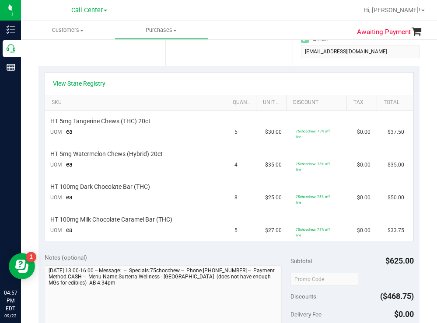
scroll to position [175, 0]
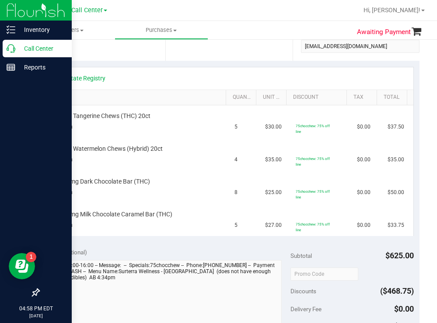
click at [34, 47] on p "Call Center" at bounding box center [41, 48] width 52 height 10
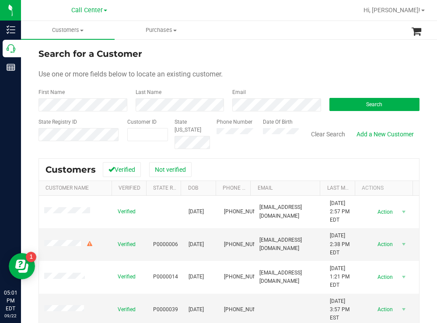
click at [360, 97] on div "Search" at bounding box center [371, 99] width 97 height 23
click at [347, 105] on button "Search" at bounding box center [374, 104] width 90 height 13
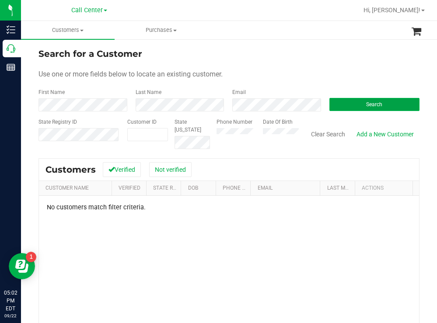
click at [345, 99] on button "Search" at bounding box center [374, 104] width 90 height 13
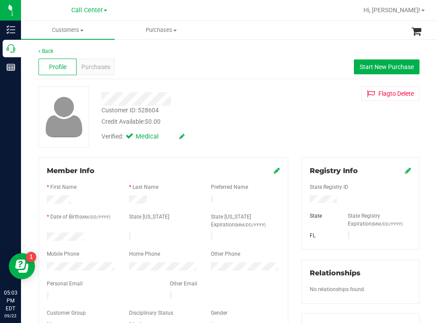
drag, startPoint x: 90, startPoint y: 234, endPoint x: 46, endPoint y: 234, distance: 43.7
click at [46, 234] on div at bounding box center [81, 238] width 82 height 10
drag, startPoint x: 337, startPoint y: 195, endPoint x: 305, endPoint y: 201, distance: 33.3
click at [303, 199] on div at bounding box center [360, 200] width 115 height 10
click at [280, 118] on div "Credit Available: $0.00" at bounding box center [193, 121] width 184 height 9
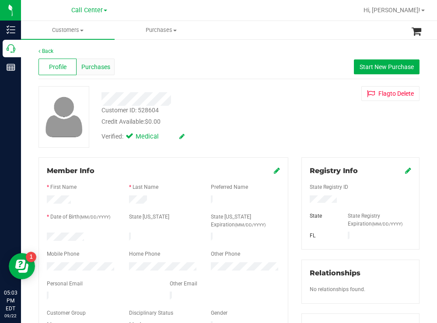
click at [100, 62] on span "Purchases" at bounding box center [95, 66] width 29 height 9
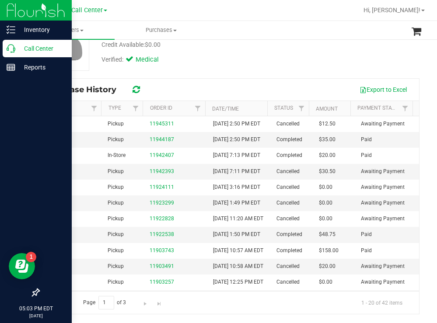
click at [34, 49] on p "Call Center" at bounding box center [41, 48] width 52 height 10
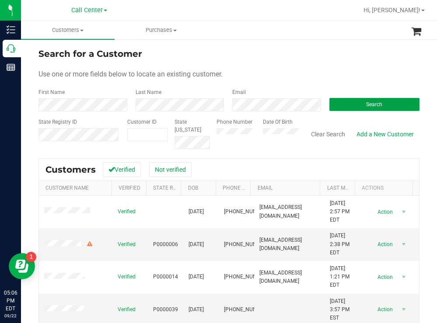
click at [340, 103] on button "Search" at bounding box center [374, 104] width 90 height 13
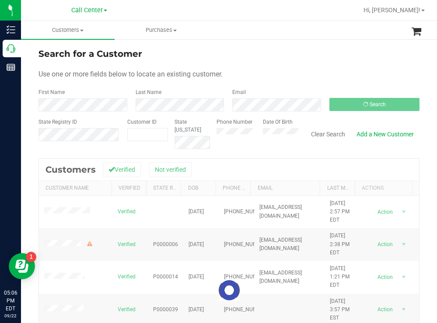
click at [302, 42] on div "Search for a Customer Use one or more fields below to locate an existing custom…" at bounding box center [229, 234] width 416 height 392
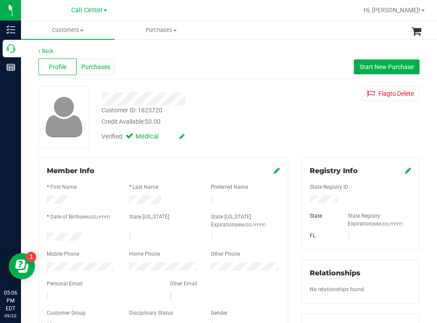
click at [104, 66] on span "Purchases" at bounding box center [95, 66] width 29 height 9
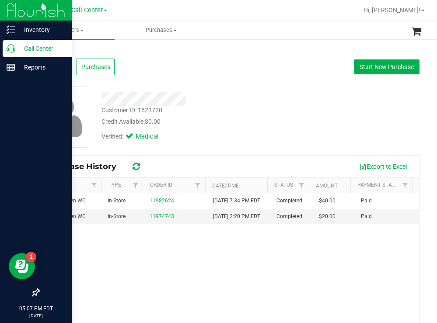
click at [28, 47] on p "Call Center" at bounding box center [41, 48] width 52 height 10
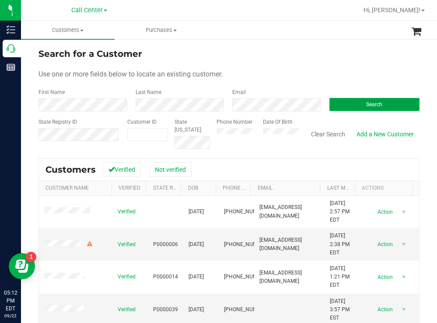
click at [344, 99] on button "Search" at bounding box center [374, 104] width 90 height 13
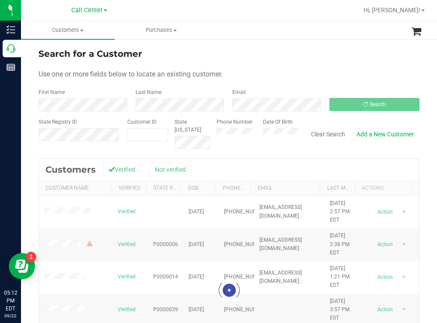
drag, startPoint x: 257, startPoint y: 73, endPoint x: 251, endPoint y: 70, distance: 7.1
click at [257, 72] on div "Use one or more fields below to locate an existing customer." at bounding box center [228, 74] width 381 height 10
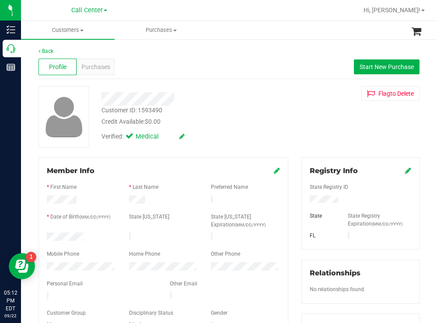
drag, startPoint x: 90, startPoint y: 232, endPoint x: 40, endPoint y: 236, distance: 50.0
click at [40, 236] on div "Member Info * First Name * Last Name Preferred Name * Date of Birth (MM/DD/YYYY…" at bounding box center [163, 248] width 250 height 183
drag, startPoint x: 348, startPoint y: 200, endPoint x: 302, endPoint y: 202, distance: 45.9
click at [303, 202] on div at bounding box center [360, 200] width 115 height 10
drag, startPoint x: 260, startPoint y: 124, endPoint x: 255, endPoint y: 119, distance: 7.1
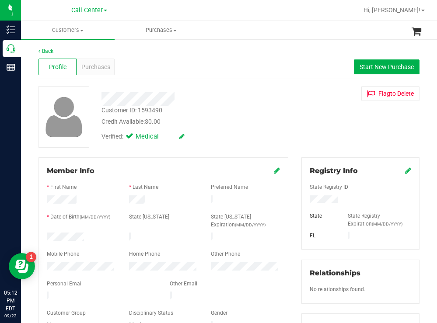
click at [259, 123] on div "Credit Available: $0.00" at bounding box center [193, 121] width 184 height 9
click at [104, 64] on span "Purchases" at bounding box center [95, 66] width 29 height 9
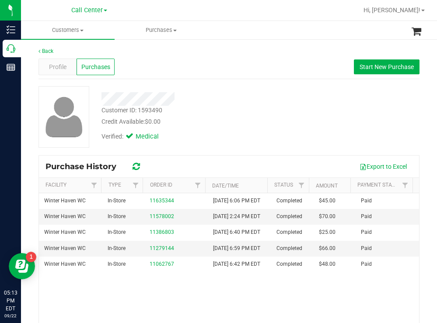
click at [264, 110] on div "Customer ID: 1593490 Credit Available: $0.00" at bounding box center [193, 116] width 197 height 21
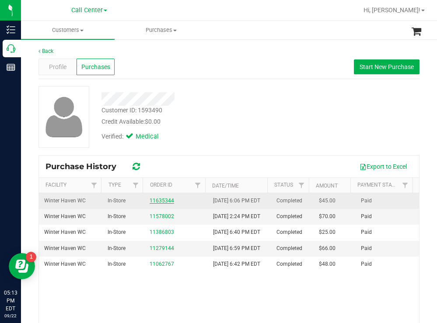
click at [164, 203] on link "11635344" at bounding box center [161, 201] width 24 height 6
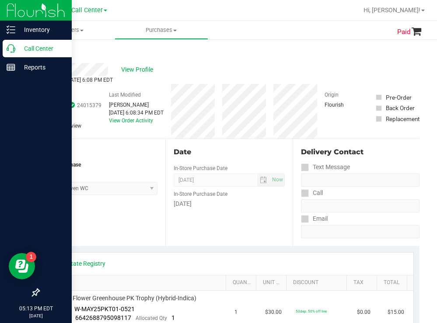
click at [31, 49] on p "Call Center" at bounding box center [41, 48] width 52 height 10
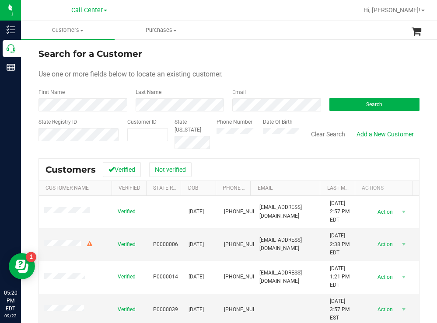
click at [362, 96] on div "Search" at bounding box center [371, 99] width 97 height 23
click at [359, 100] on button "Search" at bounding box center [374, 104] width 90 height 13
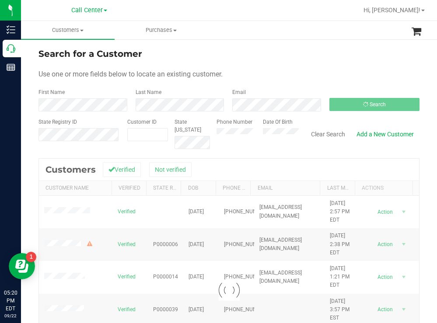
click at [255, 53] on div "Search for a Customer" at bounding box center [228, 53] width 381 height 13
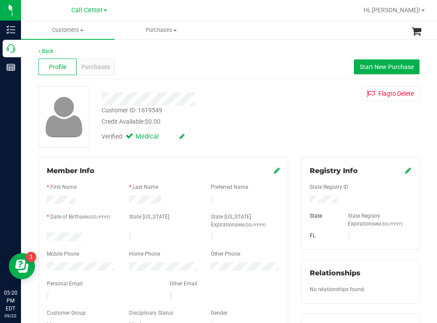
click at [275, 109] on div "Customer ID: 1619549 Credit Available: $0.00" at bounding box center [193, 116] width 197 height 21
drag, startPoint x: 338, startPoint y: 198, endPoint x: 303, endPoint y: 200, distance: 35.0
click at [303, 200] on div at bounding box center [360, 200] width 115 height 10
click at [251, 124] on div "Credit Available: $0.00" at bounding box center [193, 121] width 184 height 9
click at [47, 236] on div at bounding box center [81, 238] width 82 height 10
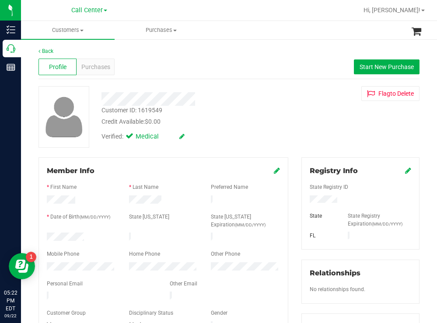
click at [267, 97] on div at bounding box center [193, 99] width 197 height 14
drag, startPoint x: 233, startPoint y: 124, endPoint x: 212, endPoint y: 111, distance: 24.9
click at [226, 119] on div "Credit Available: $0.00" at bounding box center [193, 121] width 184 height 9
click at [85, 65] on span "Purchases" at bounding box center [95, 66] width 29 height 9
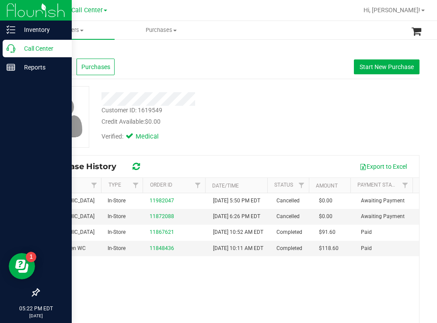
click at [23, 44] on p "Call Center" at bounding box center [41, 48] width 52 height 10
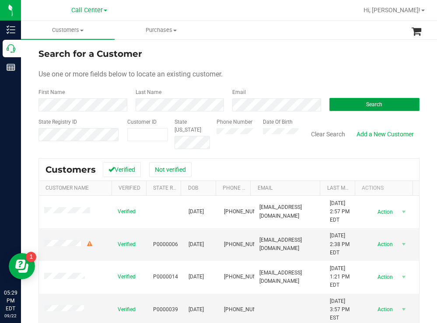
drag, startPoint x: 336, startPoint y: 107, endPoint x: 326, endPoint y: 101, distance: 11.3
click at [336, 106] on button "Search" at bounding box center [374, 104] width 90 height 13
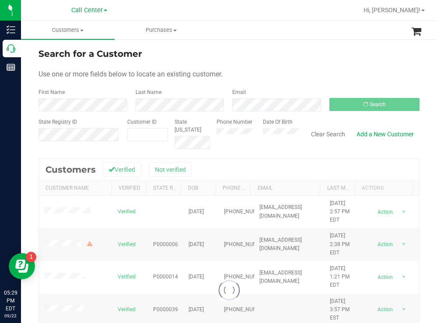
drag, startPoint x: 270, startPoint y: 42, endPoint x: 255, endPoint y: 42, distance: 15.3
click at [268, 42] on div "Search for a Customer Use one or more fields below to locate an existing custom…" at bounding box center [229, 234] width 416 height 392
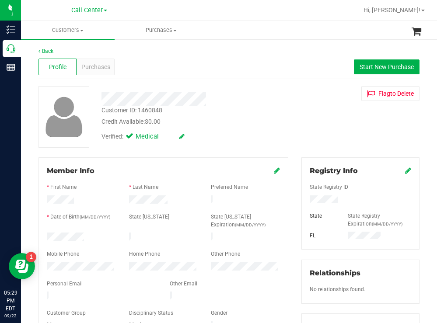
click at [47, 236] on div at bounding box center [81, 238] width 82 height 10
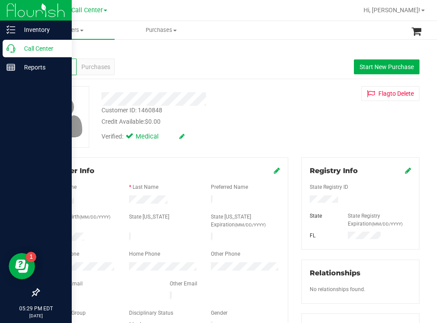
click at [33, 44] on p "Call Center" at bounding box center [41, 48] width 52 height 10
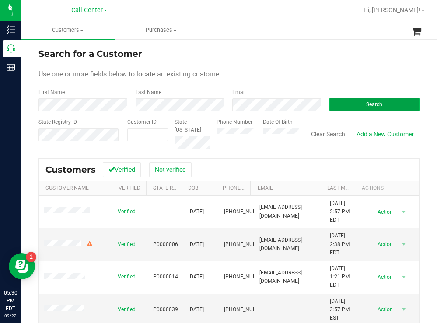
click at [340, 101] on button "Search" at bounding box center [374, 104] width 90 height 13
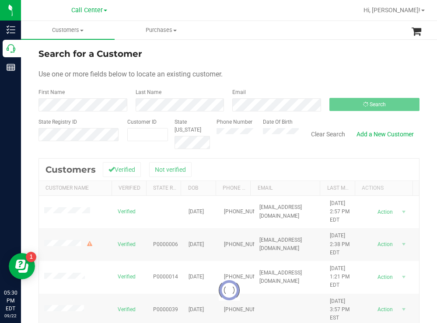
click at [276, 70] on div "Use one or more fields below to locate an existing customer." at bounding box center [228, 74] width 381 height 10
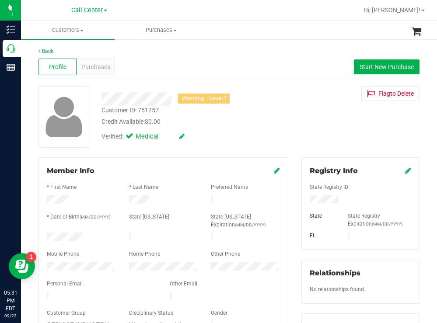
click at [47, 235] on div at bounding box center [81, 238] width 82 height 10
drag, startPoint x: 345, startPoint y: 204, endPoint x: 297, endPoint y: 205, distance: 48.1
click at [301, 205] on div "Registry Info State Registry ID State State Registry Expiration (MM/DD/YYYY) FL" at bounding box center [360, 203] width 118 height 92
click at [338, 200] on div at bounding box center [360, 200] width 115 height 10
drag, startPoint x: 340, startPoint y: 198, endPoint x: 302, endPoint y: 200, distance: 38.5
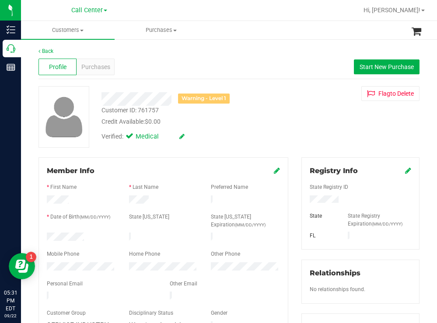
click at [303, 200] on div at bounding box center [360, 200] width 115 height 10
drag, startPoint x: 253, startPoint y: 120, endPoint x: 224, endPoint y: 110, distance: 31.1
click at [251, 120] on div "Credit Available: $0.00" at bounding box center [193, 121] width 184 height 9
click at [109, 63] on div "Purchases" at bounding box center [95, 67] width 38 height 17
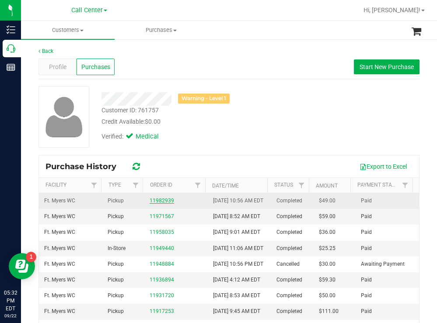
click at [164, 204] on link "11982939" at bounding box center [161, 201] width 24 height 6
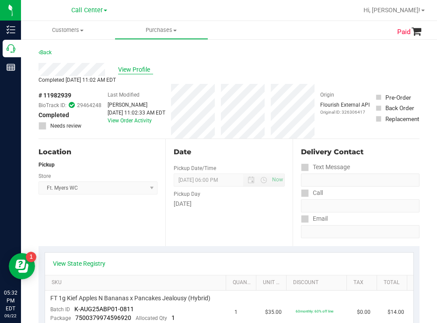
click at [138, 71] on span "View Profile" at bounding box center [135, 69] width 35 height 9
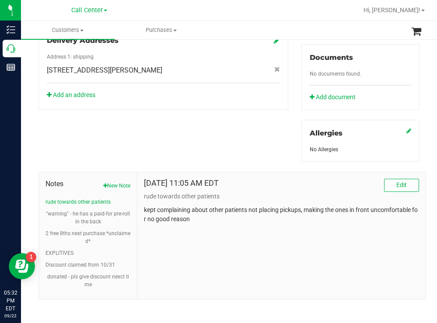
scroll to position [326, 0]
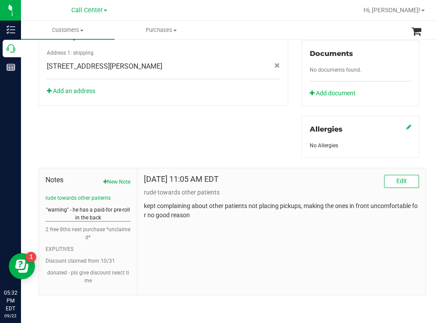
click at [115, 208] on button ""warning" - he has a paid-for pre-roll in the back" at bounding box center [87, 214] width 85 height 16
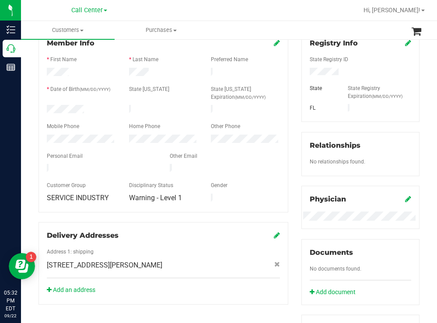
scroll to position [21, 0]
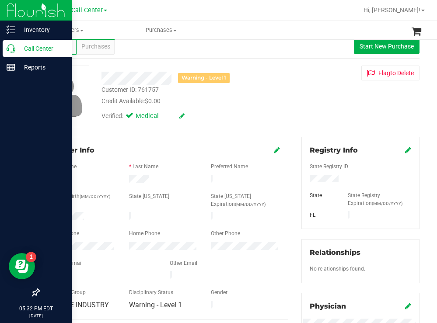
click at [32, 46] on p "Call Center" at bounding box center [41, 48] width 52 height 10
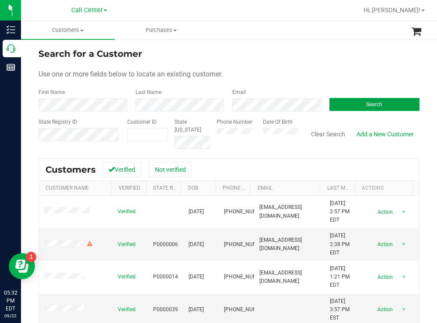
click at [332, 108] on button "Search" at bounding box center [374, 104] width 90 height 13
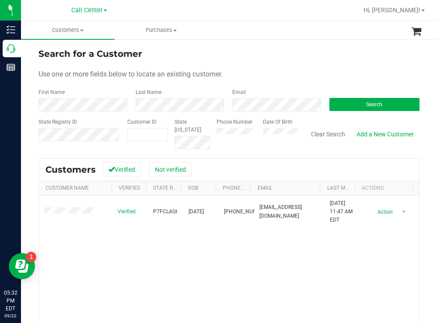
click at [278, 44] on div "Search for a Customer Use one or more fields below to locate an existing custom…" at bounding box center [229, 234] width 416 height 392
click at [280, 59] on div "Search for a Customer" at bounding box center [228, 53] width 381 height 13
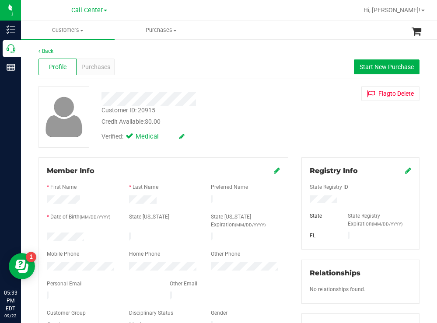
drag, startPoint x: 90, startPoint y: 237, endPoint x: 43, endPoint y: 237, distance: 46.8
click at [43, 237] on div at bounding box center [81, 238] width 82 height 10
drag, startPoint x: 337, startPoint y: 198, endPoint x: 303, endPoint y: 200, distance: 34.1
click at [303, 200] on div at bounding box center [360, 200] width 115 height 10
drag, startPoint x: 233, startPoint y: 130, endPoint x: 226, endPoint y: 123, distance: 9.0
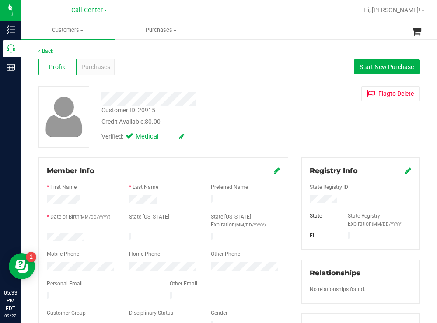
click at [231, 128] on div "Verified: Medical" at bounding box center [193, 135] width 197 height 19
click at [107, 64] on span "Purchases" at bounding box center [95, 66] width 29 height 9
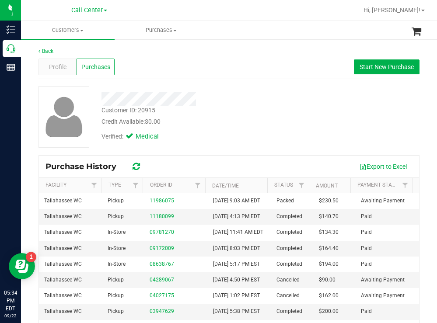
drag, startPoint x: 243, startPoint y: 119, endPoint x: 208, endPoint y: 97, distance: 40.6
click at [243, 118] on div "Credit Available: $0.00" at bounding box center [193, 121] width 184 height 9
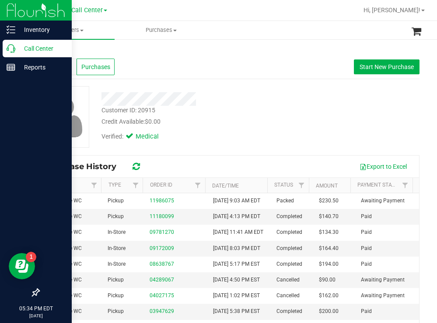
click at [36, 50] on p "Call Center" at bounding box center [41, 48] width 52 height 10
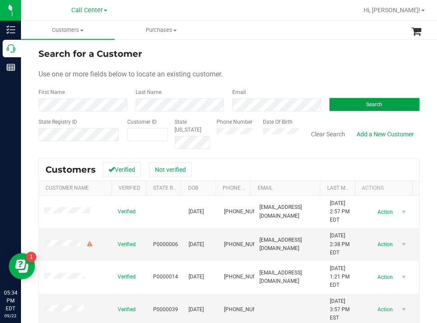
click at [340, 103] on button "Search" at bounding box center [374, 104] width 90 height 13
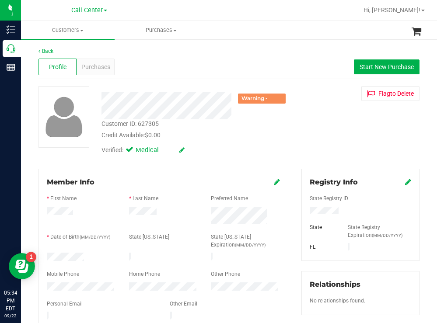
click at [48, 256] on div at bounding box center [81, 258] width 82 height 10
drag, startPoint x: 343, startPoint y: 210, endPoint x: 302, endPoint y: 210, distance: 40.2
click at [303, 210] on div at bounding box center [360, 212] width 115 height 10
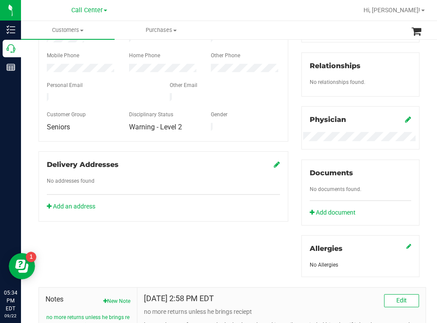
scroll to position [350, 0]
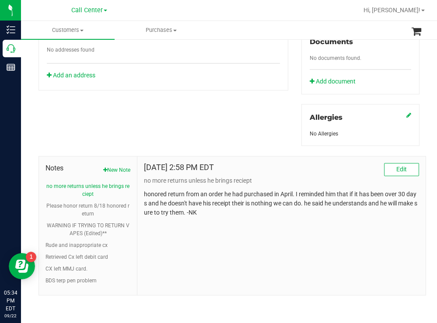
click at [209, 102] on div "Member Info * First Name * Last Name Preferred Name * Date of Birth (MM/DD/YYYY…" at bounding box center [229, 57] width 394 height 476
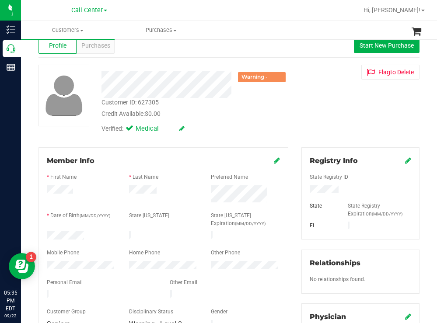
scroll to position [0, 0]
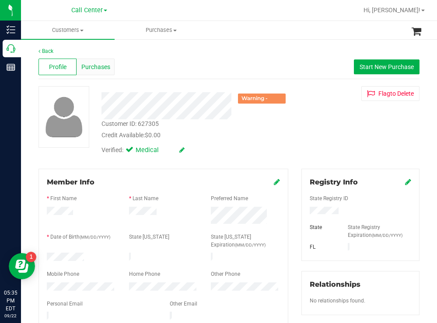
click at [97, 63] on span "Purchases" at bounding box center [95, 66] width 29 height 9
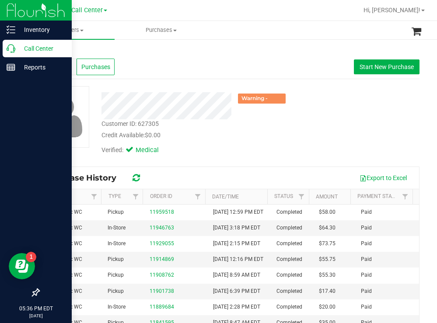
click at [42, 51] on p "Call Center" at bounding box center [41, 48] width 52 height 10
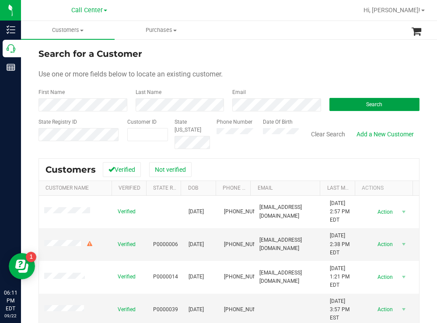
drag, startPoint x: 339, startPoint y: 103, endPoint x: 290, endPoint y: 92, distance: 50.2
click at [339, 103] on button "Search" at bounding box center [374, 104] width 90 height 13
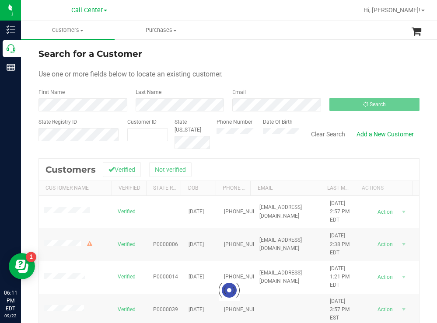
drag, startPoint x: 250, startPoint y: 47, endPoint x: 237, endPoint y: 45, distance: 12.7
click at [250, 47] on div "Search for a Customer Use one or more fields below to locate an existing custom…" at bounding box center [229, 234] width 416 height 392
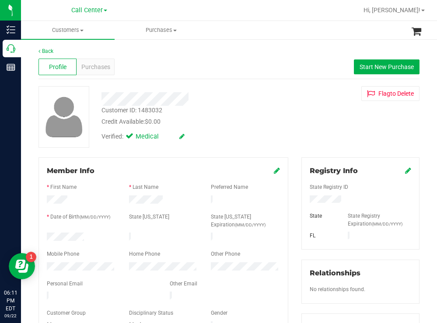
click at [270, 110] on div "Customer ID: 1483032 Credit Available: $0.00" at bounding box center [193, 116] width 197 height 21
drag, startPoint x: 86, startPoint y: 232, endPoint x: 41, endPoint y: 236, distance: 45.7
click at [41, 236] on div at bounding box center [81, 238] width 82 height 10
drag, startPoint x: 357, startPoint y: 202, endPoint x: 304, endPoint y: 202, distance: 52.9
click at [304, 202] on div at bounding box center [360, 200] width 115 height 10
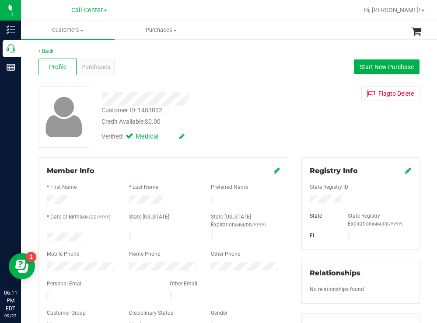
drag, startPoint x: 229, startPoint y: 128, endPoint x: 170, endPoint y: 128, distance: 59.4
click at [228, 128] on div "Verified: Medical" at bounding box center [193, 135] width 197 height 19
click at [100, 68] on span "Purchases" at bounding box center [95, 66] width 29 height 9
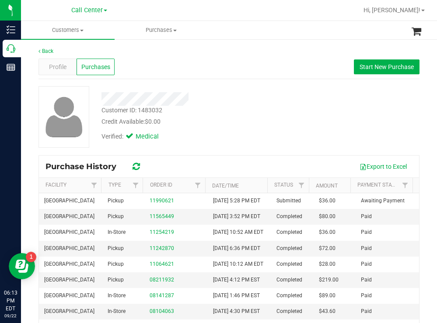
click at [247, 117] on div "Credit Available: $0.00" at bounding box center [193, 121] width 184 height 9
drag, startPoint x: 290, startPoint y: 117, endPoint x: 282, endPoint y: 112, distance: 9.8
click at [290, 117] on div "Customer ID: 1483032 Credit Available: $0.00 Verified: Medical" at bounding box center [229, 117] width 394 height 62
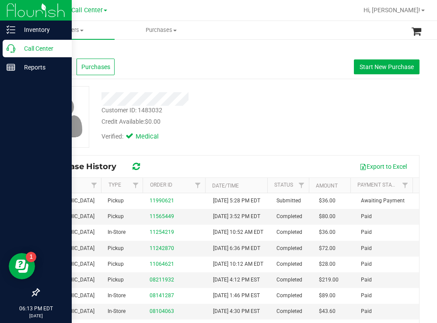
click at [35, 46] on p "Call Center" at bounding box center [41, 48] width 52 height 10
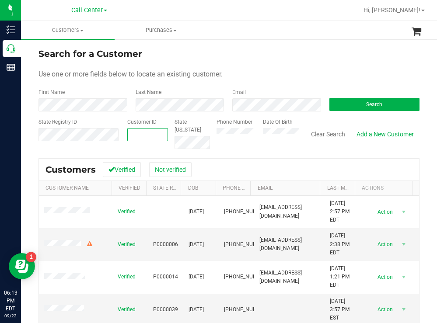
paste input "1619781"
type input "1619781"
click at [336, 105] on button "Search" at bounding box center [374, 104] width 90 height 13
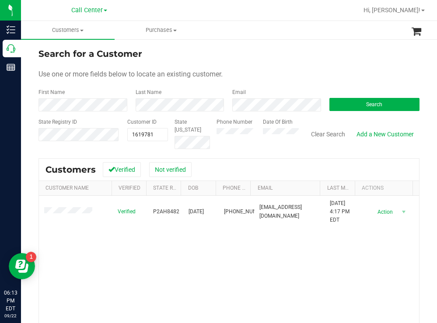
click at [282, 53] on div "Search for a Customer" at bounding box center [228, 53] width 381 height 13
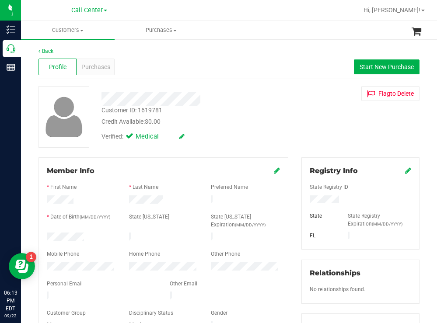
drag, startPoint x: 94, startPoint y: 233, endPoint x: 31, endPoint y: 235, distance: 63.0
drag, startPoint x: 337, startPoint y: 201, endPoint x: 304, endPoint y: 200, distance: 33.3
click at [304, 200] on div at bounding box center [360, 200] width 115 height 10
drag, startPoint x: 273, startPoint y: 132, endPoint x: 252, endPoint y: 132, distance: 20.5
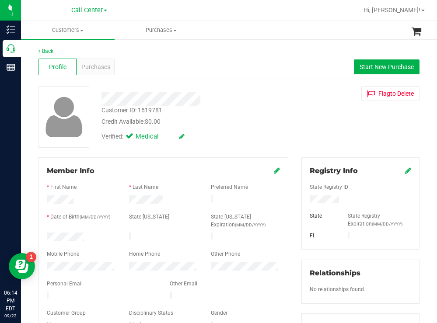
click at [272, 132] on div "Verified: Medical" at bounding box center [193, 135] width 197 height 19
click at [227, 136] on div "Verified: Medical" at bounding box center [193, 135] width 197 height 19
click at [46, 263] on div at bounding box center [81, 267] width 82 height 10
click at [101, 66] on span "Purchases" at bounding box center [95, 66] width 29 height 9
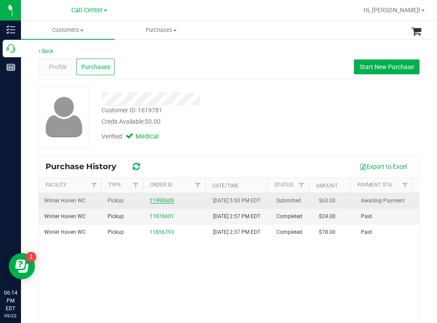
click at [155, 204] on link "11990605" at bounding box center [161, 201] width 24 height 6
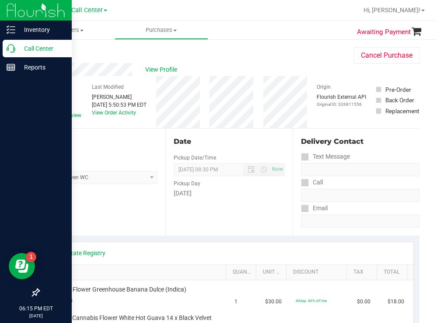
click at [33, 47] on p "Call Center" at bounding box center [41, 48] width 52 height 10
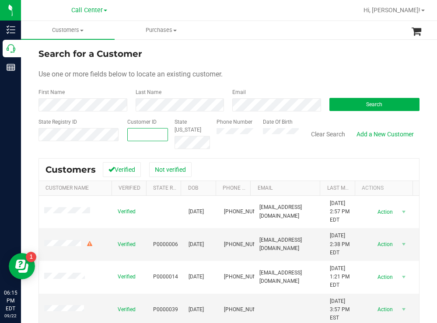
paste input "552148"
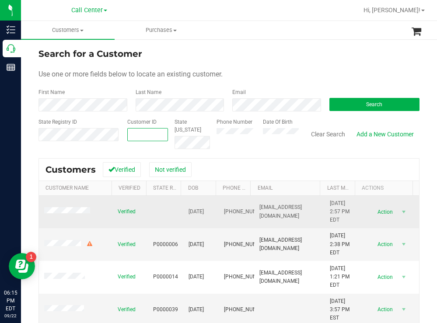
type input "552148"
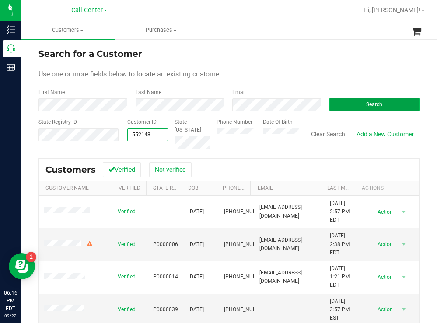
type input "552148"
click at [342, 104] on button "Search" at bounding box center [374, 104] width 90 height 13
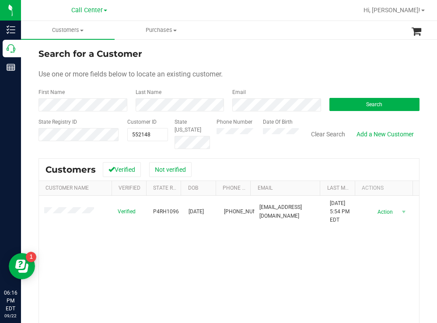
drag, startPoint x: 267, startPoint y: 62, endPoint x: 264, endPoint y: 67, distance: 6.3
click at [267, 62] on form "Search for a Customer Use one or more fields below to locate an existing custom…" at bounding box center [228, 98] width 381 height 102
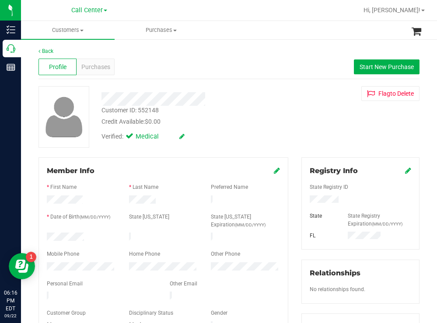
drag, startPoint x: 88, startPoint y: 237, endPoint x: 44, endPoint y: 238, distance: 44.2
click at [44, 238] on div at bounding box center [81, 238] width 82 height 10
drag, startPoint x: 336, startPoint y: 201, endPoint x: 297, endPoint y: 202, distance: 38.9
click at [301, 202] on div "Registry Info State Registry ID State State Registry Expiration (MM/DD/YYYY) FL" at bounding box center [360, 203] width 118 height 92
click at [239, 121] on div "Credit Available: $0.00" at bounding box center [193, 121] width 184 height 9
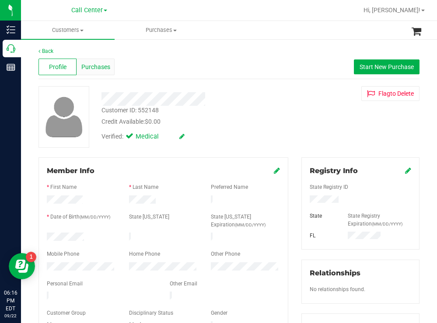
click at [103, 59] on div "Purchases" at bounding box center [95, 67] width 38 height 17
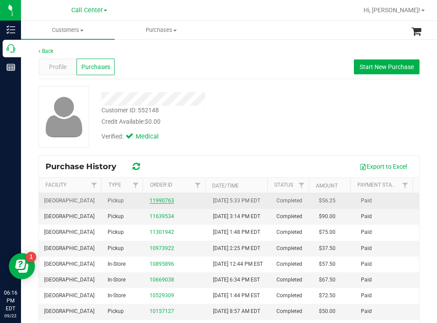
click at [159, 204] on link "11990763" at bounding box center [161, 201] width 24 height 6
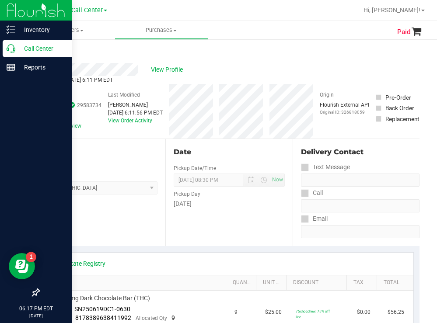
click at [42, 45] on p "Call Center" at bounding box center [41, 48] width 52 height 10
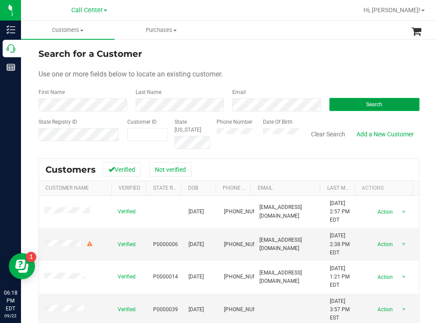
click at [340, 103] on button "Search" at bounding box center [374, 104] width 90 height 13
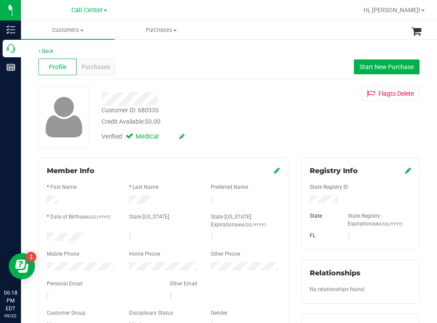
drag, startPoint x: 94, startPoint y: 229, endPoint x: 87, endPoint y: 234, distance: 8.8
click at [87, 234] on form "Member Info * First Name * Last Name Preferred Name * Date of Birth (MM/DD/YYYY…" at bounding box center [163, 249] width 233 height 166
copy form
drag, startPoint x: 341, startPoint y: 197, endPoint x: 298, endPoint y: 204, distance: 43.4
click at [303, 204] on div at bounding box center [360, 200] width 115 height 10
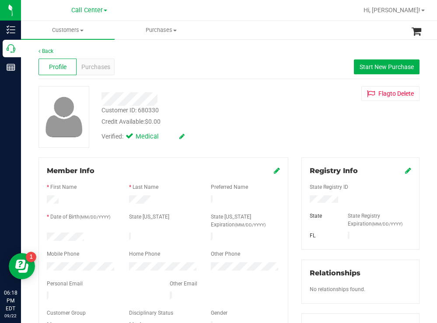
click at [236, 114] on div "Customer ID: 680330 Credit Available: $0.00" at bounding box center [193, 116] width 197 height 21
click at [105, 67] on span "Purchases" at bounding box center [95, 66] width 29 height 9
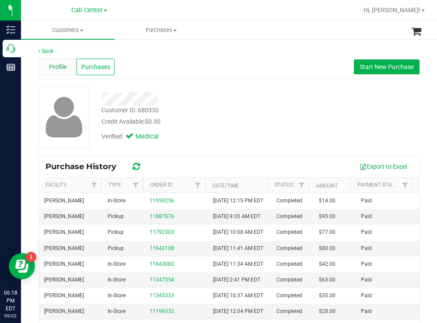
click at [69, 63] on div "Profile" at bounding box center [57, 67] width 38 height 17
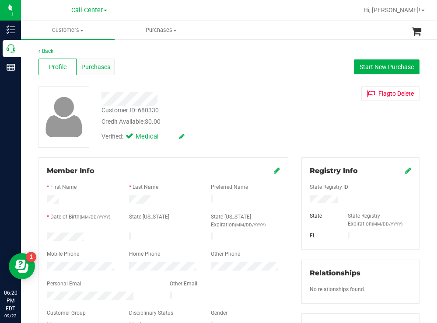
click at [100, 70] on span "Purchases" at bounding box center [95, 66] width 29 height 9
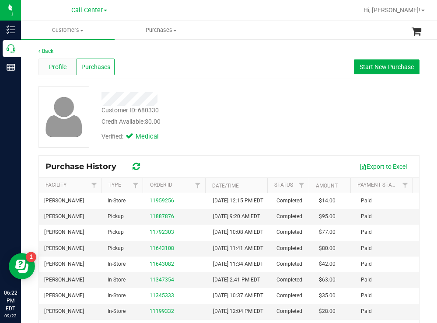
click at [59, 62] on div "Profile" at bounding box center [57, 67] width 38 height 17
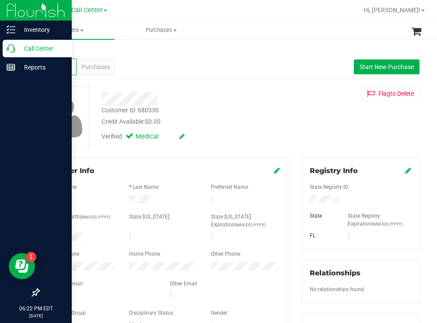
click at [41, 48] on p "Call Center" at bounding box center [41, 48] width 52 height 10
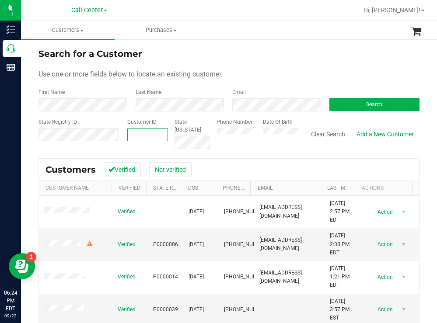
paste input "286313"
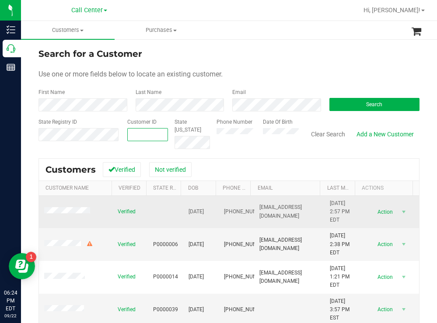
type input "286313"
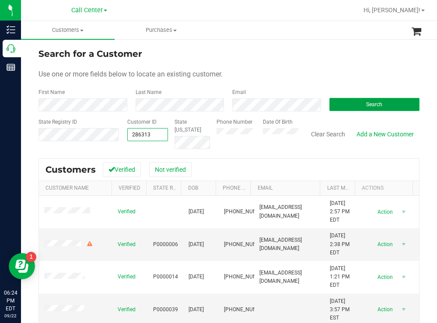
type input "286313"
click at [338, 105] on button "Search" at bounding box center [374, 104] width 90 height 13
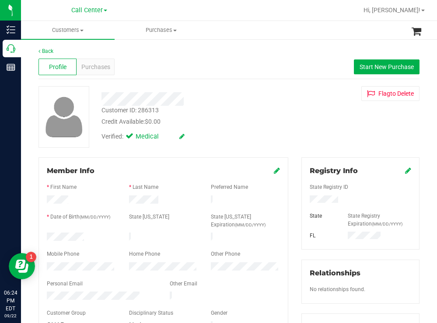
drag, startPoint x: 87, startPoint y: 235, endPoint x: 45, endPoint y: 234, distance: 42.0
click at [45, 234] on div at bounding box center [81, 238] width 82 height 10
drag, startPoint x: 340, startPoint y: 201, endPoint x: 305, endPoint y: 200, distance: 35.4
click at [305, 200] on div at bounding box center [360, 200] width 115 height 10
click at [263, 113] on div "Customer ID: 286313 Credit Available: $0.00" at bounding box center [193, 116] width 197 height 21
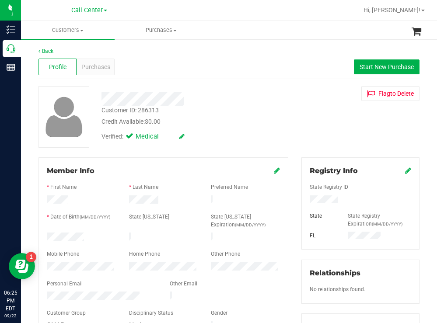
click at [44, 262] on div at bounding box center [81, 267] width 82 height 10
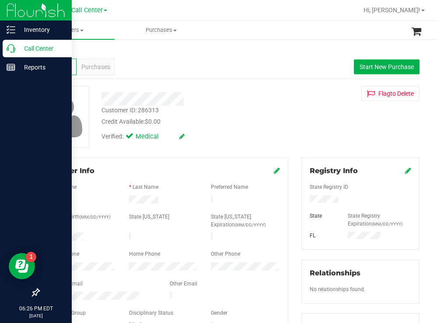
click at [33, 47] on p "Call Center" at bounding box center [41, 48] width 52 height 10
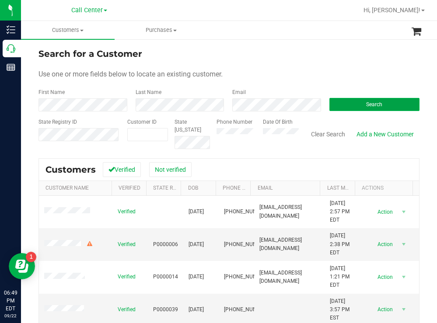
click at [349, 108] on button "Search" at bounding box center [374, 104] width 90 height 13
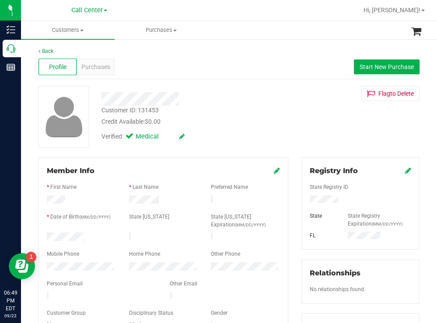
drag, startPoint x: 87, startPoint y: 234, endPoint x: 43, endPoint y: 234, distance: 43.7
click at [43, 234] on div at bounding box center [81, 238] width 82 height 10
drag, startPoint x: 341, startPoint y: 199, endPoint x: 298, endPoint y: 200, distance: 42.8
click at [303, 200] on div at bounding box center [360, 200] width 115 height 10
click at [240, 128] on div "Verified: Medical" at bounding box center [193, 135] width 197 height 19
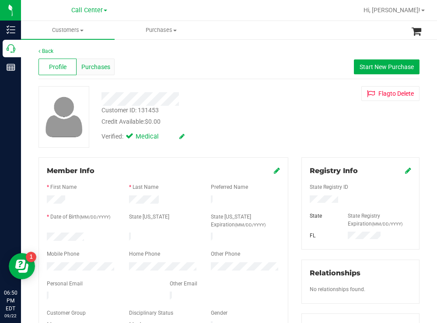
click at [107, 68] on span "Purchases" at bounding box center [95, 66] width 29 height 9
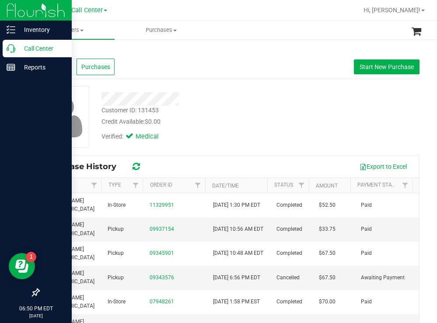
click at [37, 50] on p "Call Center" at bounding box center [41, 48] width 52 height 10
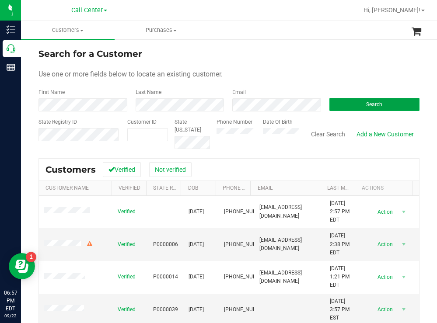
click at [342, 103] on button "Search" at bounding box center [374, 104] width 90 height 13
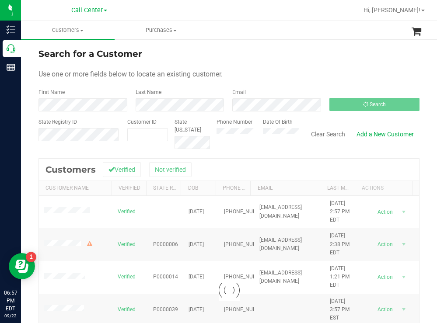
drag, startPoint x: 278, startPoint y: 52, endPoint x: 263, endPoint y: 53, distance: 15.3
click at [276, 53] on div "Search for a Customer" at bounding box center [228, 53] width 381 height 13
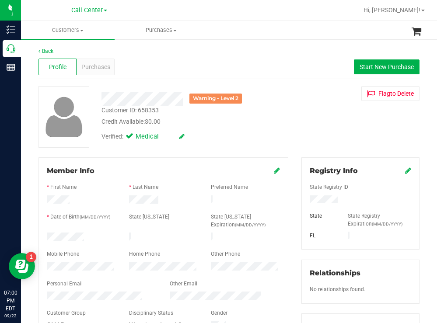
drag, startPoint x: 86, startPoint y: 235, endPoint x: 44, endPoint y: 236, distance: 41.5
click at [44, 236] on div at bounding box center [81, 238] width 82 height 10
drag, startPoint x: 46, startPoint y: 236, endPoint x: 271, endPoint y: 132, distance: 247.6
click at [271, 132] on div "Verified: Medical" at bounding box center [193, 135] width 197 height 19
drag, startPoint x: 338, startPoint y: 197, endPoint x: 302, endPoint y: 200, distance: 36.0
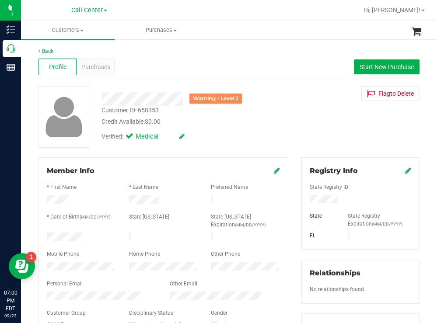
click at [303, 200] on div at bounding box center [360, 200] width 115 height 10
drag, startPoint x: 88, startPoint y: 233, endPoint x: 46, endPoint y: 236, distance: 42.6
click at [46, 236] on div at bounding box center [81, 238] width 82 height 10
drag, startPoint x: 334, startPoint y: 200, endPoint x: 305, endPoint y: 203, distance: 29.9
click at [303, 204] on div at bounding box center [360, 200] width 115 height 10
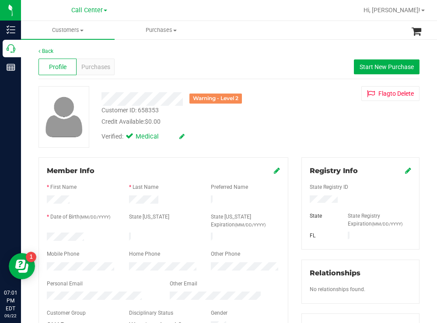
click at [267, 127] on div "Verified: Medical" at bounding box center [193, 135] width 197 height 19
click at [262, 60] on div "Profile Purchases Start New Purchase" at bounding box center [228, 67] width 381 height 24
click at [100, 63] on span "Purchases" at bounding box center [95, 66] width 29 height 9
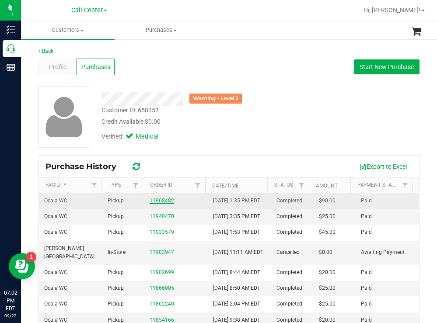
click at [166, 204] on link "11968482" at bounding box center [161, 201] width 24 height 6
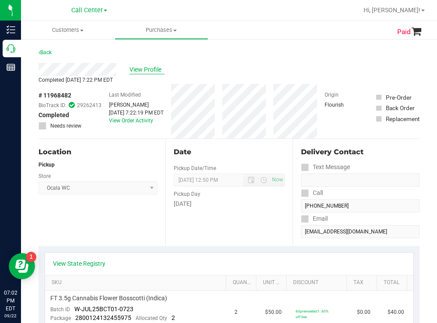
click at [154, 69] on span "View Profile" at bounding box center [146, 69] width 35 height 9
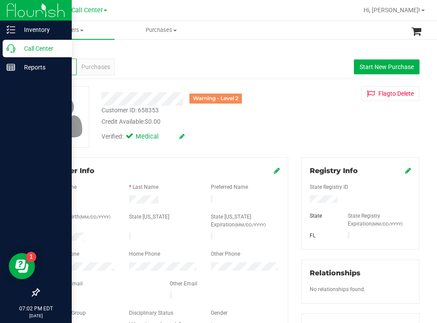
click at [39, 45] on p "Call Center" at bounding box center [41, 48] width 52 height 10
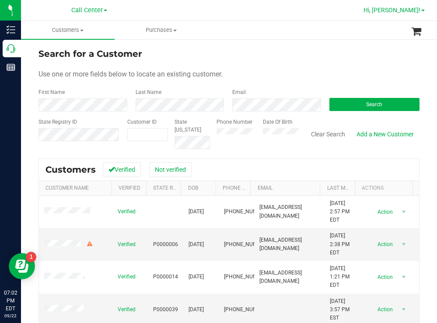
click at [411, 9] on span "Hi, [PERSON_NAME]!" at bounding box center [391, 10] width 57 height 7
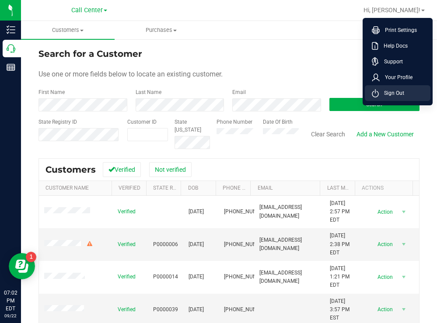
click at [389, 90] on span "Sign Out" at bounding box center [390, 93] width 25 height 9
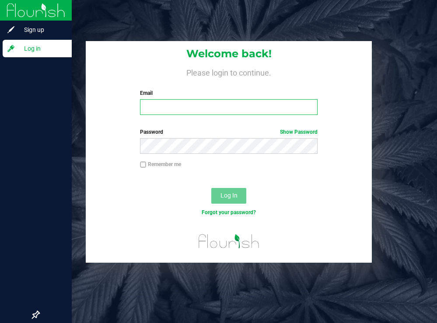
type input "tmather@liveparallel.com"
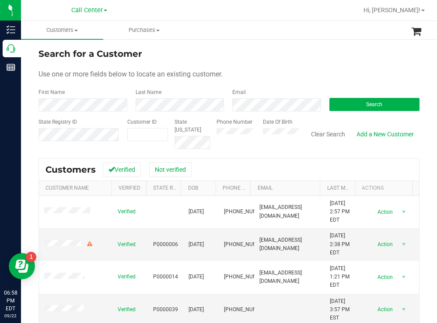
click at [104, 11] on span at bounding box center [105, 11] width 3 height 2
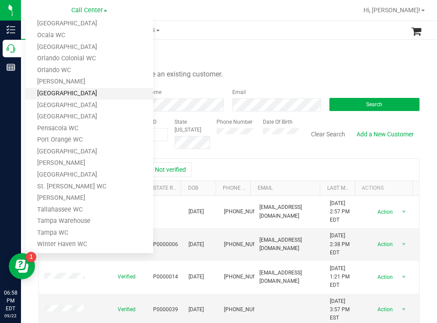
scroll to position [282, 0]
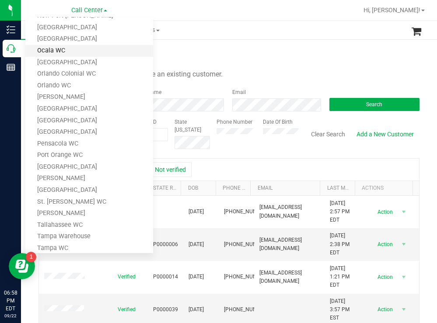
click at [54, 49] on link "Ocala WC" at bounding box center [89, 51] width 128 height 12
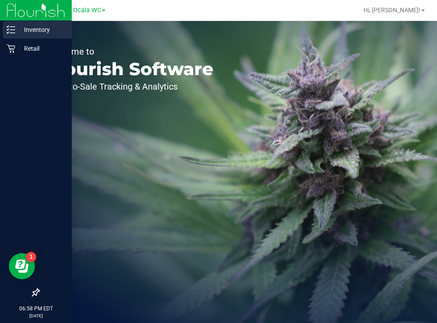
click at [36, 31] on p "Inventory" at bounding box center [41, 29] width 52 height 10
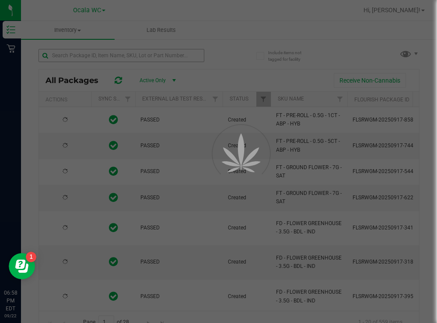
click at [87, 56] on div at bounding box center [218, 161] width 437 height 323
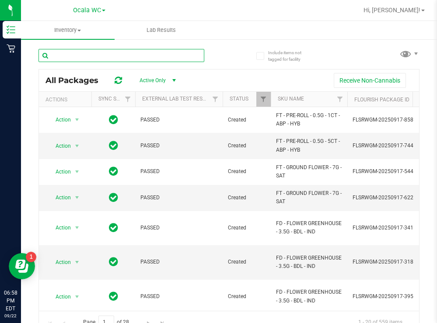
click at [87, 56] on input "text" at bounding box center [121, 55] width 166 height 13
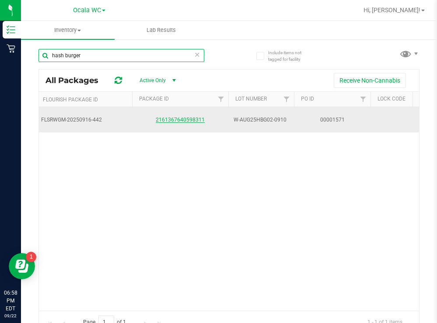
type input "hash burger"
click at [191, 122] on link "2161367640598311" at bounding box center [180, 120] width 49 height 6
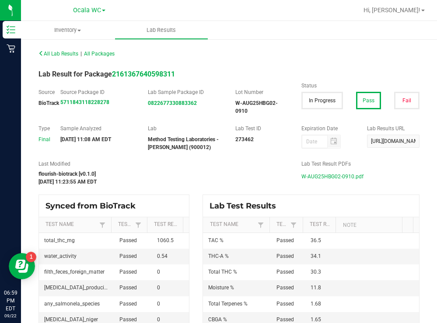
click at [320, 175] on span "W-AUG25HBG02-0910.pdf" at bounding box center [332, 176] width 62 height 13
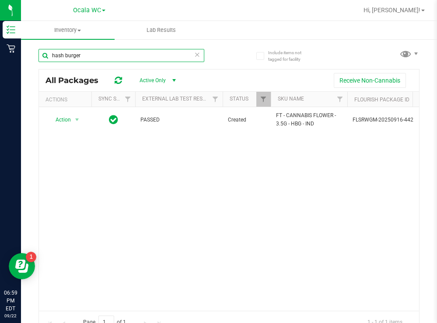
drag, startPoint x: 90, startPoint y: 53, endPoint x: 45, endPoint y: 54, distance: 44.6
click at [45, 54] on input "hash burger" at bounding box center [121, 55] width 166 height 13
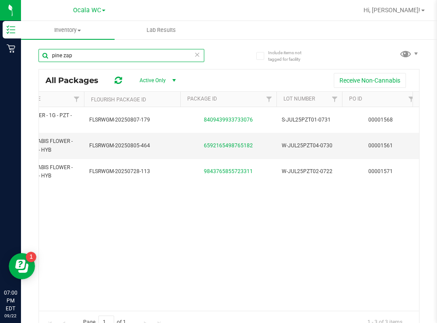
scroll to position [0, 296]
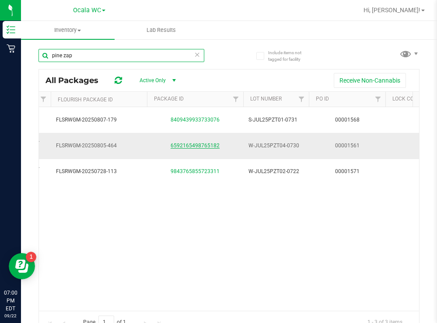
type input "pine zap"
click at [195, 145] on link "6592165498765182" at bounding box center [194, 145] width 49 height 6
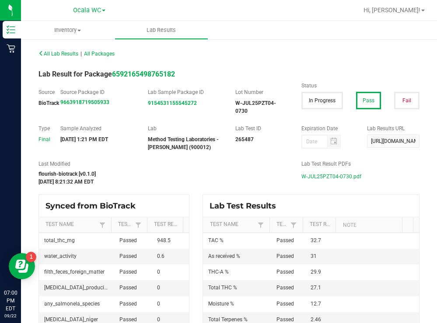
drag, startPoint x: 324, startPoint y: 175, endPoint x: 309, endPoint y: 148, distance: 30.9
click at [323, 175] on span "W-JUL25PZT04-0730.pdf" at bounding box center [331, 176] width 60 height 13
